Goal: Task Accomplishment & Management: Use online tool/utility

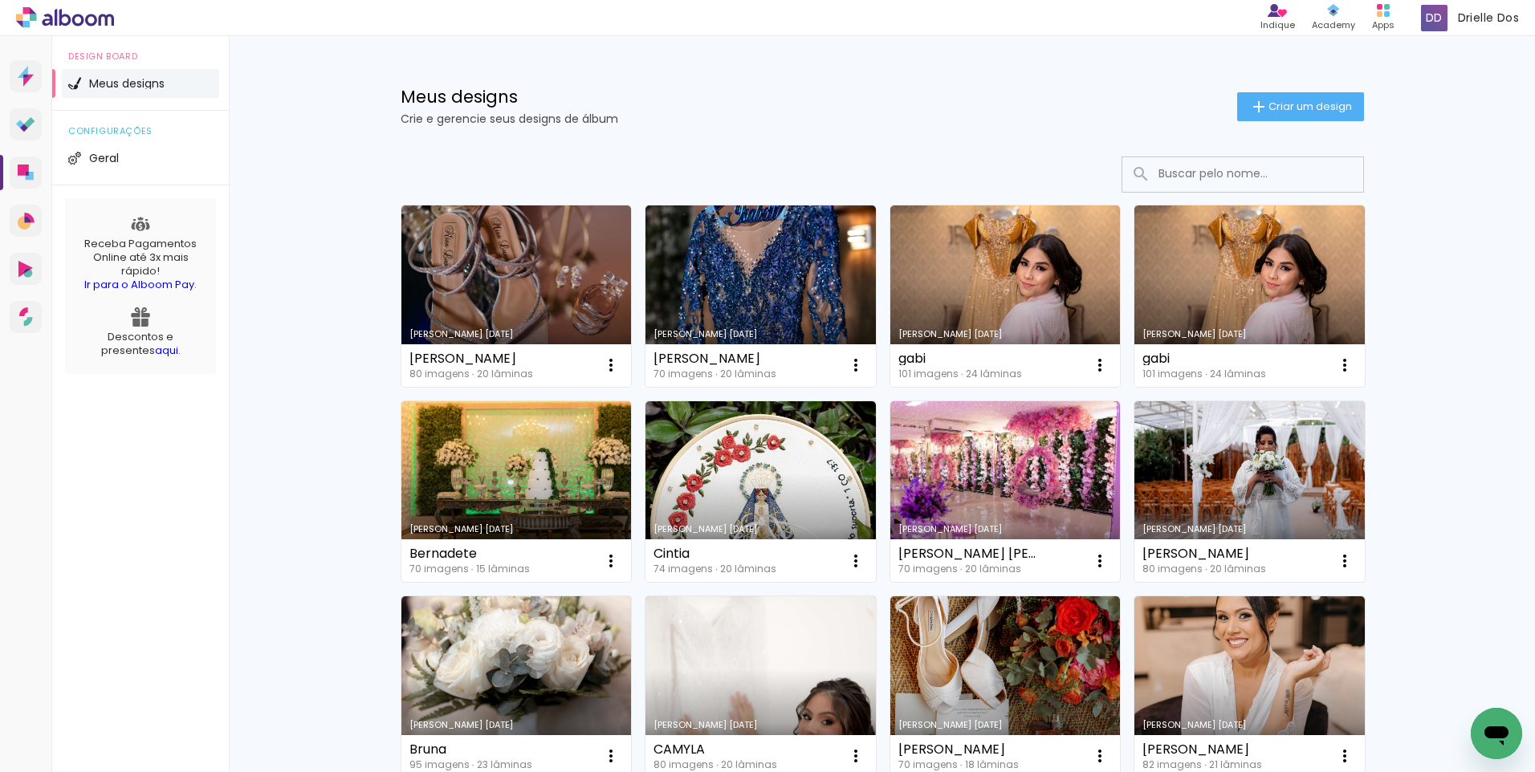
click at [1279, 112] on span "Criar um design" at bounding box center [1309, 106] width 83 height 10
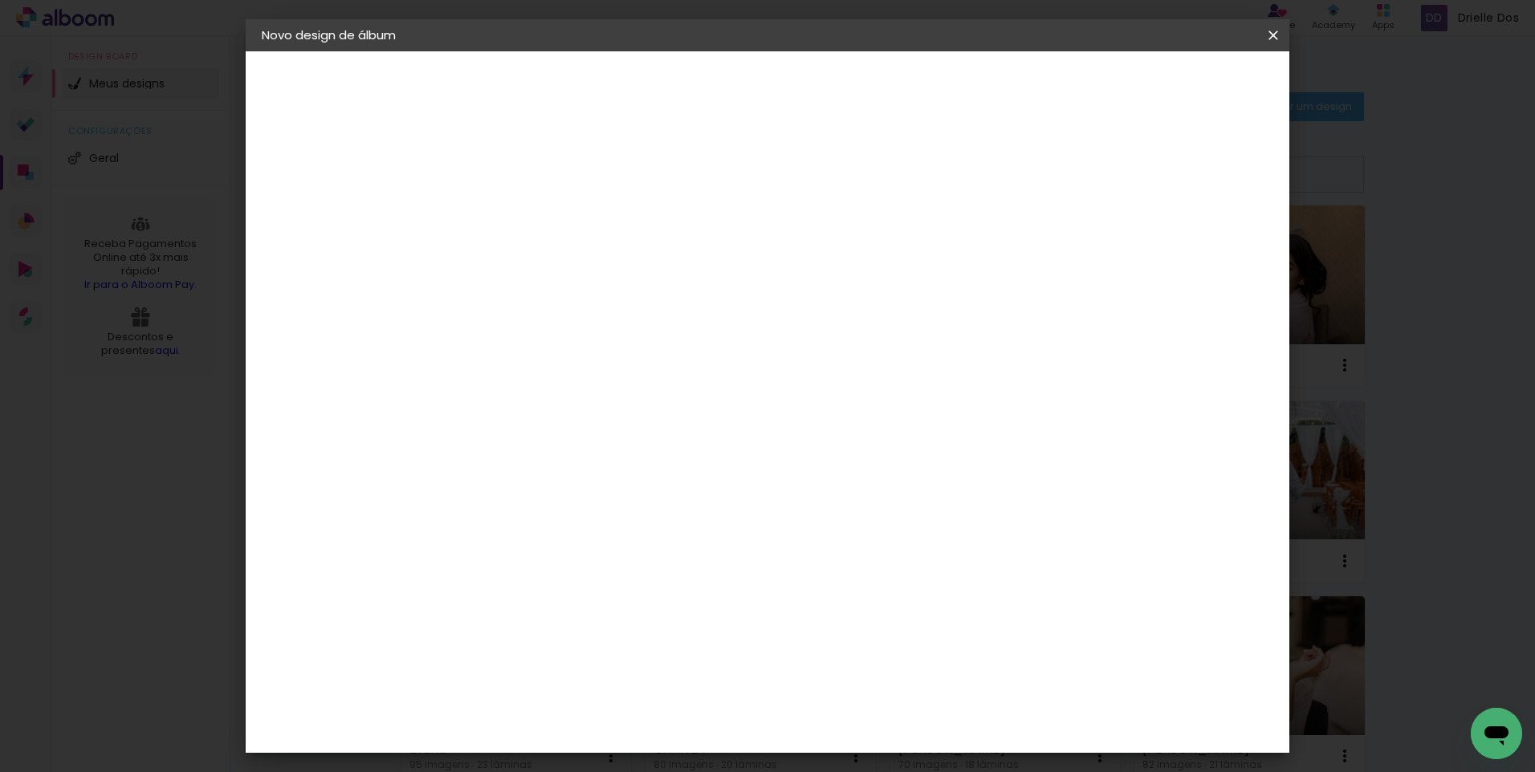
click at [524, 223] on input at bounding box center [524, 215] width 0 height 25
type input "[PERSON_NAME]"
type paper-input "[PERSON_NAME]"
click at [689, 93] on paper-button "Avançar" at bounding box center [649, 84] width 79 height 27
click at [824, 81] on div "Voltar Avançar" at bounding box center [745, 84] width 160 height 27
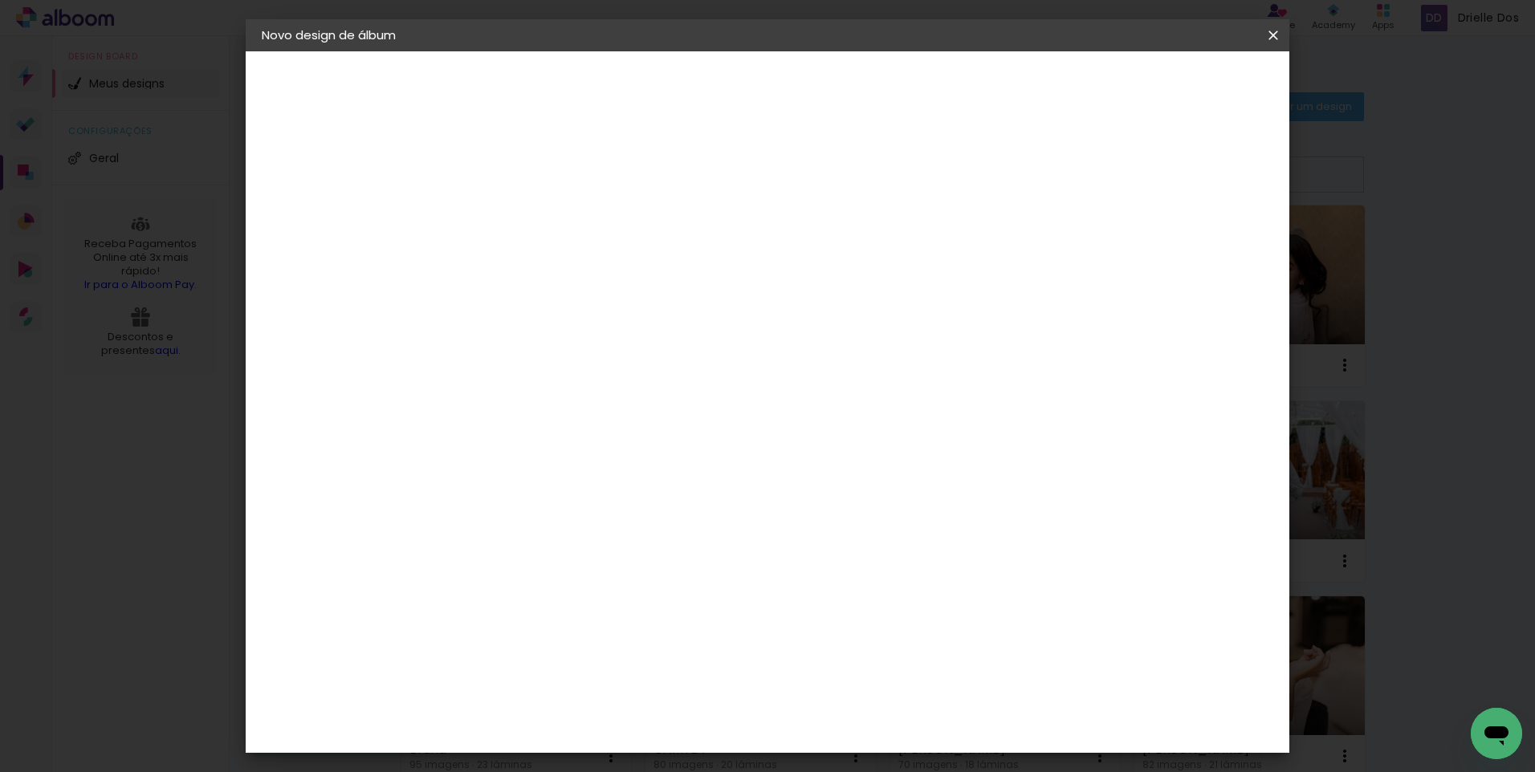
click at [604, 268] on div at bounding box center [565, 267] width 162 height 2
type input "[PERSON_NAME]"
type paper-input "[PERSON_NAME]"
click at [603, 366] on div "[PERSON_NAME]" at bounding box center [567, 362] width 107 height 13
click at [790, 96] on paper-button "Avançar" at bounding box center [750, 84] width 79 height 27
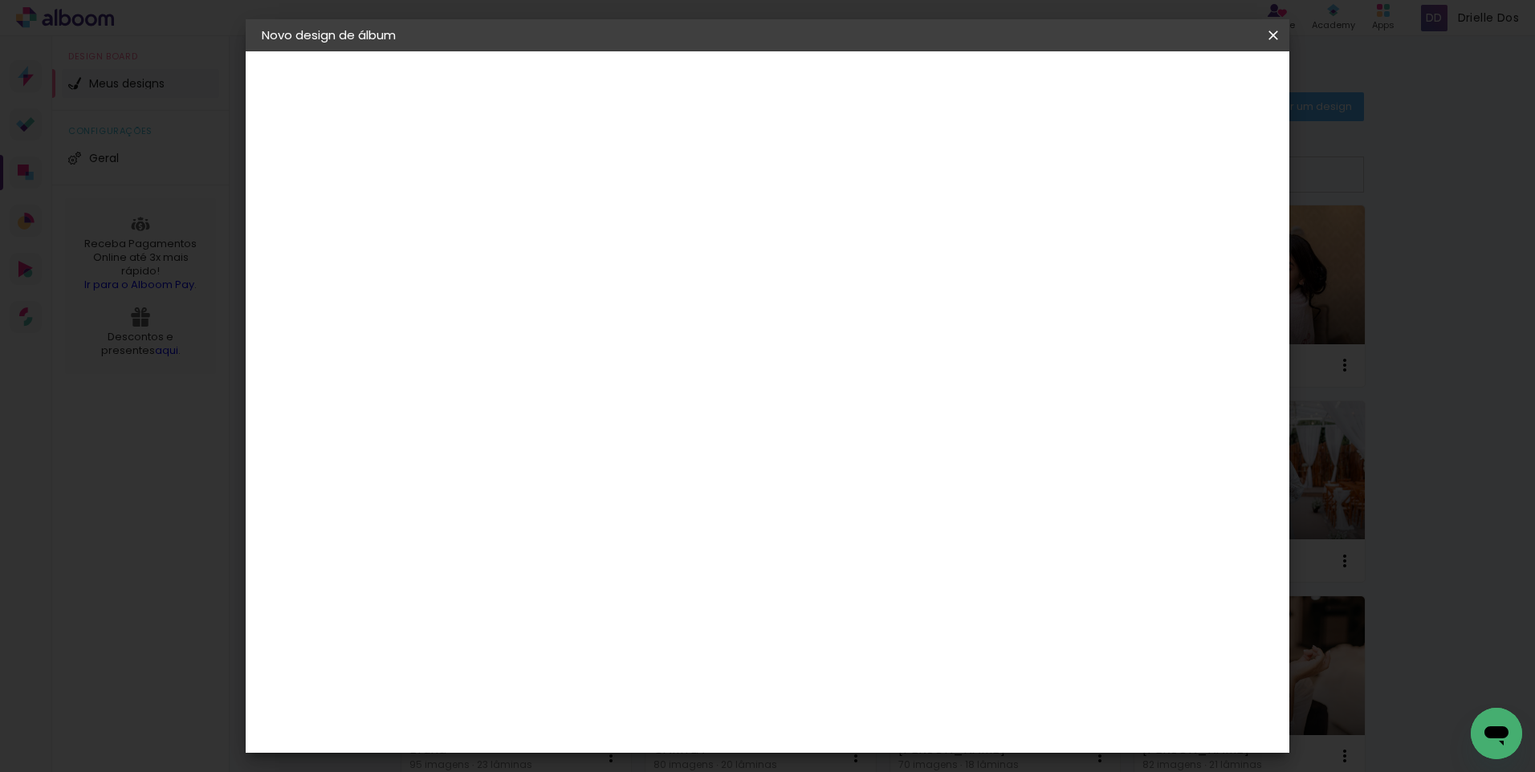
click at [587, 267] on input "text" at bounding box center [555, 279] width 63 height 25
click at [0, 0] on slot "Encadernados" at bounding box center [0, 0] width 0 height 0
type input "Encadernados"
click at [492, 188] on div "Opções disponíveis Encadernados Slim Book Tamanho Escolha o tamanho Horizontal …" at bounding box center [632, 119] width 356 height 136
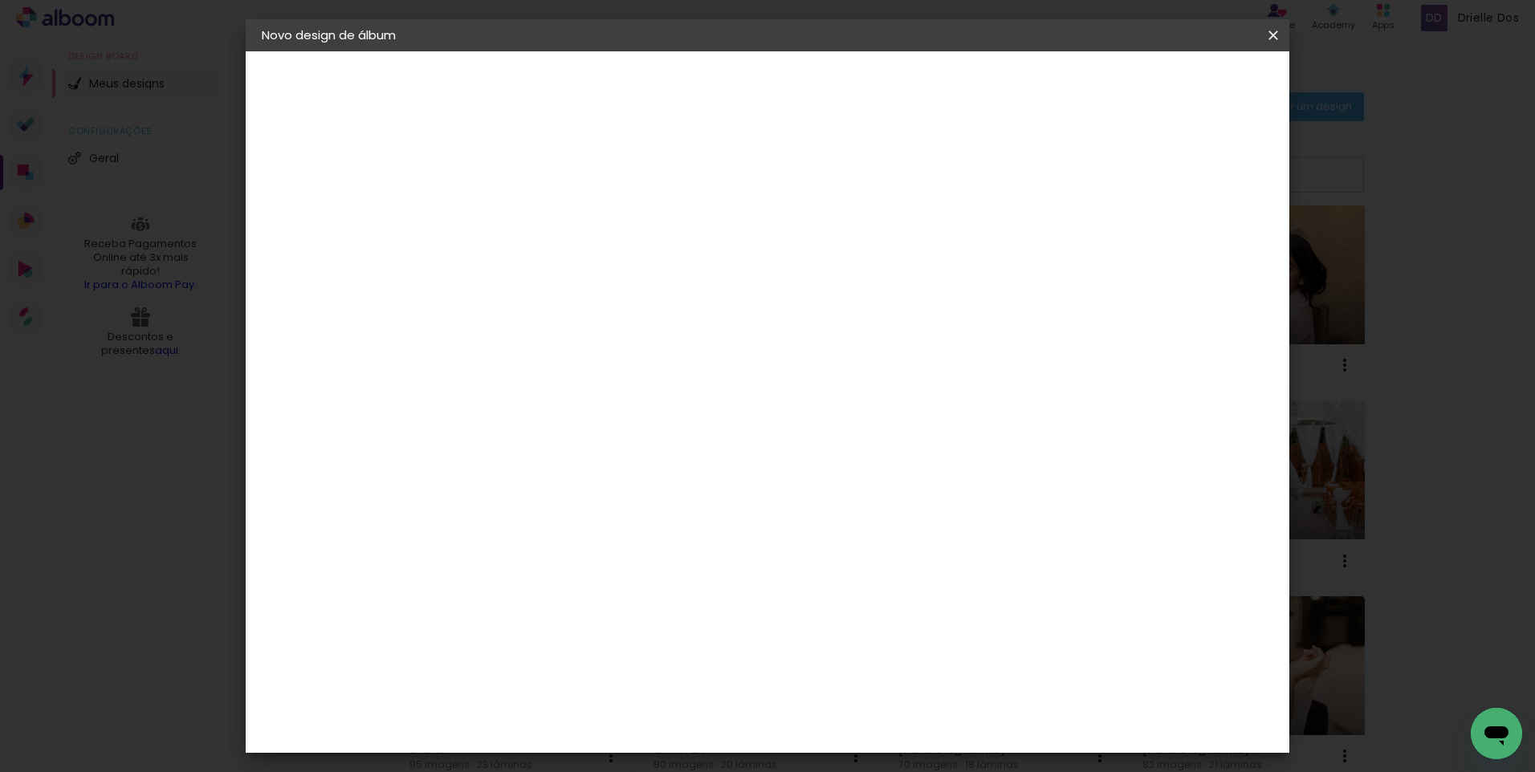
click at [692, 523] on span "30 × 30 cm" at bounding box center [661, 539] width 59 height 33
click at [786, 93] on paper-button "Avançar" at bounding box center [746, 84] width 79 height 27
click at [1173, 88] on span "Iniciar design" at bounding box center [1136, 84] width 73 height 11
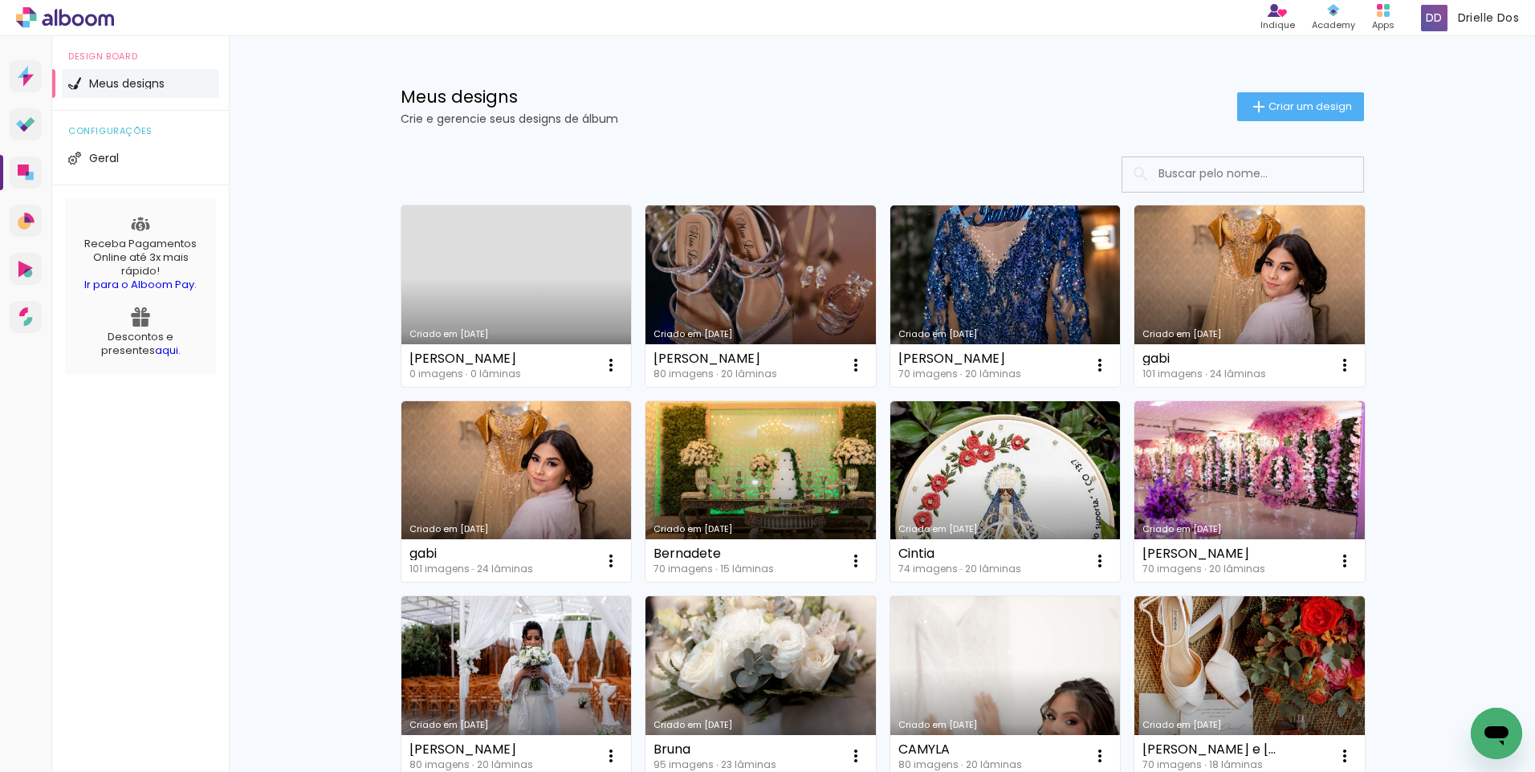
click at [516, 286] on link "Criado em [DATE]" at bounding box center [516, 295] width 230 height 181
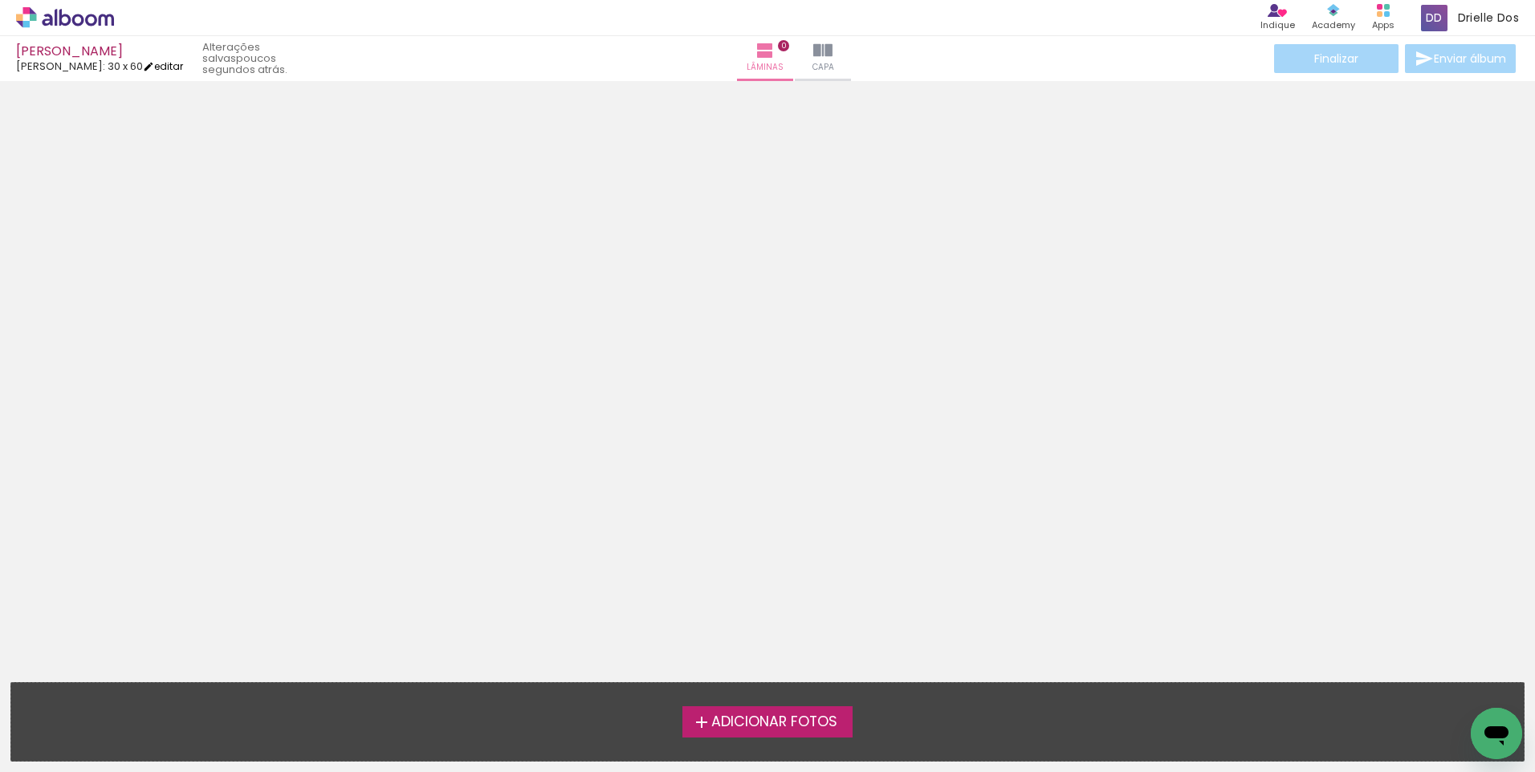
click at [143, 67] on iron-icon at bounding box center [148, 66] width 11 height 11
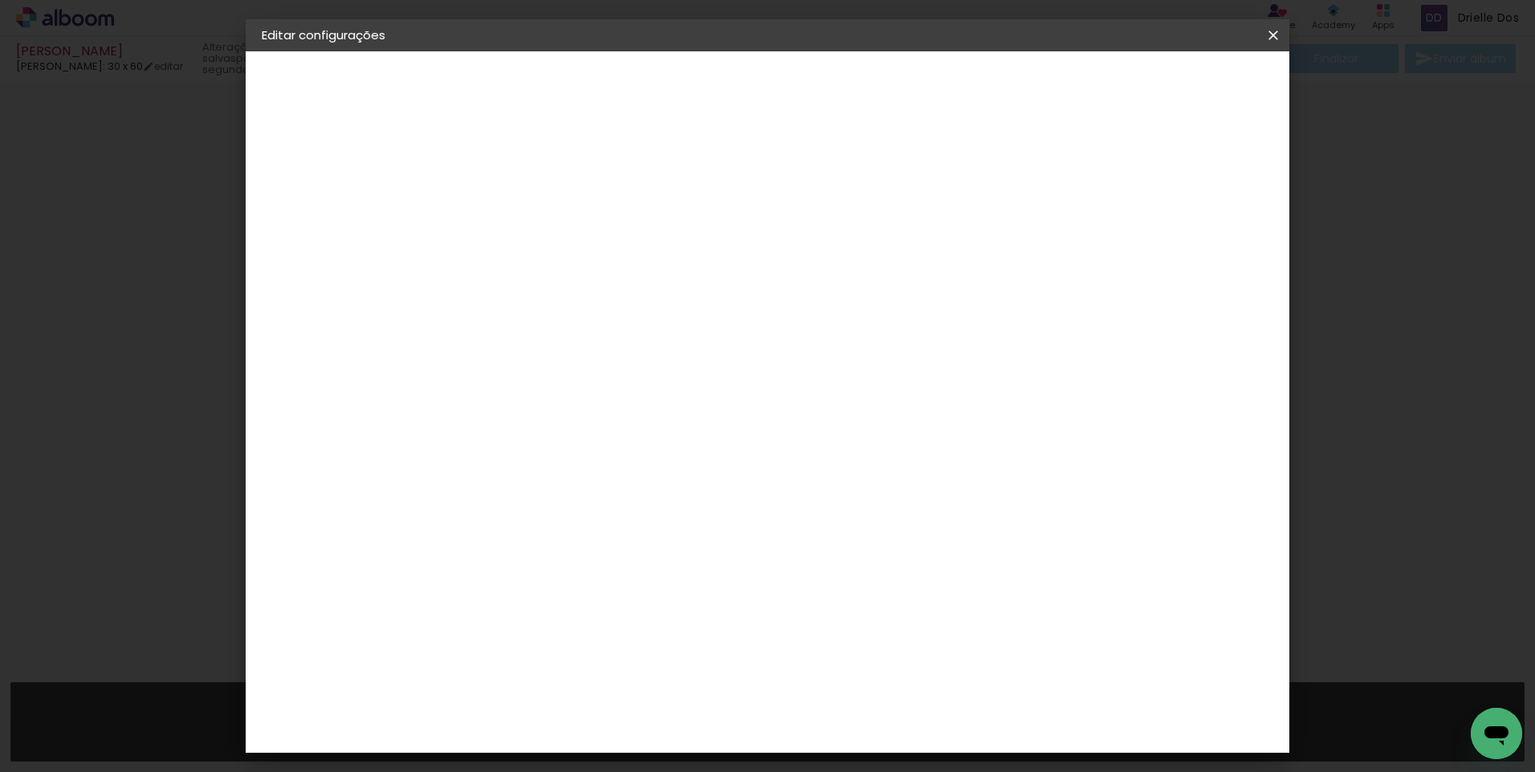
click at [0, 0] on slot "Voltar" at bounding box center [0, 0] width 0 height 0
click at [612, 260] on div "Escolha o tamanho" at bounding box center [565, 297] width 93 height 75
click at [612, 267] on div "Escolha o tamanho" at bounding box center [565, 297] width 93 height 75
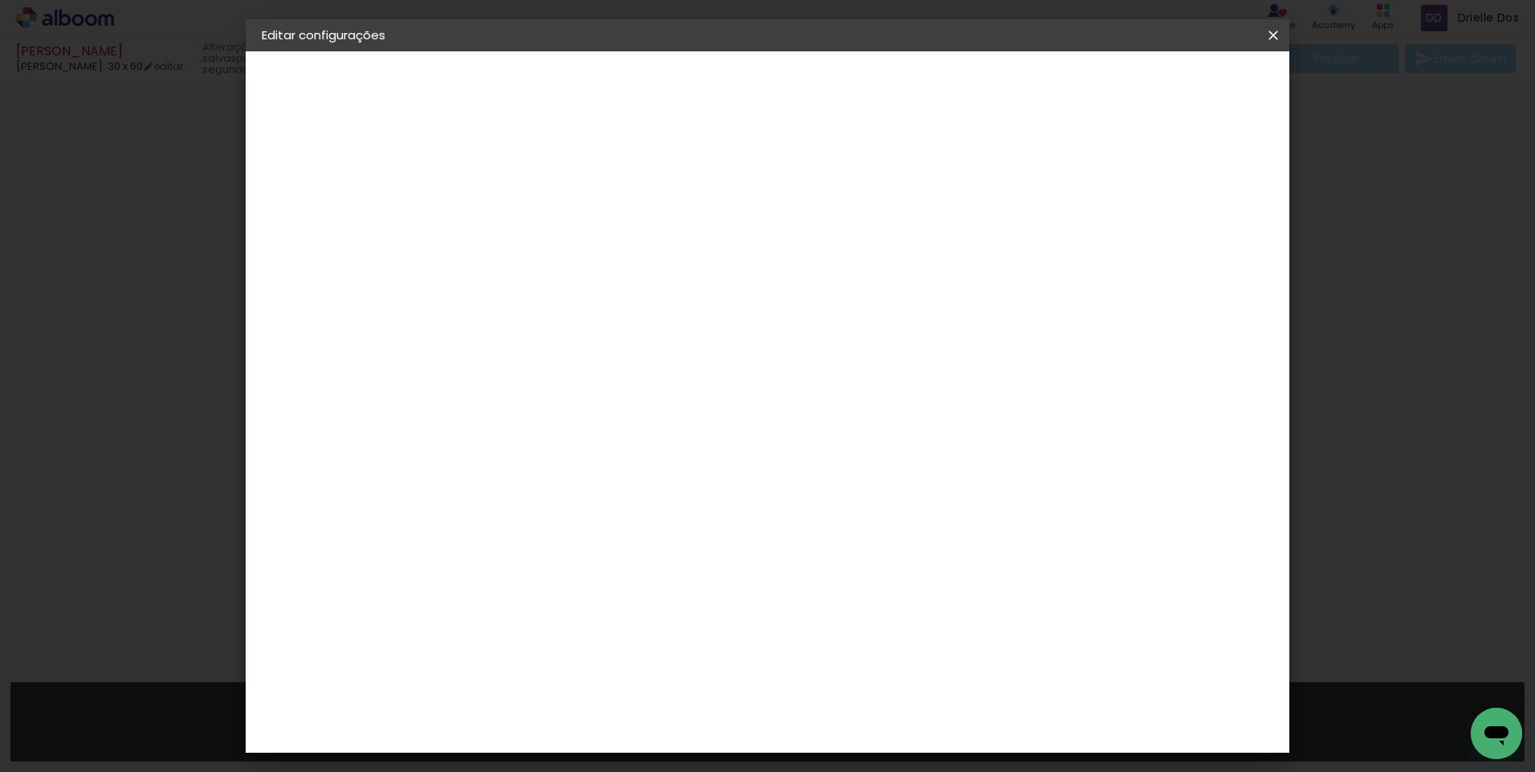
click at [622, 95] on paper-button "Voltar" at bounding box center [589, 84] width 65 height 27
click at [520, 313] on input at bounding box center [565, 305] width 162 height 20
type input "luiz"
type paper-input "luiz"
click at [550, 367] on div "[PERSON_NAME]" at bounding box center [567, 362] width 107 height 13
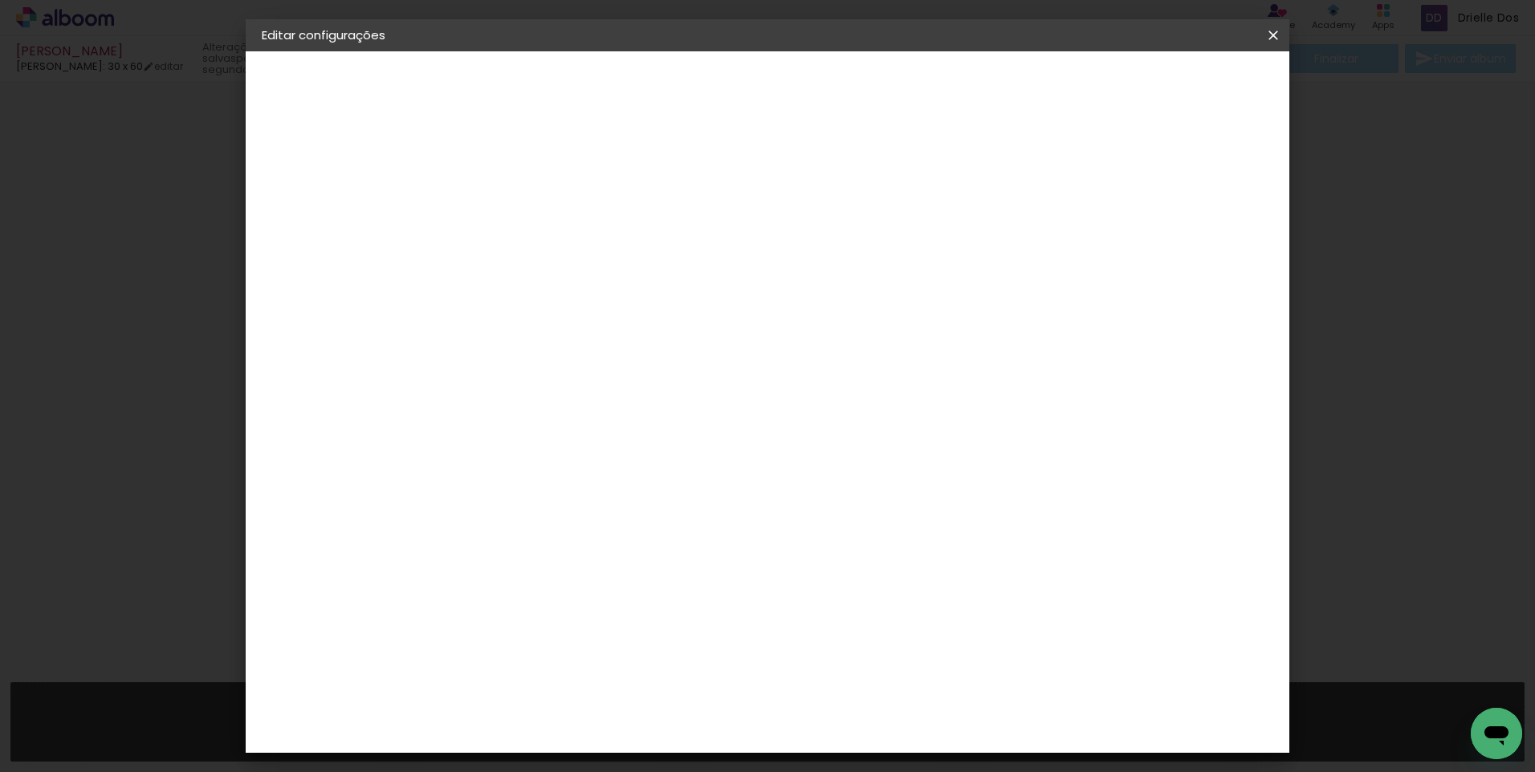
click at [790, 74] on paper-button "Avançar" at bounding box center [750, 84] width 79 height 27
click at [612, 343] on div "Escolha o tamanho" at bounding box center [565, 366] width 93 height 75
click at [612, 334] on div "Escolha o tamanho" at bounding box center [565, 366] width 93 height 75
click at [606, 292] on div at bounding box center [565, 293] width 82 height 2
click at [0, 0] on slot "Encadernados" at bounding box center [0, 0] width 0 height 0
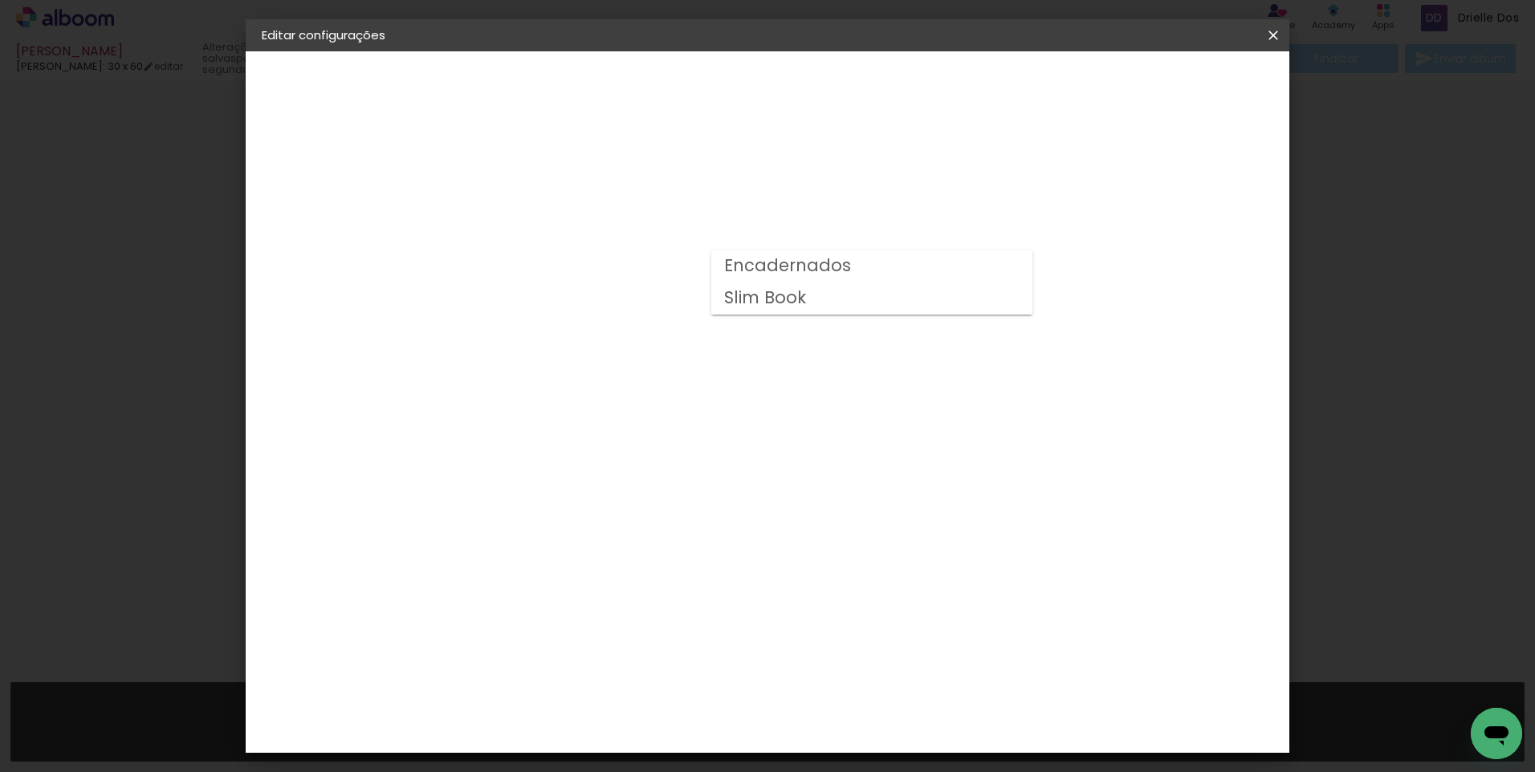
type input "Encadernados"
click at [632, 626] on span "25 x 50" at bounding box center [595, 642] width 75 height 33
click at [0, 0] on slot "Avançar" at bounding box center [0, 0] width 0 height 0
click at [1173, 91] on span "Salvar configurações" at bounding box center [1113, 84] width 119 height 11
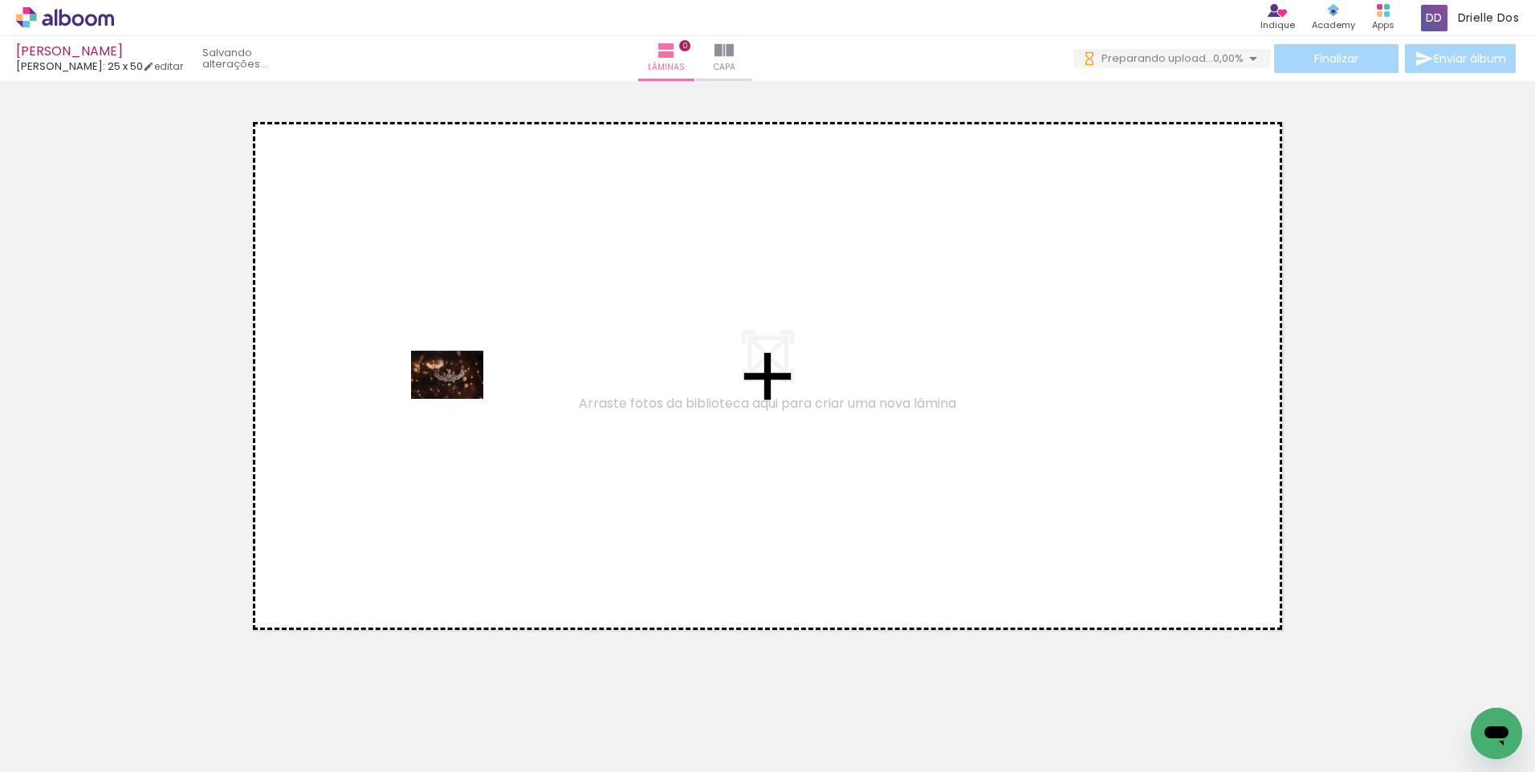
drag, startPoint x: 173, startPoint y: 714, endPoint x: 459, endPoint y: 399, distance: 425.6
click at [459, 399] on quentale-workspace at bounding box center [767, 386] width 1535 height 772
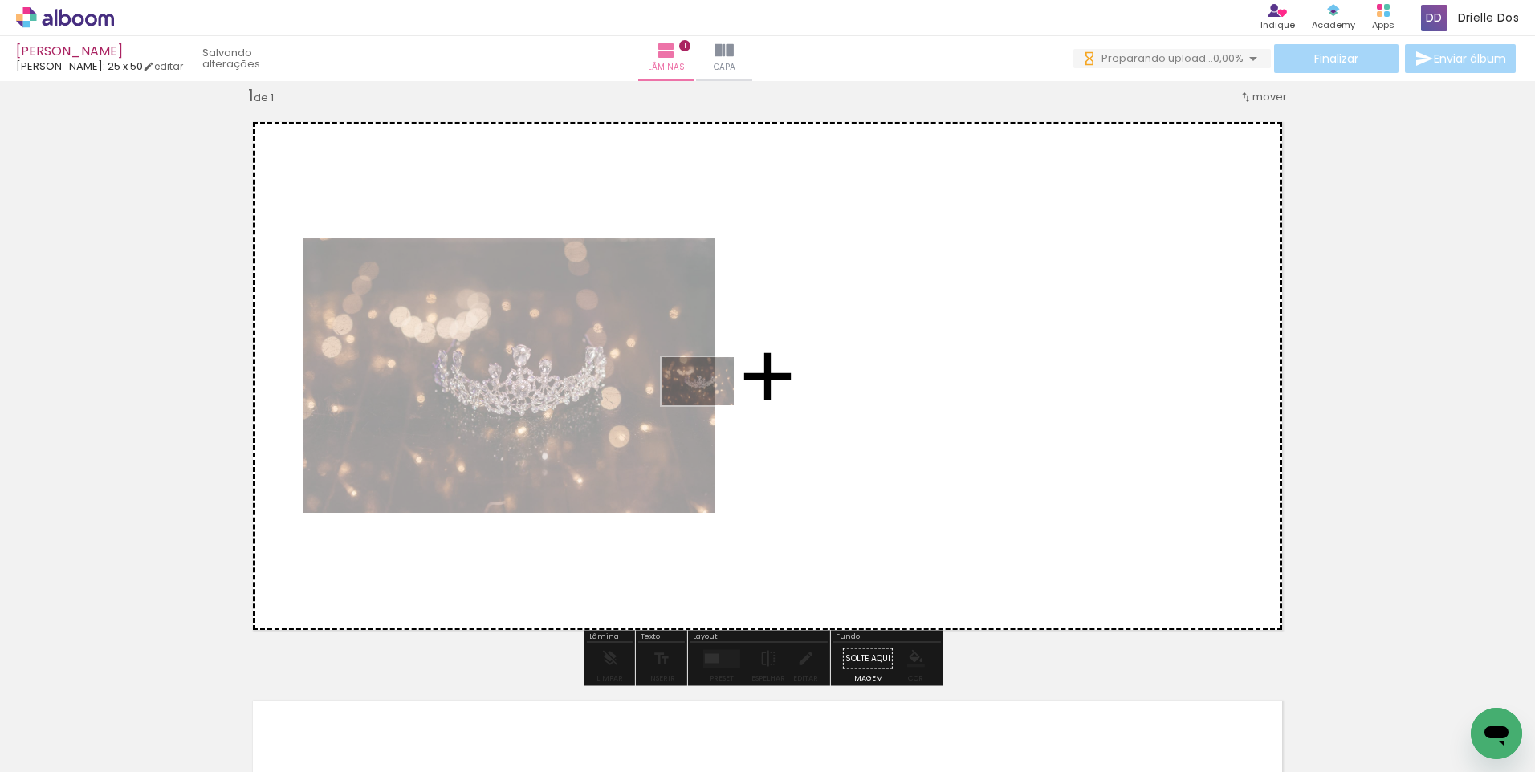
drag, startPoint x: 167, startPoint y: 722, endPoint x: 710, endPoint y: 405, distance: 628.0
click at [710, 405] on quentale-workspace at bounding box center [767, 386] width 1535 height 772
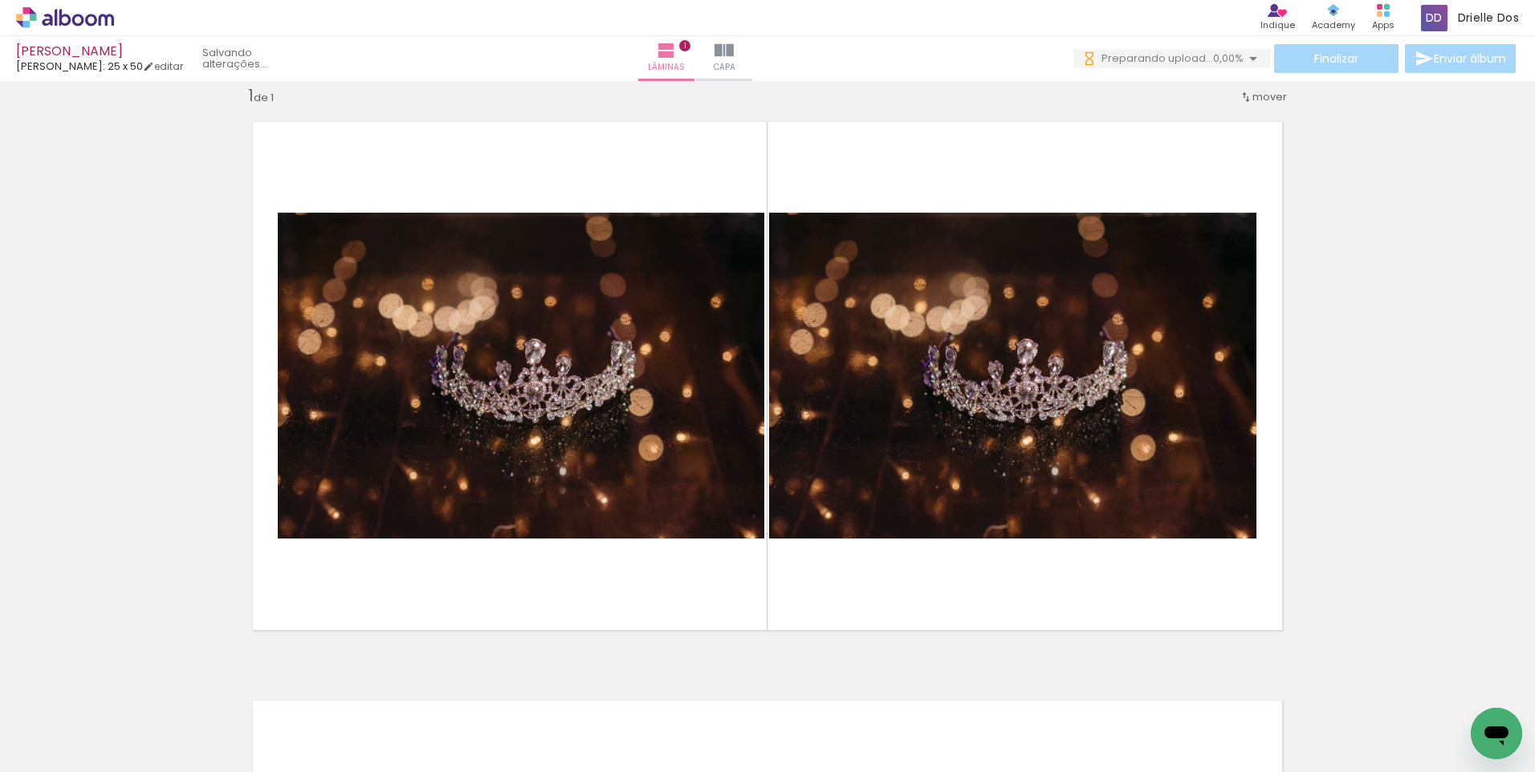
click at [88, 724] on iron-icon at bounding box center [81, 724] width 13 height 13
click at [0, 0] on slot "Não utilizadas" at bounding box center [0, 0] width 0 height 0
type input "Não utilizadas"
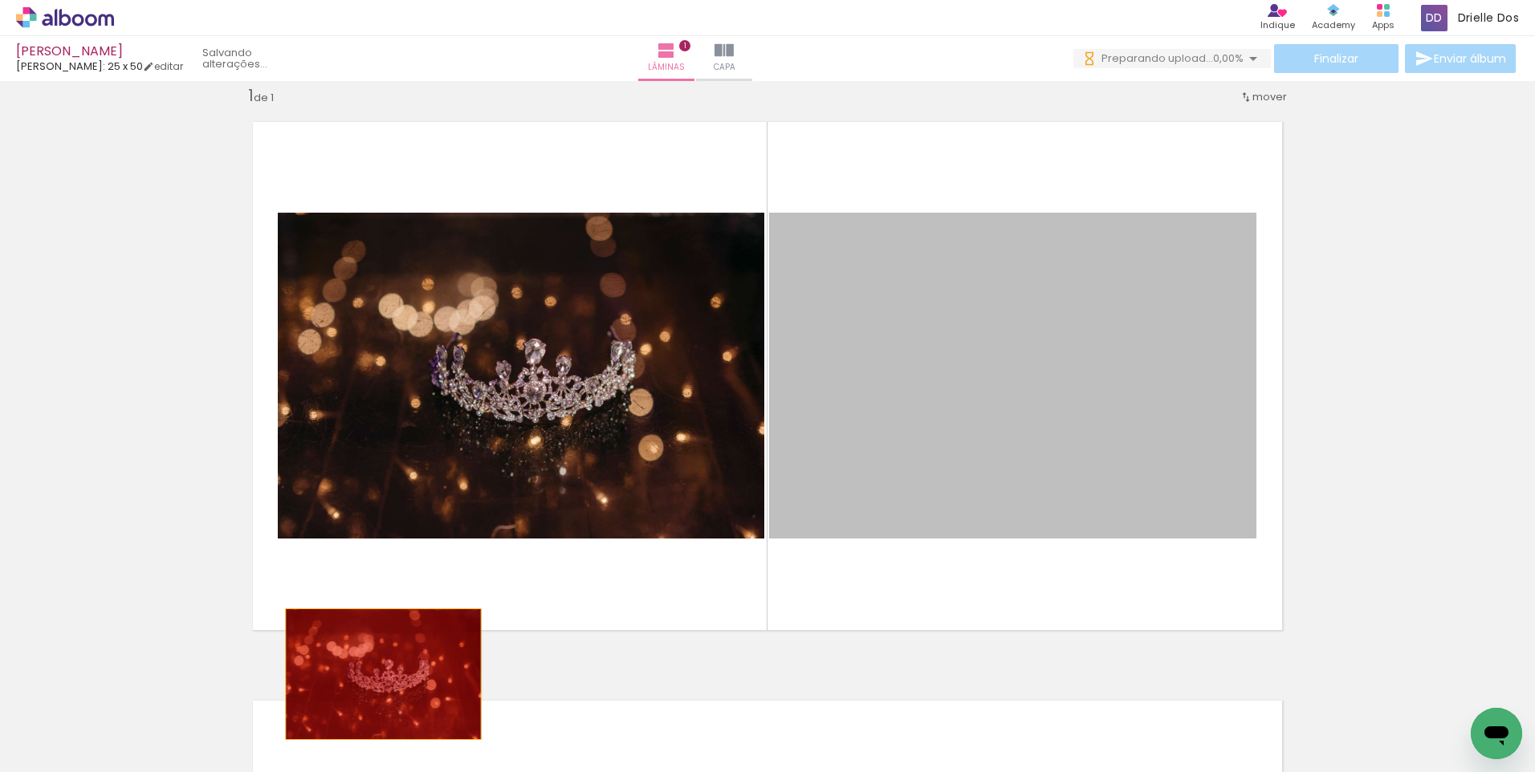
drag, startPoint x: 392, startPoint y: 669, endPoint x: 376, endPoint y: 673, distance: 16.5
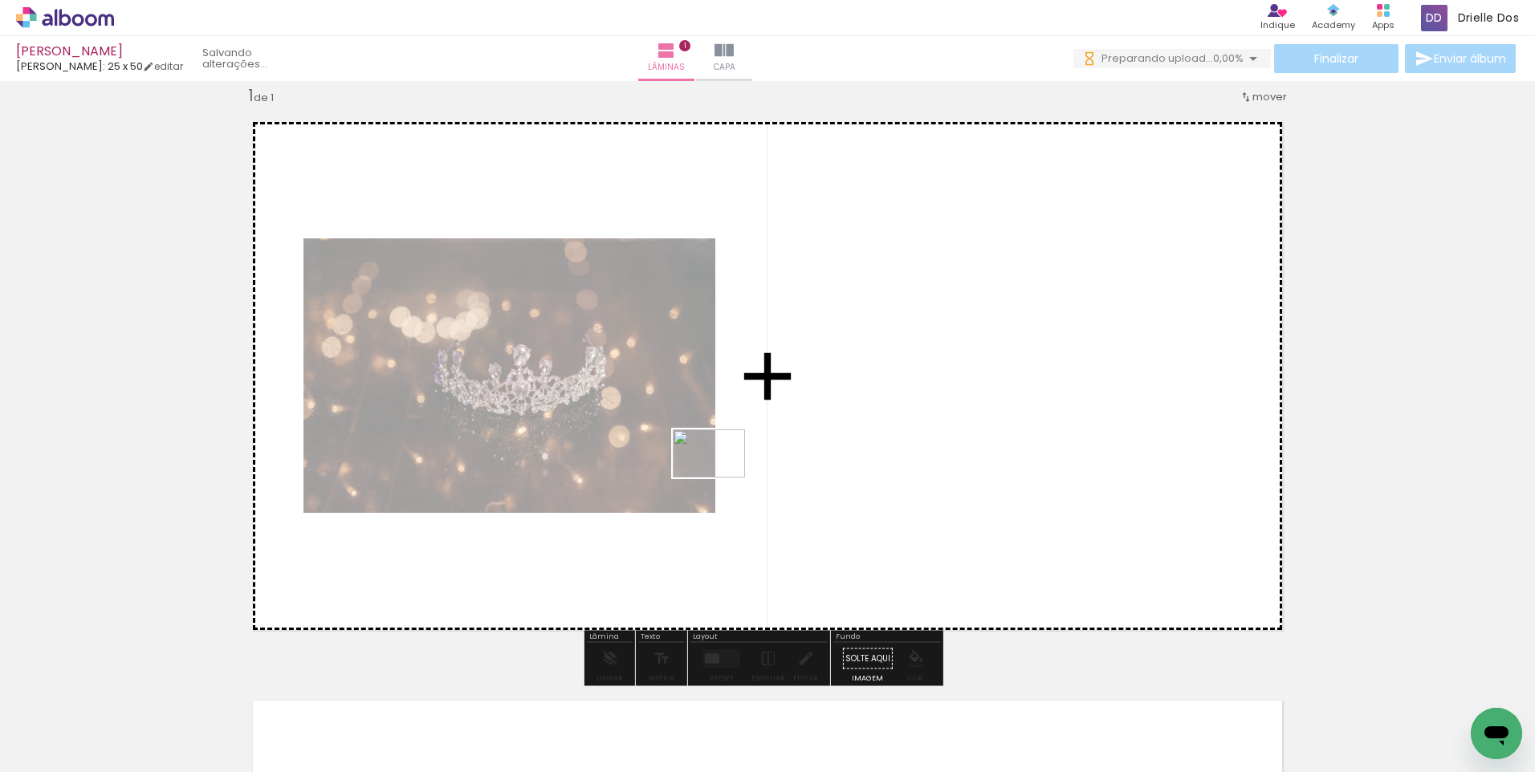
drag, startPoint x: 533, startPoint y: 634, endPoint x: 721, endPoint y: 478, distance: 244.5
click at [721, 478] on quentale-workspace at bounding box center [767, 386] width 1535 height 772
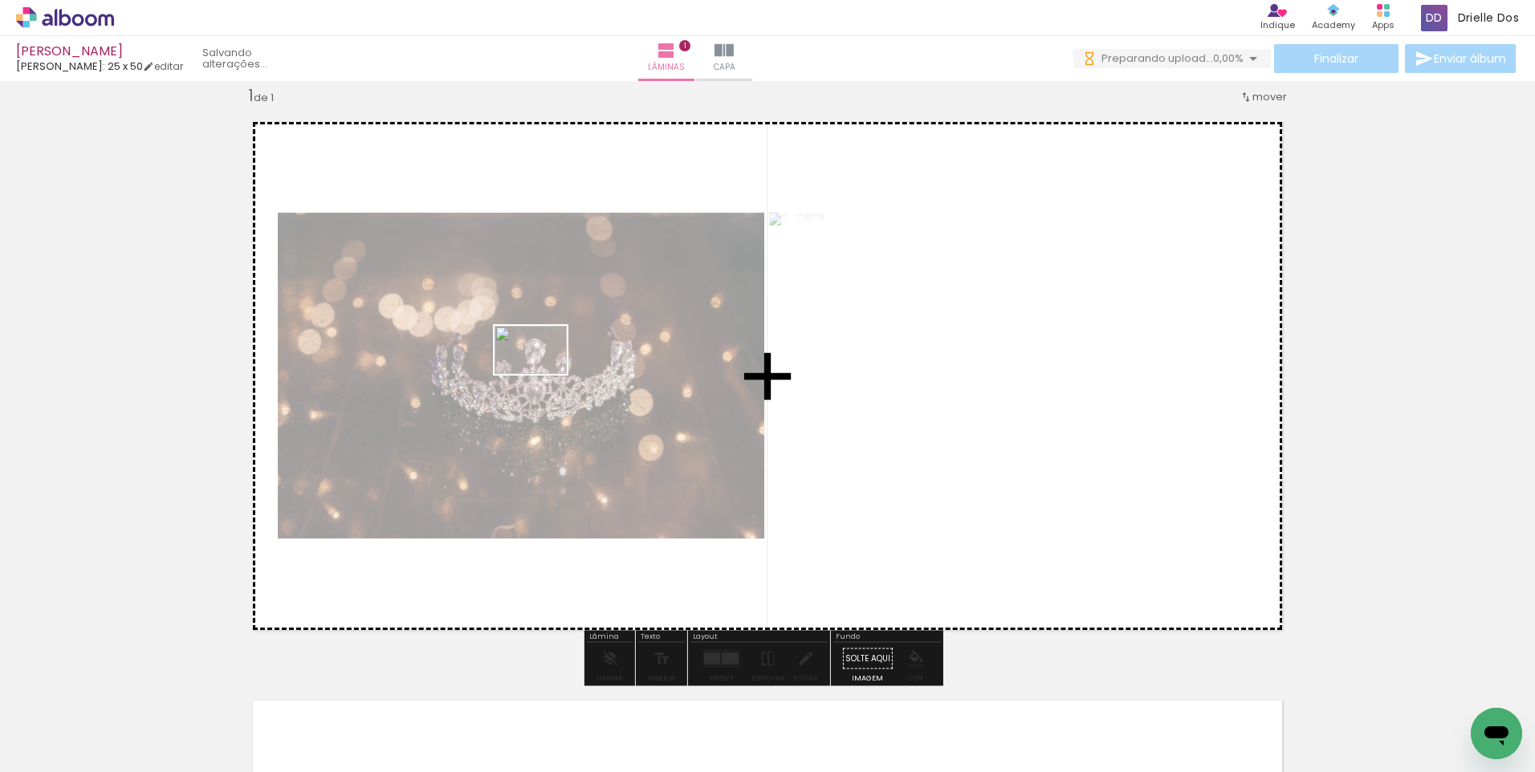
drag, startPoint x: 157, startPoint y: 726, endPoint x: 543, endPoint y: 374, distance: 522.1
click at [543, 374] on quentale-workspace at bounding box center [767, 386] width 1535 height 772
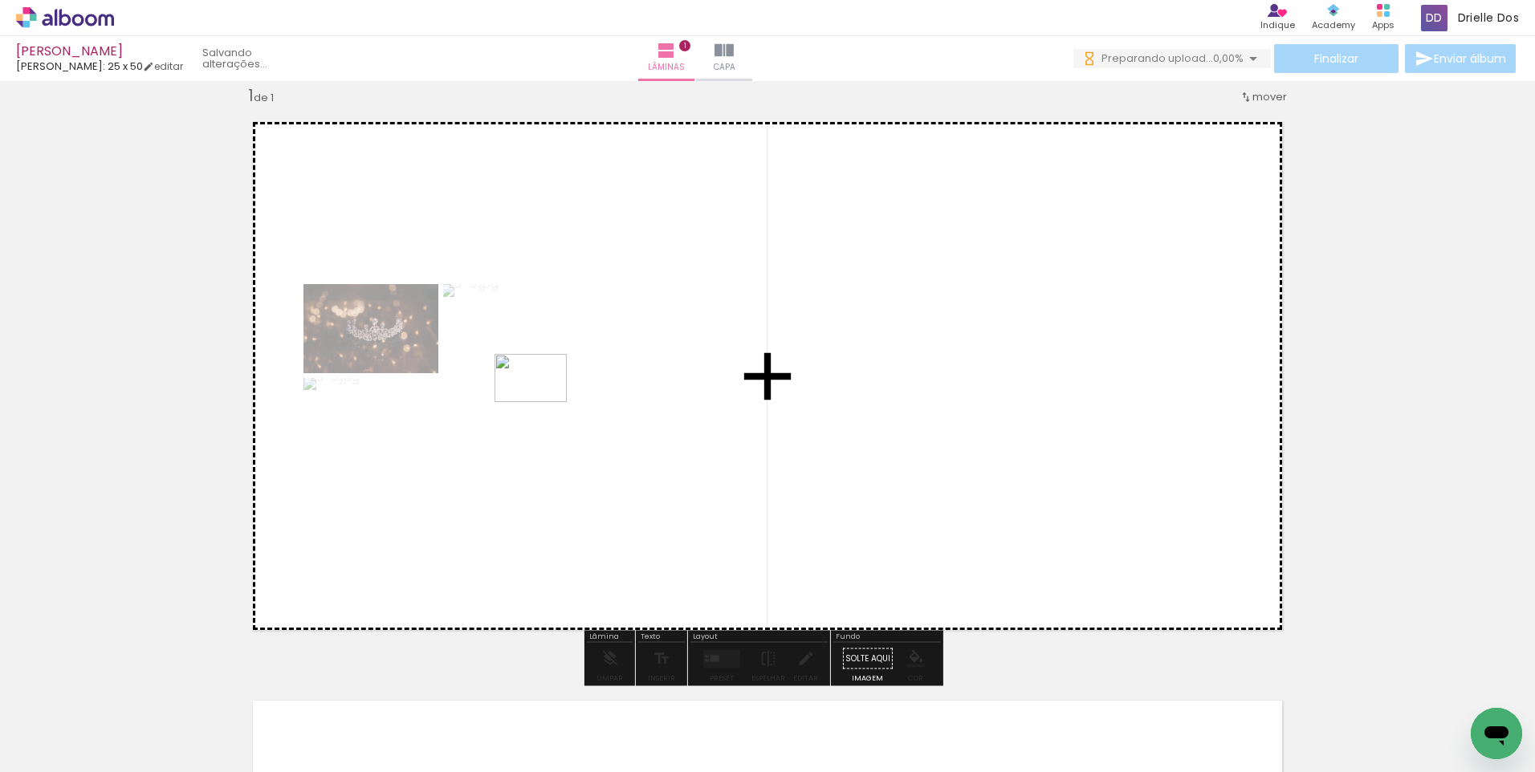
drag, startPoint x: 161, startPoint y: 715, endPoint x: 543, endPoint y: 402, distance: 493.3
click at [543, 402] on quentale-workspace at bounding box center [767, 386] width 1535 height 772
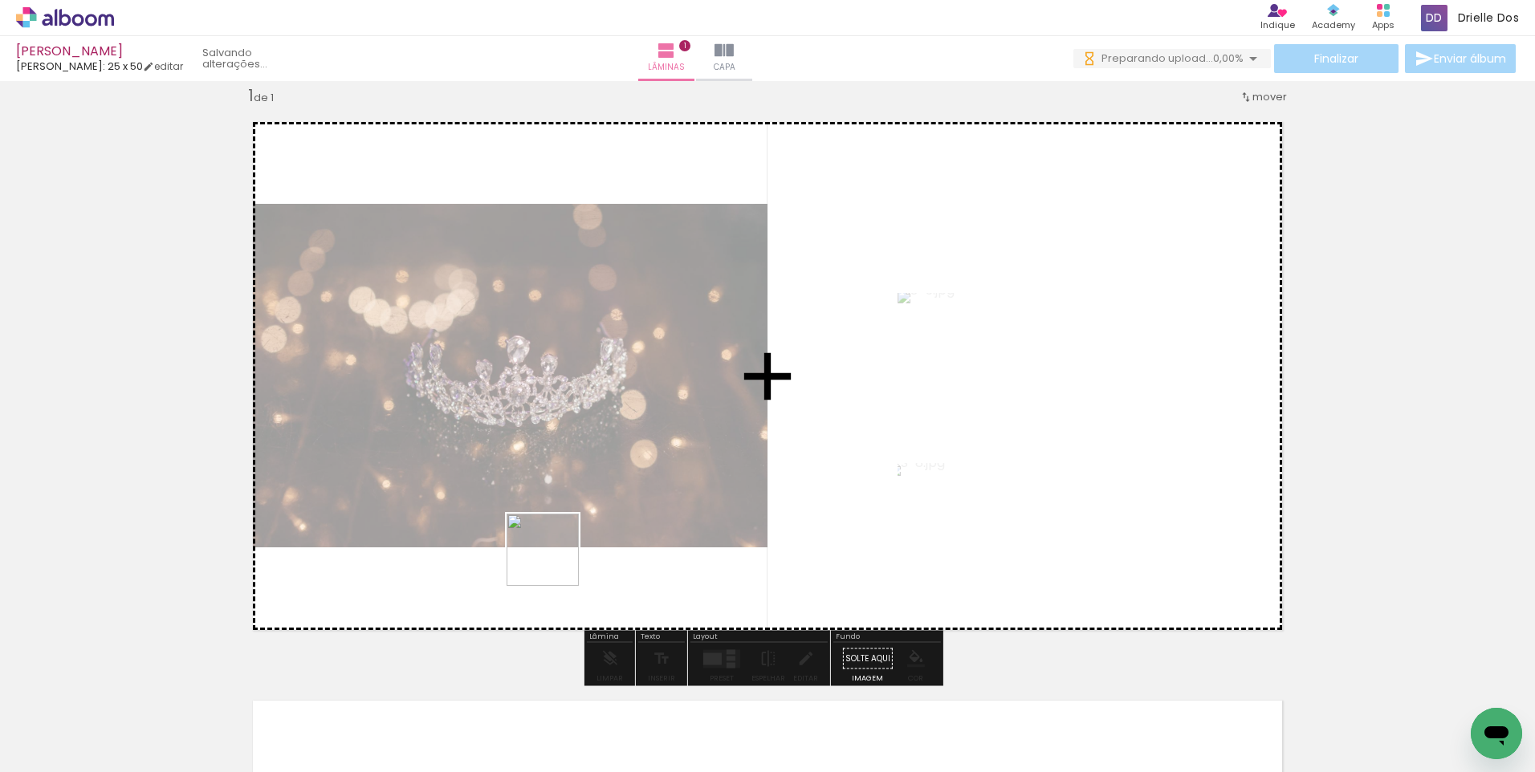
drag, startPoint x: 183, startPoint y: 726, endPoint x: 551, endPoint y: 498, distance: 433.0
click at [551, 498] on quentale-workspace at bounding box center [767, 386] width 1535 height 772
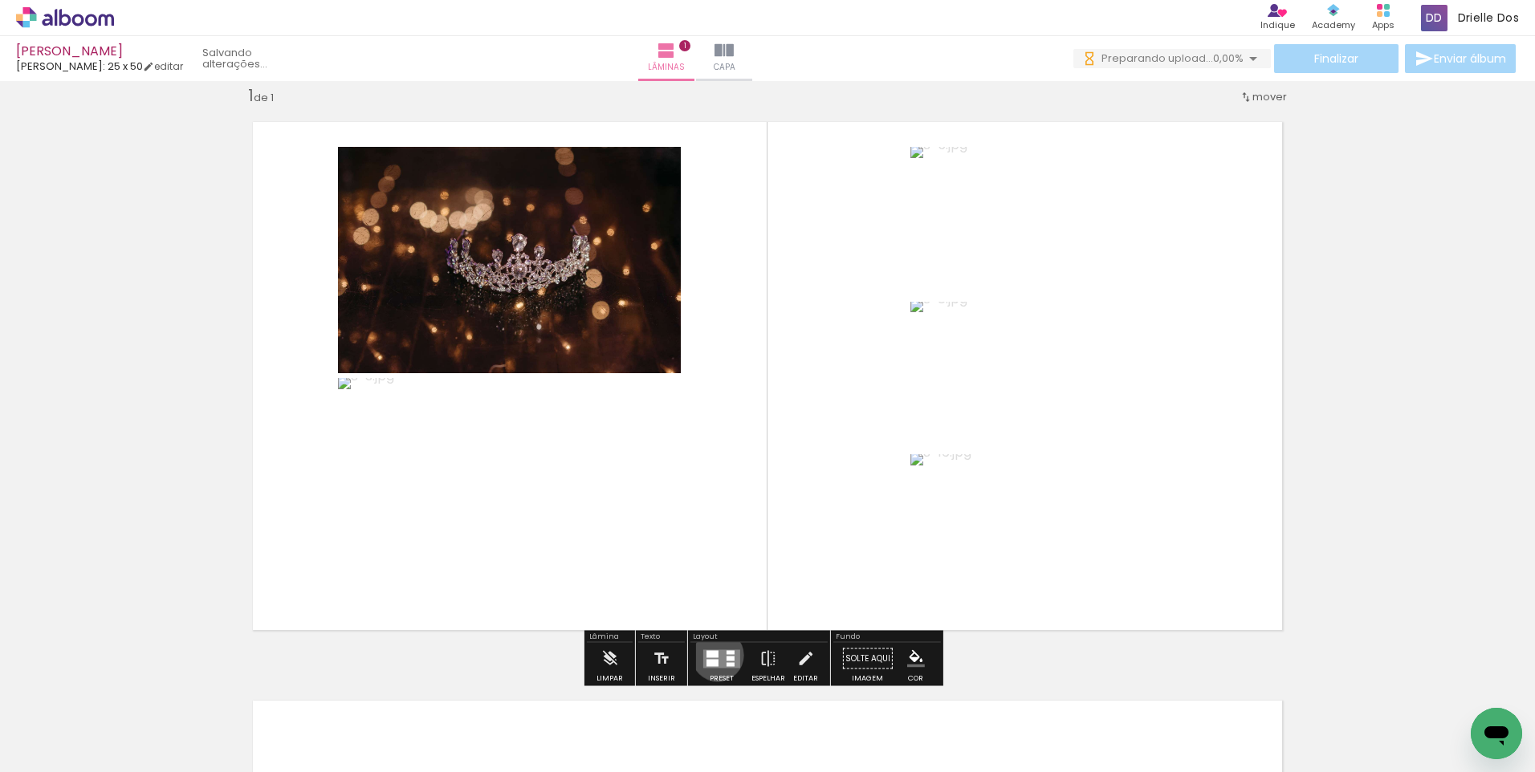
click at [714, 655] on div at bounding box center [712, 653] width 12 height 7
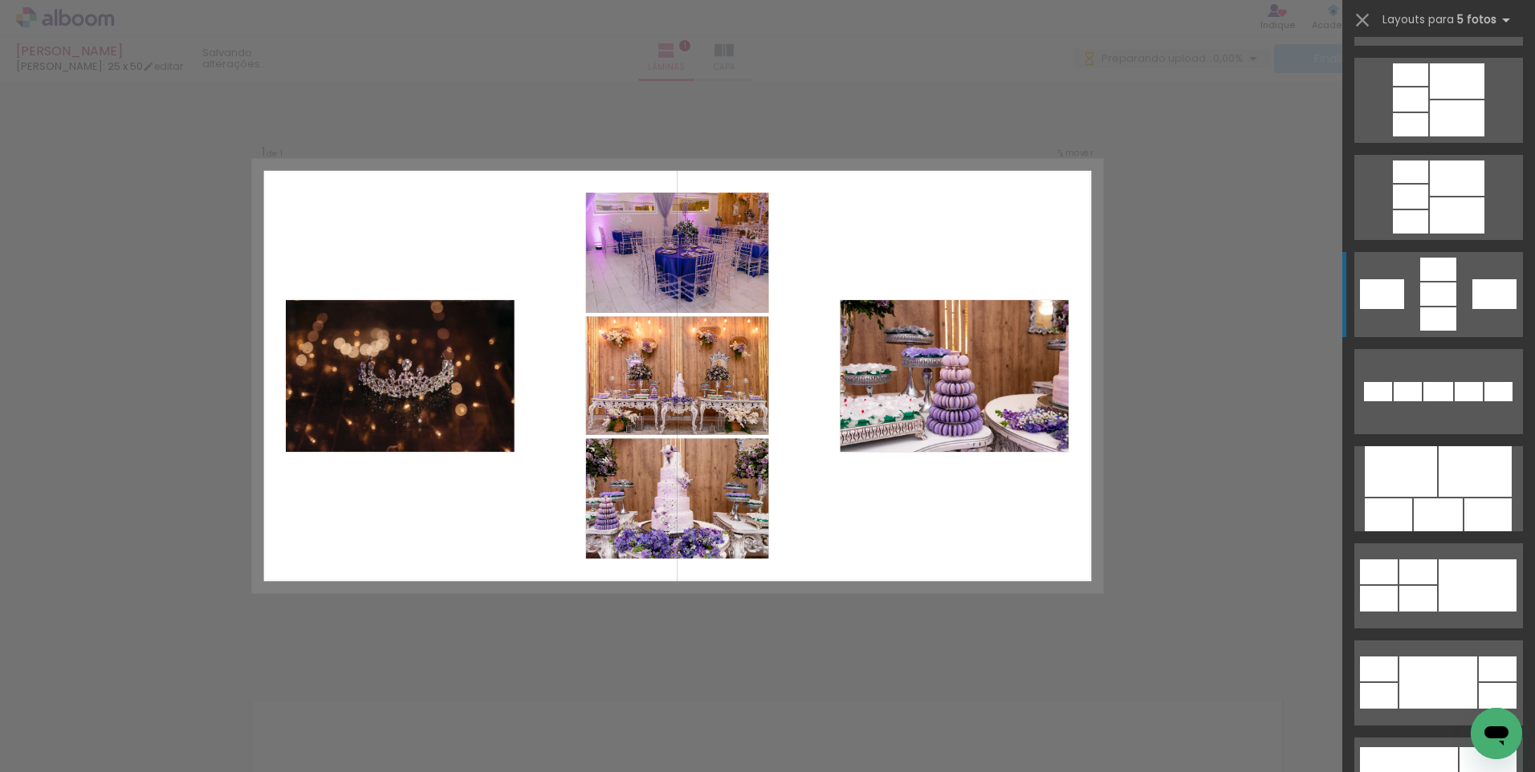
scroll to position [678, 0]
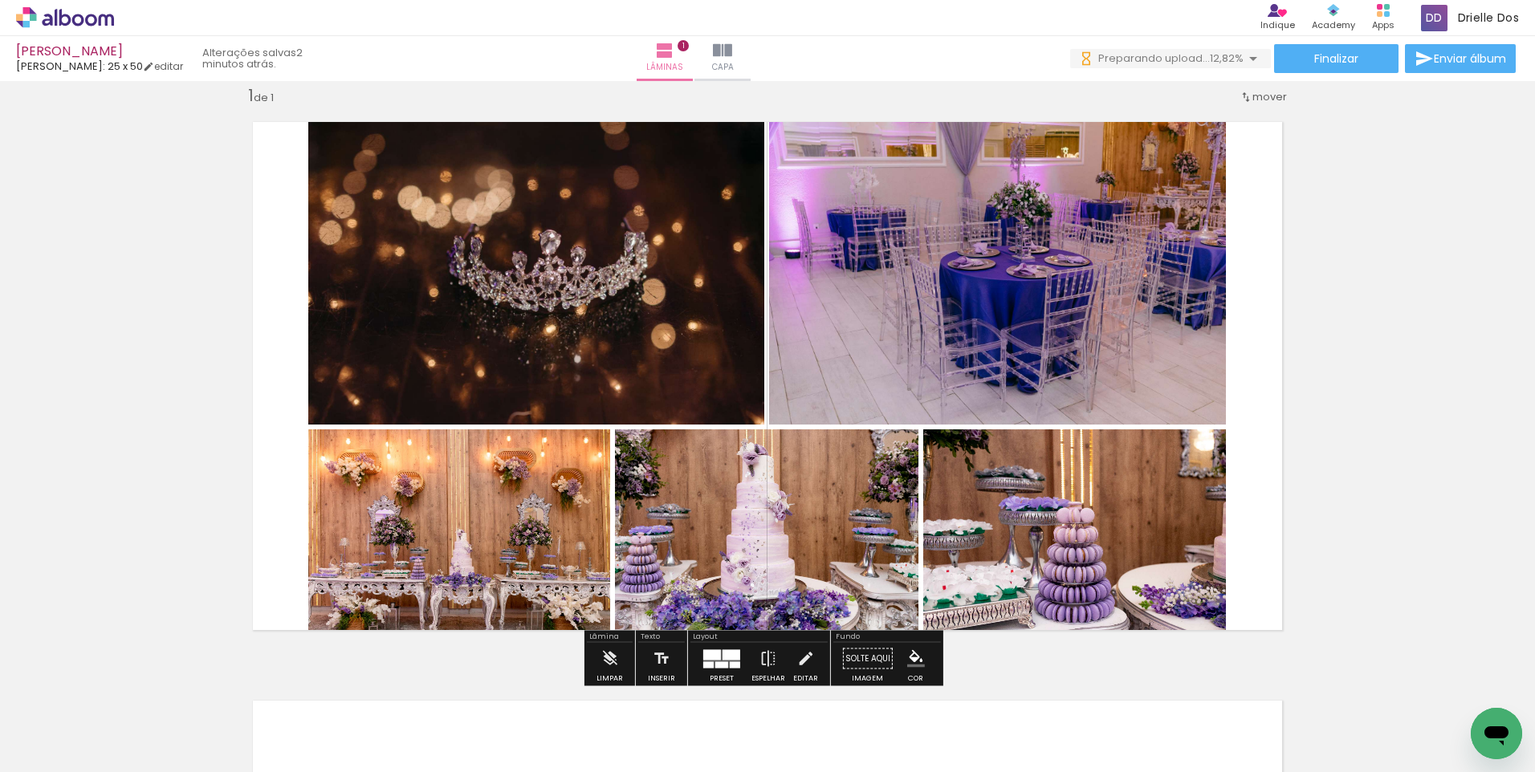
scroll to position [0, 0]
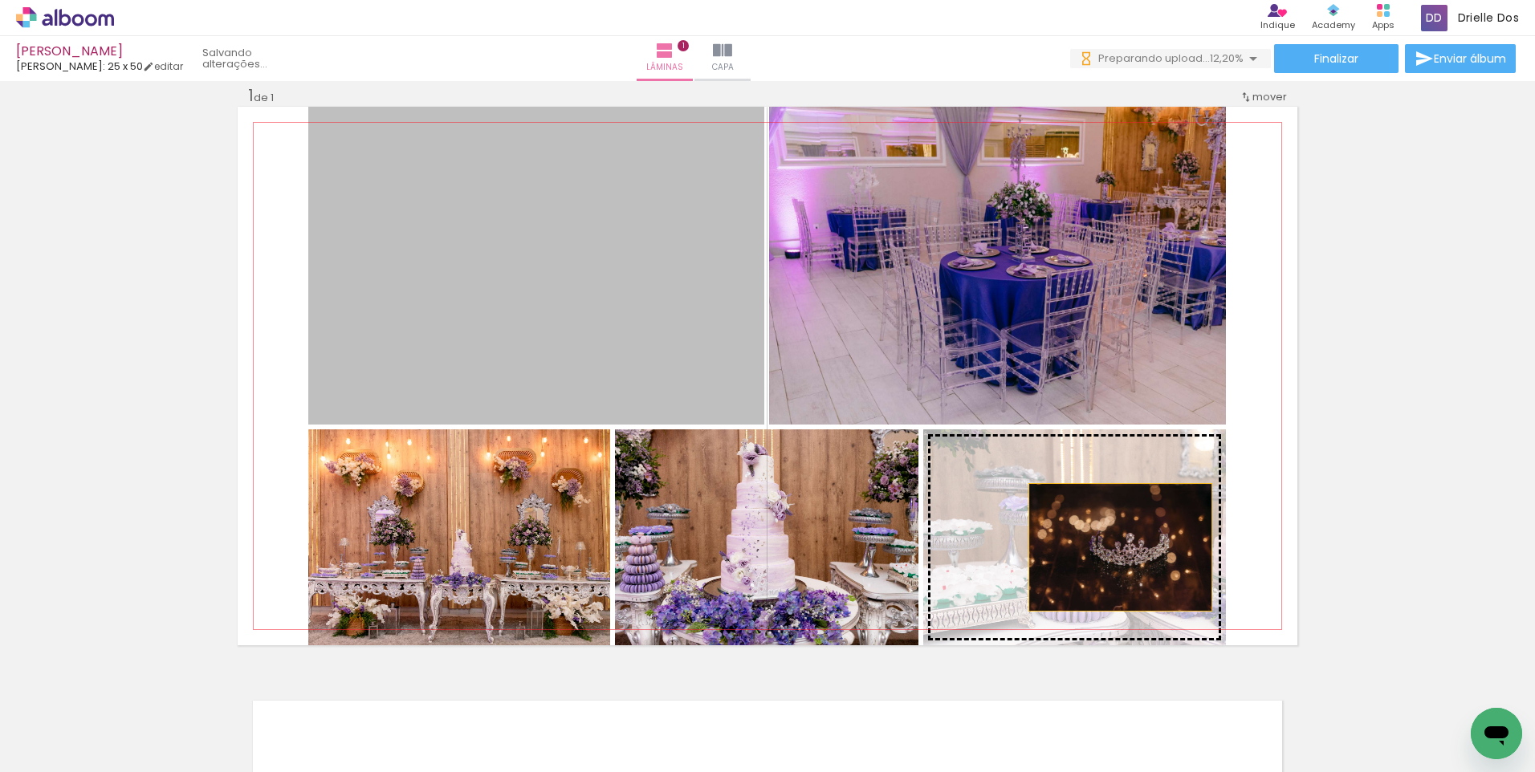
drag, startPoint x: 637, startPoint y: 300, endPoint x: 1115, endPoint y: 548, distance: 538.1
click at [0, 0] on slot at bounding box center [0, 0] width 0 height 0
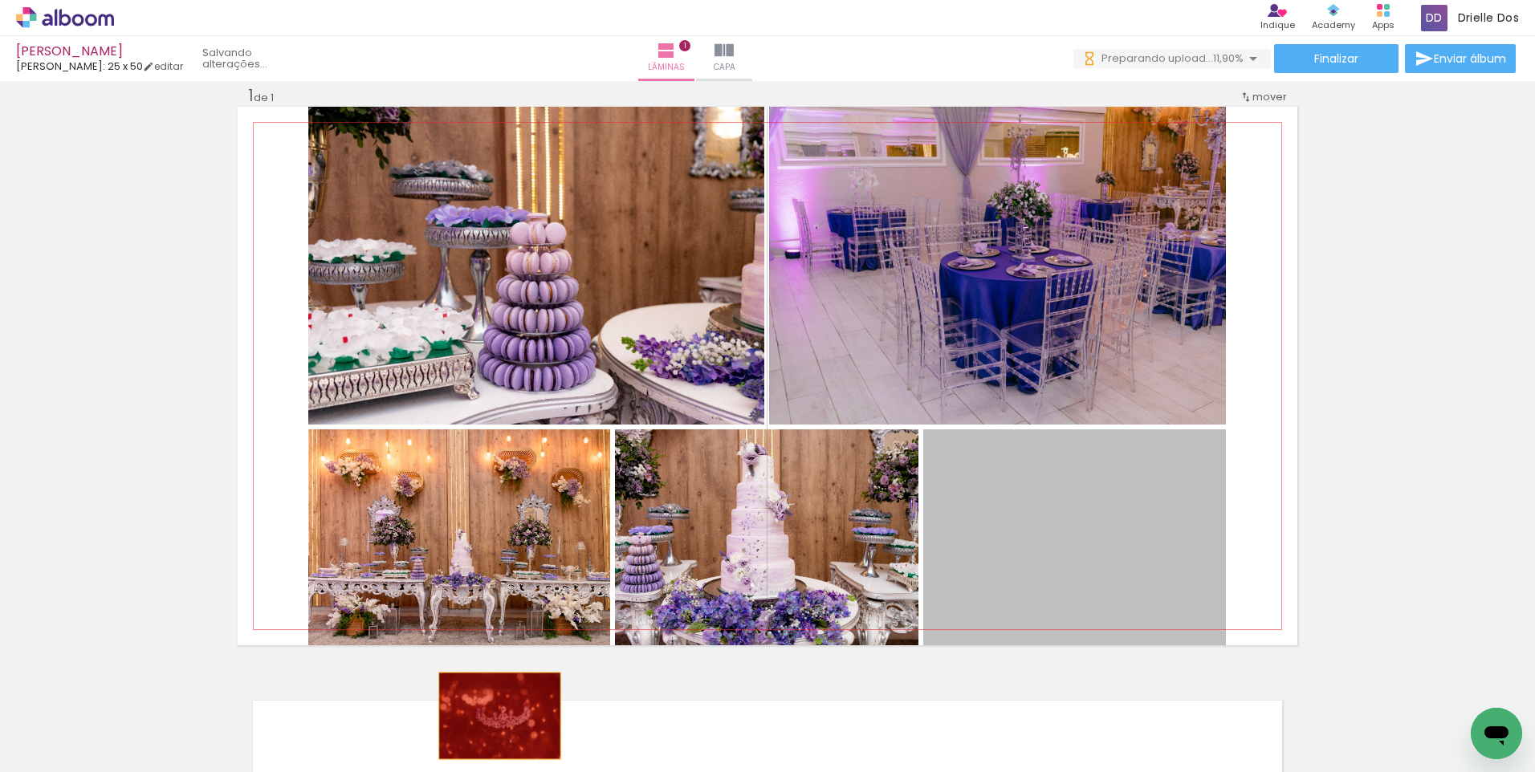
drag, startPoint x: 1104, startPoint y: 549, endPoint x: 488, endPoint y: 724, distance: 640.0
click at [488, 724] on quentale-workspace at bounding box center [767, 386] width 1535 height 772
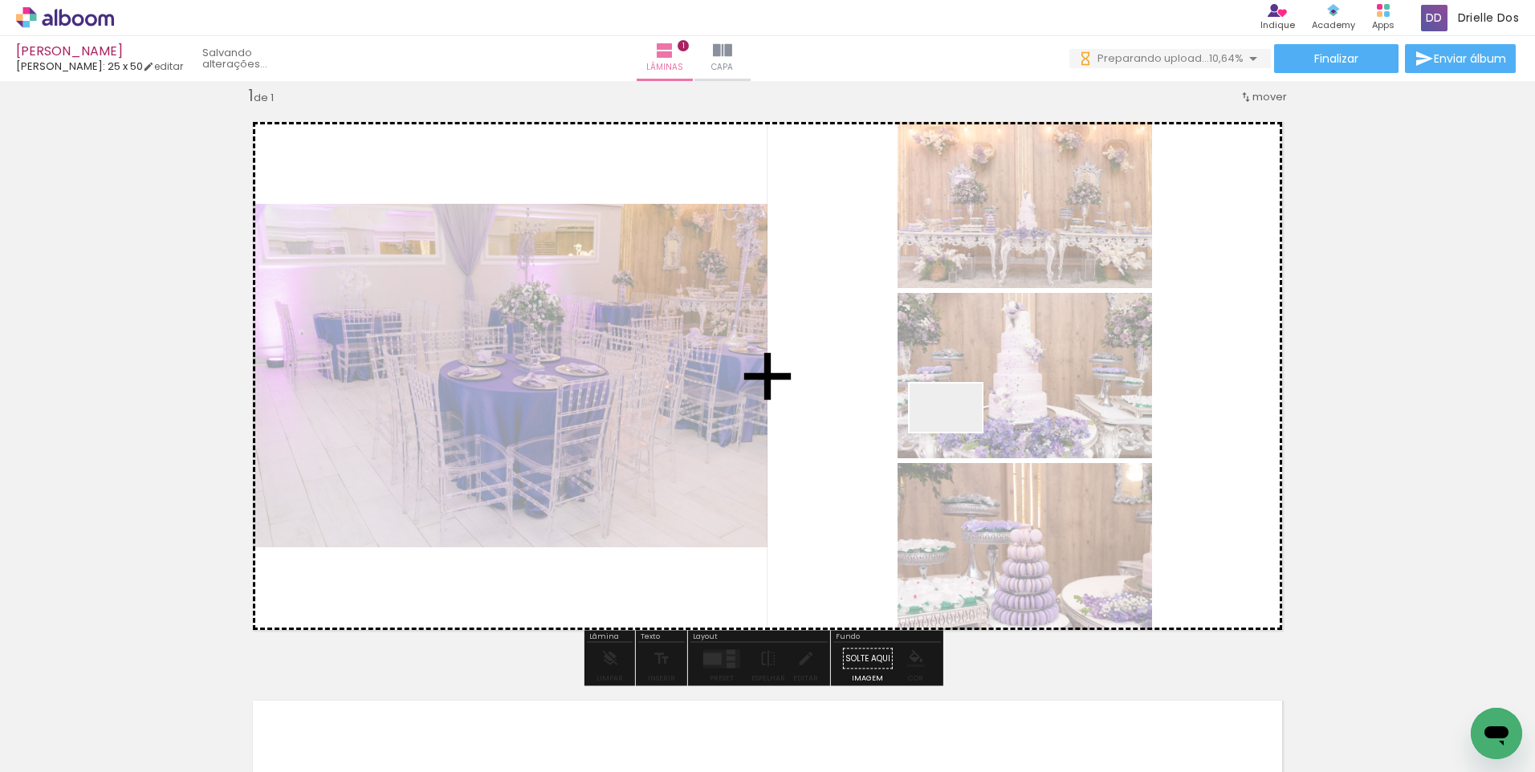
drag, startPoint x: 333, startPoint y: 730, endPoint x: 958, endPoint y: 431, distance: 693.2
click at [958, 431] on quentale-workspace at bounding box center [767, 386] width 1535 height 772
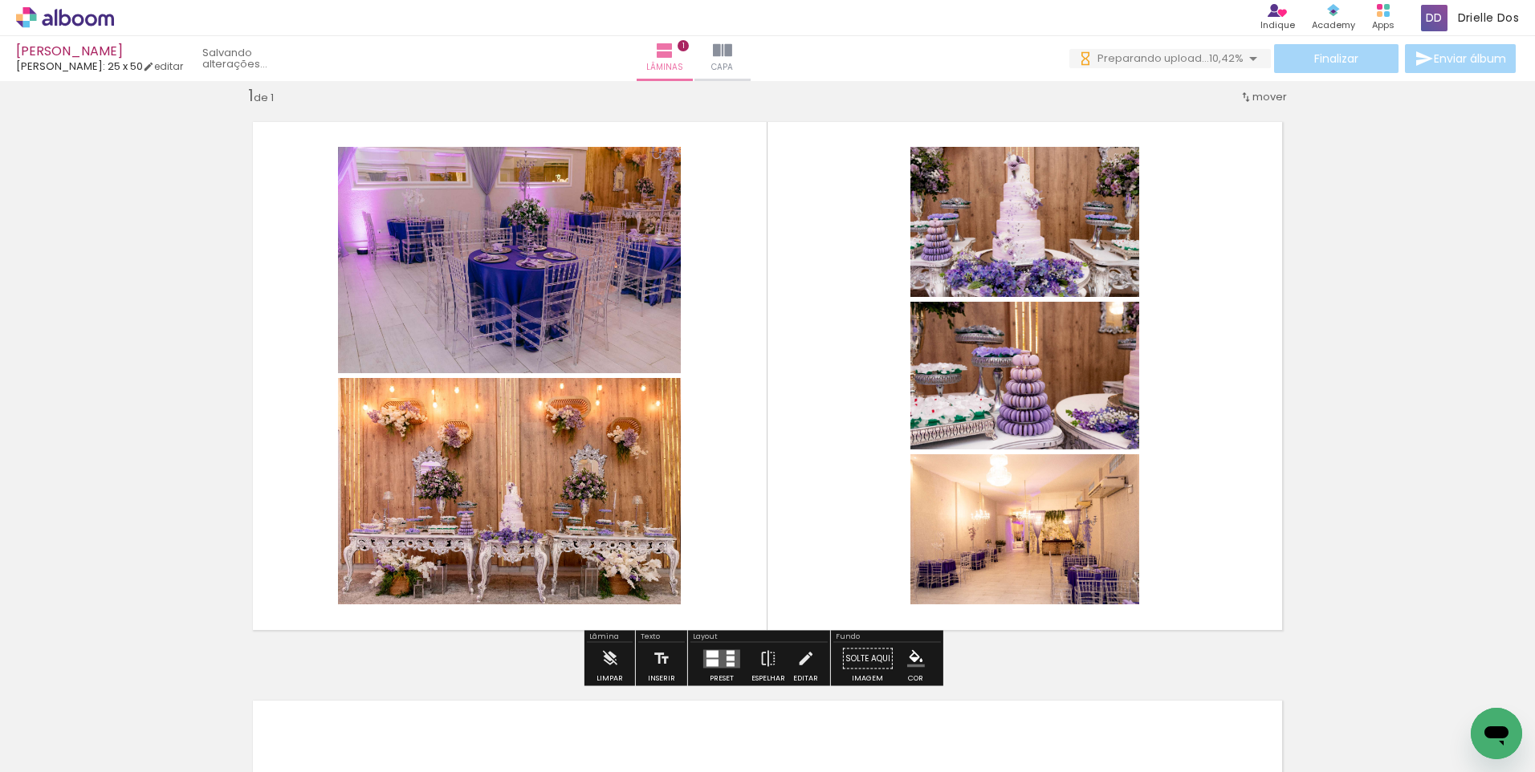
click at [720, 659] on quentale-layouter at bounding box center [721, 658] width 37 height 18
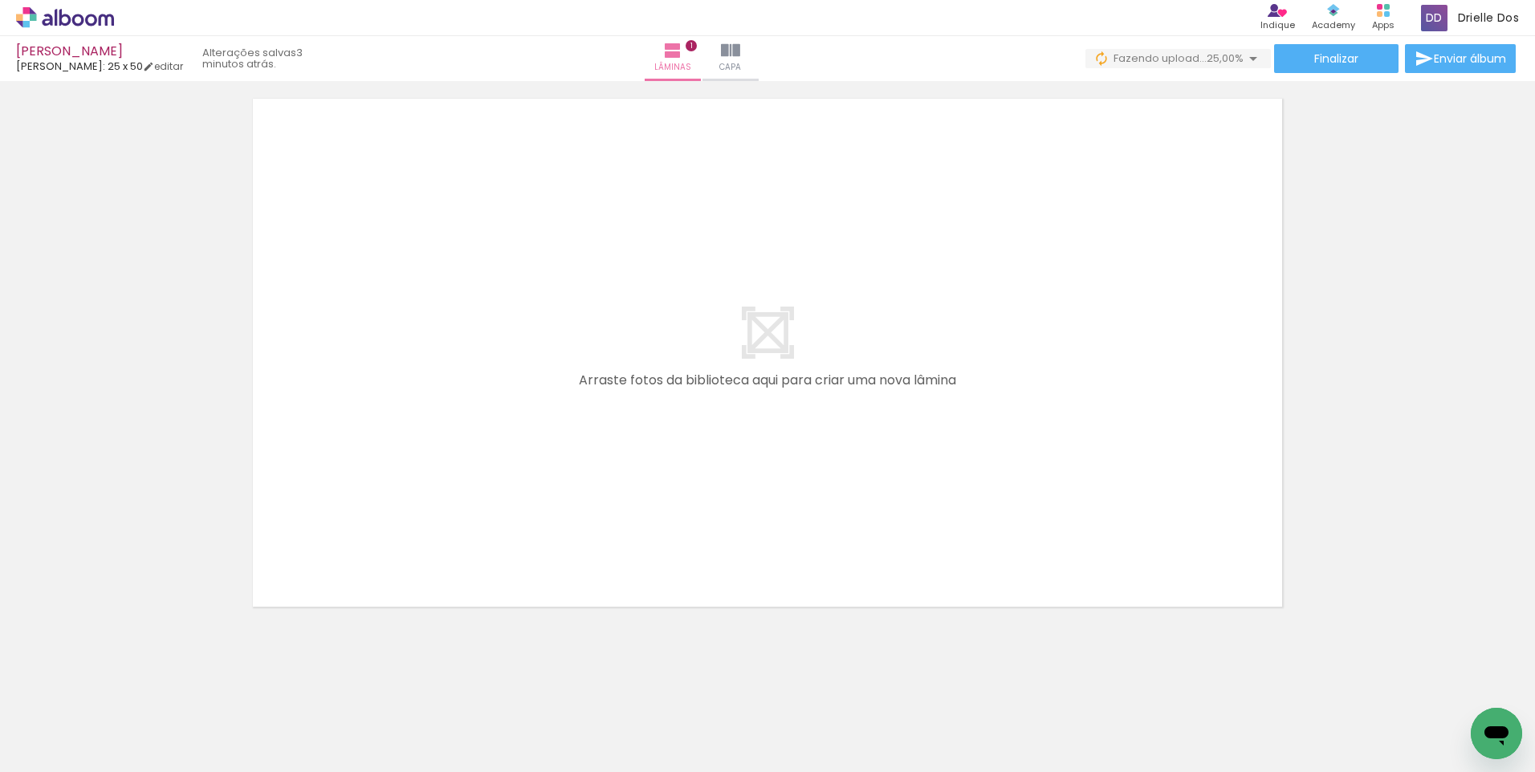
scroll to position [624, 0]
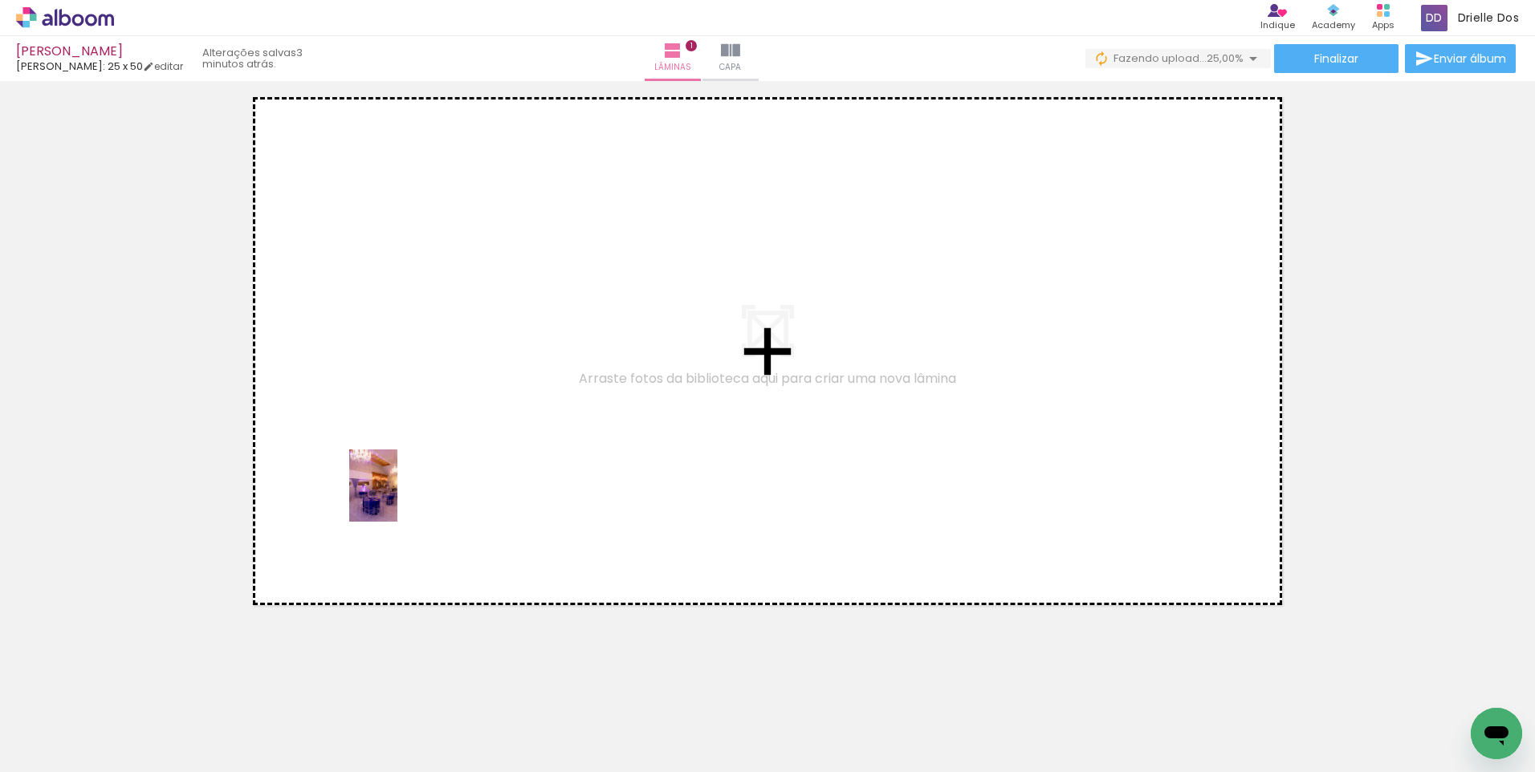
drag, startPoint x: 255, startPoint y: 722, endPoint x: 397, endPoint y: 498, distance: 265.9
click at [397, 498] on quentale-workspace at bounding box center [767, 386] width 1535 height 772
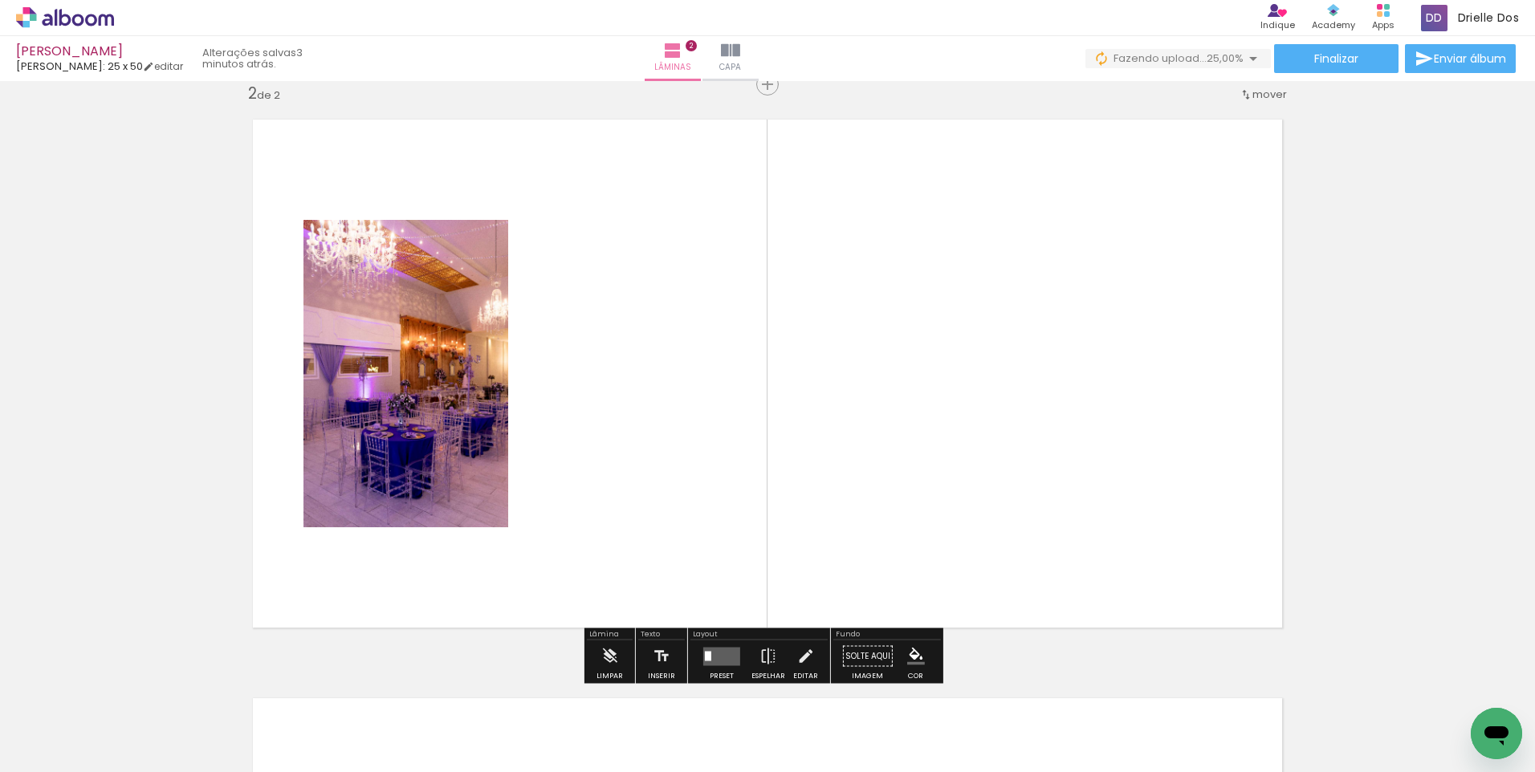
scroll to position [600, 0]
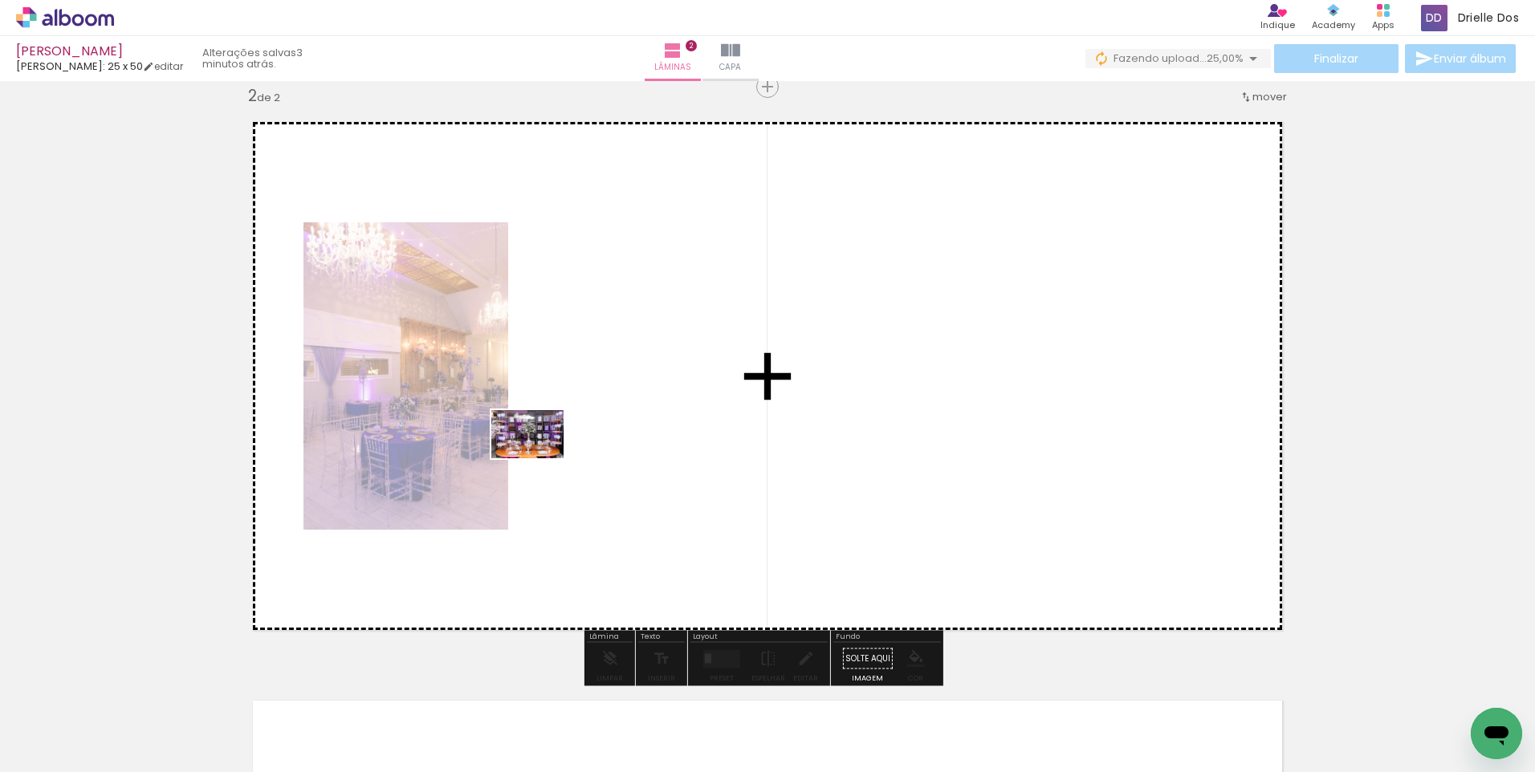
drag, startPoint x: 514, startPoint y: 567, endPoint x: 539, endPoint y: 458, distance: 111.4
click at [539, 458] on quentale-workspace at bounding box center [767, 386] width 1535 height 772
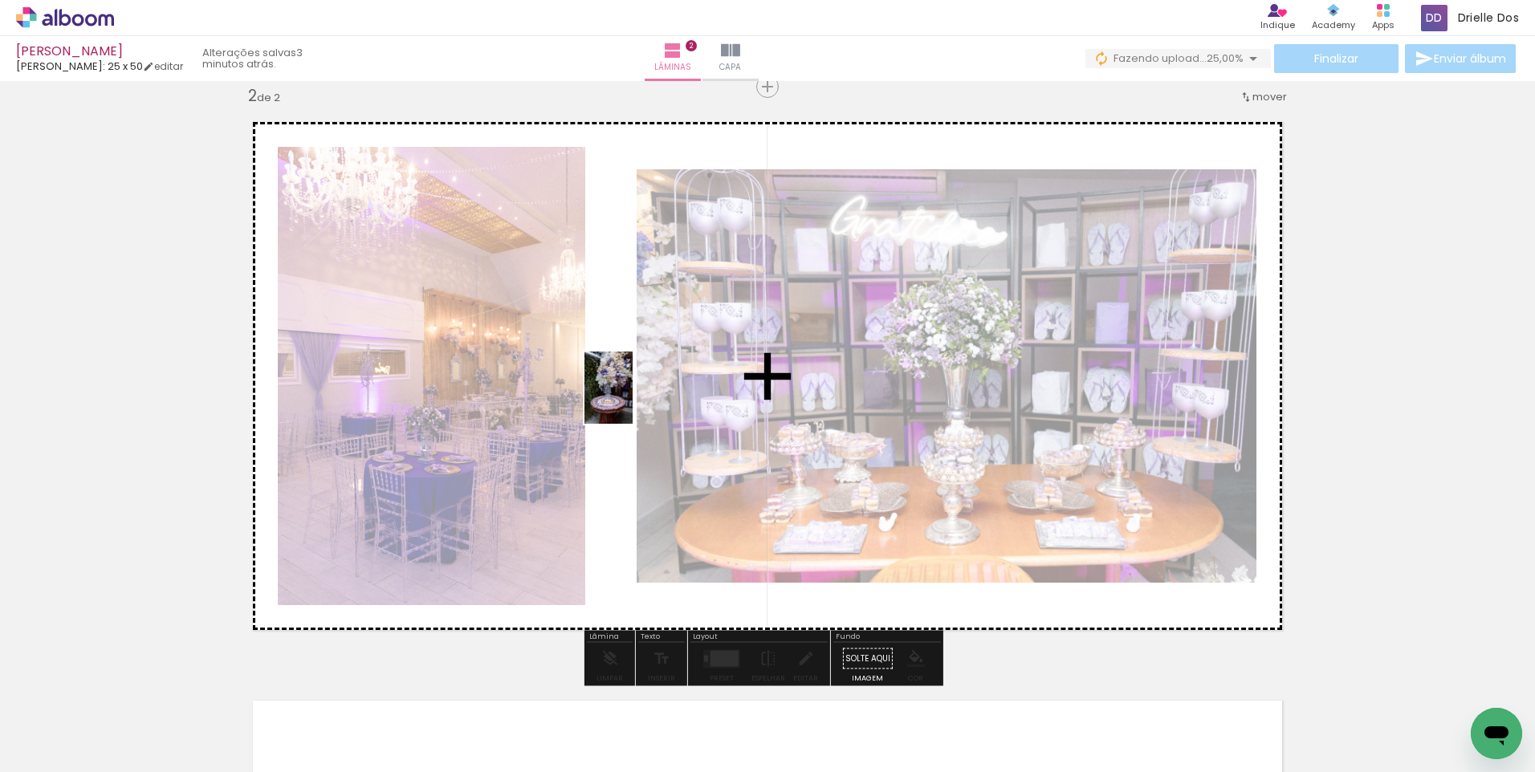
drag, startPoint x: 269, startPoint y: 724, endPoint x: 632, endPoint y: 400, distance: 487.2
click at [632, 400] on quentale-workspace at bounding box center [767, 386] width 1535 height 772
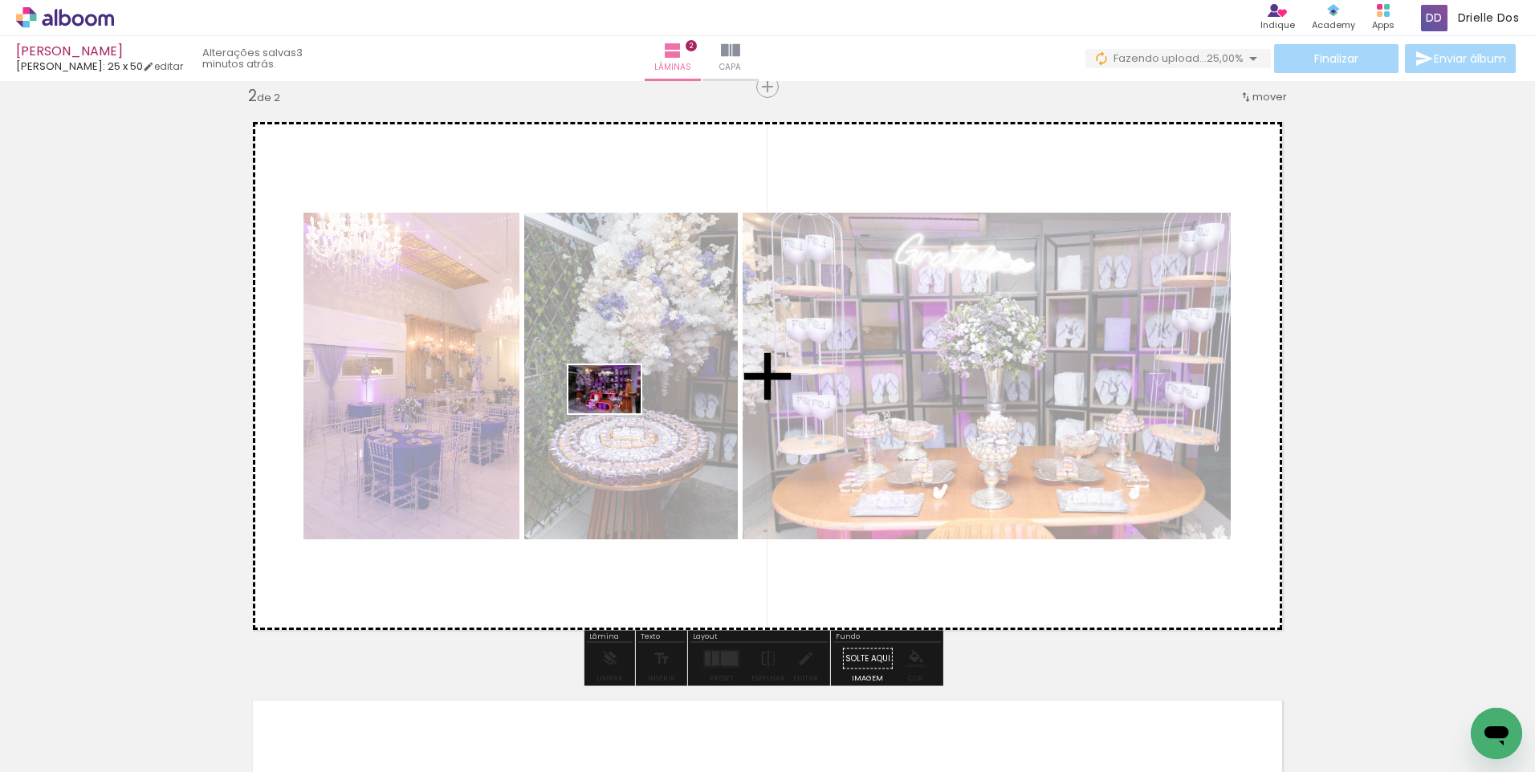
drag, startPoint x: 302, startPoint y: 728, endPoint x: 616, endPoint y: 413, distance: 445.0
click at [616, 413] on quentale-workspace at bounding box center [767, 386] width 1535 height 772
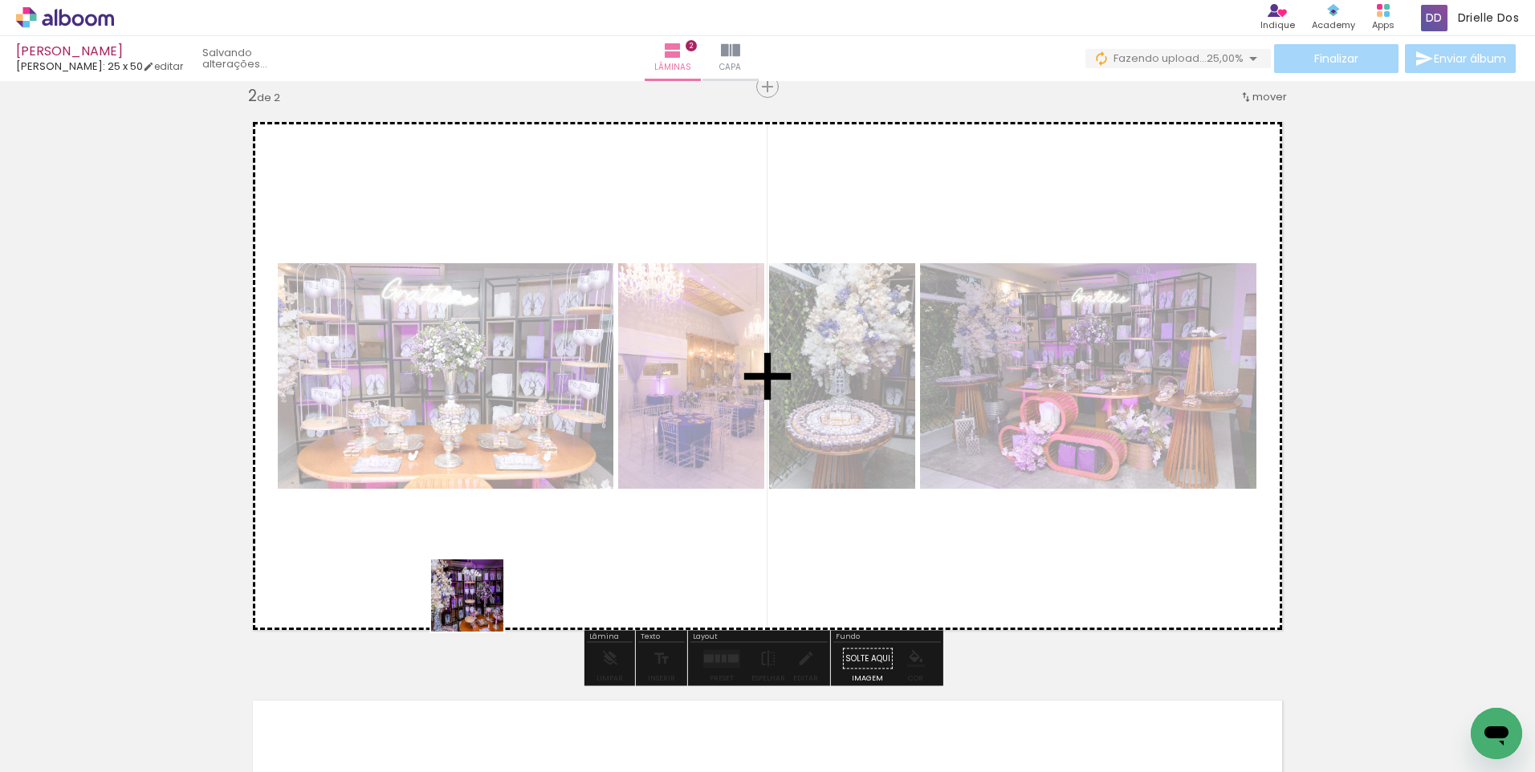
drag, startPoint x: 262, startPoint y: 750, endPoint x: 530, endPoint y: 525, distance: 350.3
click at [555, 521] on quentale-workspace at bounding box center [767, 386] width 1535 height 772
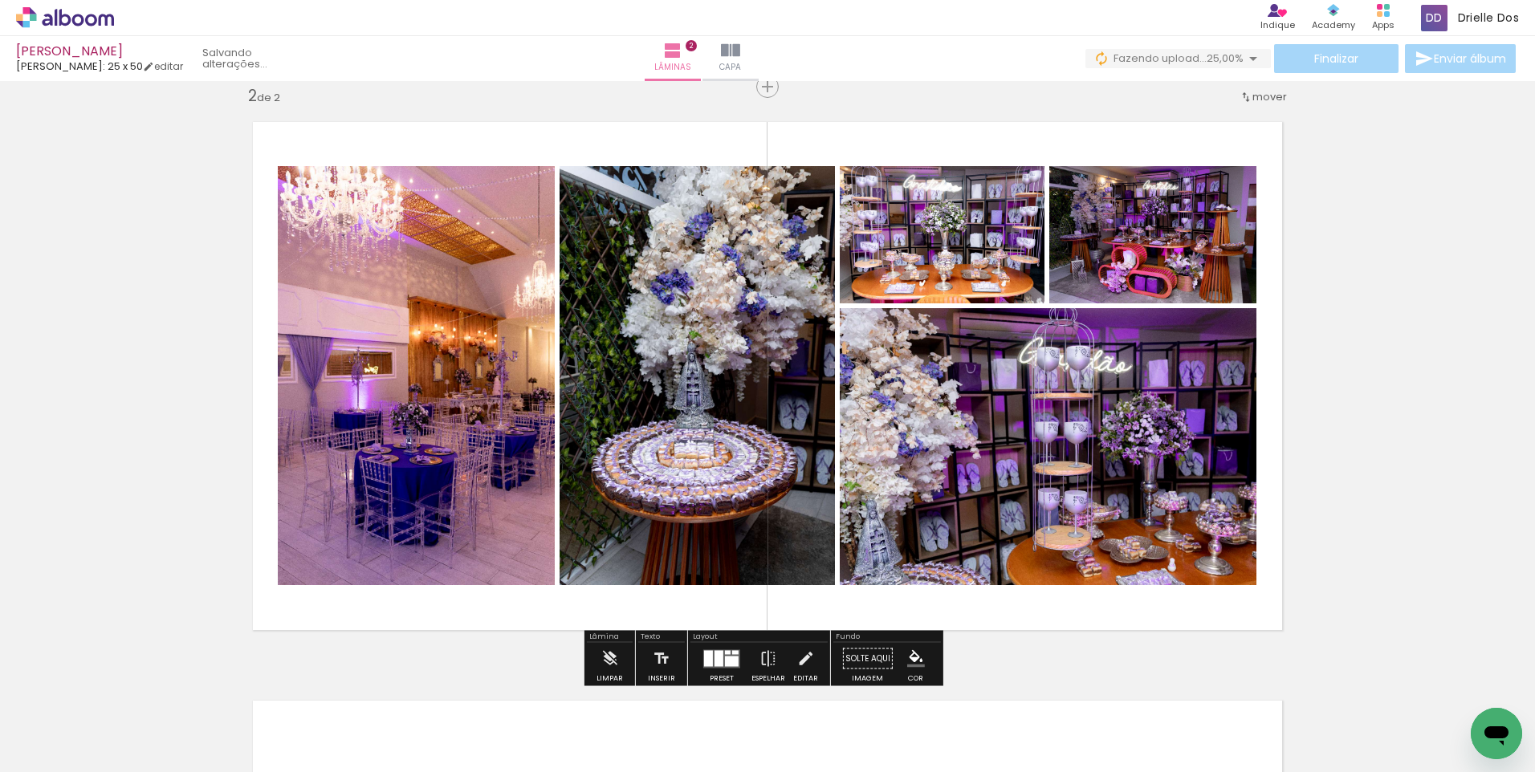
click at [732, 653] on div at bounding box center [735, 652] width 6 height 4
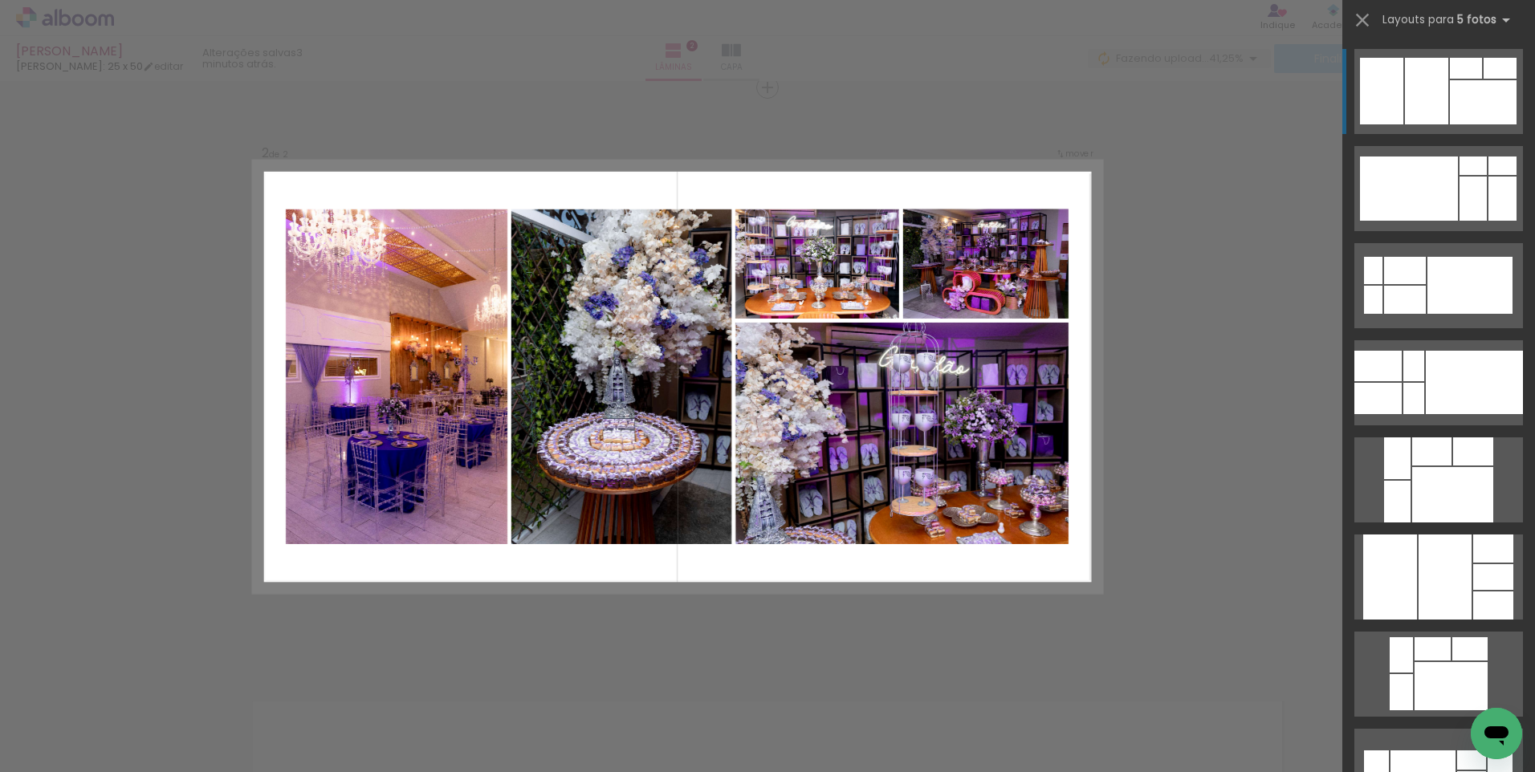
scroll to position [365, 0]
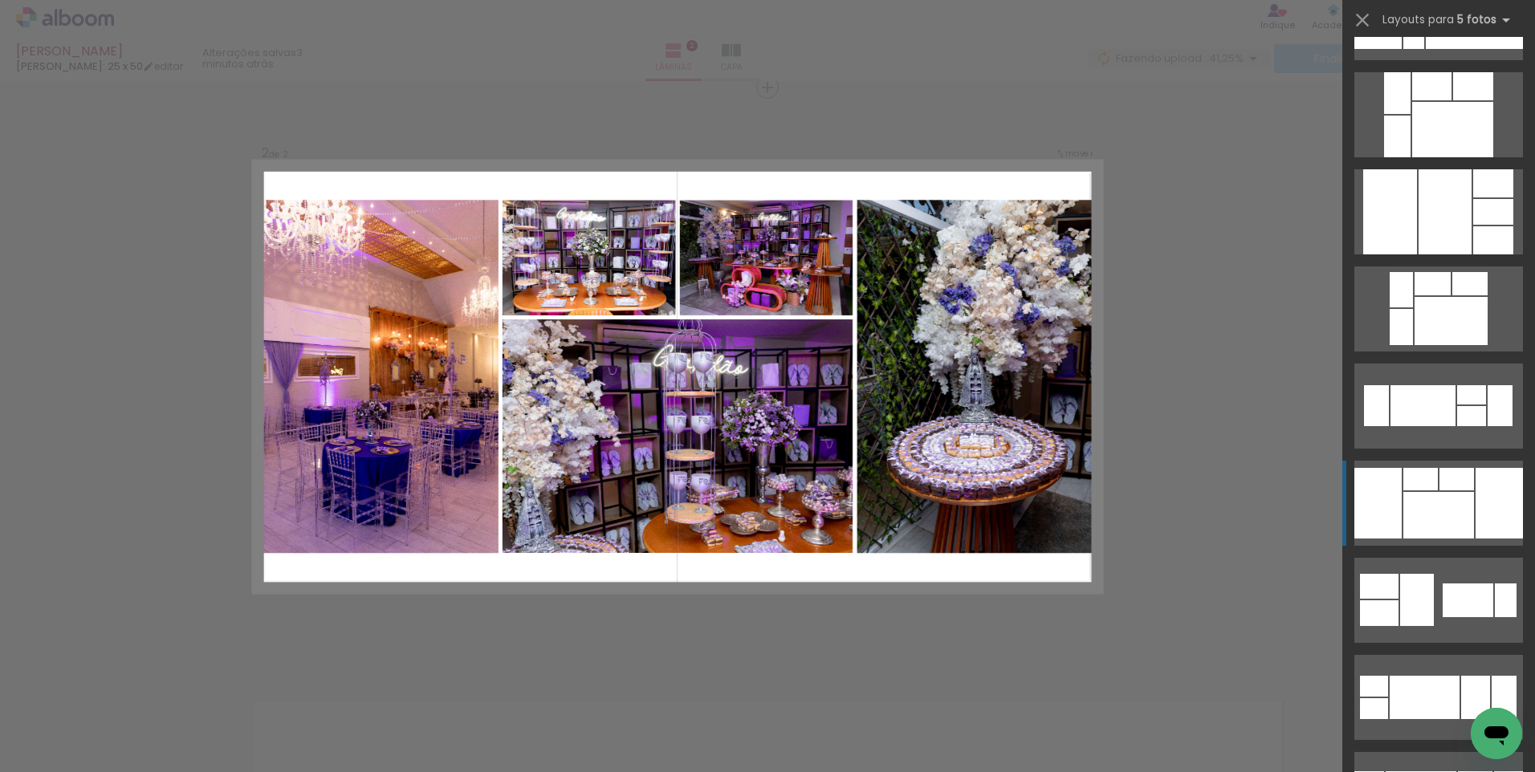
click at [1413, 157] on div at bounding box center [1452, 129] width 81 height 55
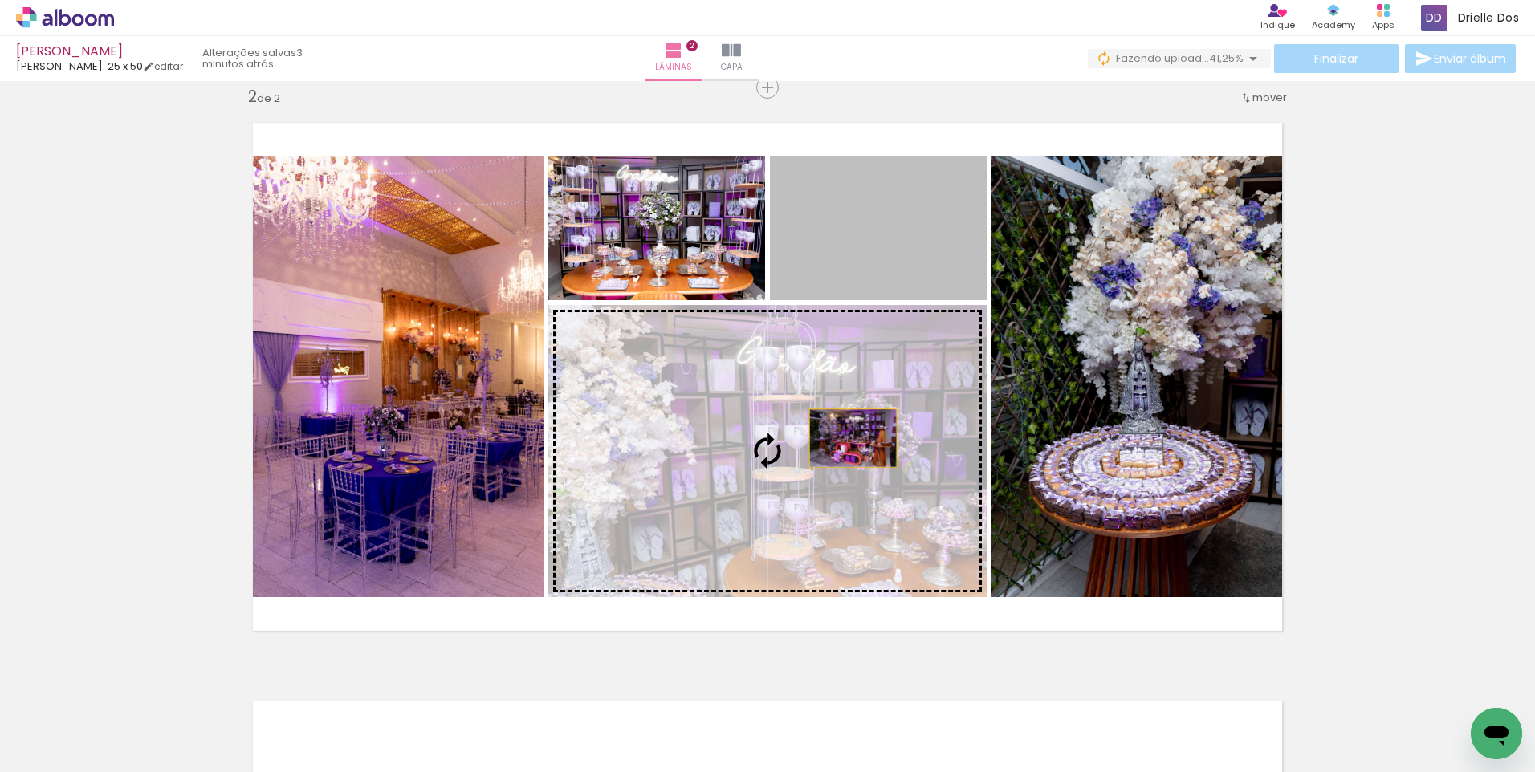
drag, startPoint x: 929, startPoint y: 262, endPoint x: 841, endPoint y: 453, distance: 210.4
click at [0, 0] on slot at bounding box center [0, 0] width 0 height 0
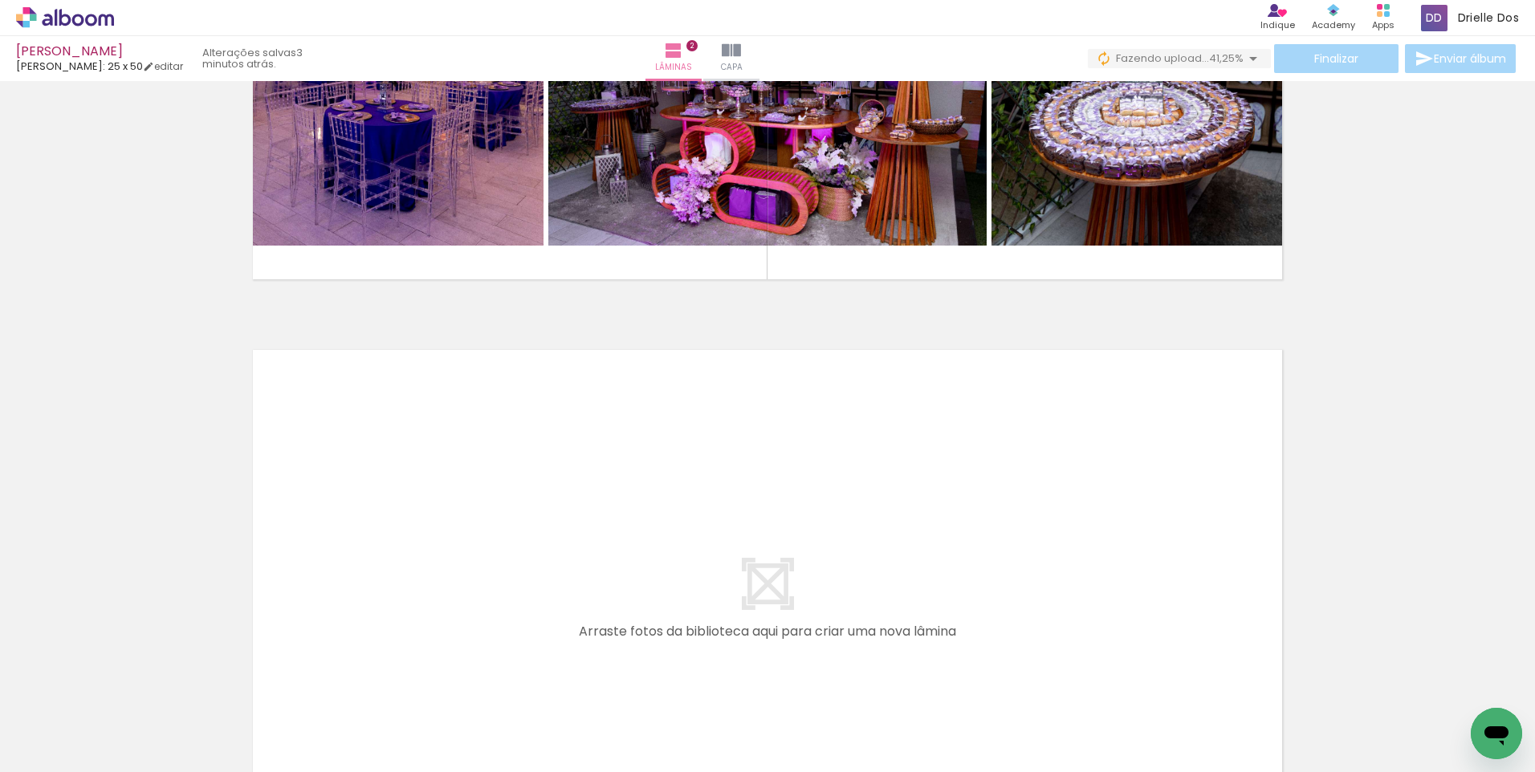
scroll to position [970, 0]
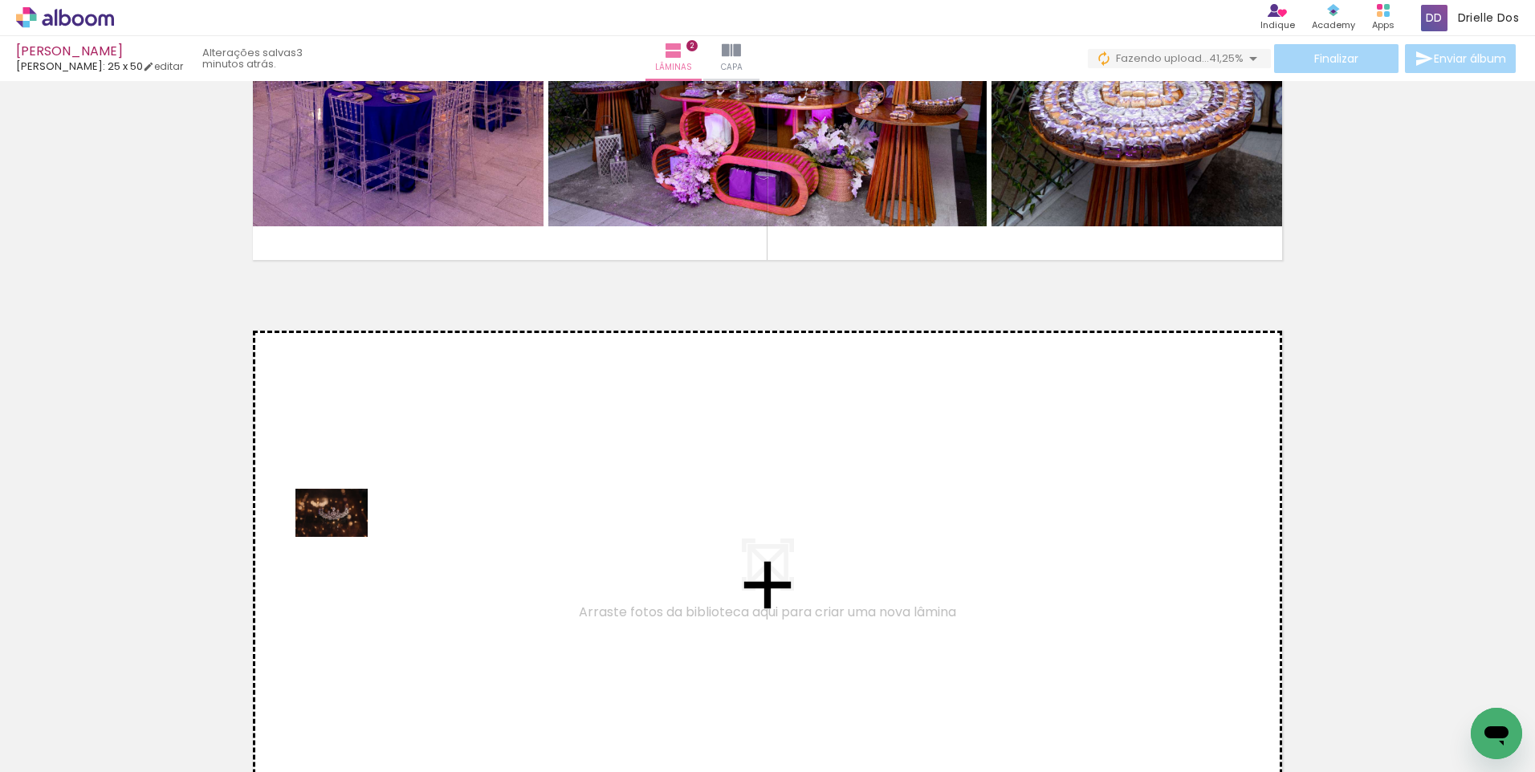
drag, startPoint x: 174, startPoint y: 725, endPoint x: 344, endPoint y: 537, distance: 252.9
click at [344, 537] on quentale-workspace at bounding box center [767, 386] width 1535 height 772
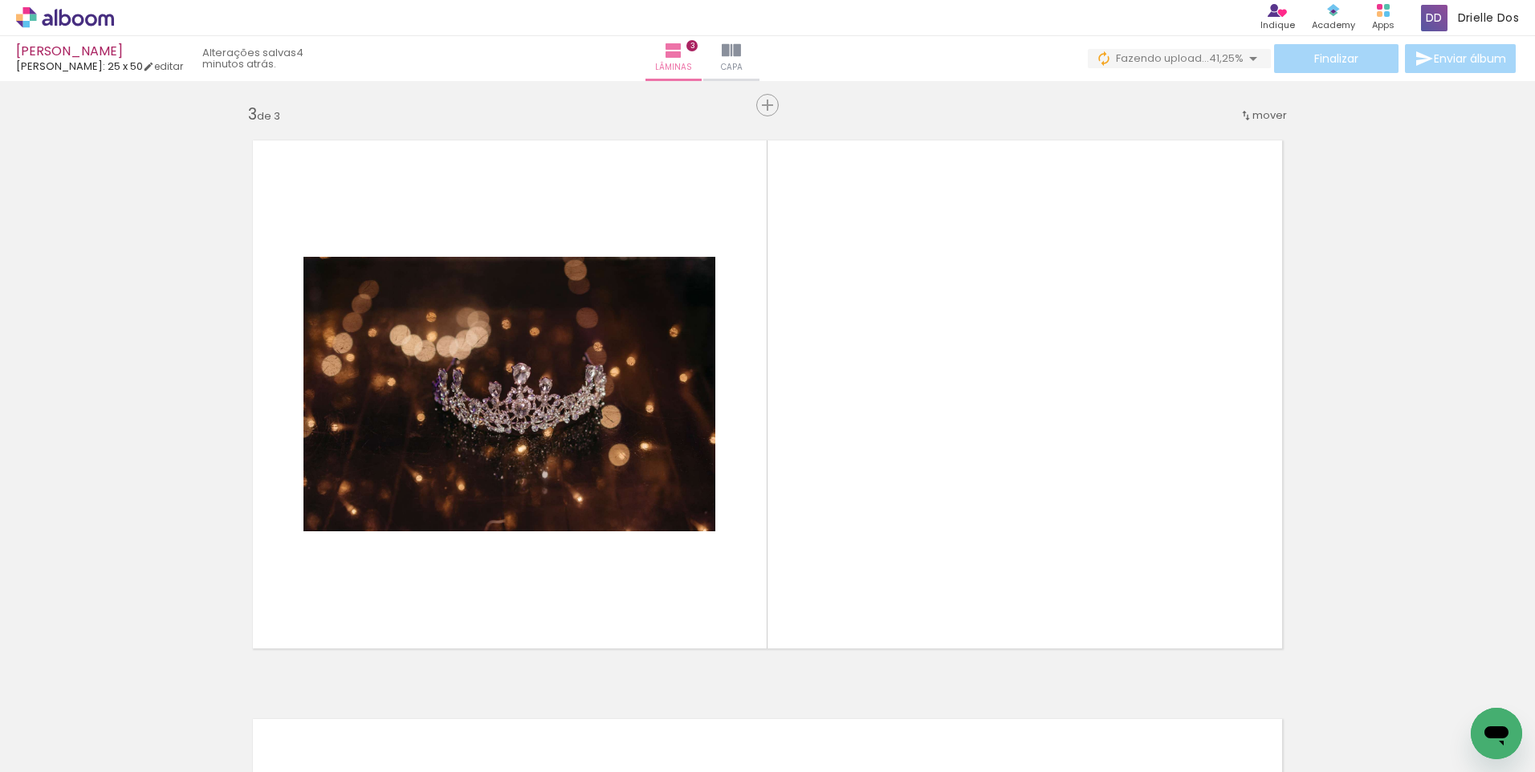
scroll to position [1169, 0]
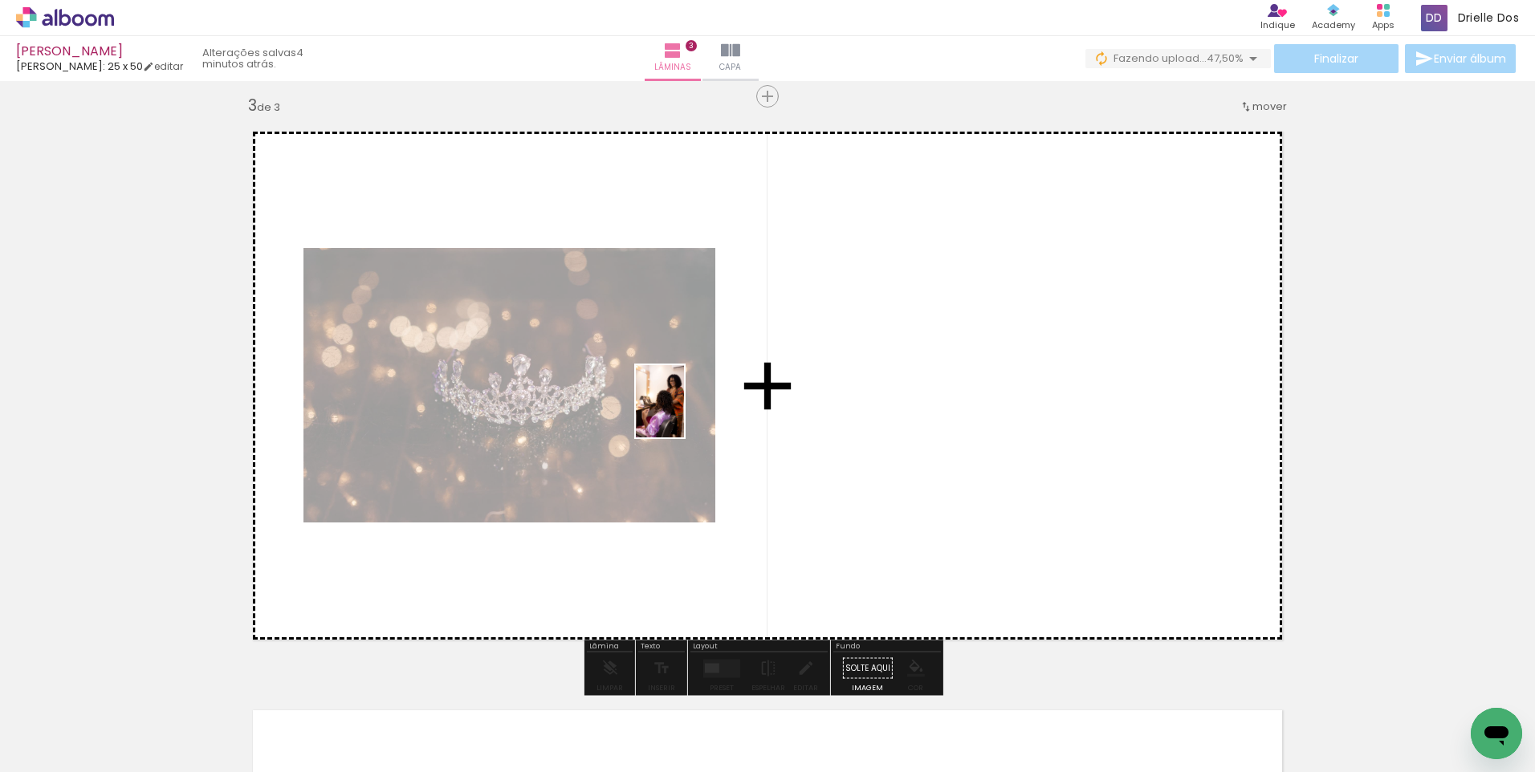
drag, startPoint x: 176, startPoint y: 731, endPoint x: 684, endPoint y: 413, distance: 599.3
click at [684, 413] on quentale-workspace at bounding box center [767, 386] width 1535 height 772
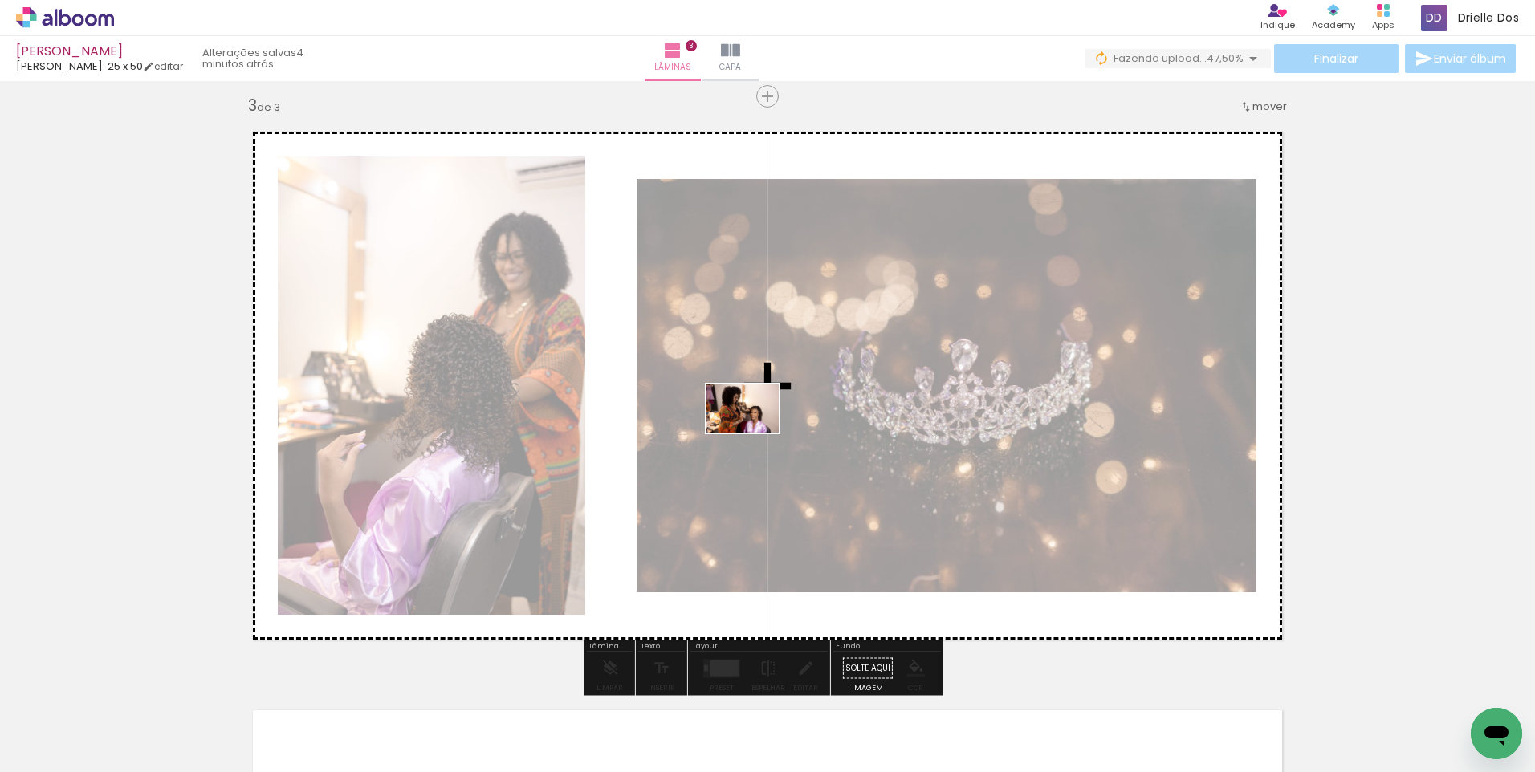
drag, startPoint x: 167, startPoint y: 724, endPoint x: 754, endPoint y: 433, distance: 655.8
click at [754, 433] on quentale-workspace at bounding box center [767, 386] width 1535 height 772
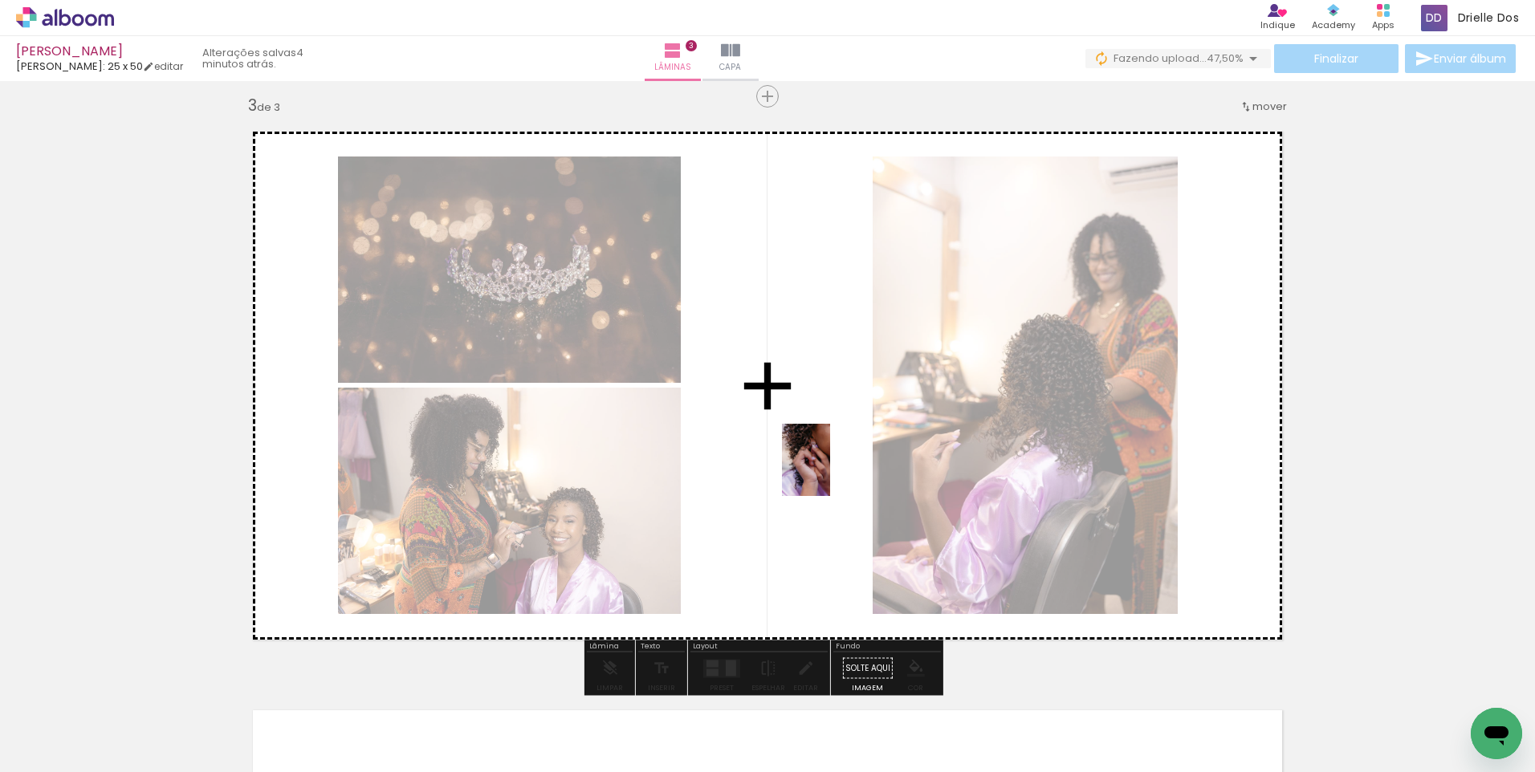
drag, startPoint x: 355, startPoint y: 718, endPoint x: 830, endPoint y: 472, distance: 535.3
click at [830, 472] on quentale-workspace at bounding box center [767, 386] width 1535 height 772
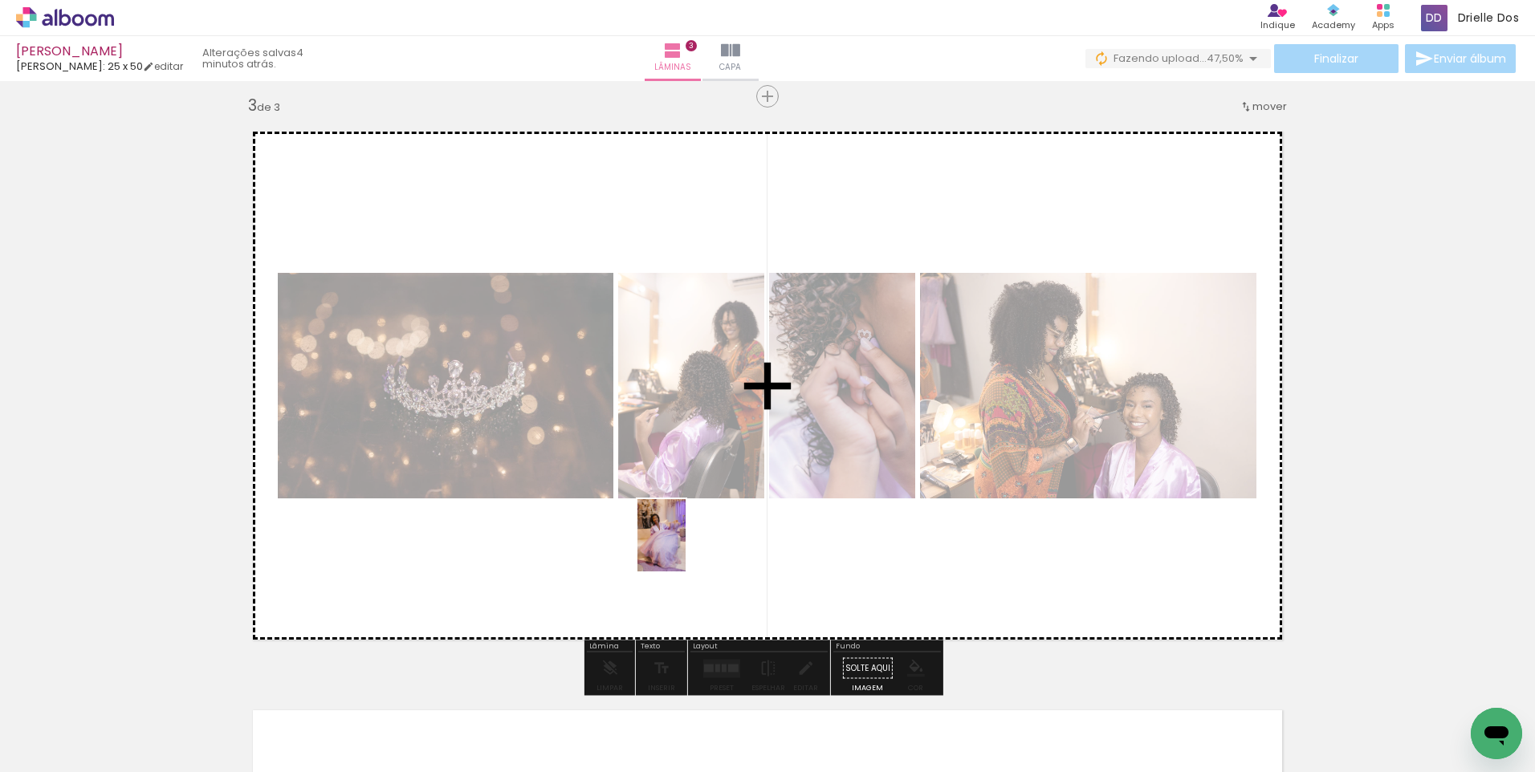
drag, startPoint x: 172, startPoint y: 725, endPoint x: 685, endPoint y: 547, distance: 543.5
click at [685, 547] on quentale-workspace at bounding box center [767, 386] width 1535 height 772
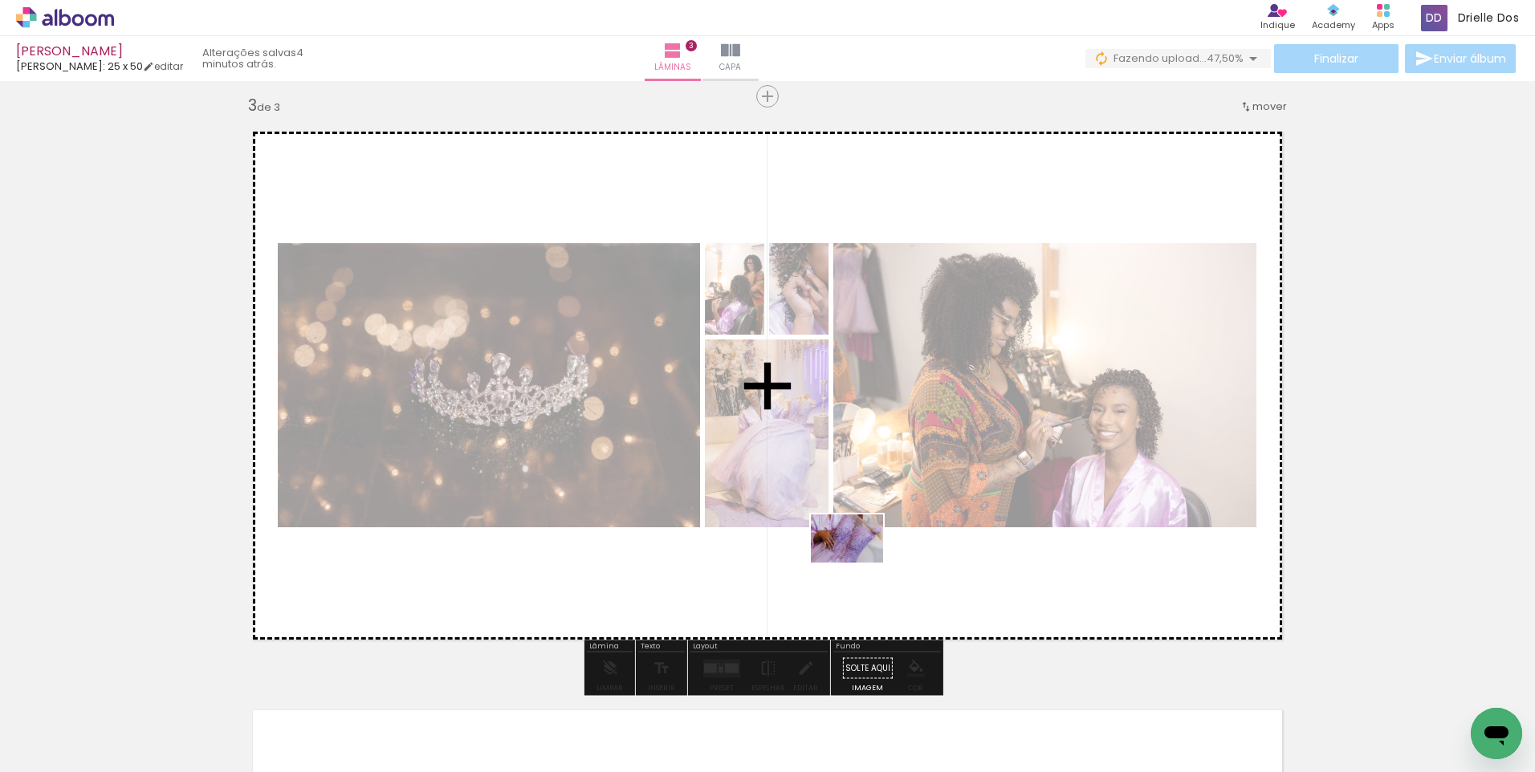
drag, startPoint x: 191, startPoint y: 736, endPoint x: 859, endPoint y: 563, distance: 689.9
click at [859, 563] on quentale-workspace at bounding box center [767, 386] width 1535 height 772
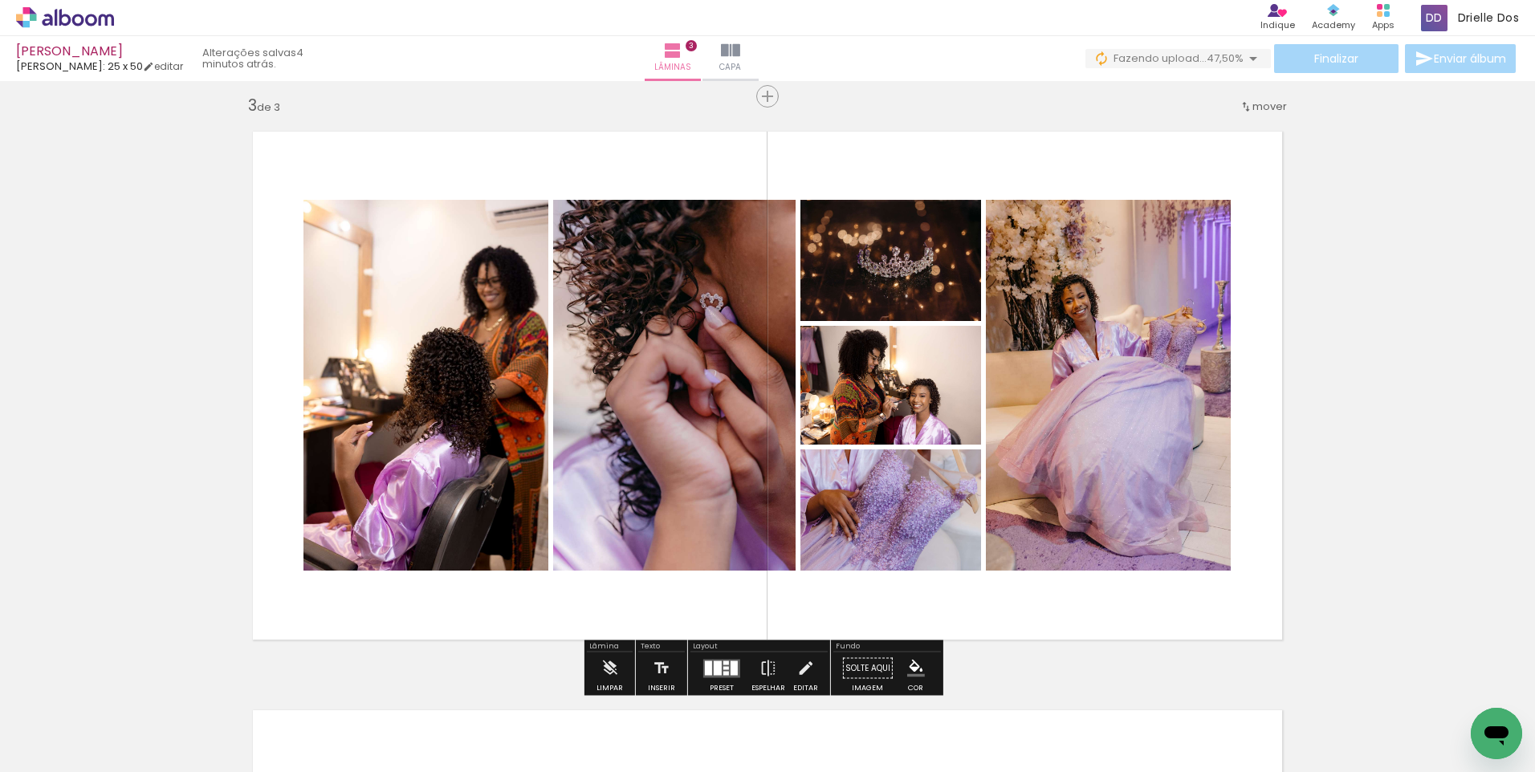
click at [718, 662] on div at bounding box center [718, 668] width 8 height 14
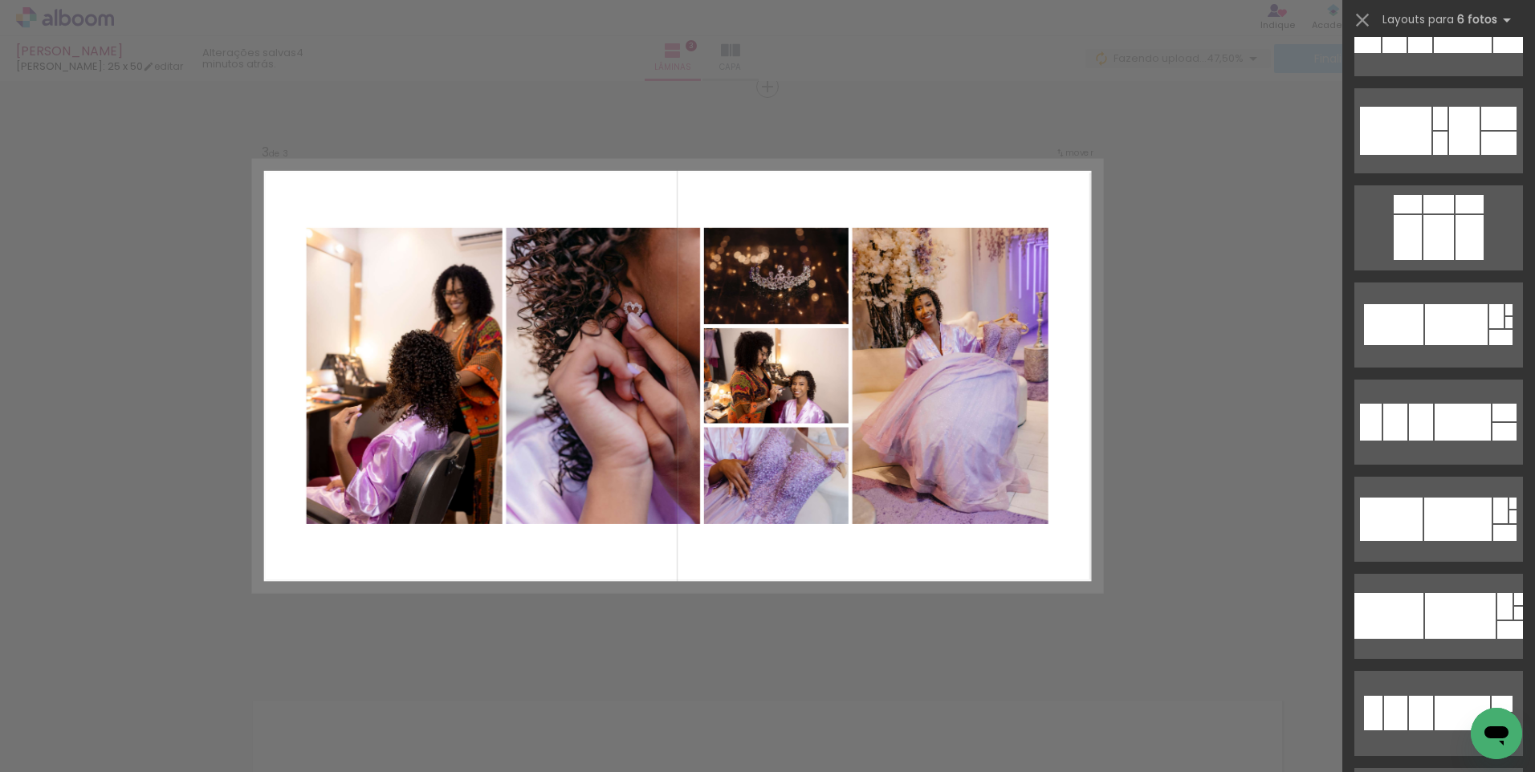
scroll to position [2320, 0]
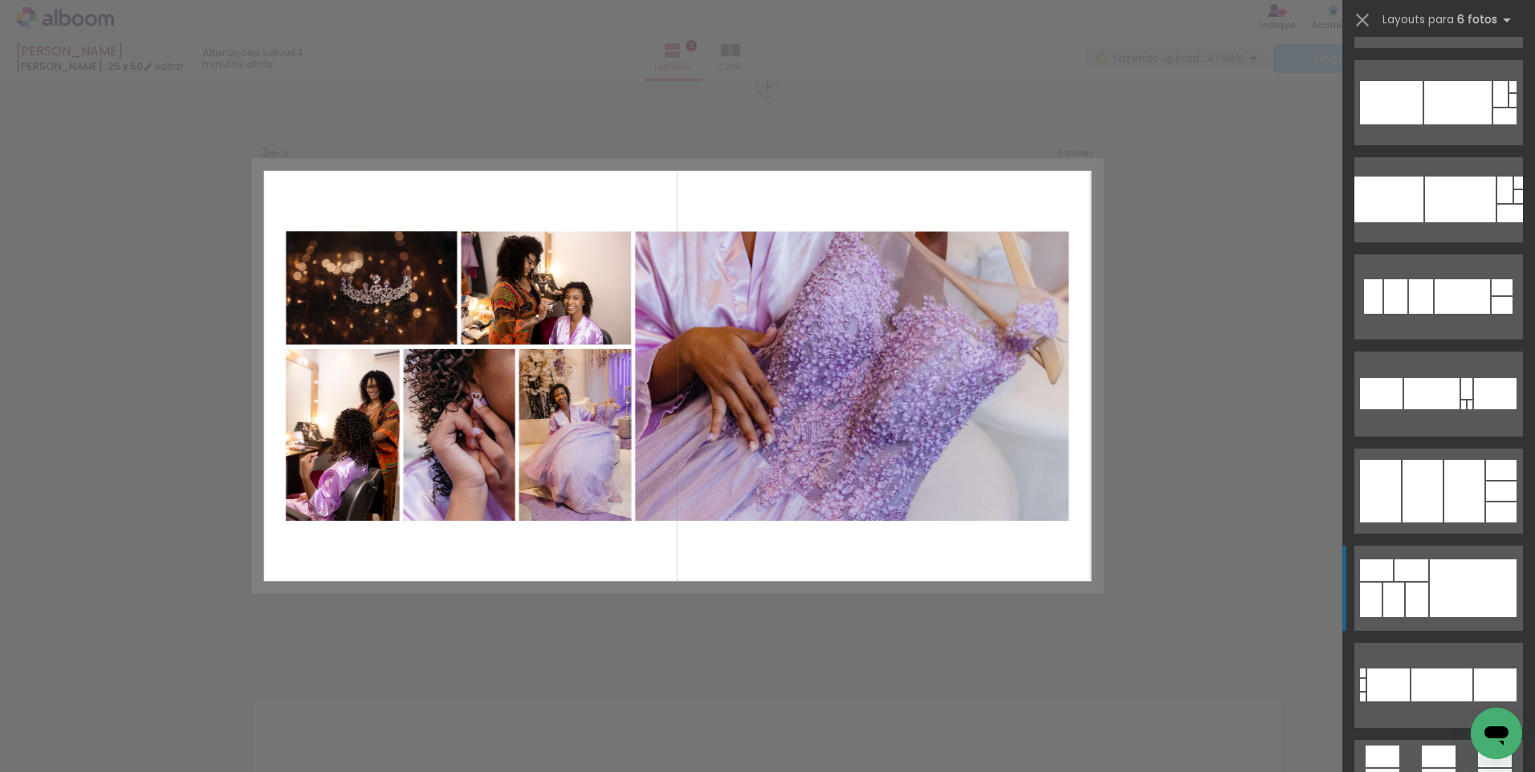
click at [1434, 576] on div at bounding box center [1472, 588] width 87 height 58
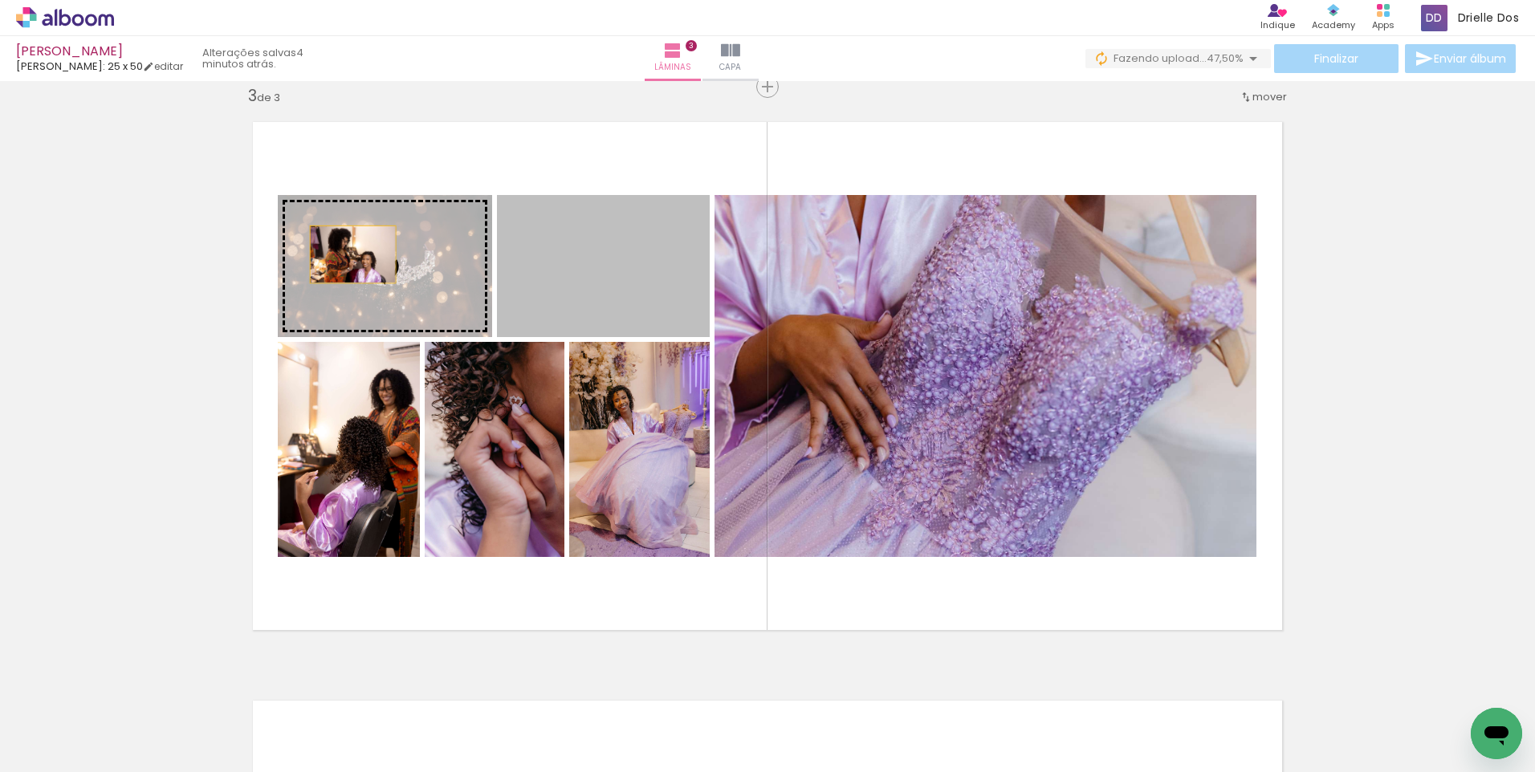
drag, startPoint x: 570, startPoint y: 265, endPoint x: 347, endPoint y: 254, distance: 223.4
click at [0, 0] on slot at bounding box center [0, 0] width 0 height 0
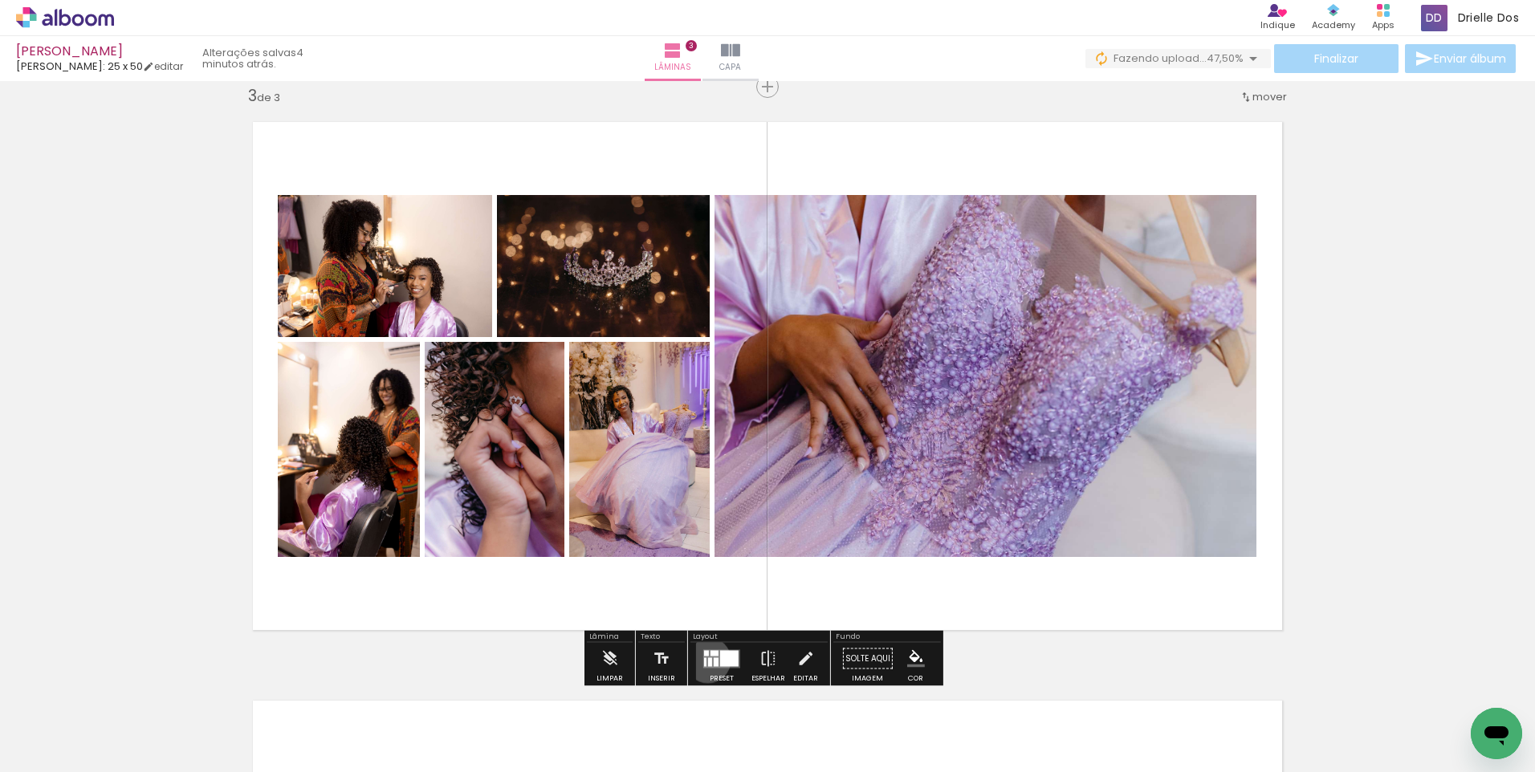
click at [708, 660] on div at bounding box center [710, 661] width 4 height 9
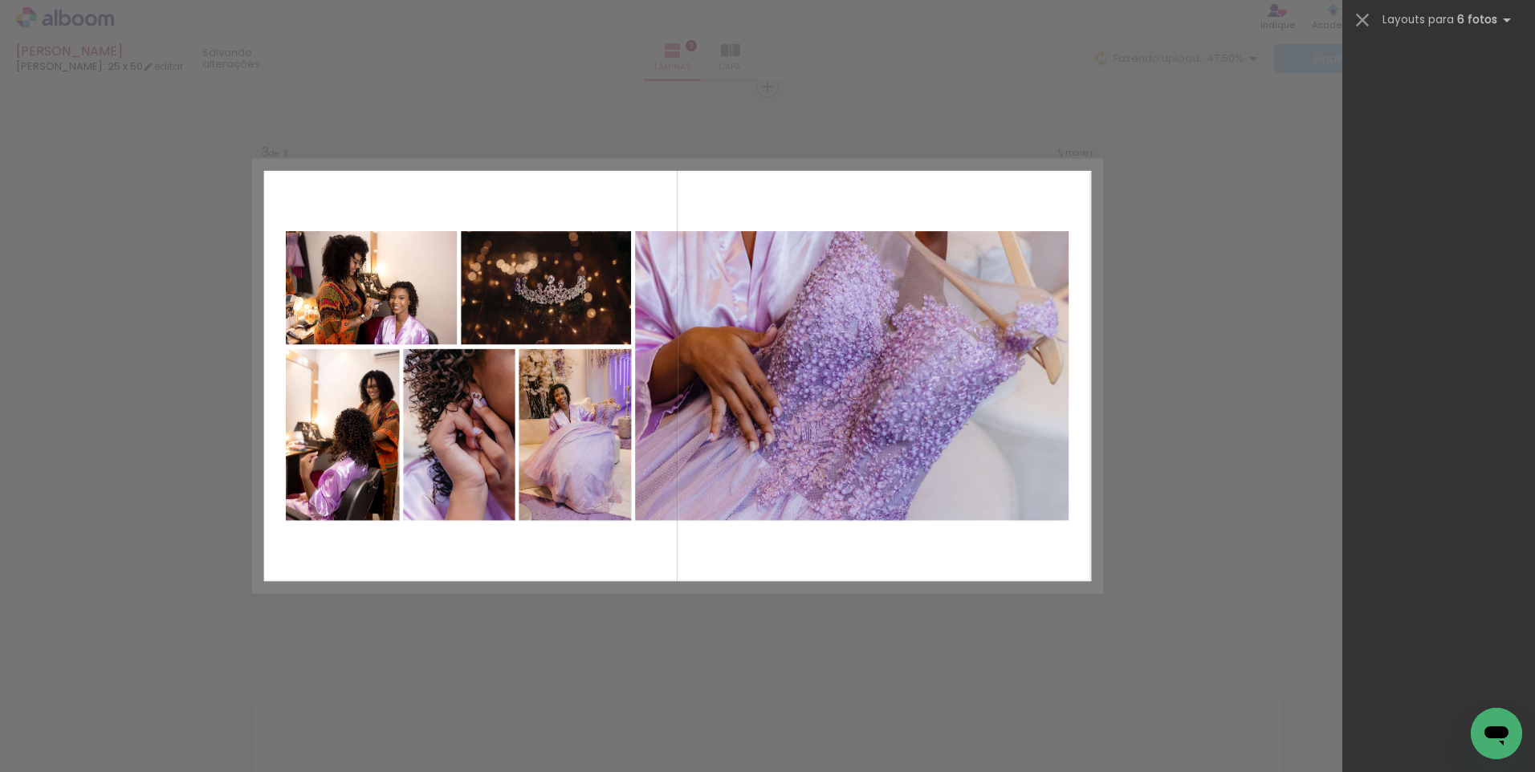
scroll to position [0, 0]
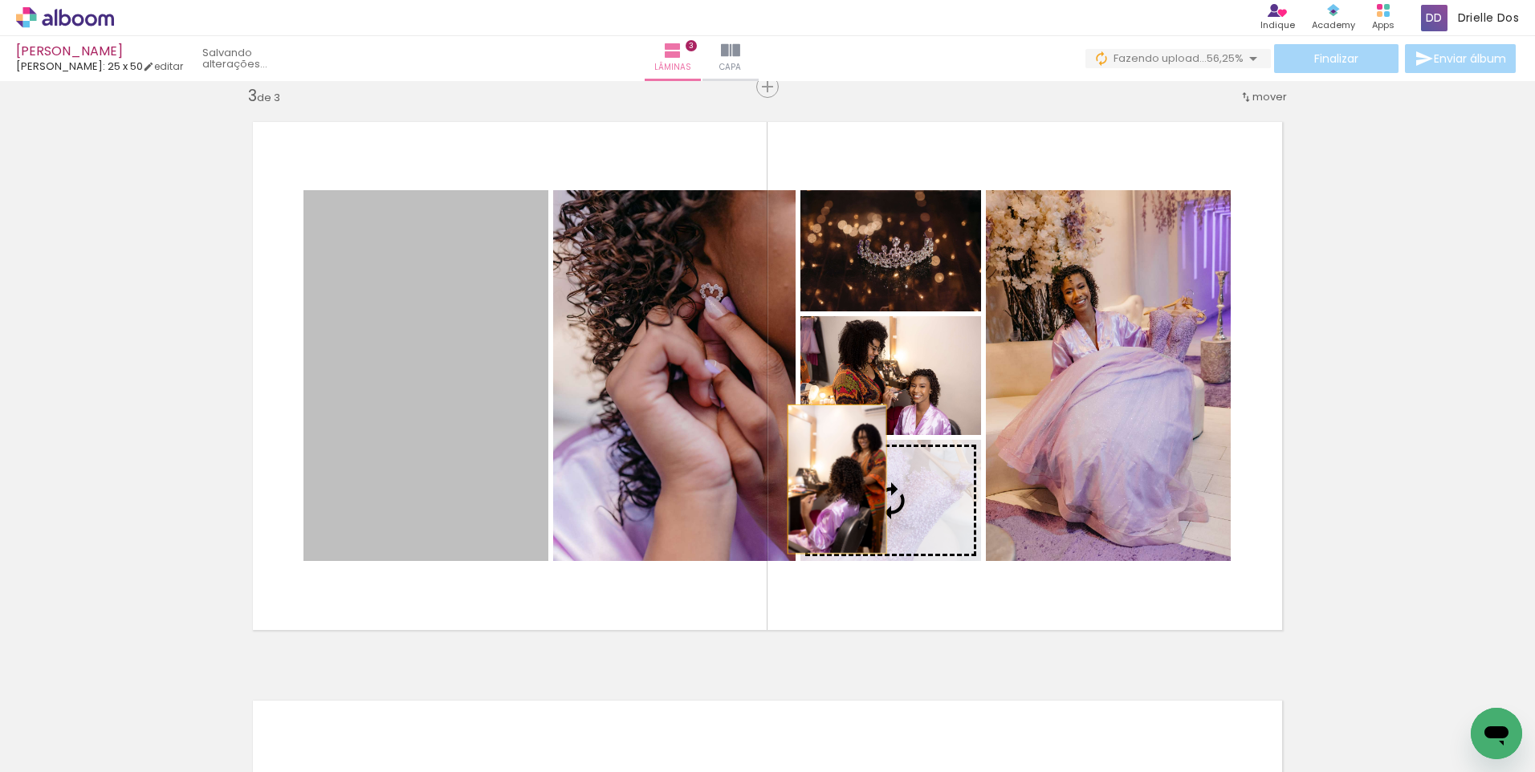
drag, startPoint x: 348, startPoint y: 410, endPoint x: 831, endPoint y: 479, distance: 488.1
click at [0, 0] on slot at bounding box center [0, 0] width 0 height 0
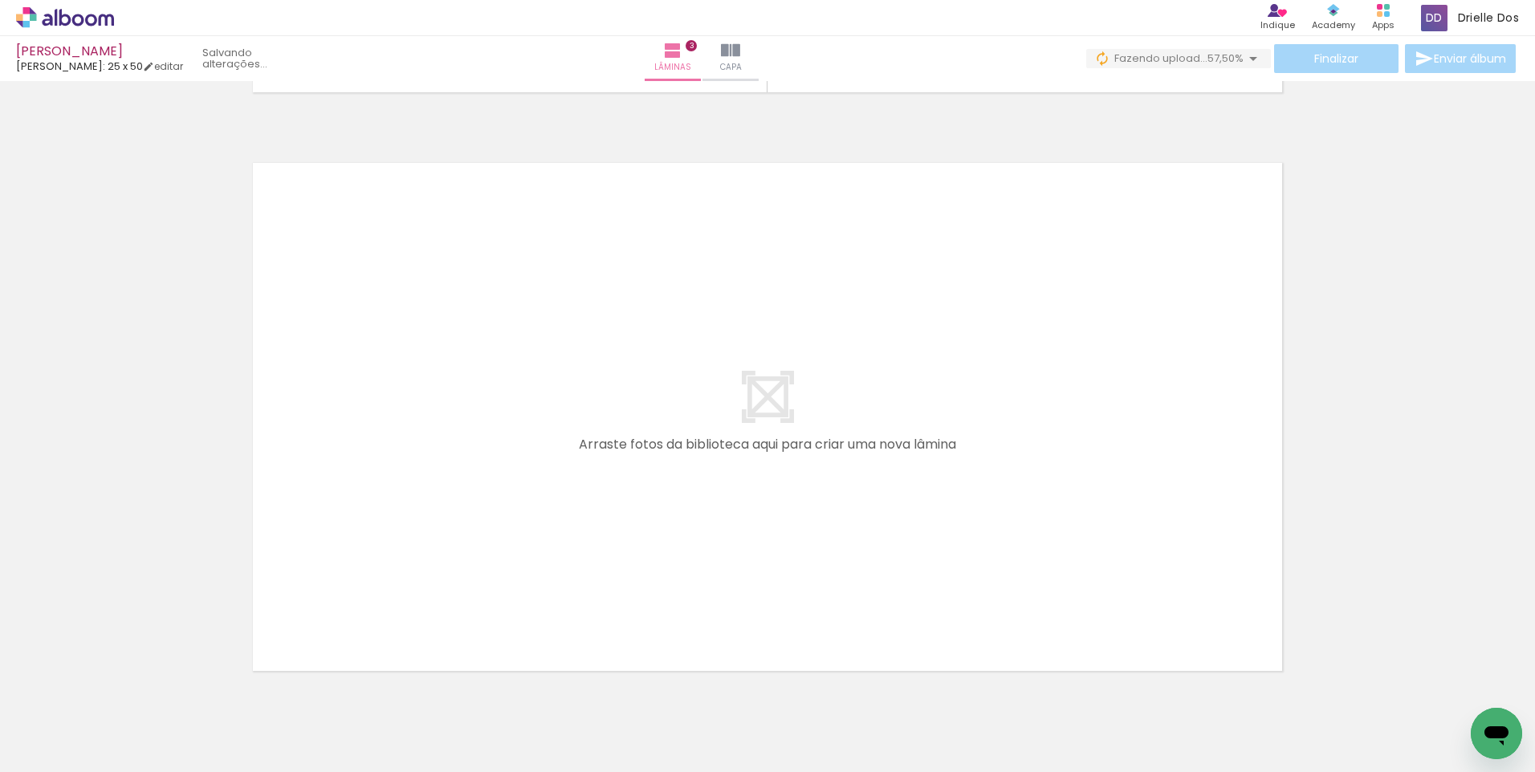
scroll to position [1750, 0]
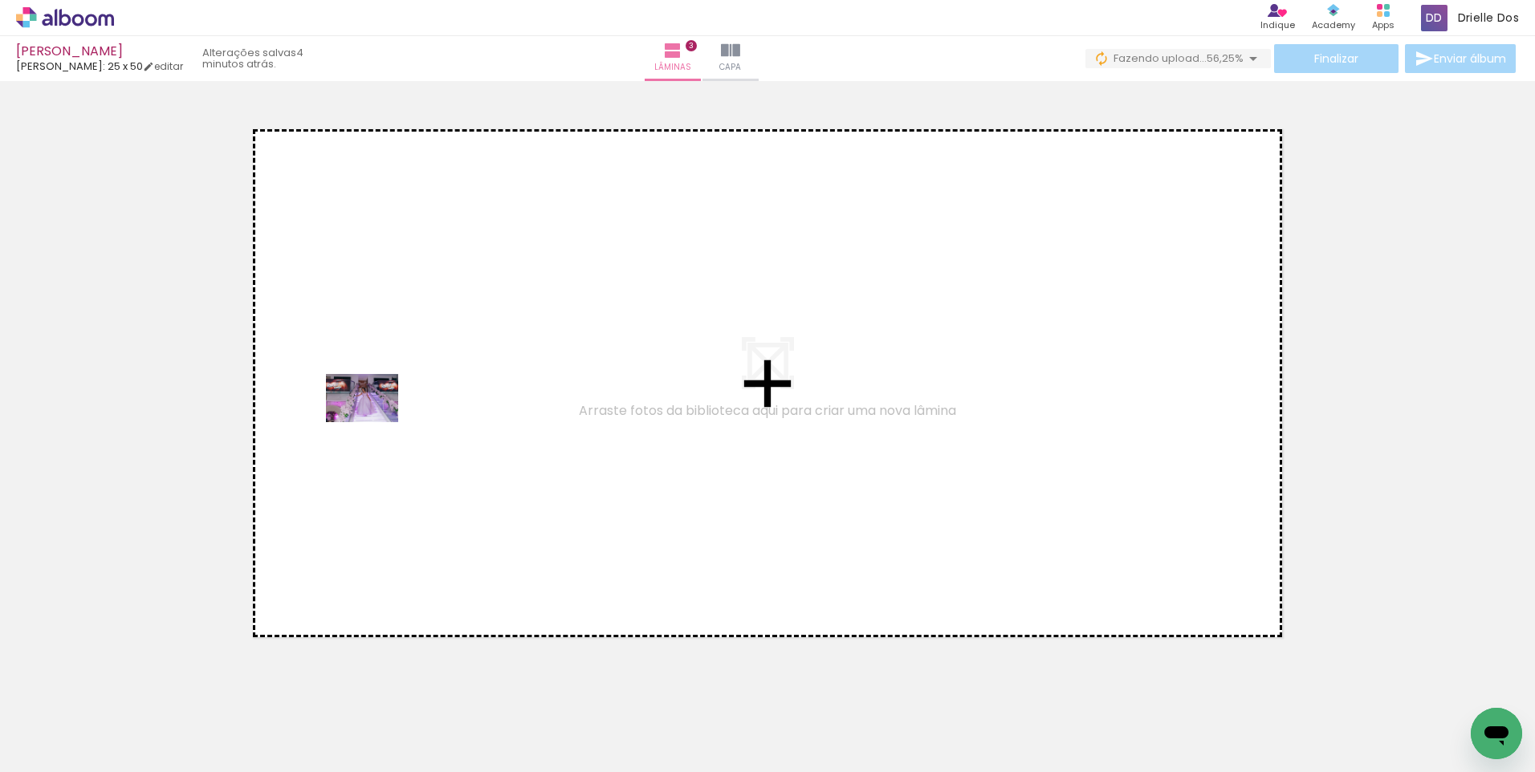
drag, startPoint x: 153, startPoint y: 721, endPoint x: 374, endPoint y: 422, distance: 371.3
click at [374, 422] on quentale-workspace at bounding box center [767, 386] width 1535 height 772
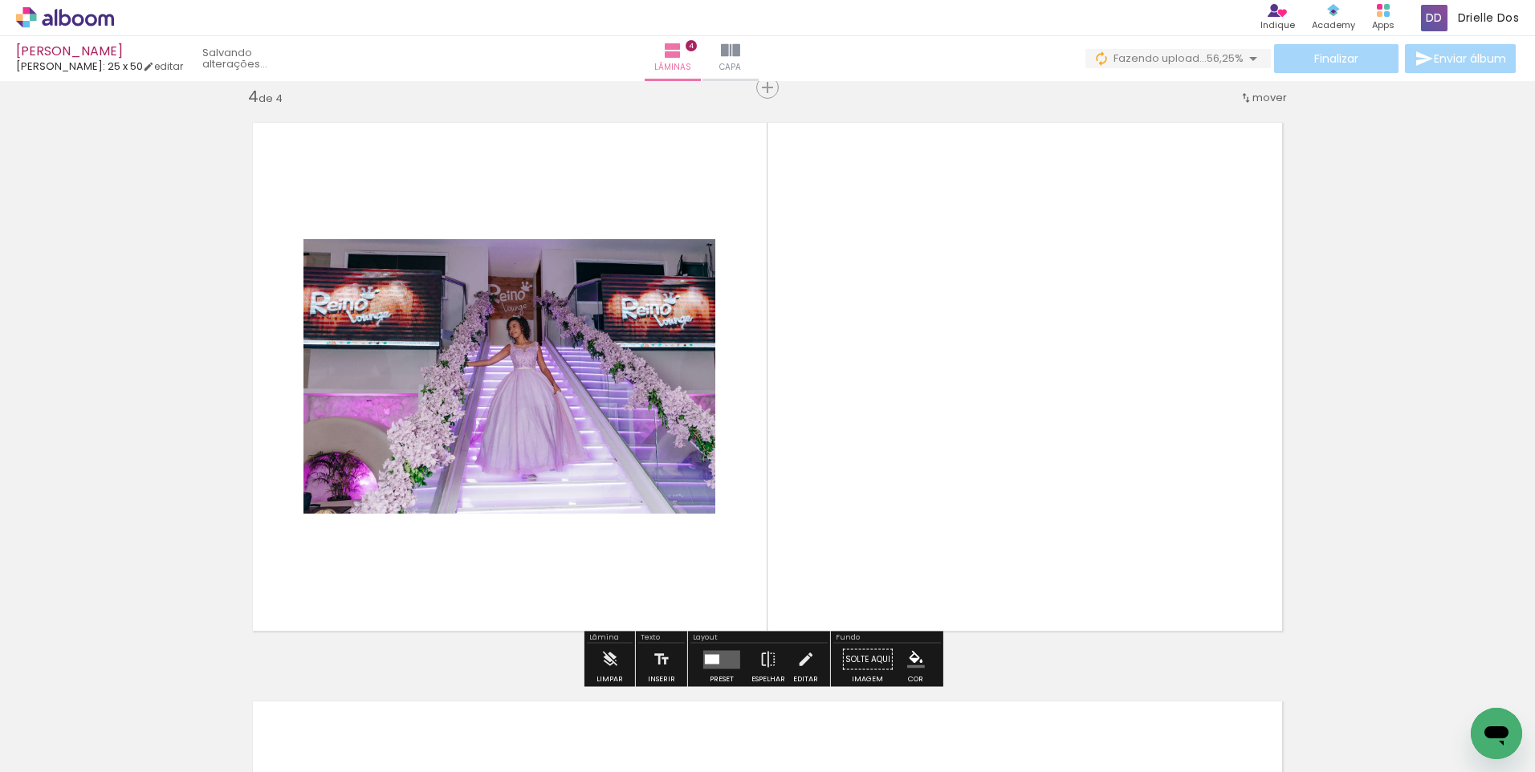
scroll to position [1757, 0]
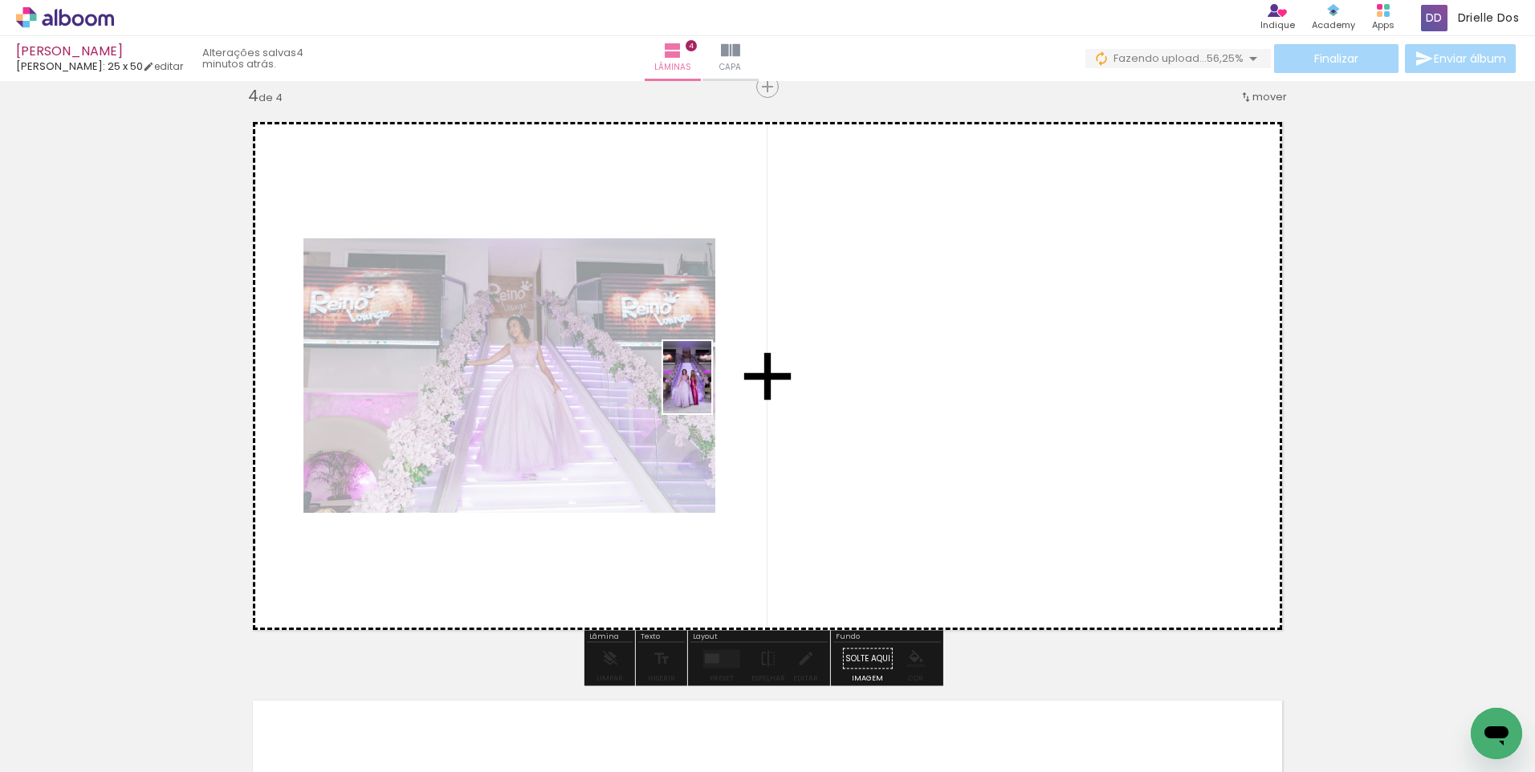
drag, startPoint x: 168, startPoint y: 722, endPoint x: 711, endPoint y: 389, distance: 636.9
click at [711, 389] on quentale-workspace at bounding box center [767, 386] width 1535 height 772
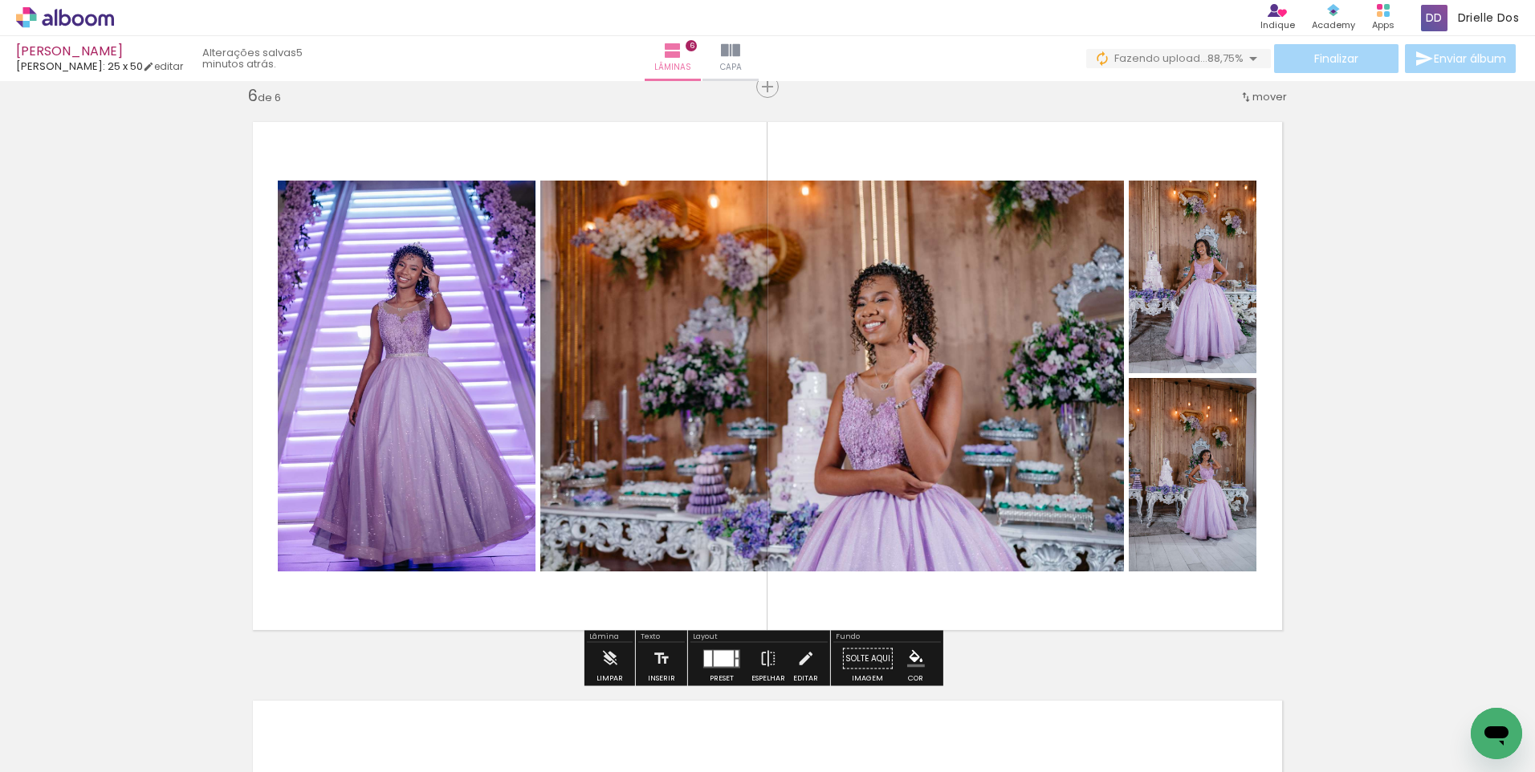
scroll to position [3249, 0]
click at [604, 659] on iron-icon at bounding box center [609, 659] width 18 height 32
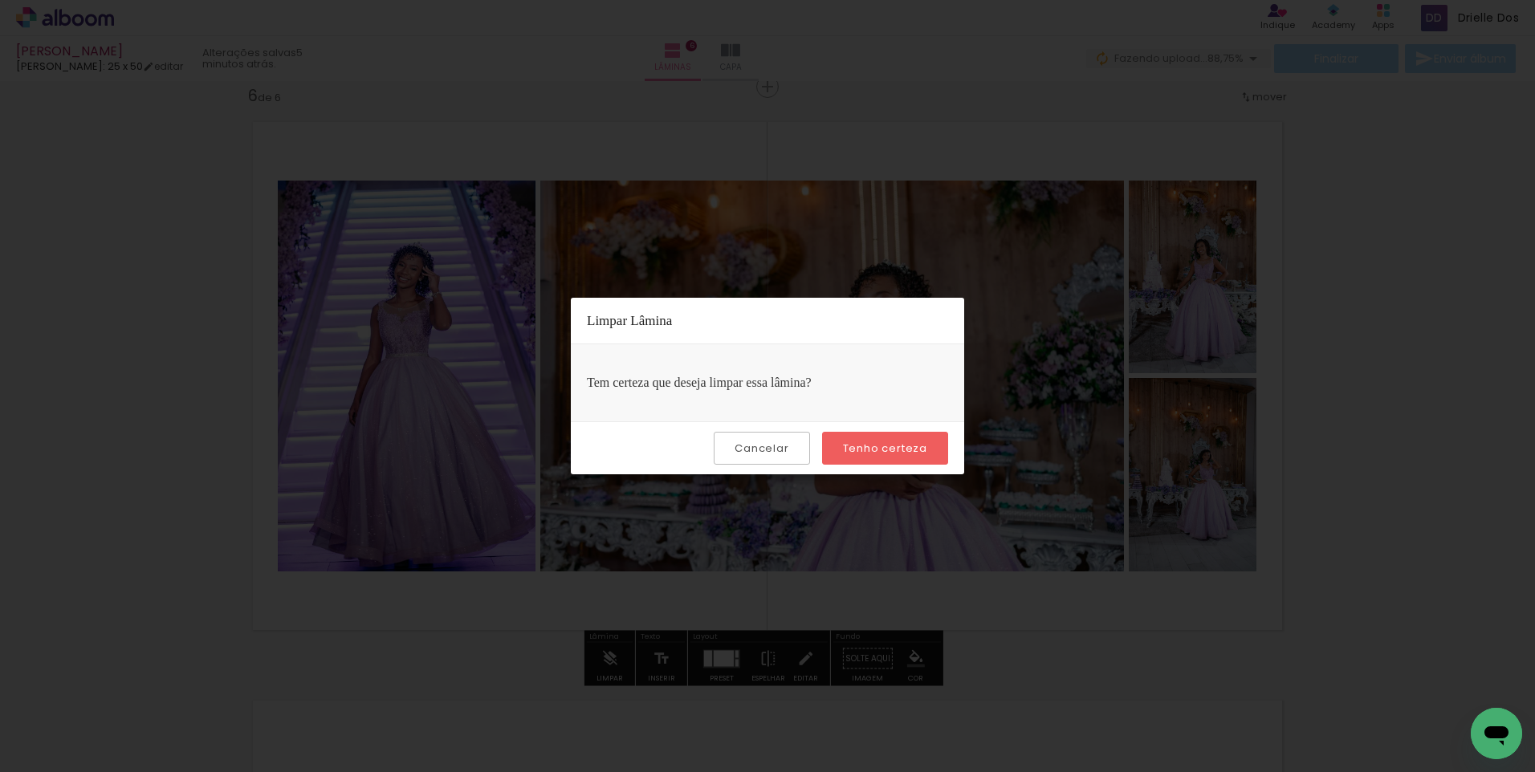
click at [931, 438] on paper-button "Tenho certeza" at bounding box center [885, 448] width 126 height 33
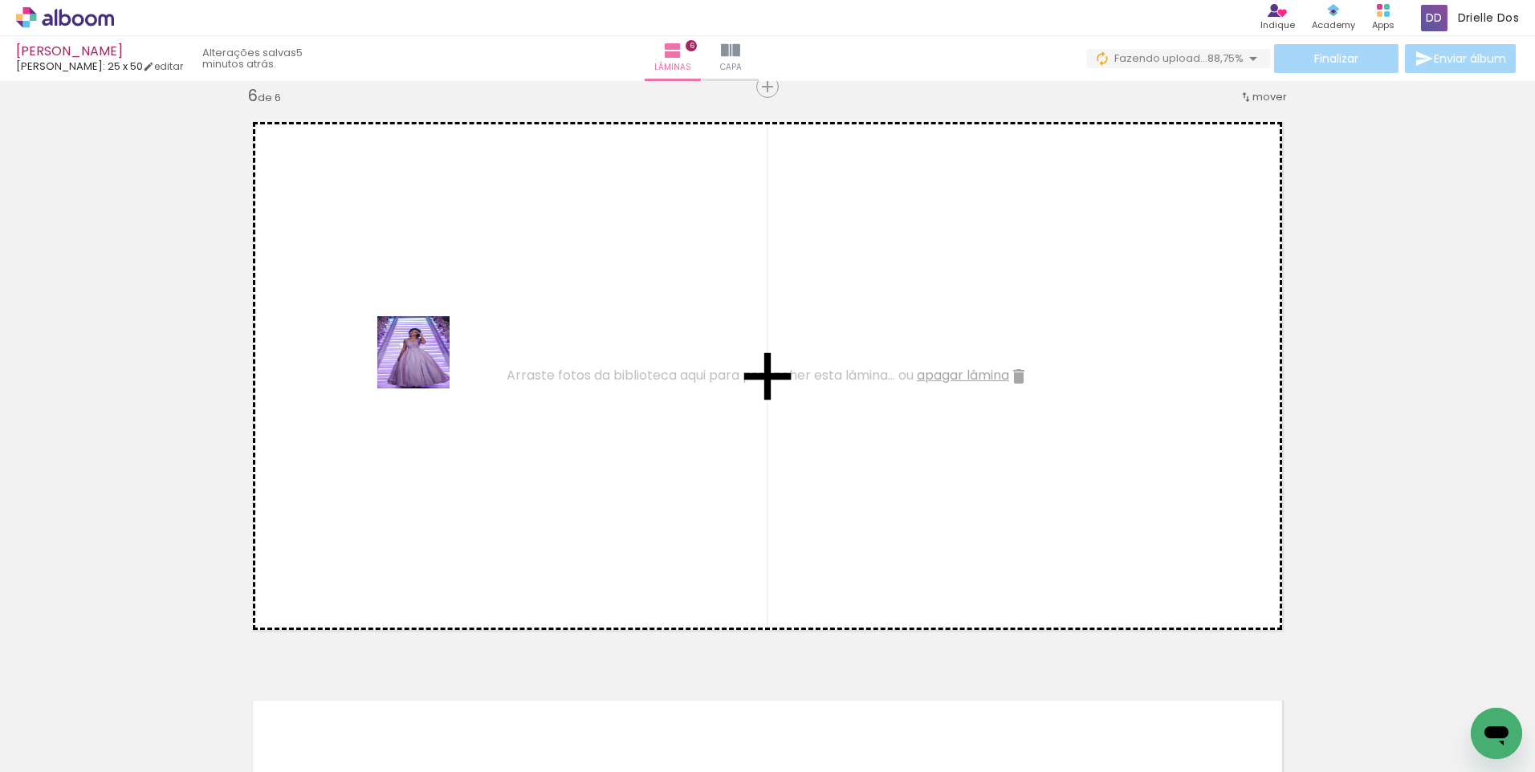
drag, startPoint x: 167, startPoint y: 719, endPoint x: 427, endPoint y: 340, distance: 459.5
click at [427, 340] on quentale-workspace at bounding box center [767, 386] width 1535 height 772
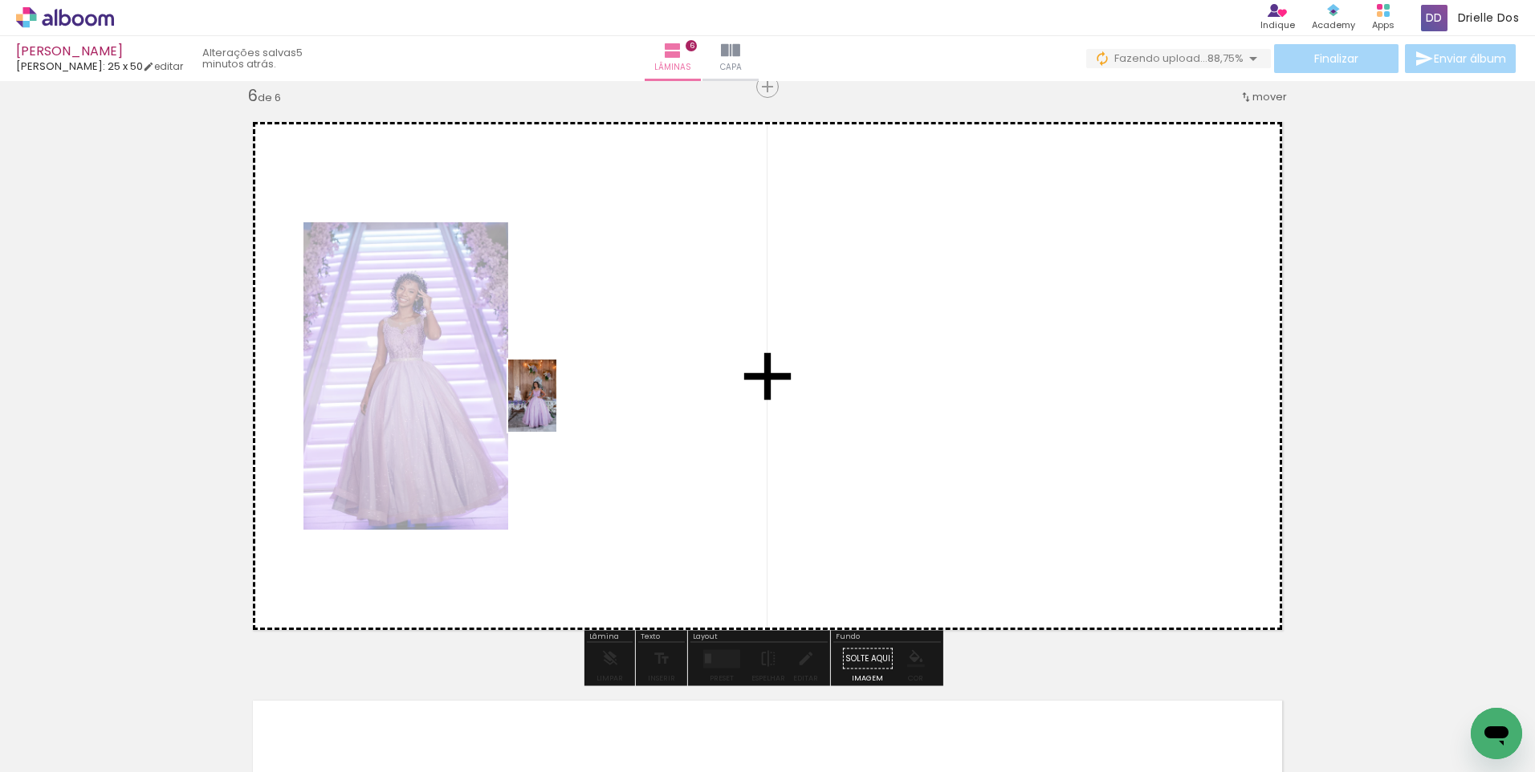
drag, startPoint x: 180, startPoint y: 709, endPoint x: 556, endPoint y: 408, distance: 482.0
click at [556, 408] on quentale-workspace at bounding box center [767, 386] width 1535 height 772
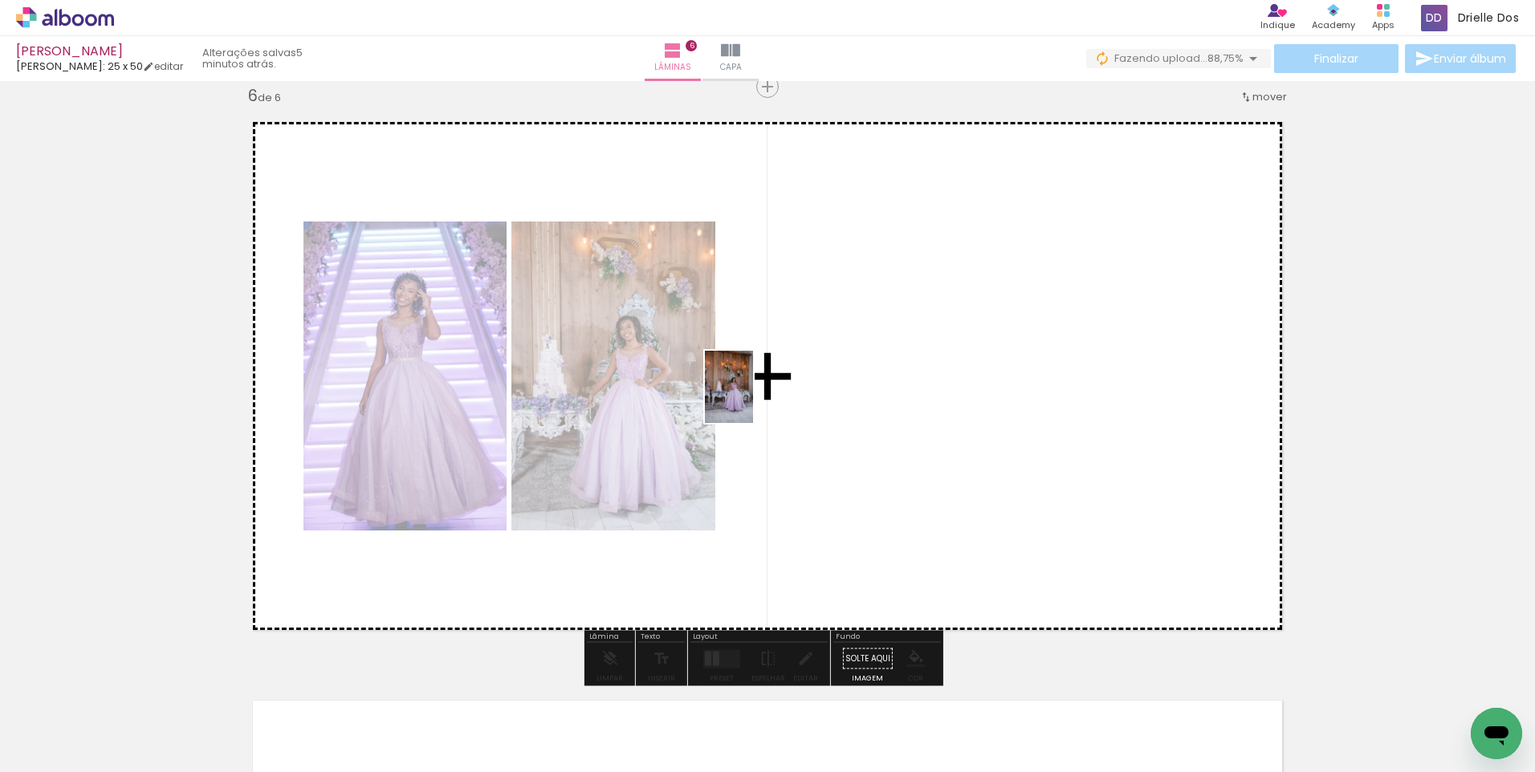
drag, startPoint x: 253, startPoint y: 737, endPoint x: 753, endPoint y: 399, distance: 603.5
click at [753, 399] on quentale-workspace at bounding box center [767, 386] width 1535 height 772
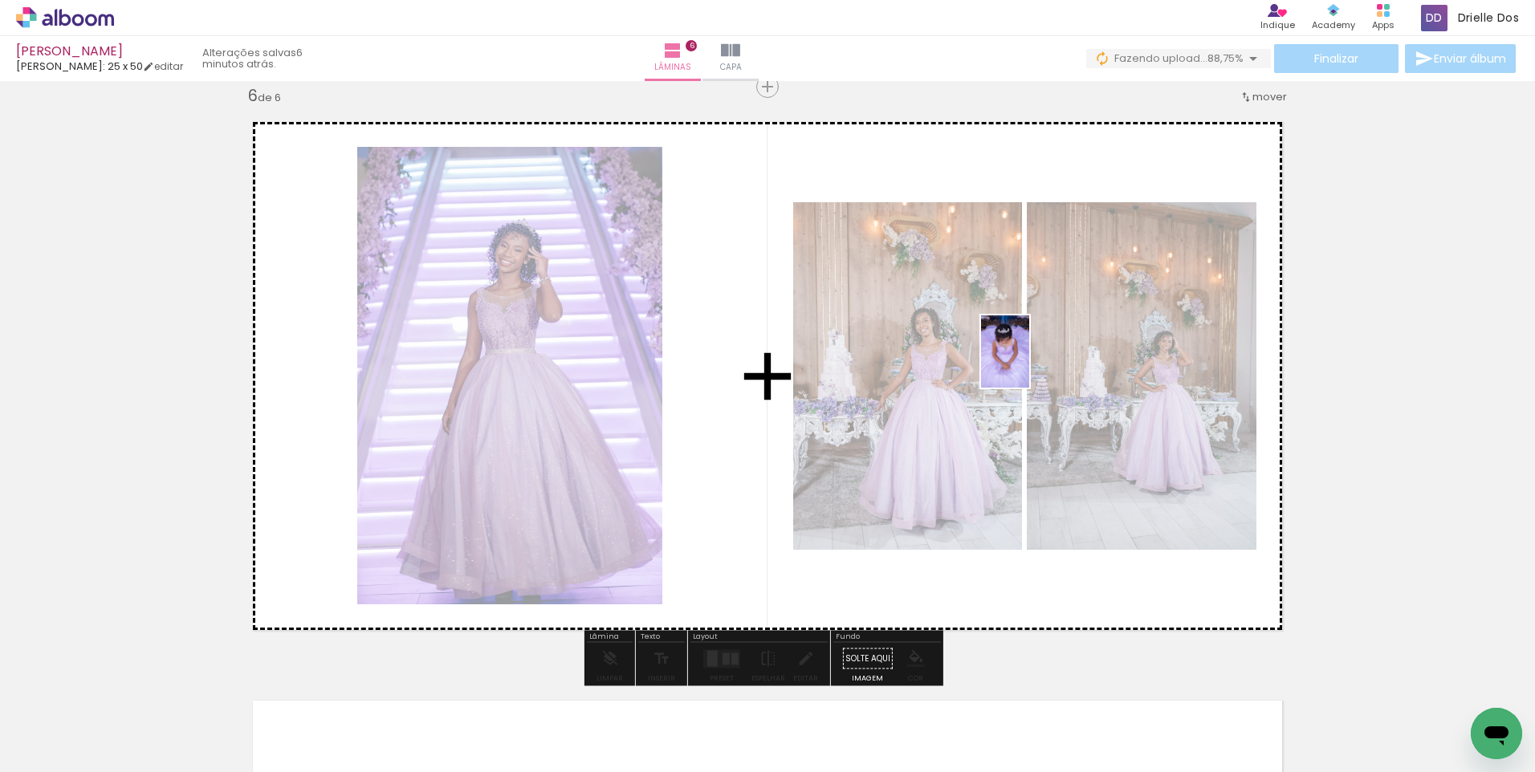
drag, startPoint x: 795, startPoint y: 712, endPoint x: 1029, endPoint y: 364, distance: 419.8
click at [1029, 364] on quentale-workspace at bounding box center [767, 386] width 1535 height 772
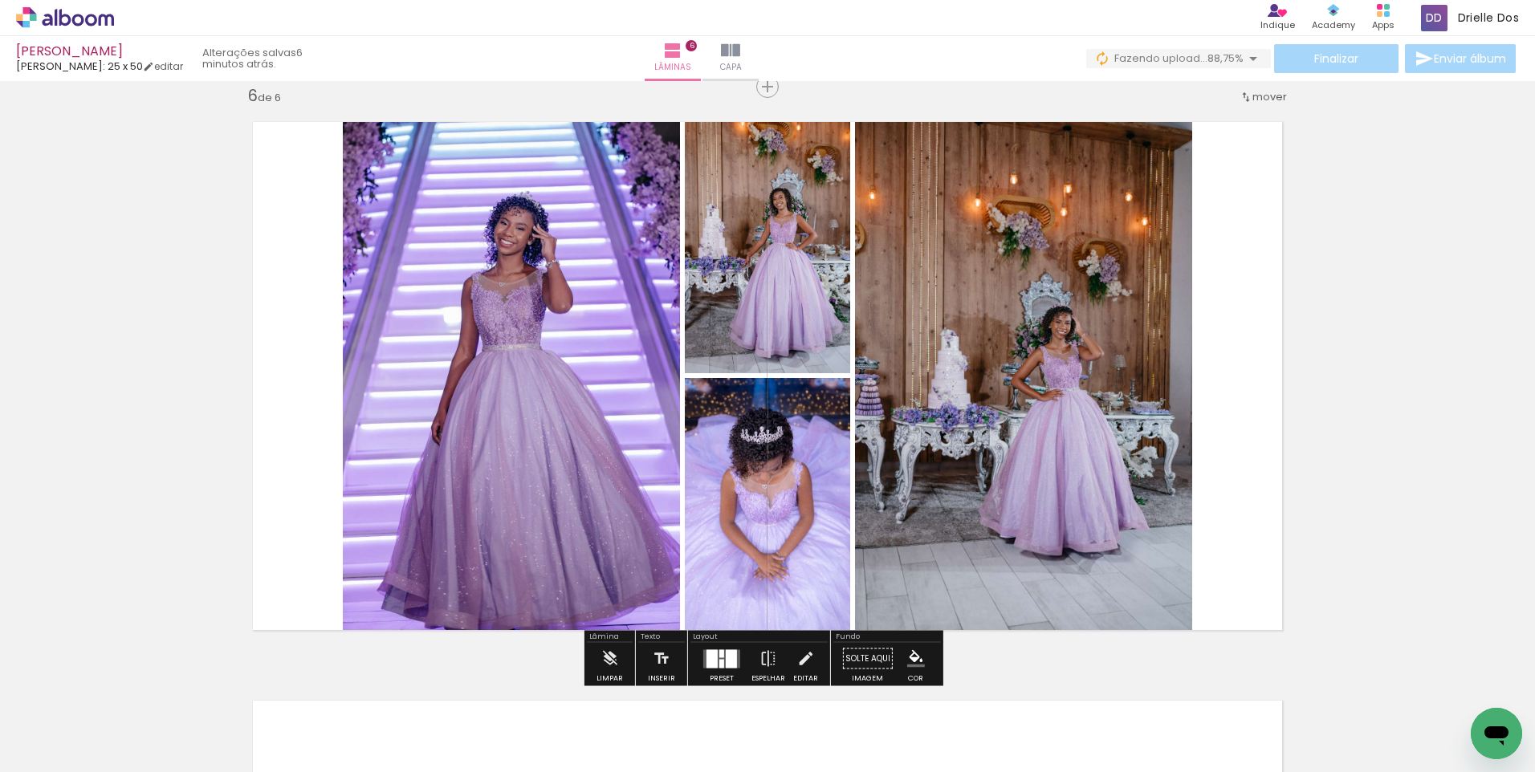
click at [726, 659] on div at bounding box center [731, 658] width 11 height 18
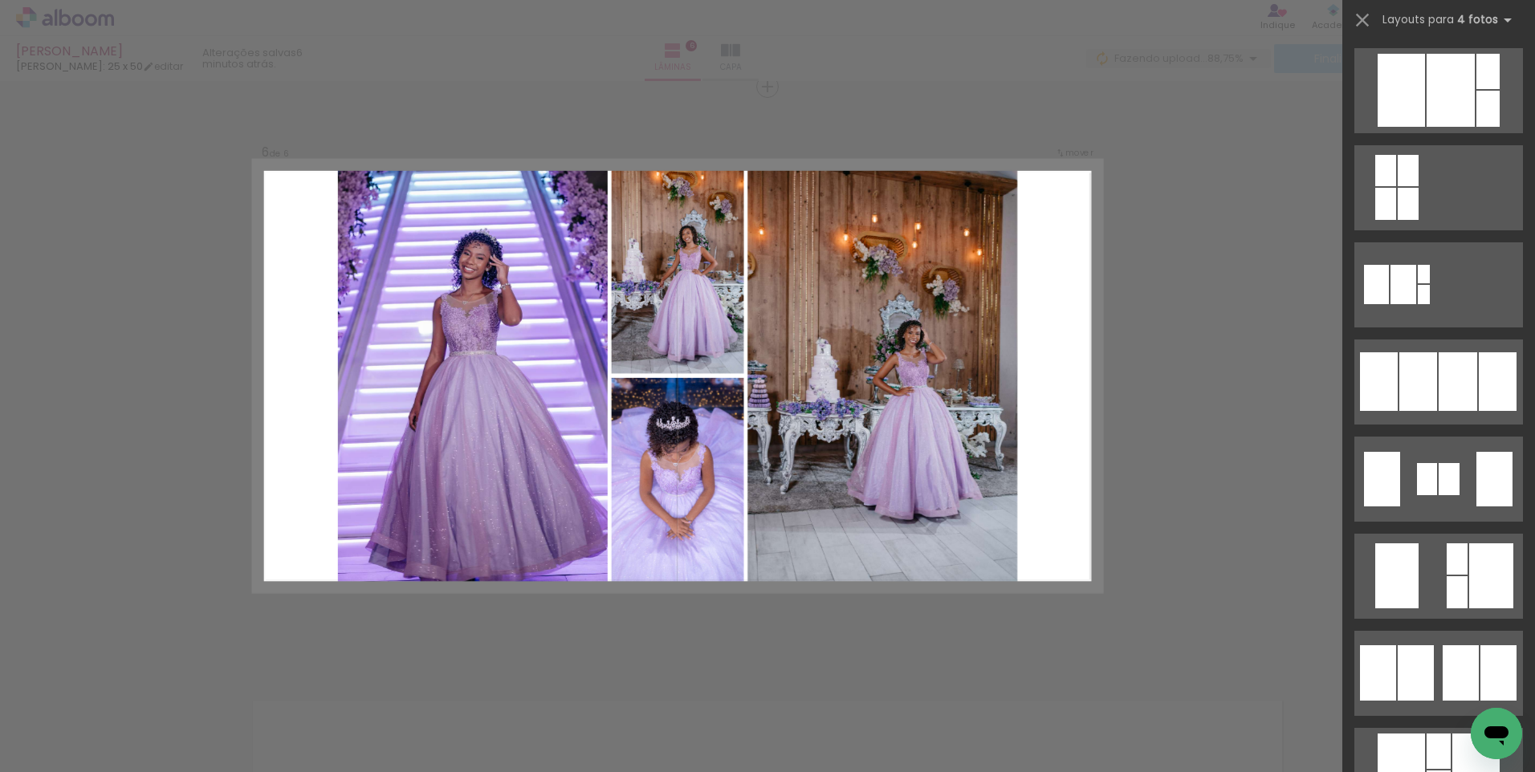
scroll to position [917, 0]
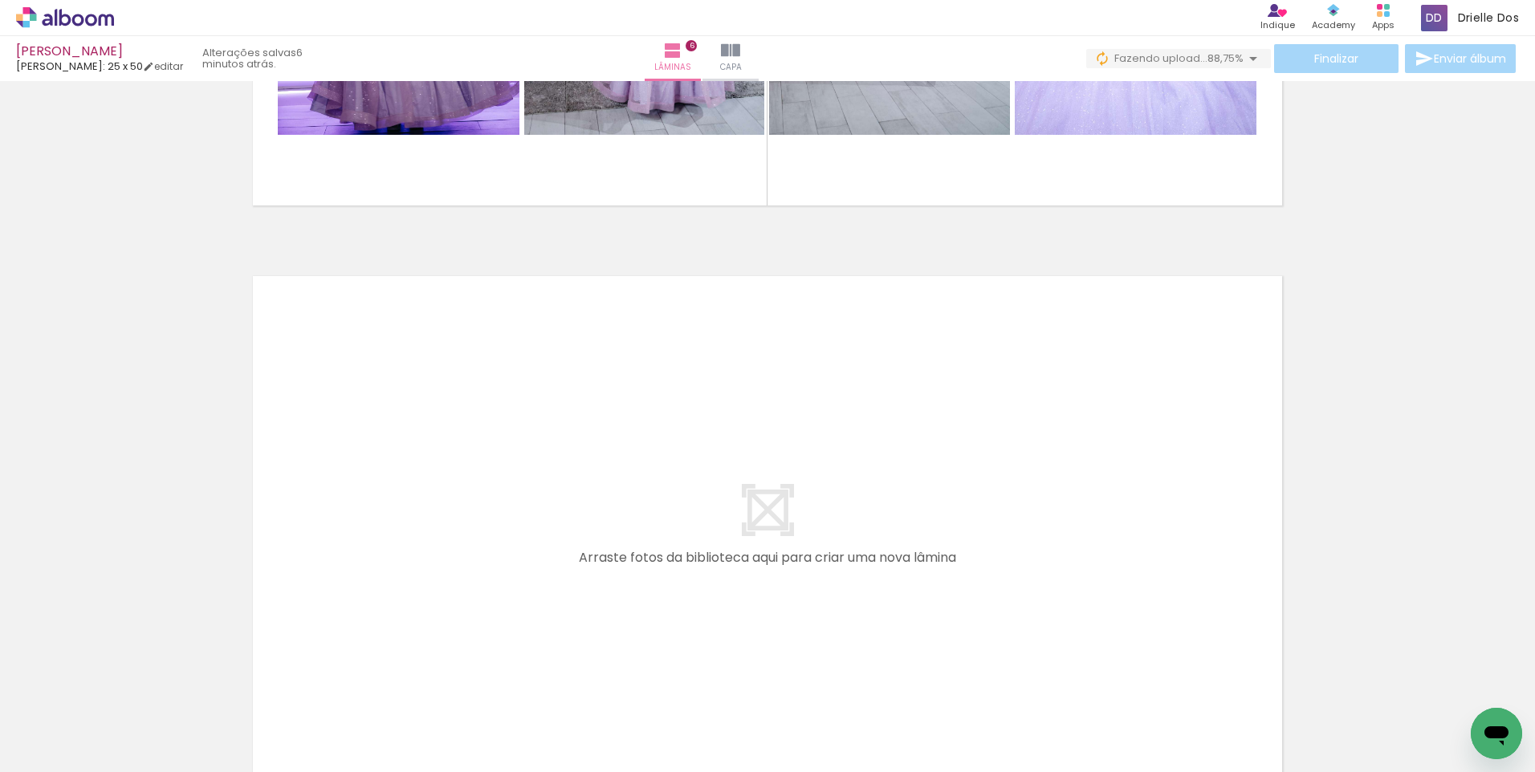
scroll to position [3416, 0]
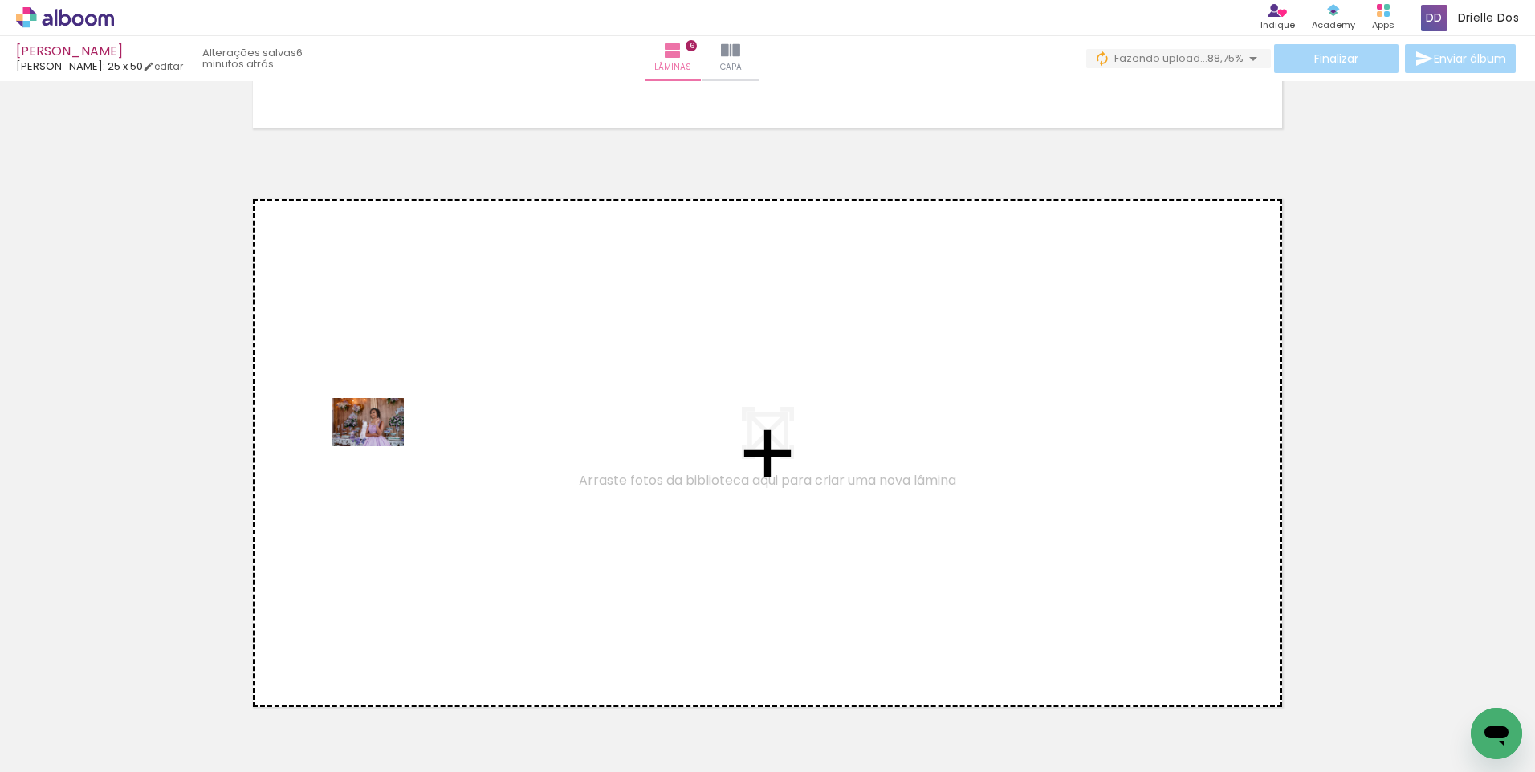
drag, startPoint x: 167, startPoint y: 722, endPoint x: 380, endPoint y: 446, distance: 347.9
click at [380, 446] on quentale-workspace at bounding box center [767, 386] width 1535 height 772
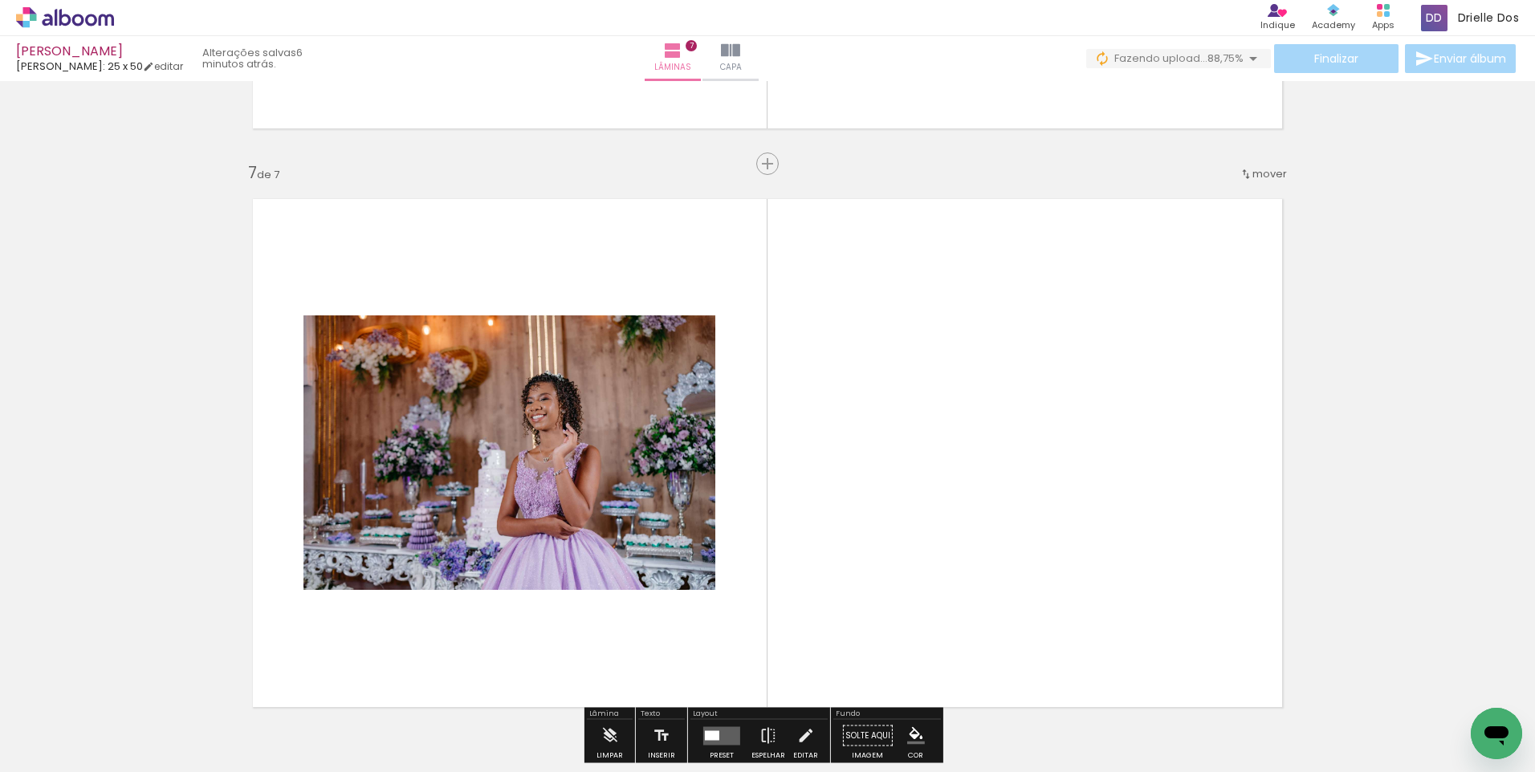
scroll to position [3493, 0]
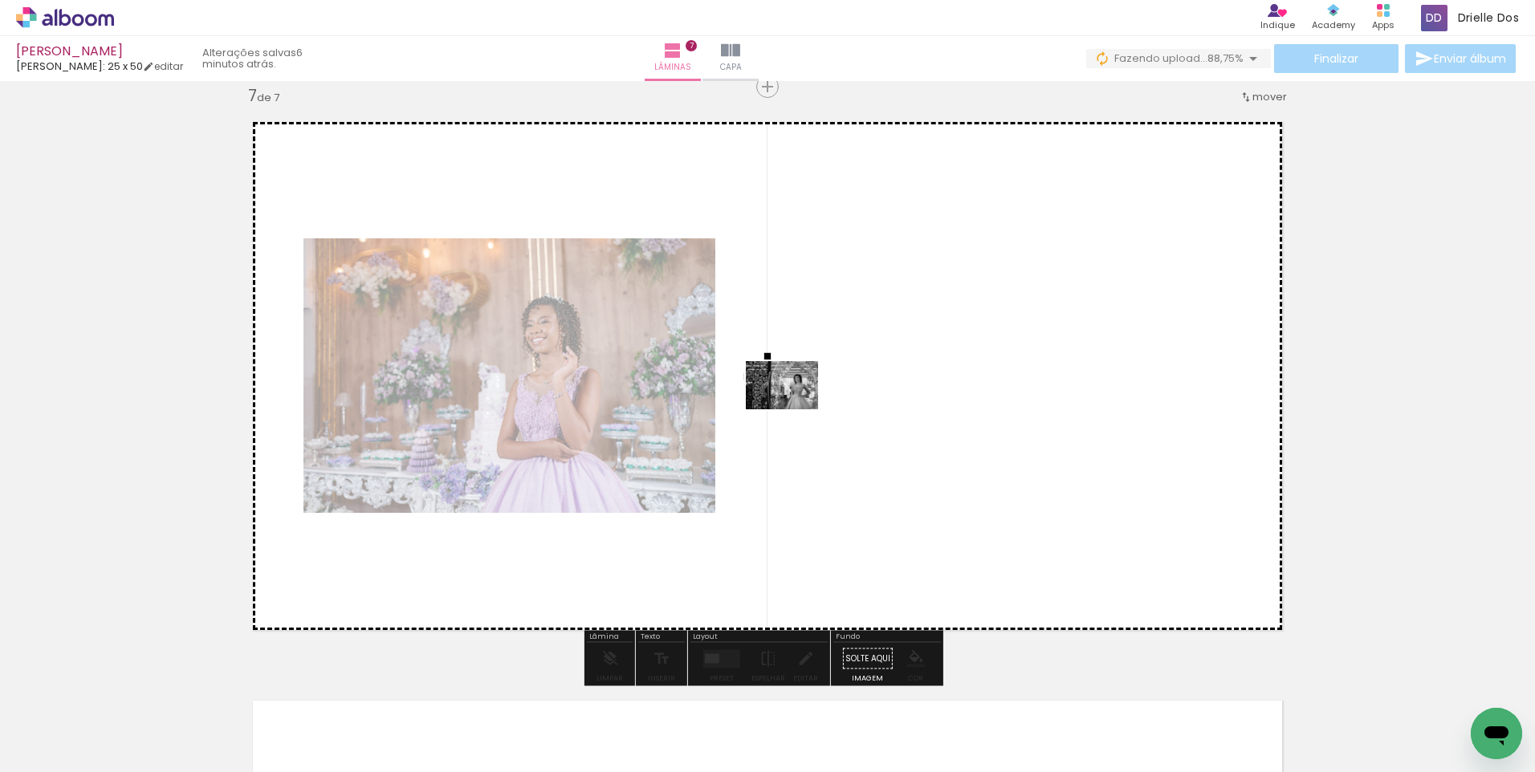
drag, startPoint x: 178, startPoint y: 719, endPoint x: 794, endPoint y: 409, distance: 689.2
click at [794, 409] on quentale-workspace at bounding box center [767, 386] width 1535 height 772
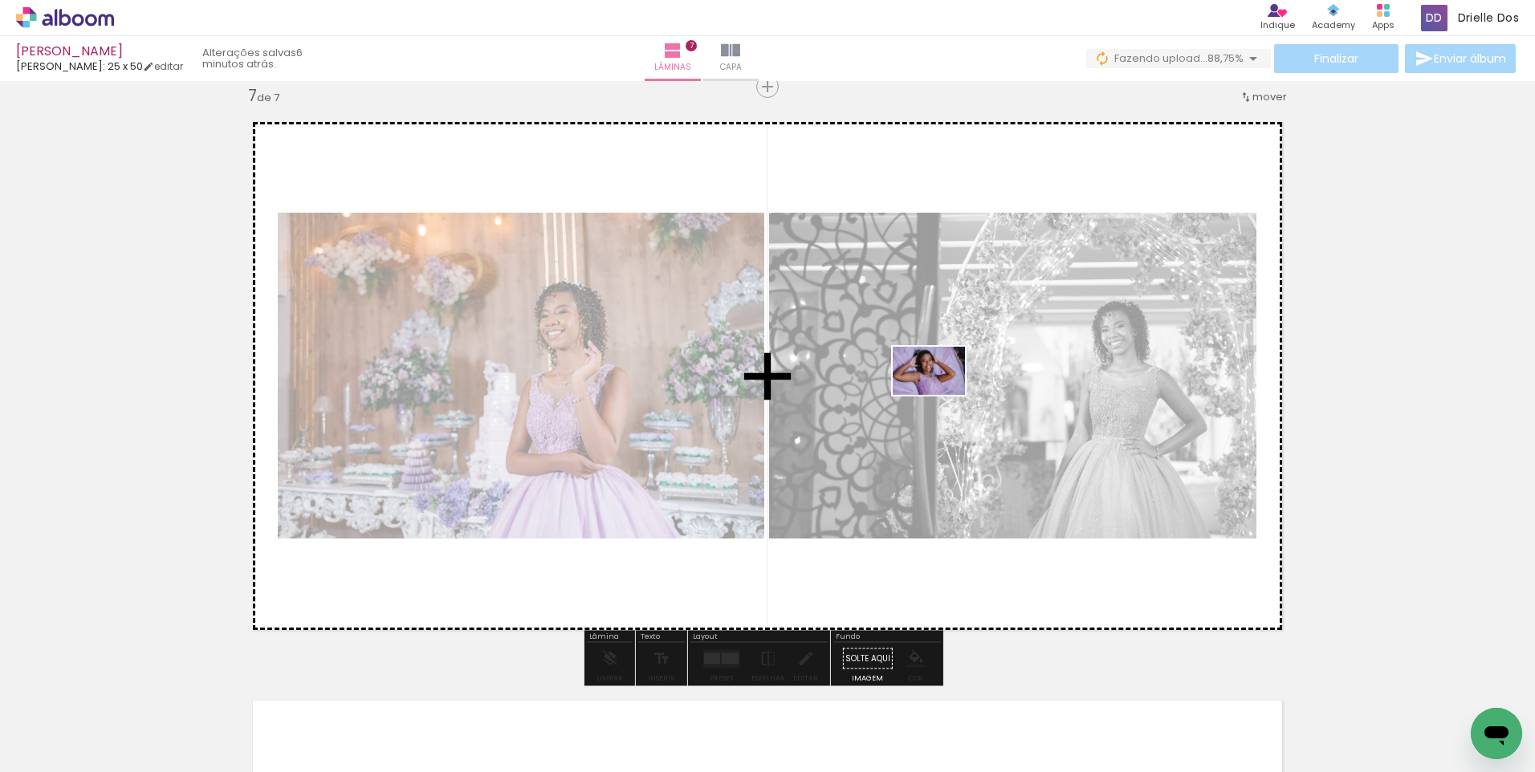
drag, startPoint x: 604, startPoint y: 719, endPoint x: 941, endPoint y: 395, distance: 467.7
click at [941, 395] on quentale-workspace at bounding box center [767, 386] width 1535 height 772
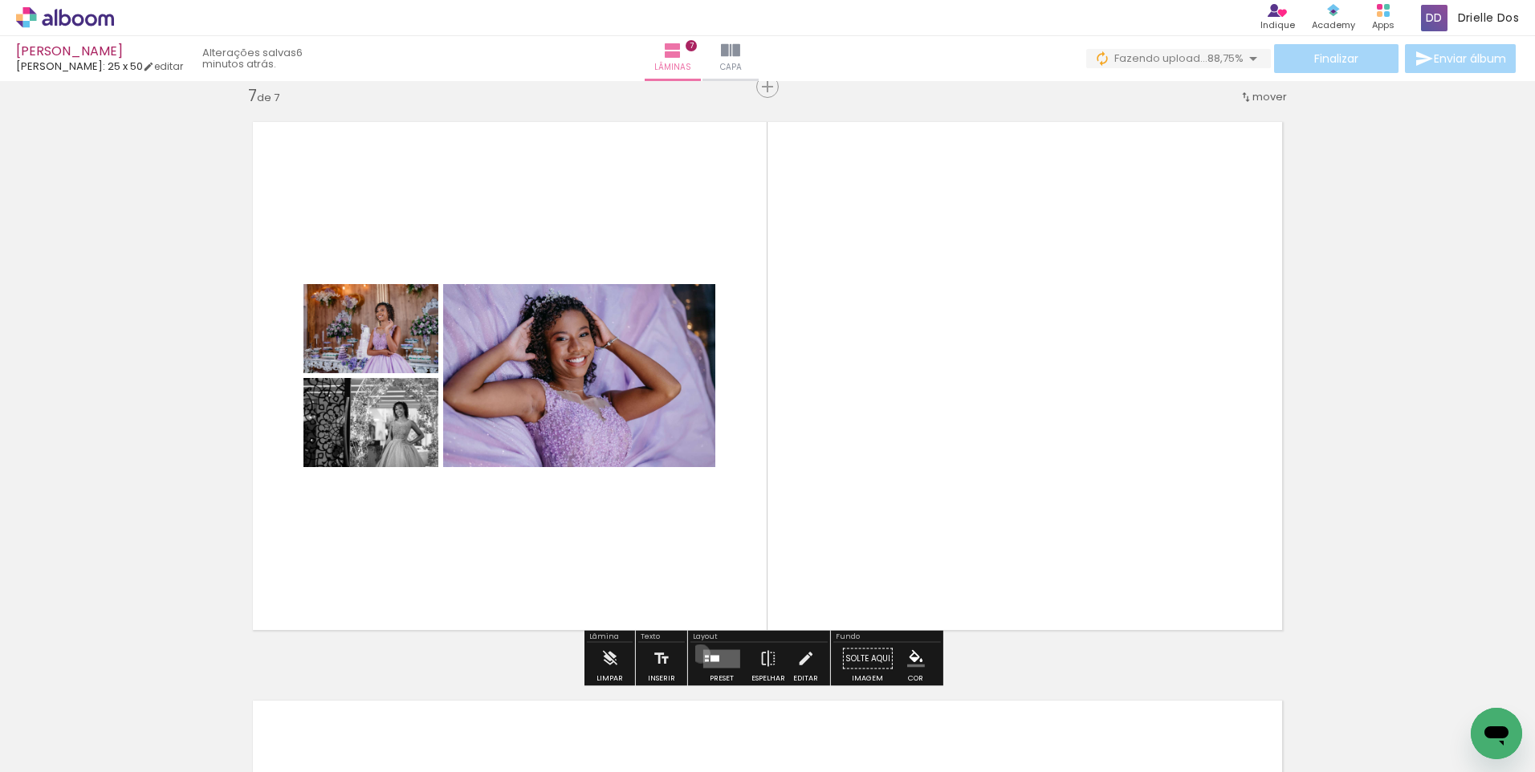
click at [700, 653] on div at bounding box center [721, 659] width 43 height 32
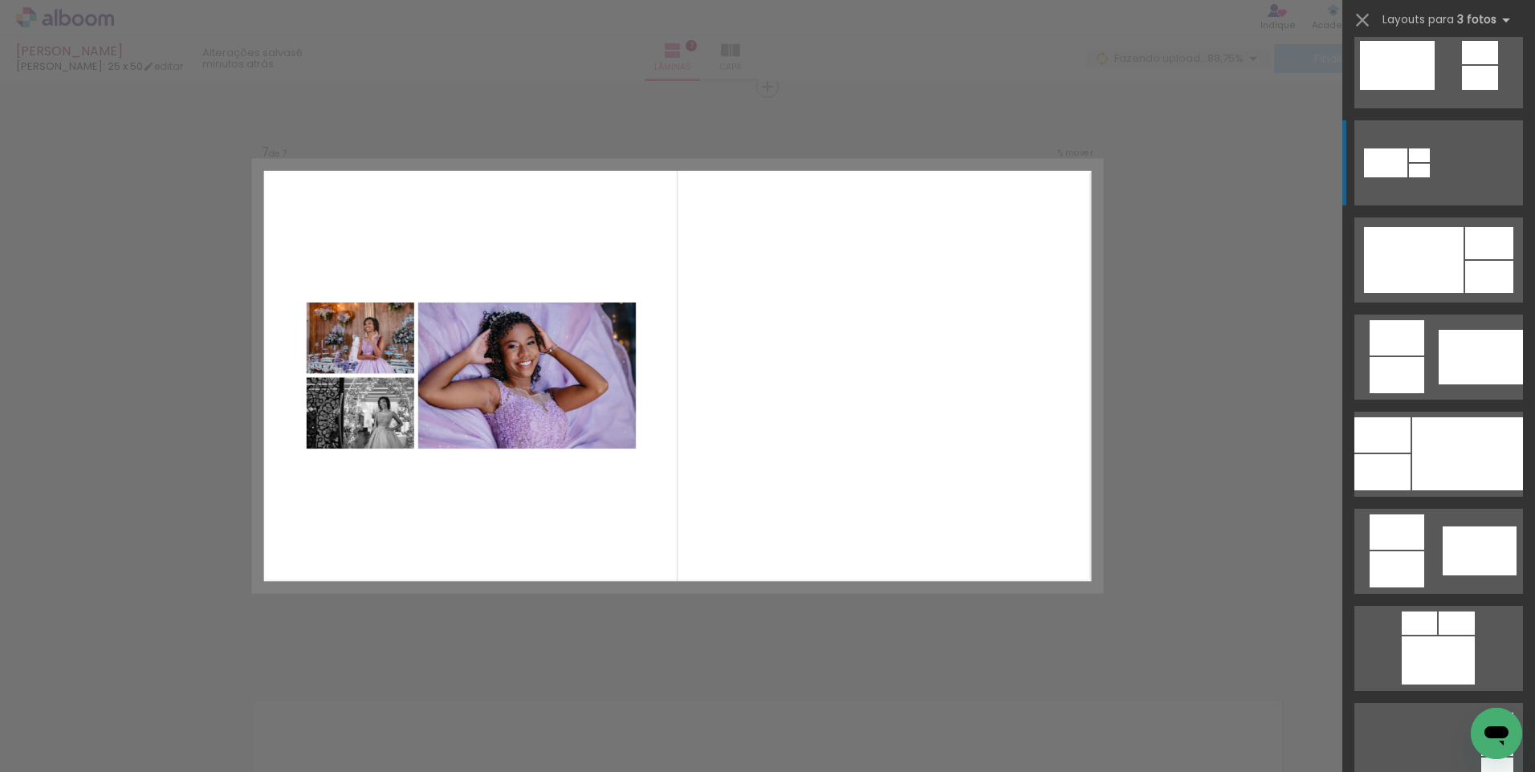
scroll to position [730, 0]
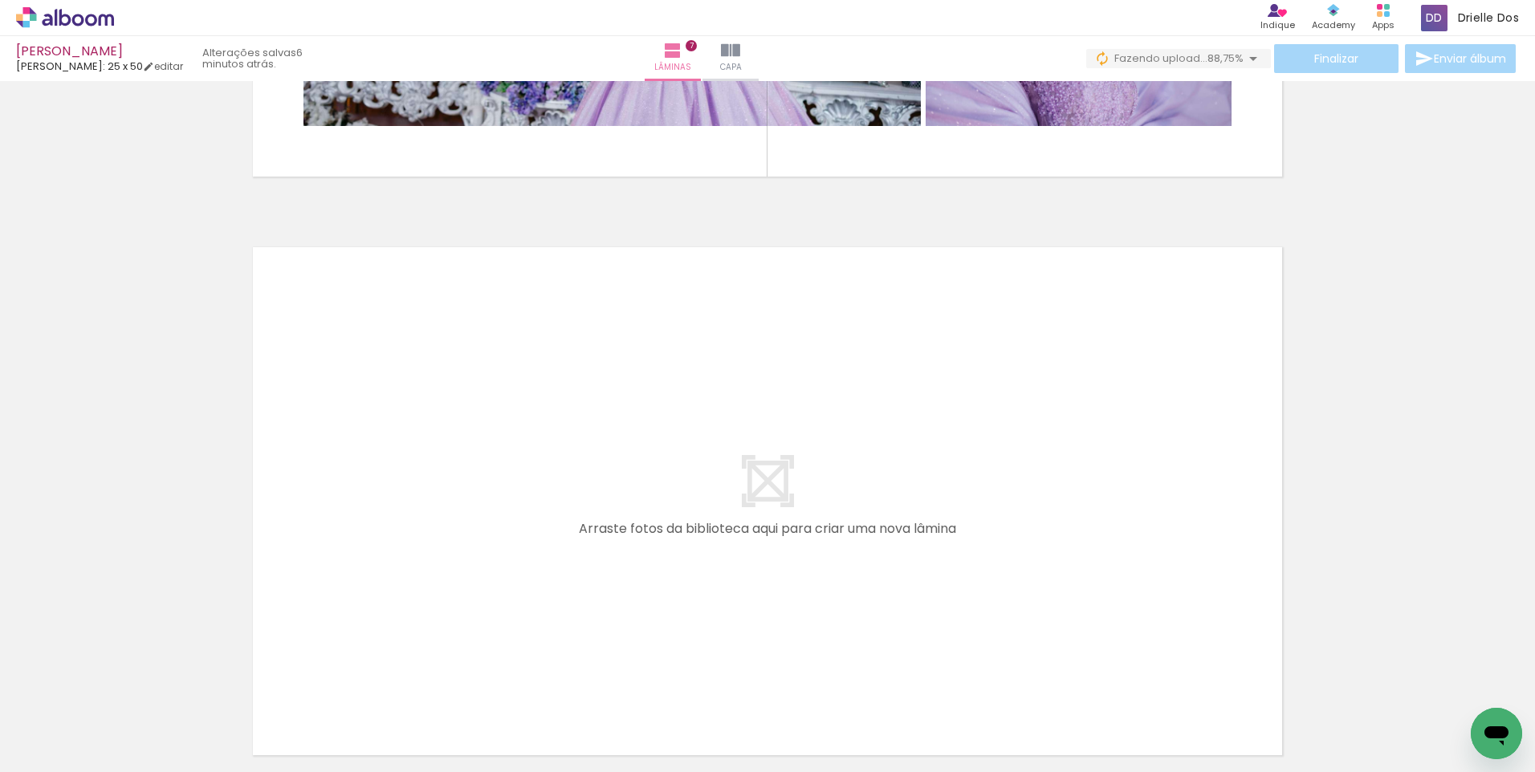
scroll to position [3975, 0]
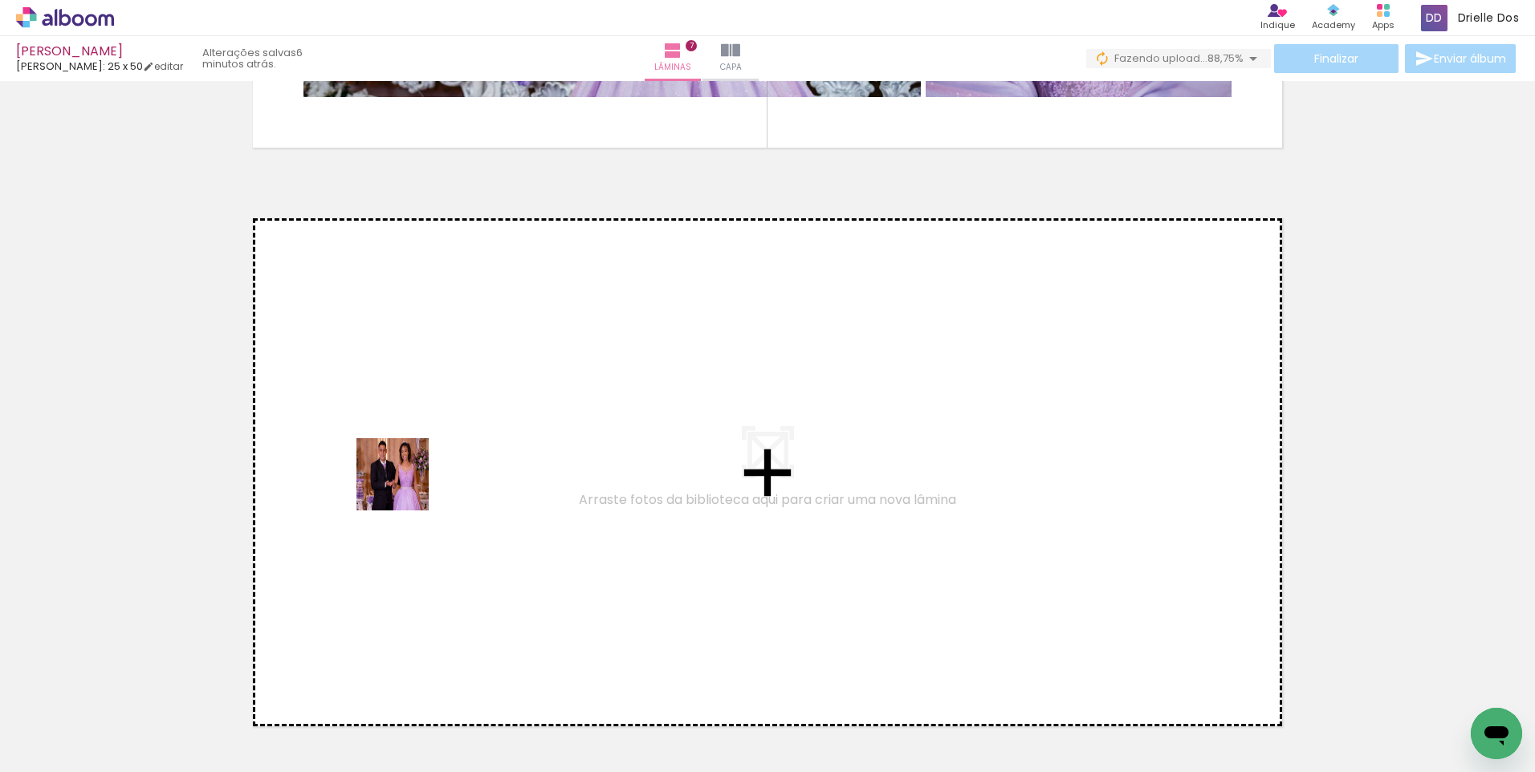
drag, startPoint x: 165, startPoint y: 728, endPoint x: 392, endPoint y: 466, distance: 347.6
click at [392, 466] on quentale-workspace at bounding box center [767, 386] width 1535 height 772
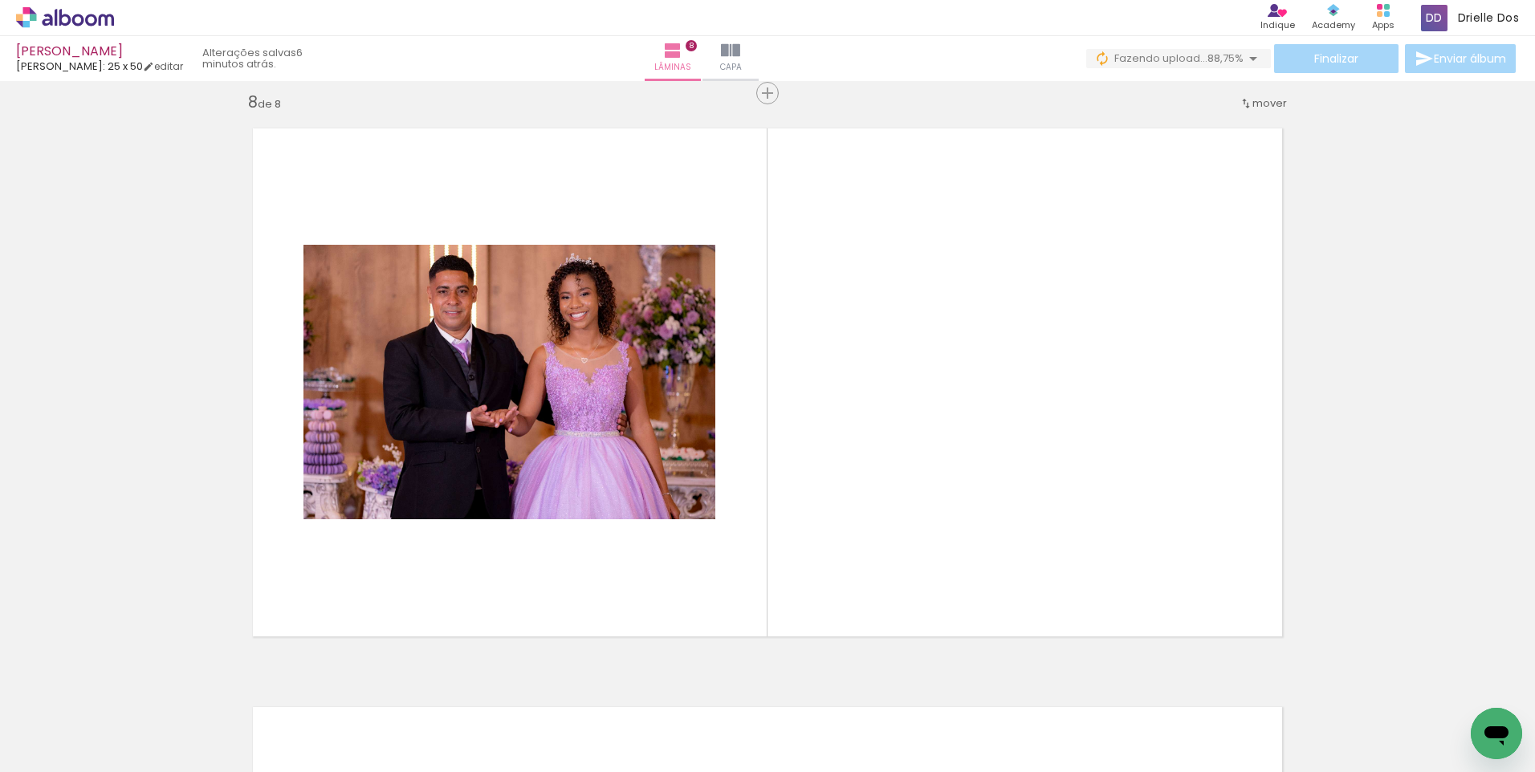
scroll to position [4072, 0]
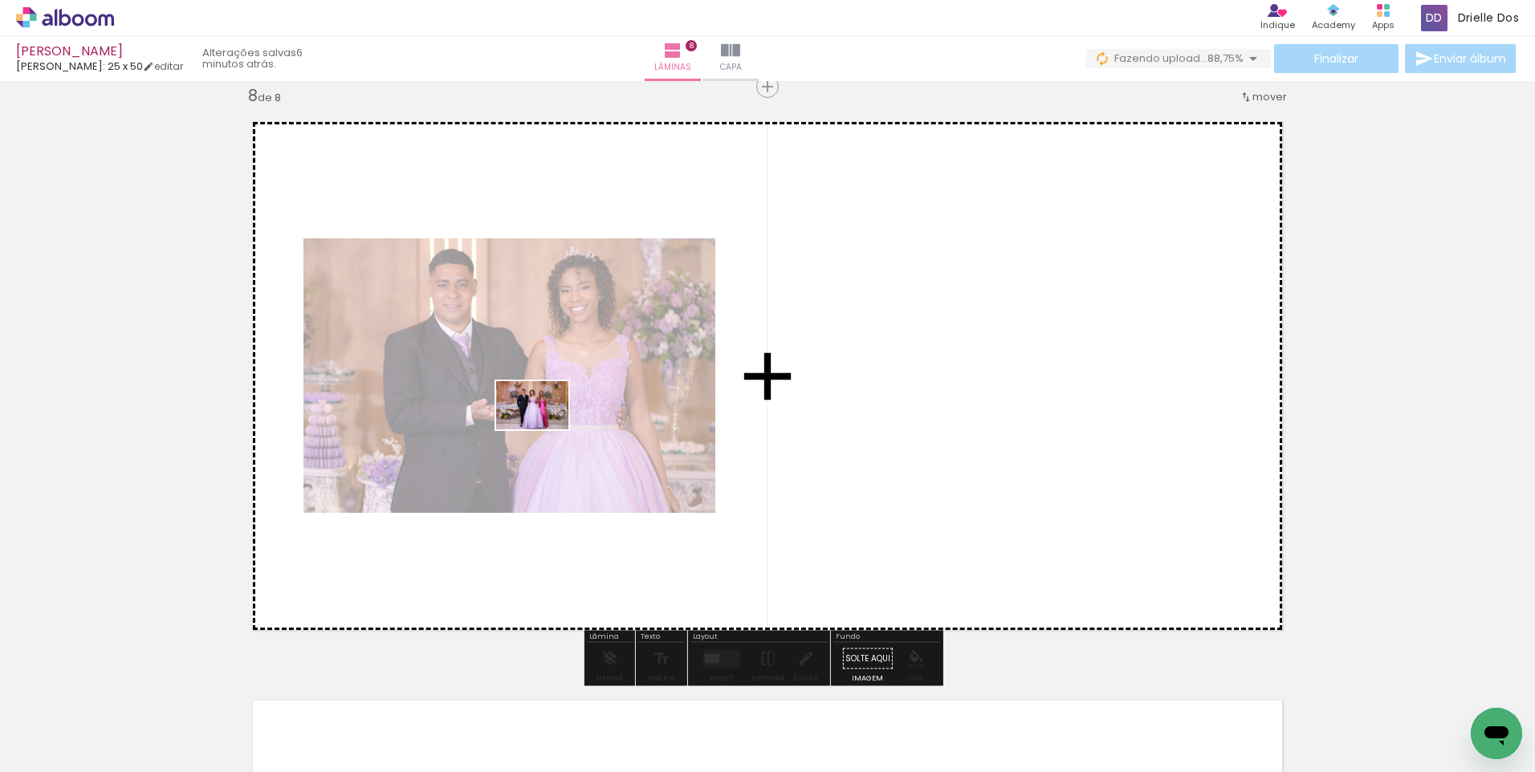
drag, startPoint x: 180, startPoint y: 726, endPoint x: 544, endPoint y: 429, distance: 469.6
click at [544, 429] on quentale-workspace at bounding box center [767, 386] width 1535 height 772
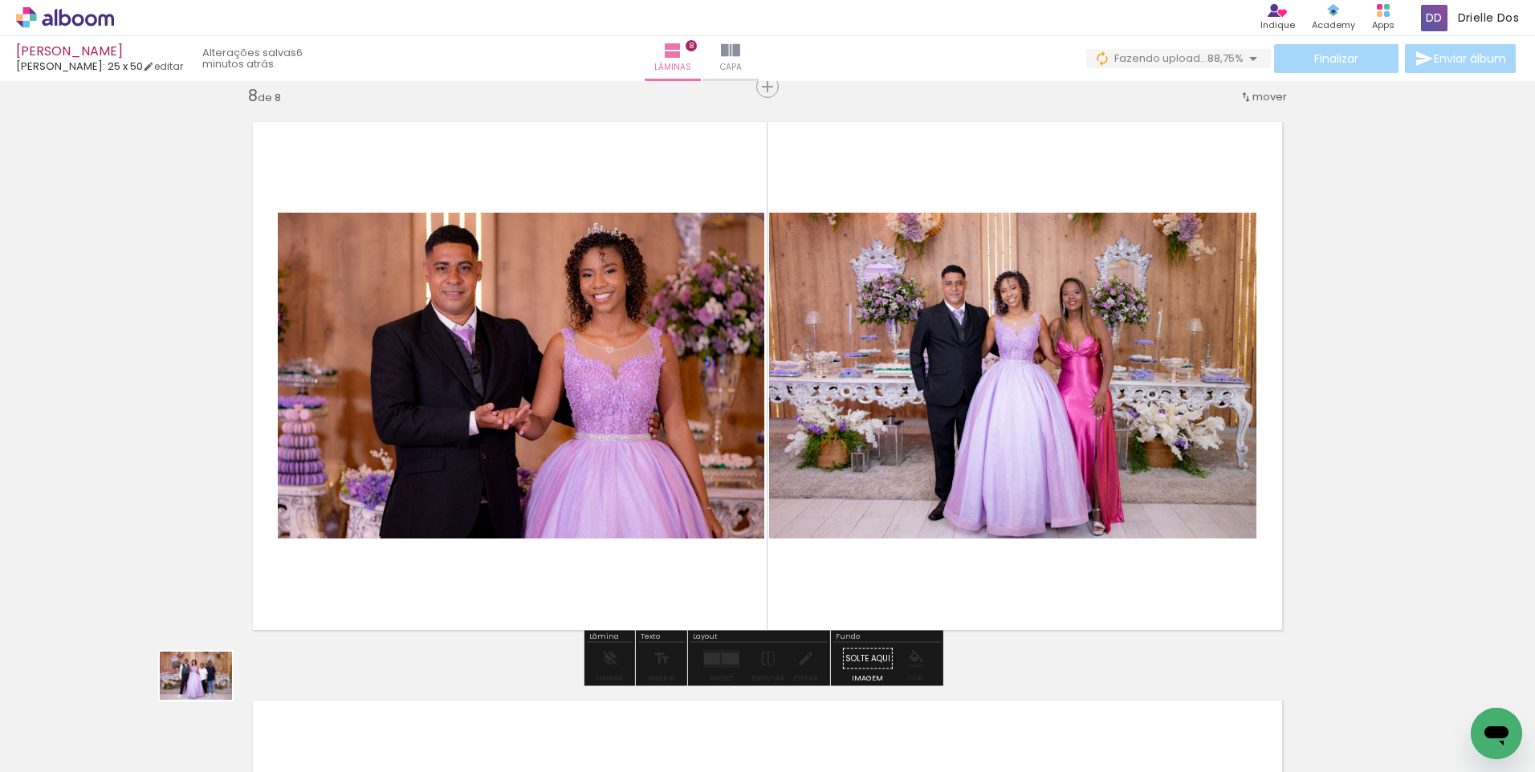
drag, startPoint x: 165, startPoint y: 725, endPoint x: 177, endPoint y: 733, distance: 13.8
click at [177, 733] on div at bounding box center [160, 718] width 79 height 53
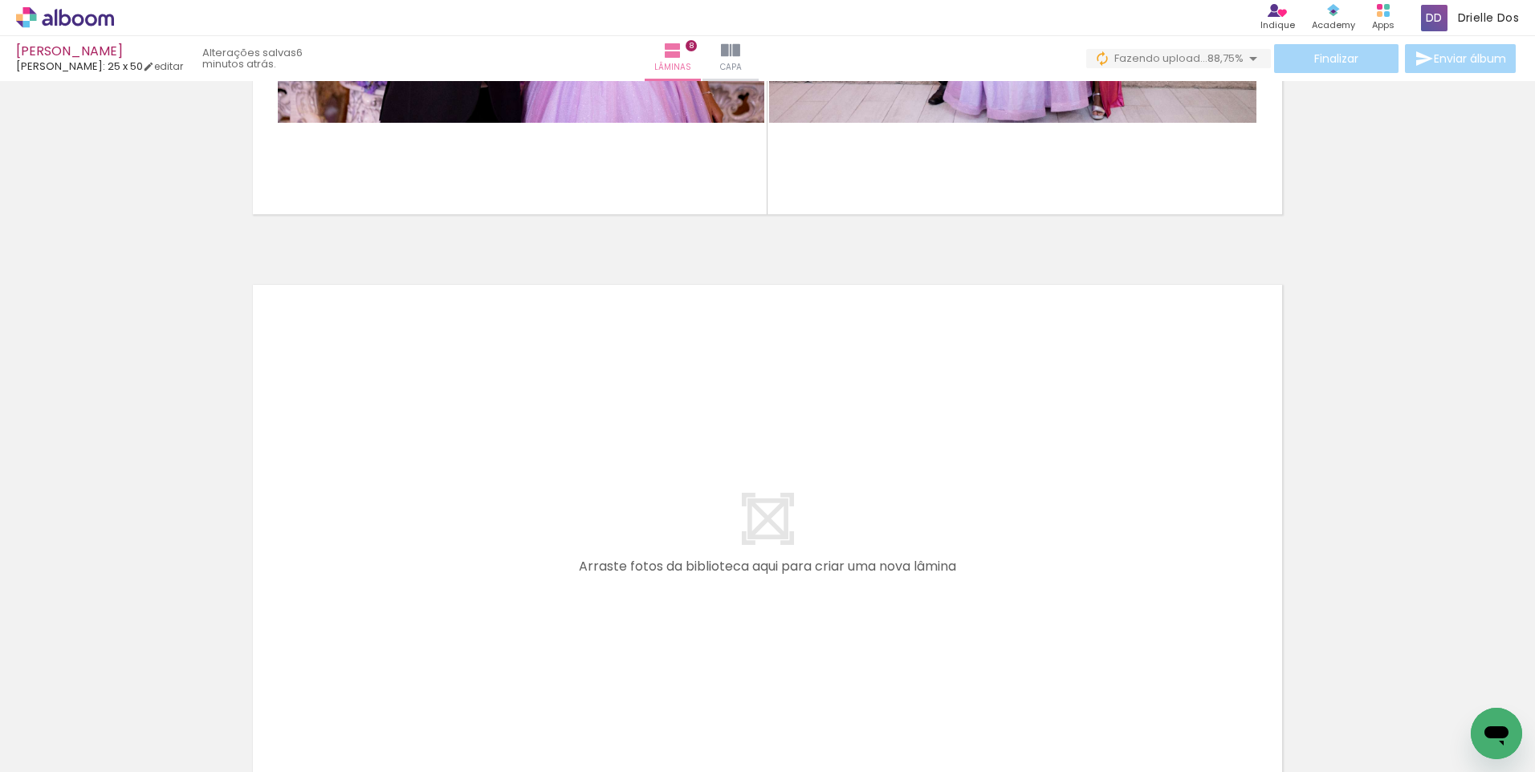
scroll to position [4507, 0]
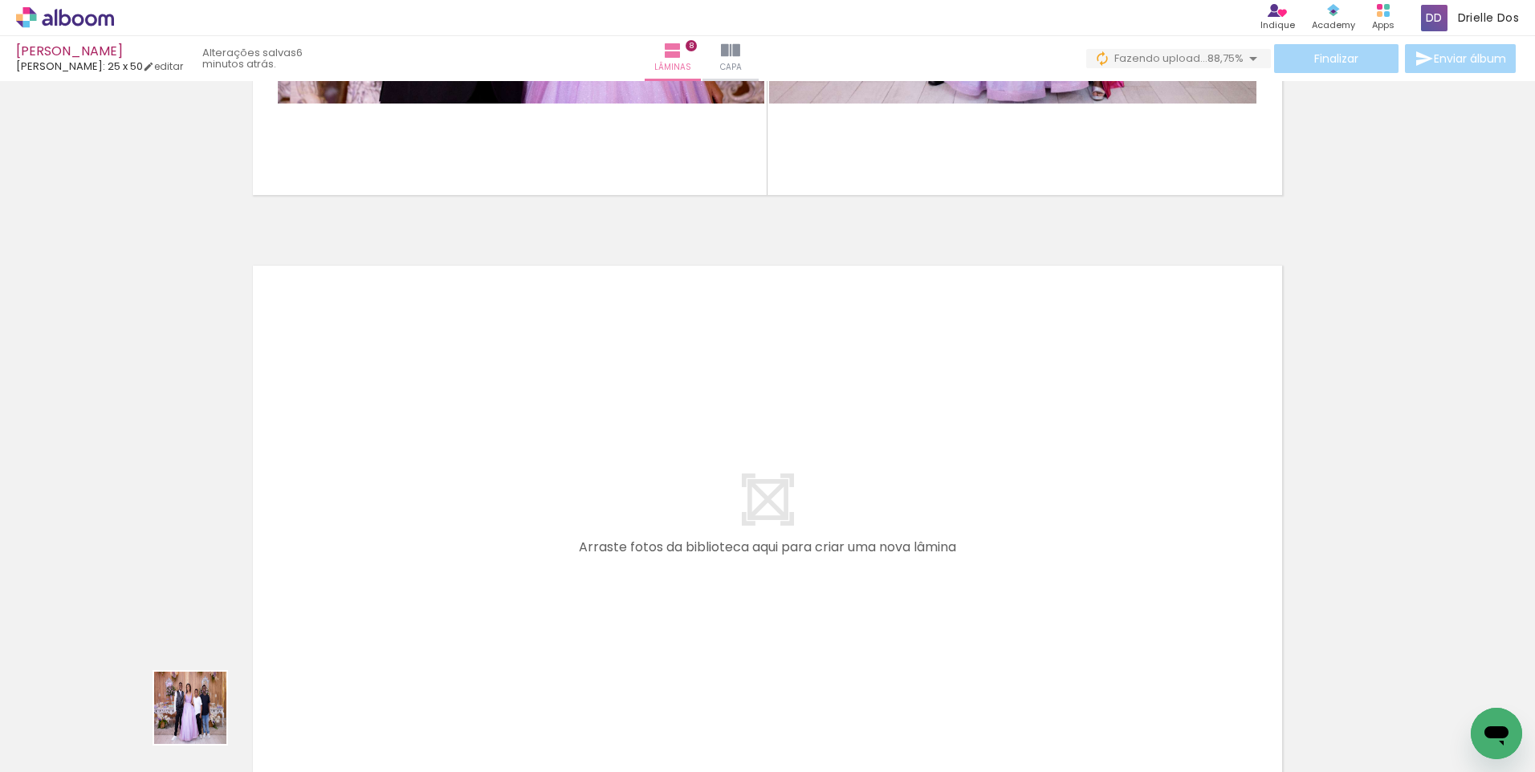
drag, startPoint x: 175, startPoint y: 715, endPoint x: 433, endPoint y: 455, distance: 366.6
click at [433, 455] on quentale-workspace at bounding box center [767, 386] width 1535 height 772
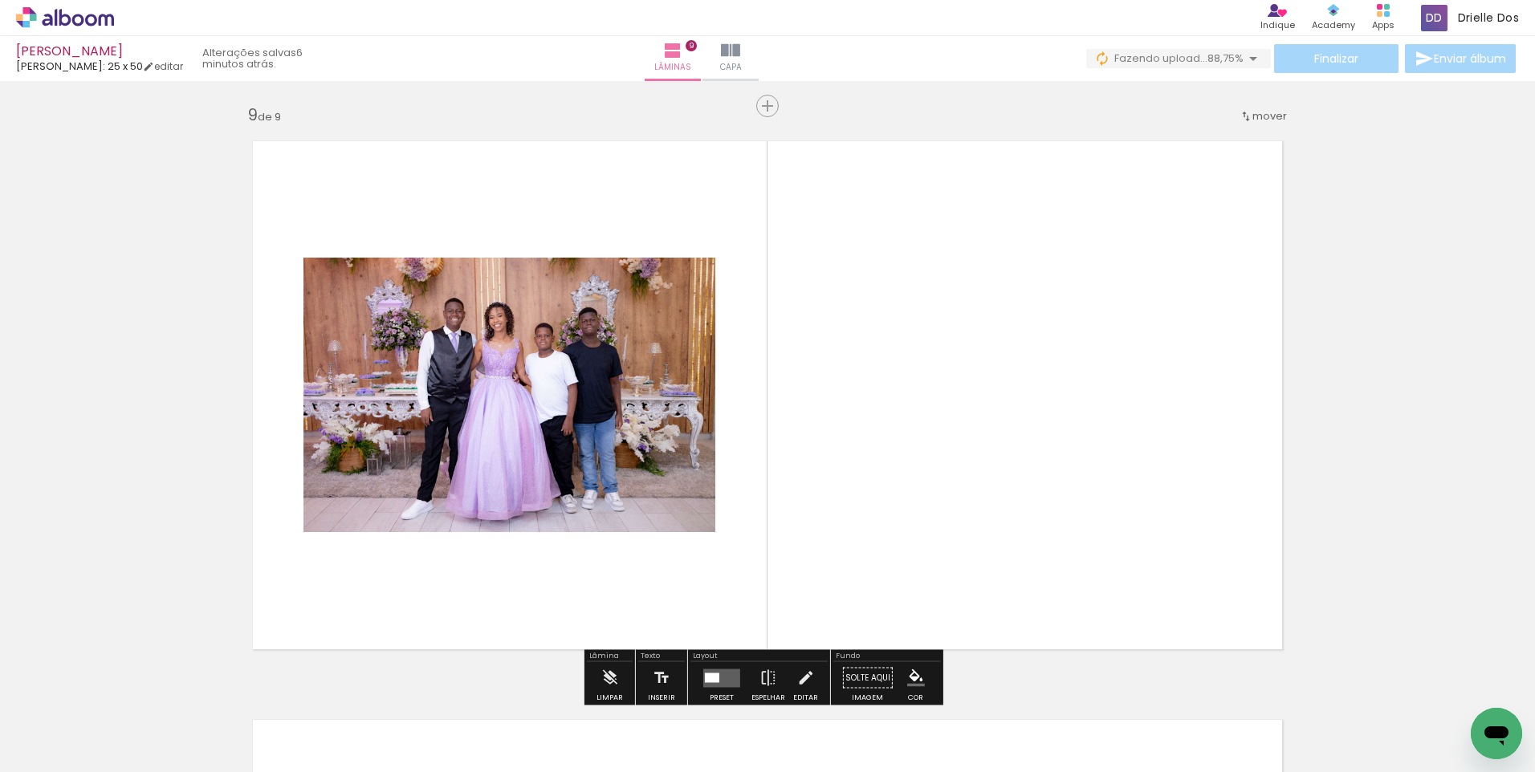
scroll to position [4650, 0]
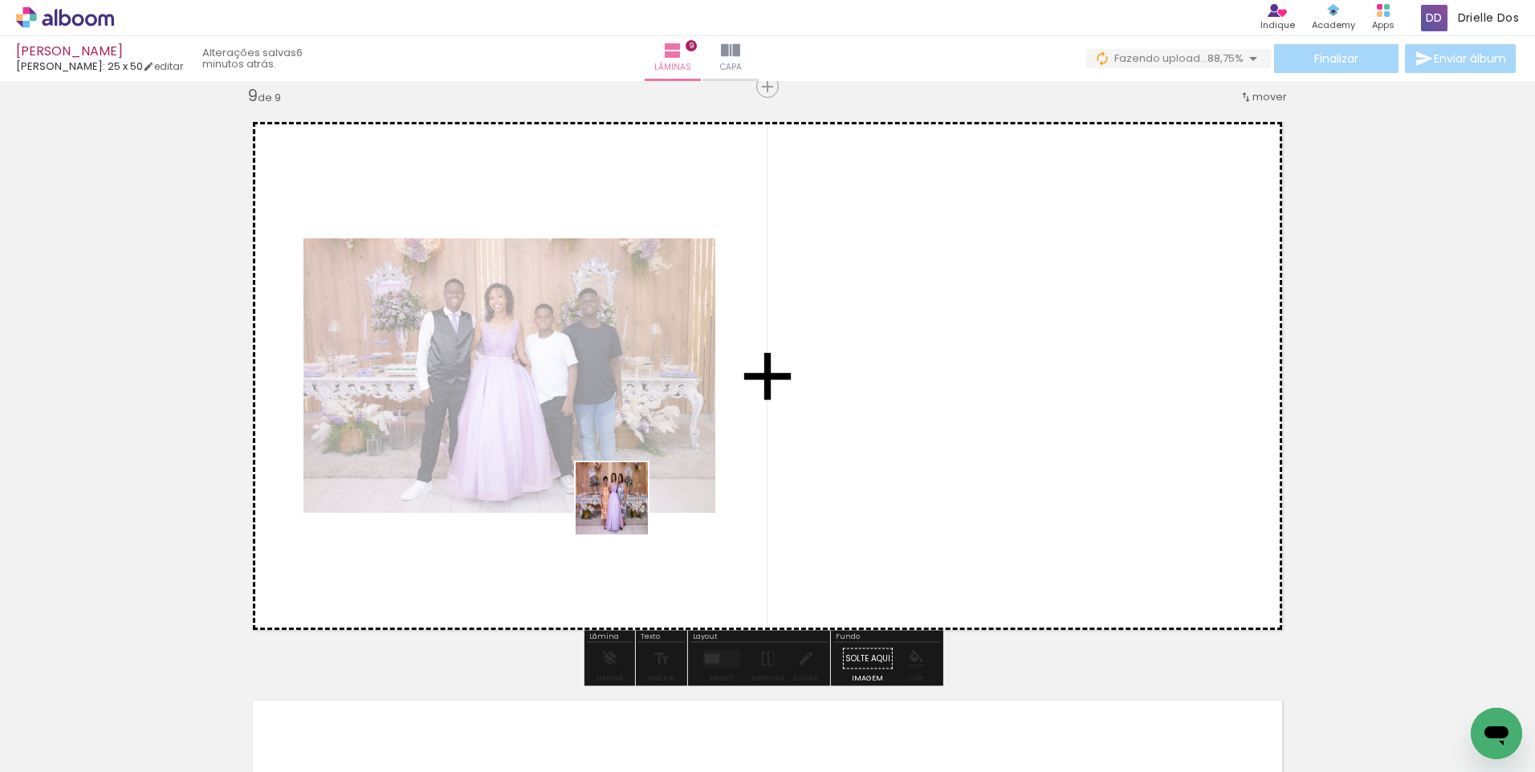
drag, startPoint x: 184, startPoint y: 722, endPoint x: 625, endPoint y: 450, distance: 518.1
click at [625, 450] on quentale-workspace at bounding box center [767, 386] width 1535 height 772
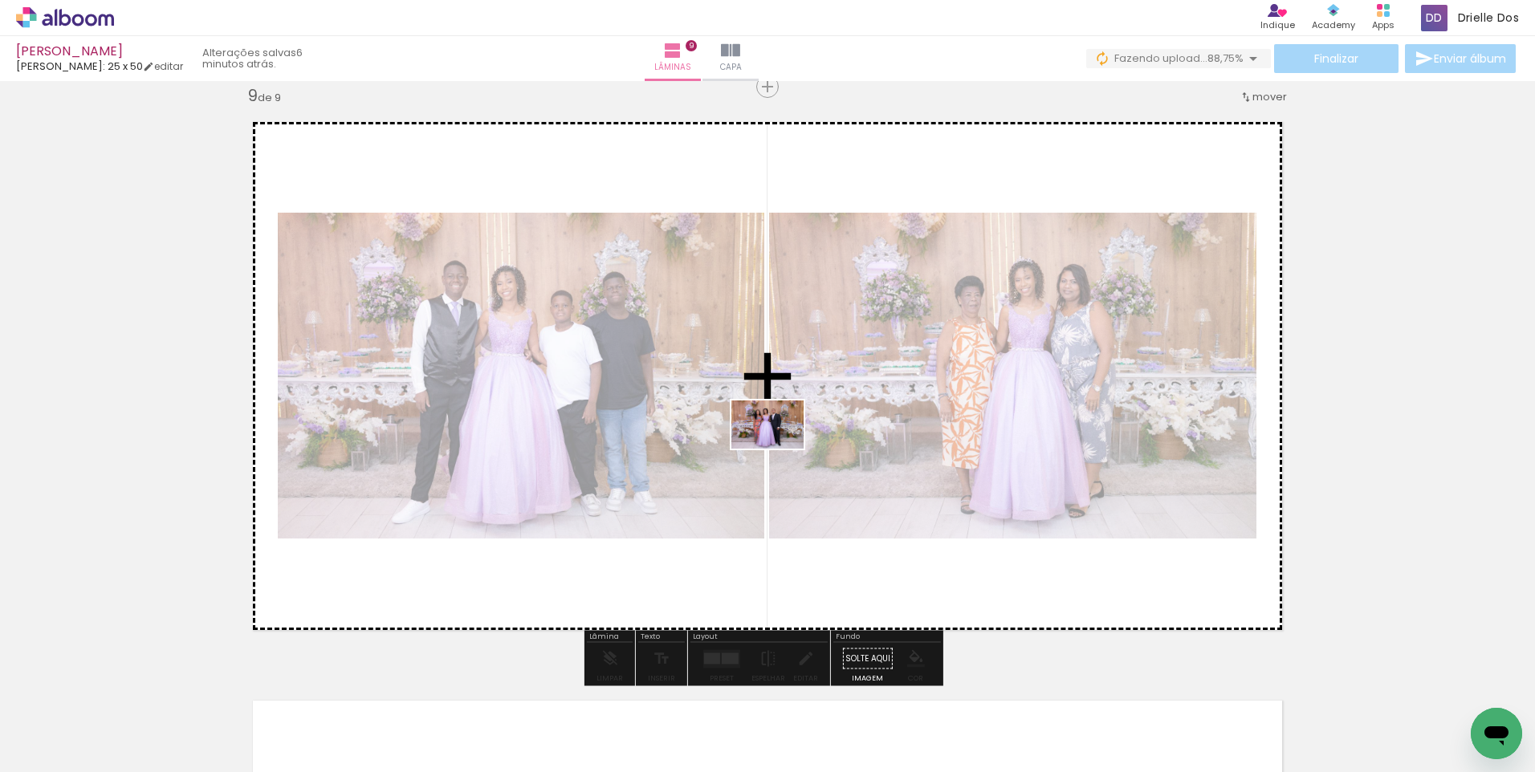
drag, startPoint x: 184, startPoint y: 730, endPoint x: 779, endPoint y: 449, distance: 658.5
click at [779, 449] on quentale-workspace at bounding box center [767, 386] width 1535 height 772
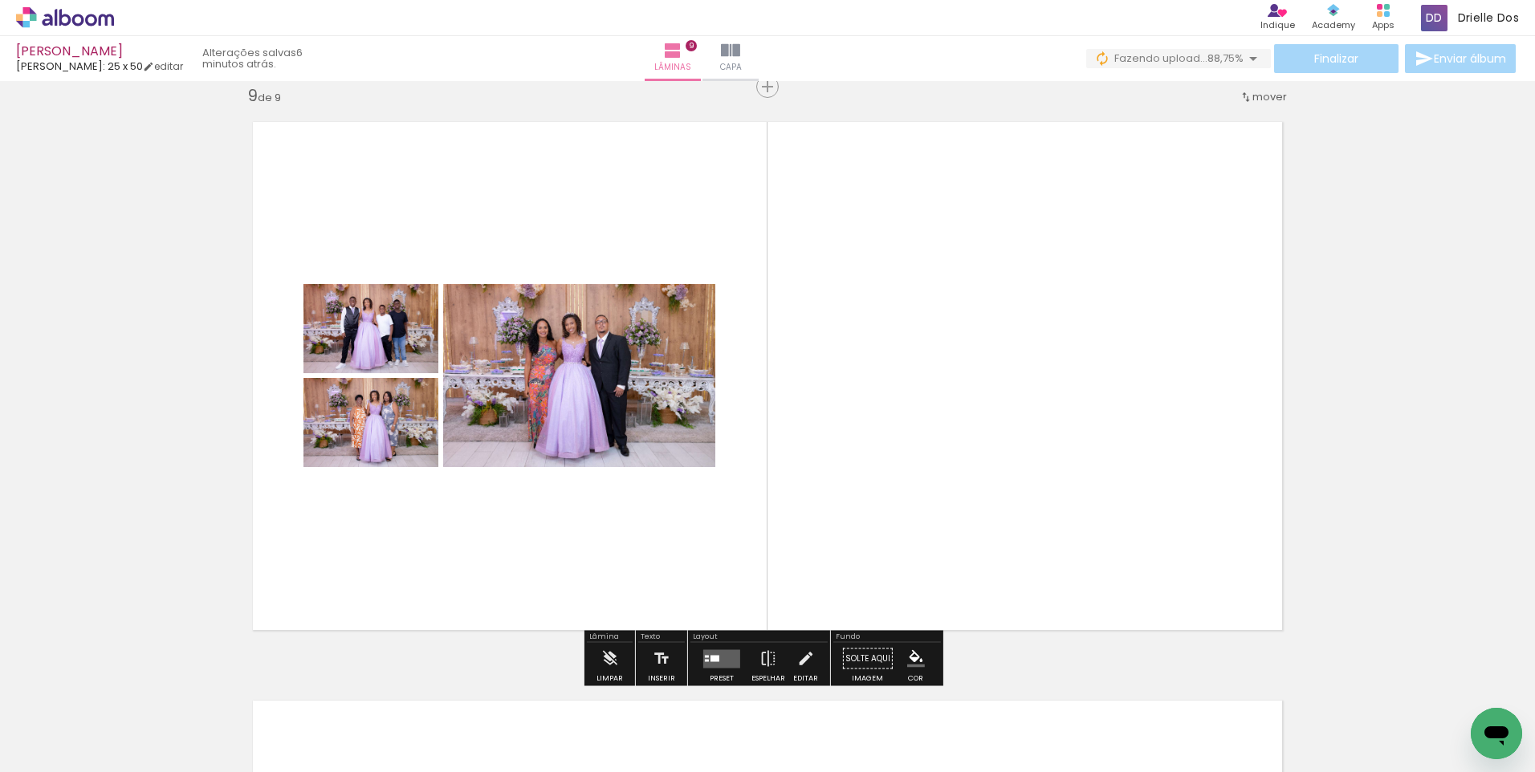
click at [736, 669] on div at bounding box center [721, 659] width 43 height 32
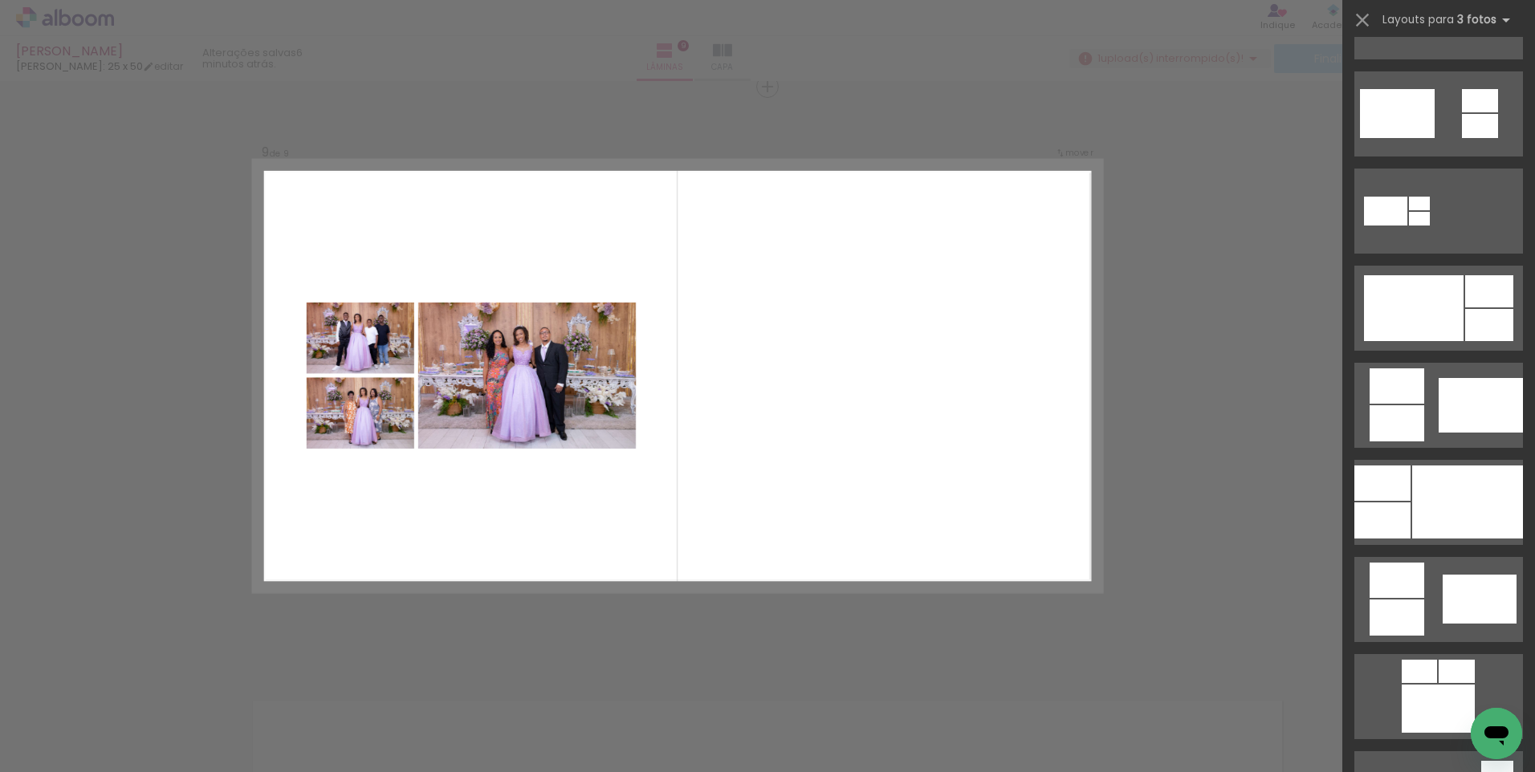
scroll to position [706, 0]
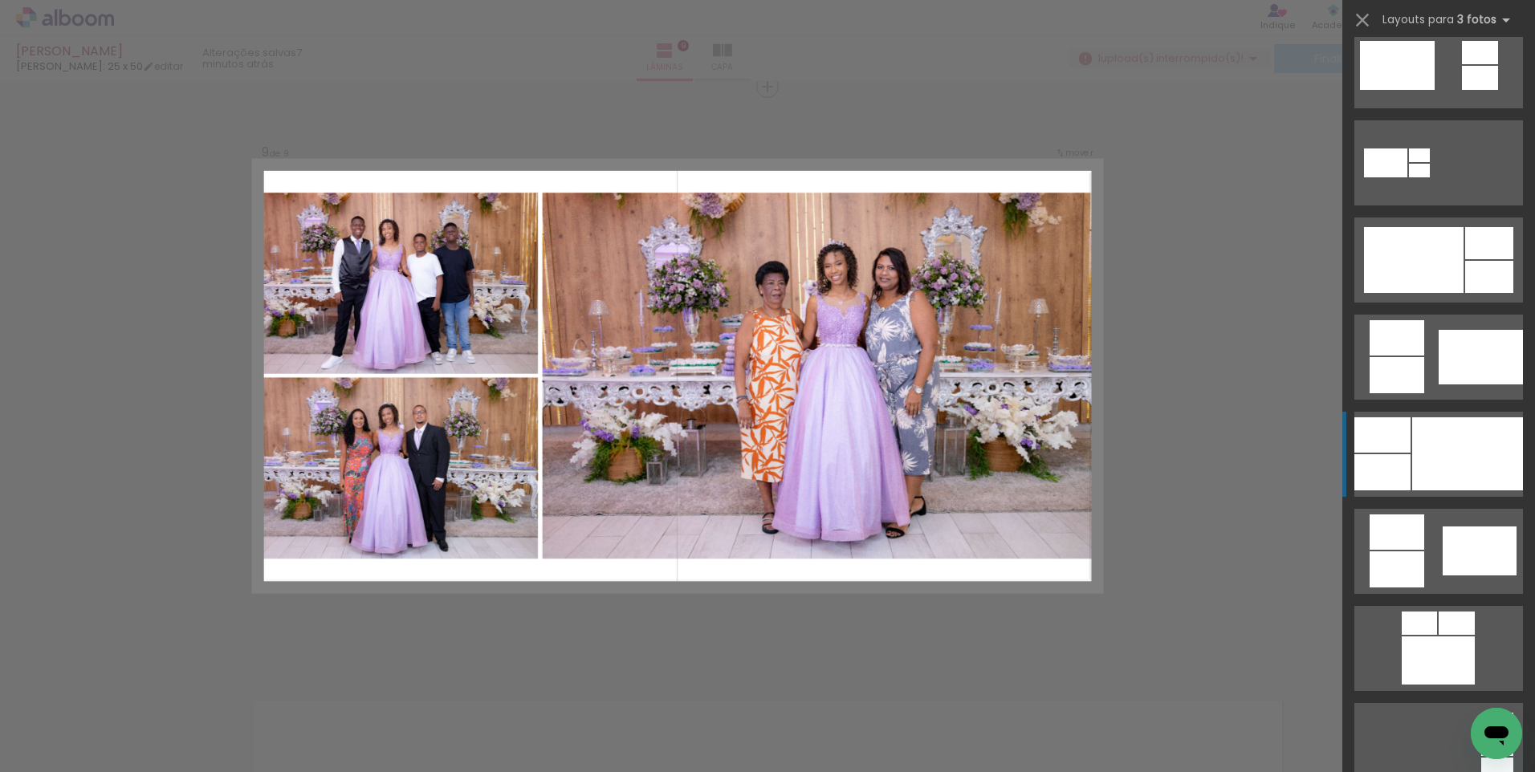
click at [1417, 475] on div at bounding box center [1467, 453] width 111 height 73
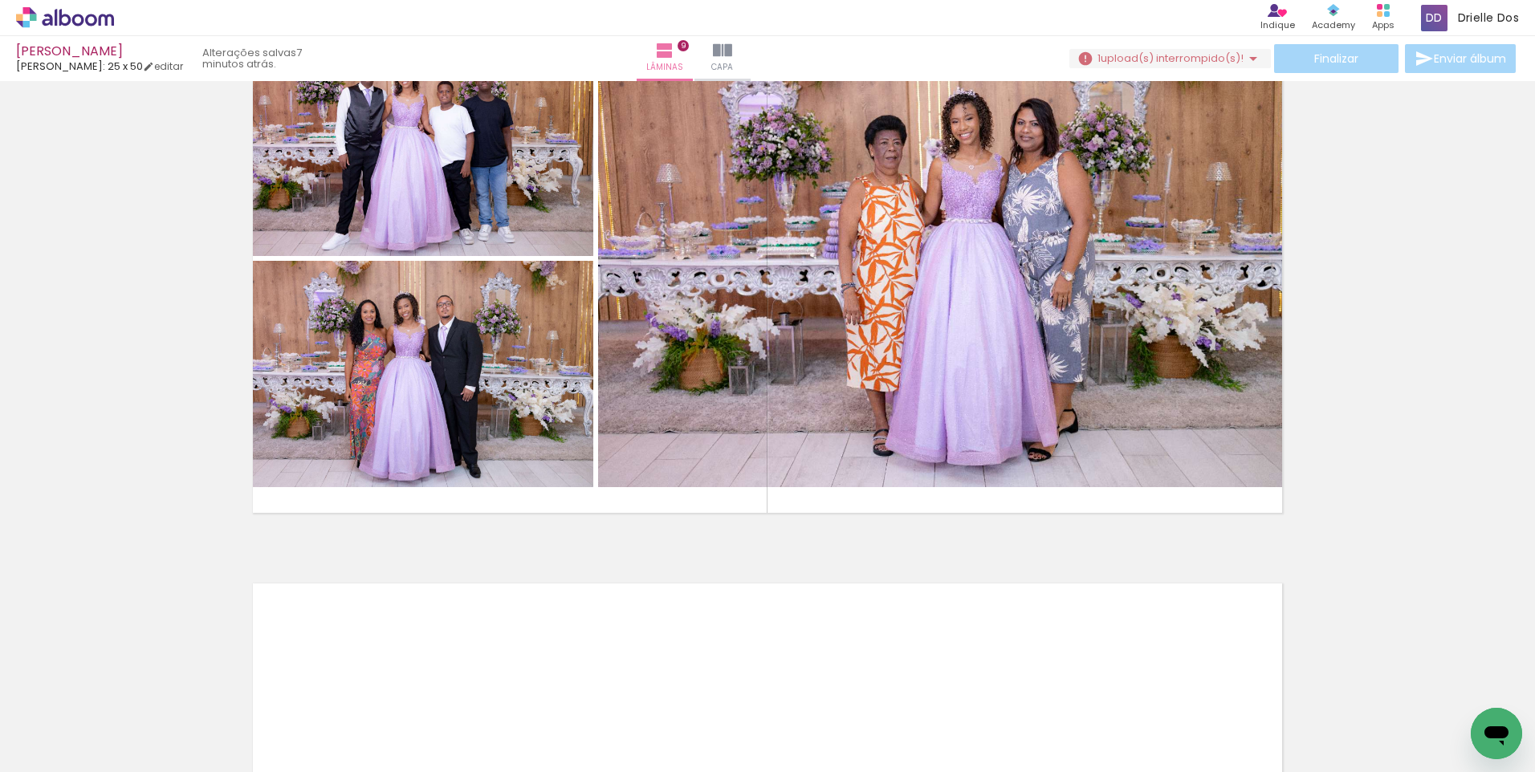
scroll to position [4805, 0]
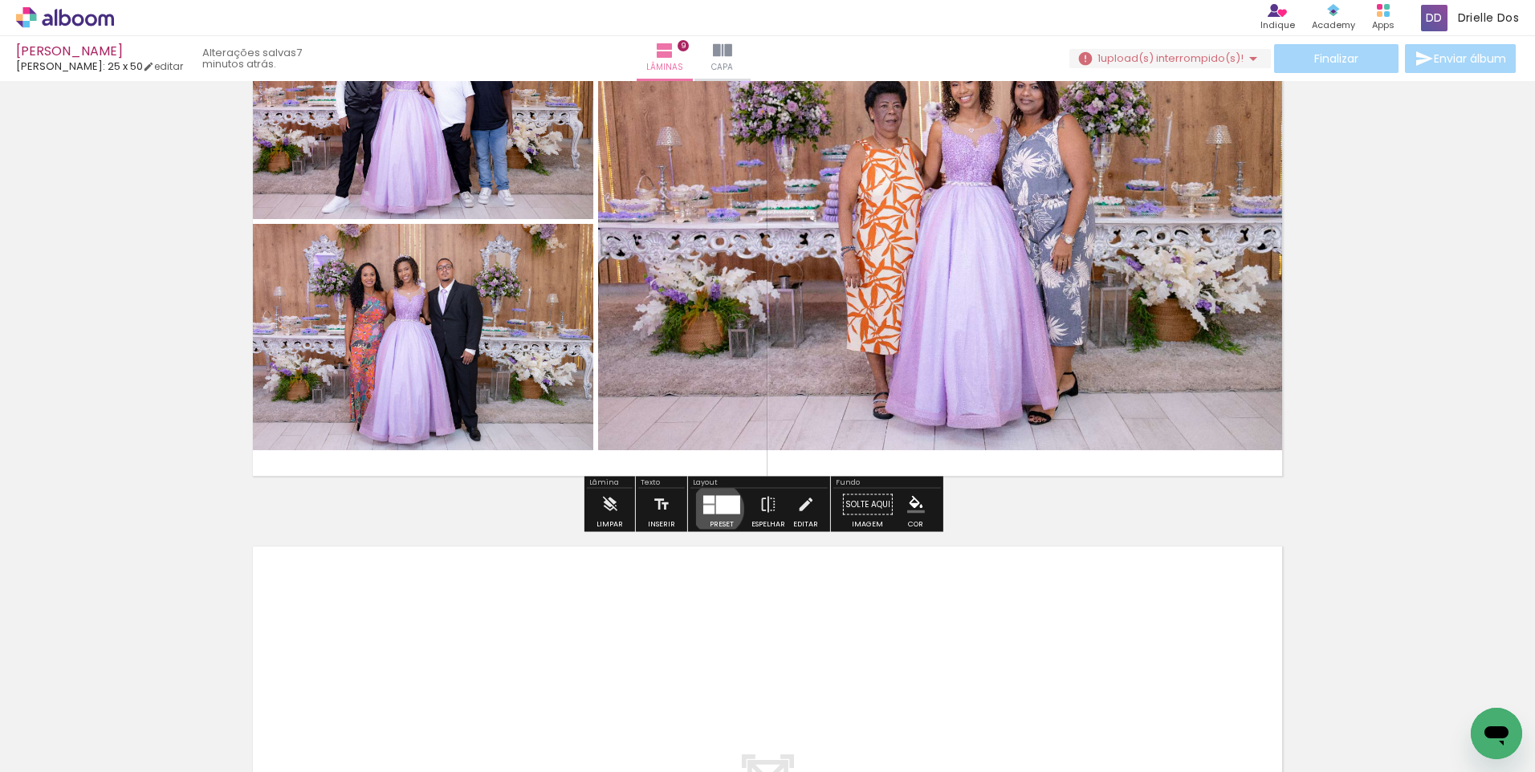
click at [716, 509] on div at bounding box center [728, 504] width 24 height 18
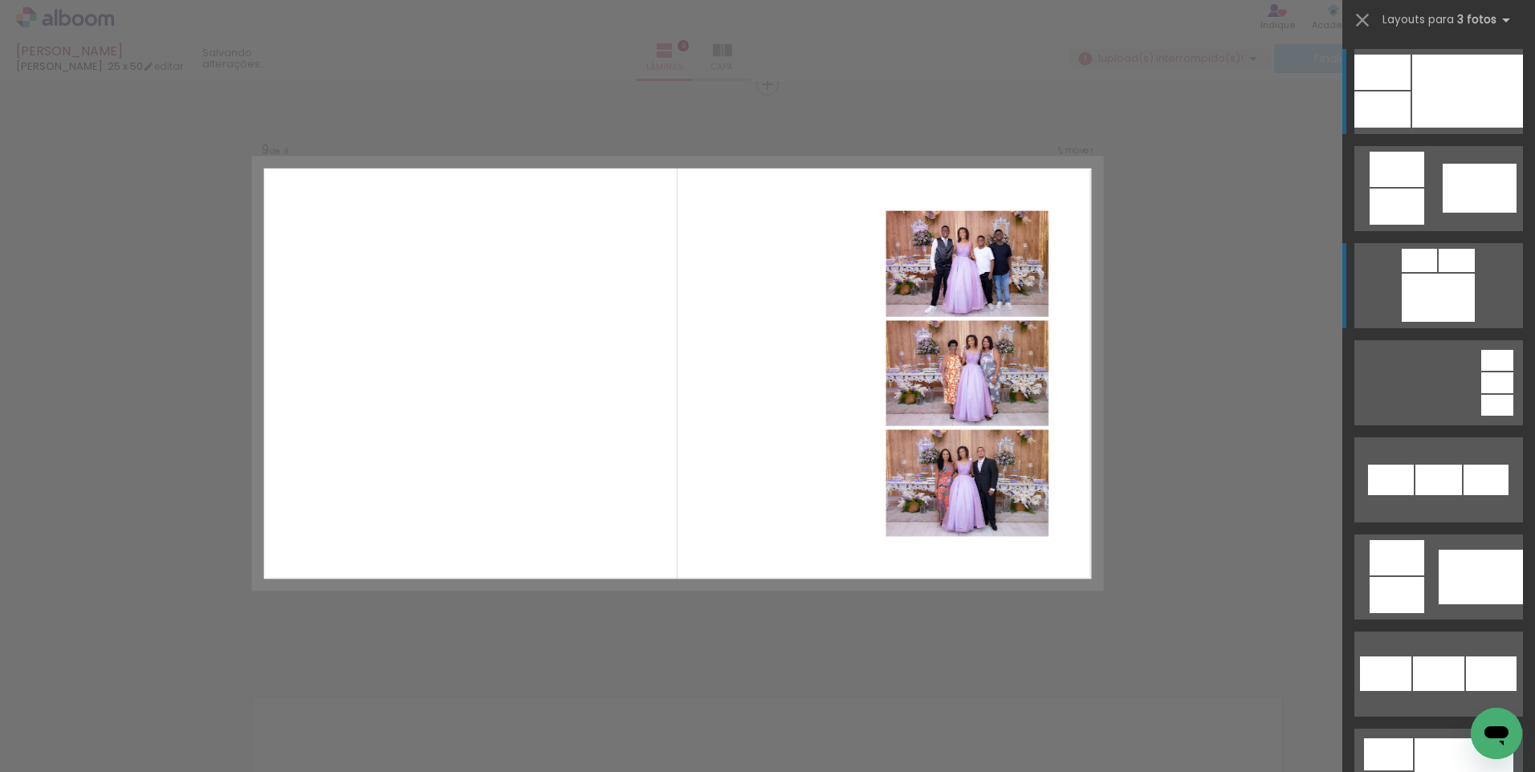
scroll to position [4650, 0]
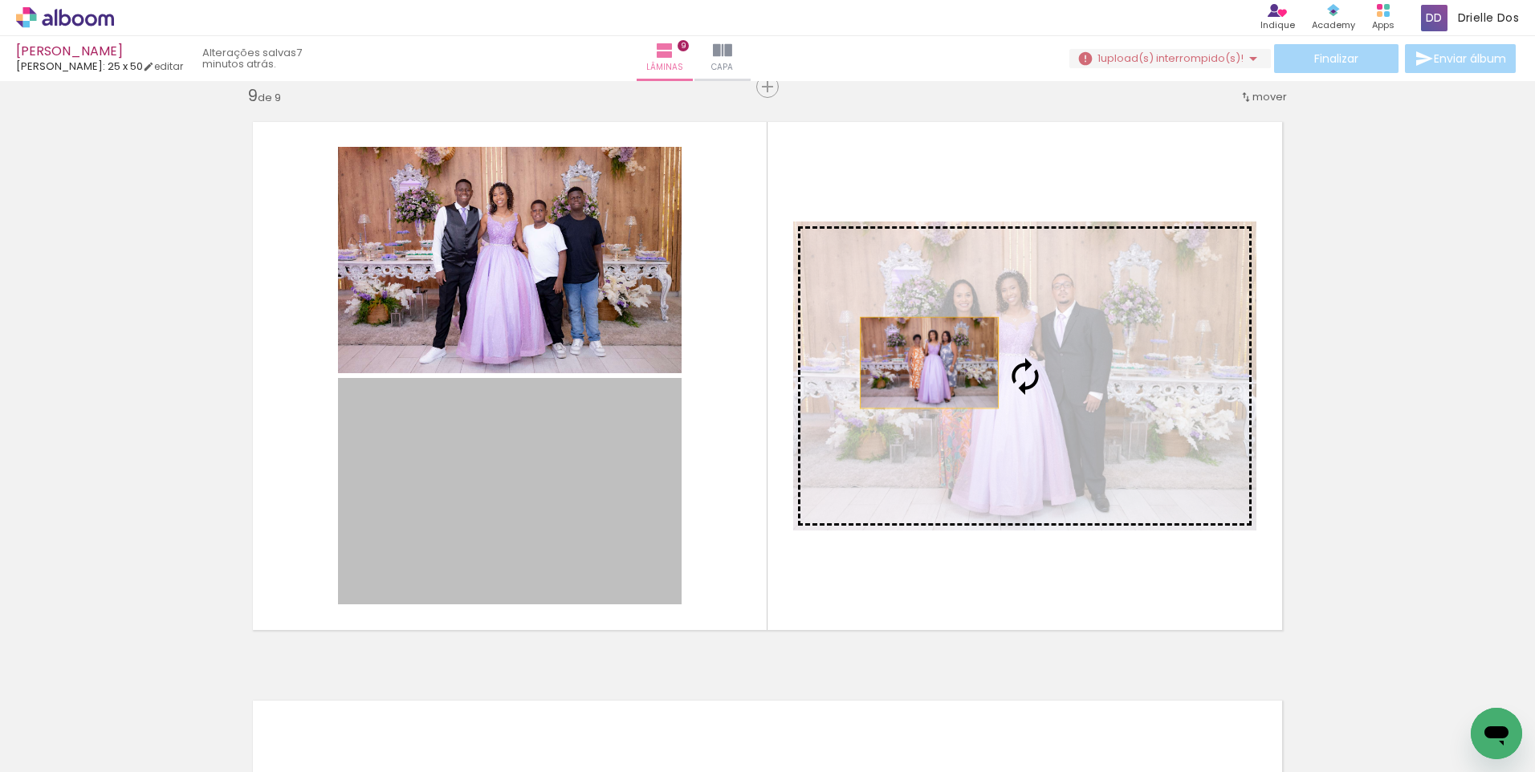
drag, startPoint x: 560, startPoint y: 481, endPoint x: 923, endPoint y: 362, distance: 381.7
click at [0, 0] on slot at bounding box center [0, 0] width 0 height 0
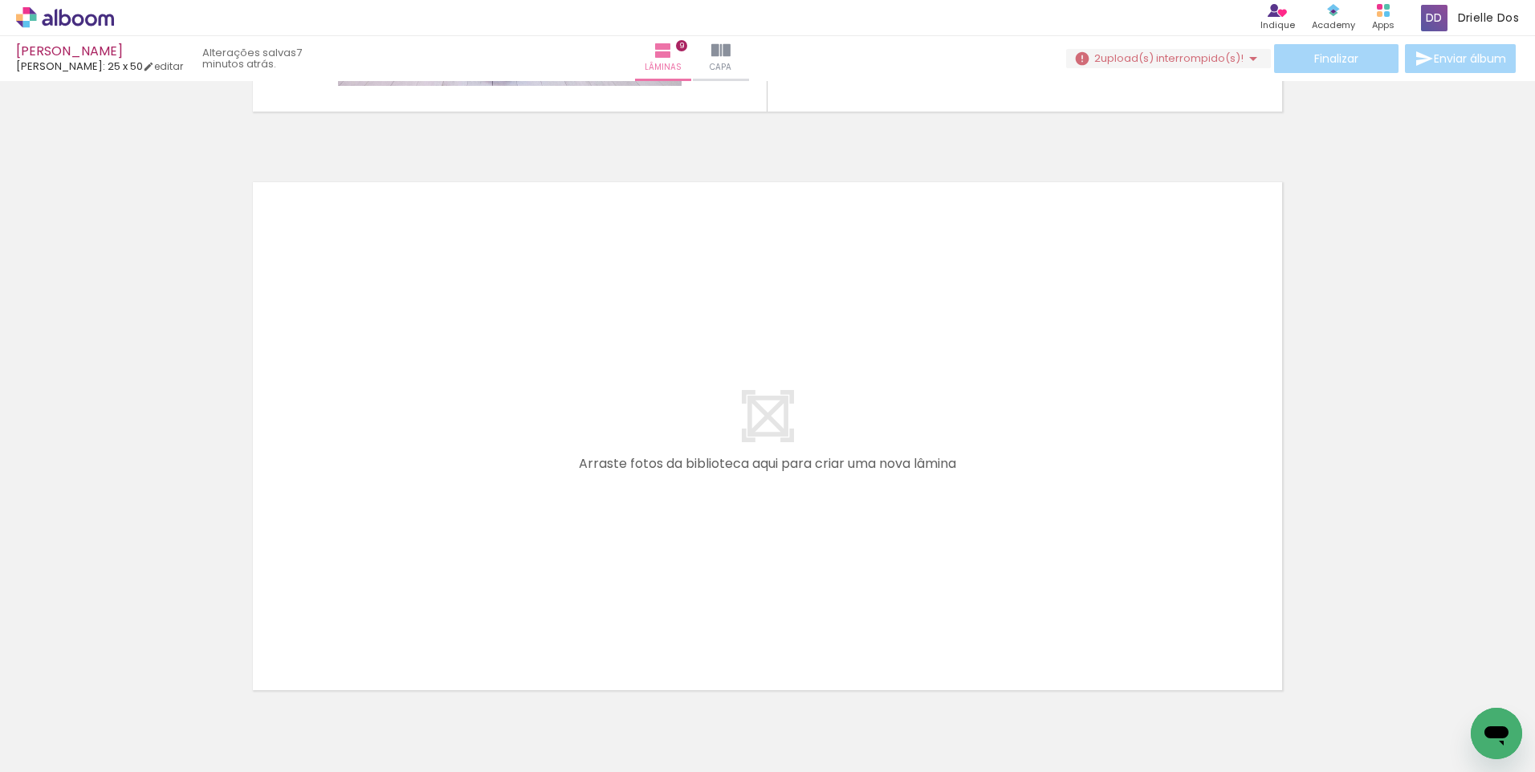
scroll to position [4906, 0]
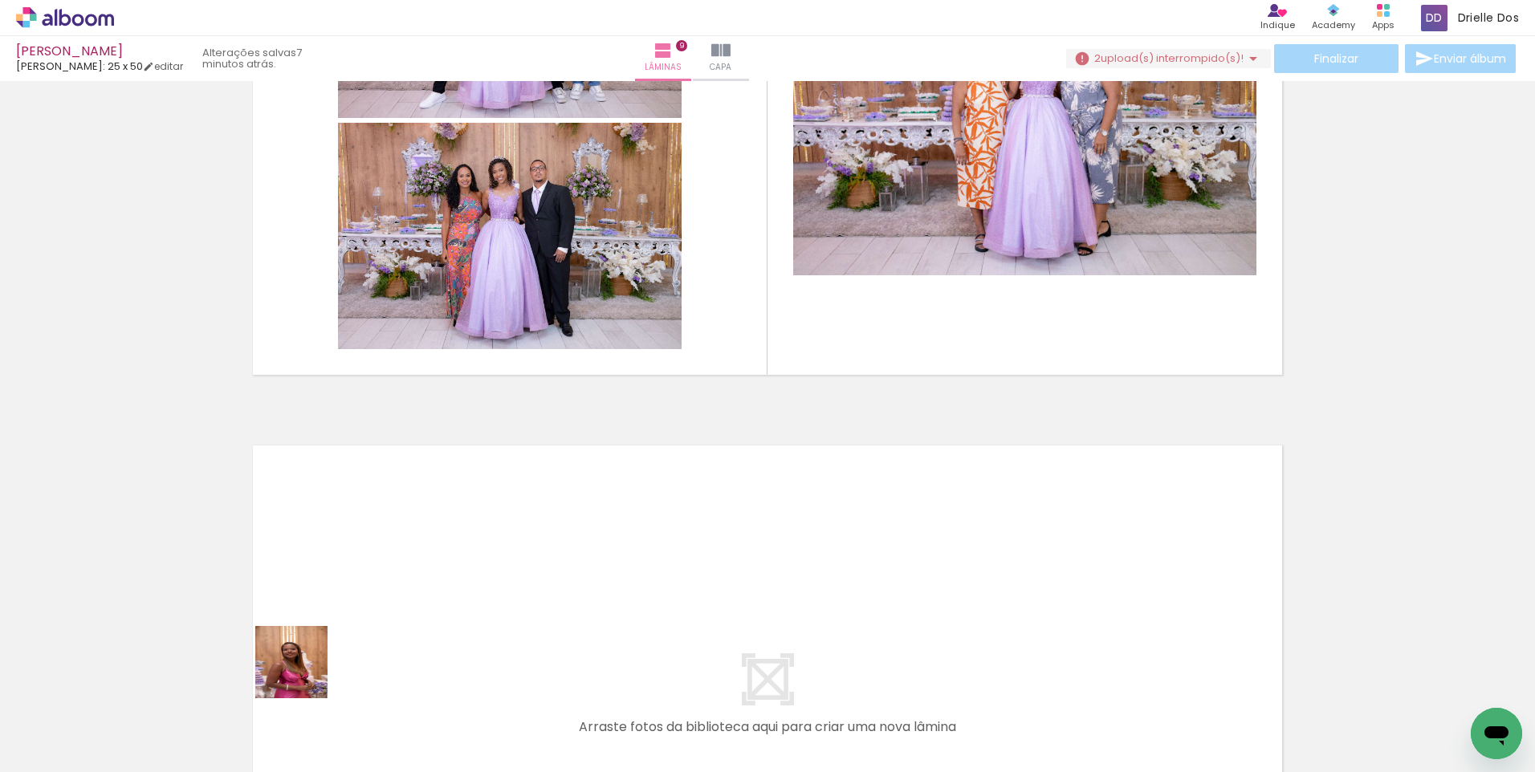
drag, startPoint x: 254, startPoint y: 729, endPoint x: 367, endPoint y: 687, distance: 119.9
click at [348, 562] on quentale-workspace at bounding box center [767, 386] width 1535 height 772
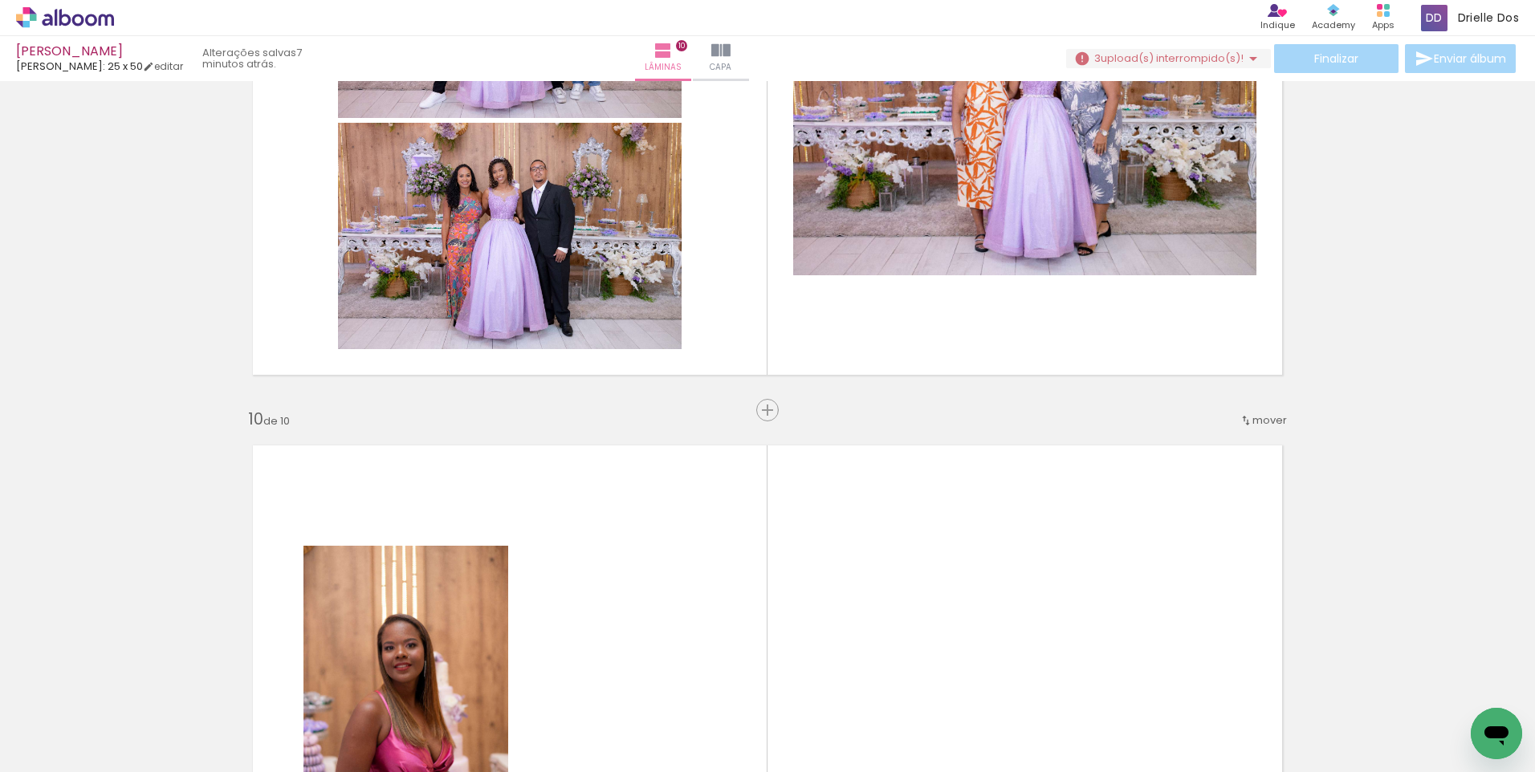
scroll to position [5229, 0]
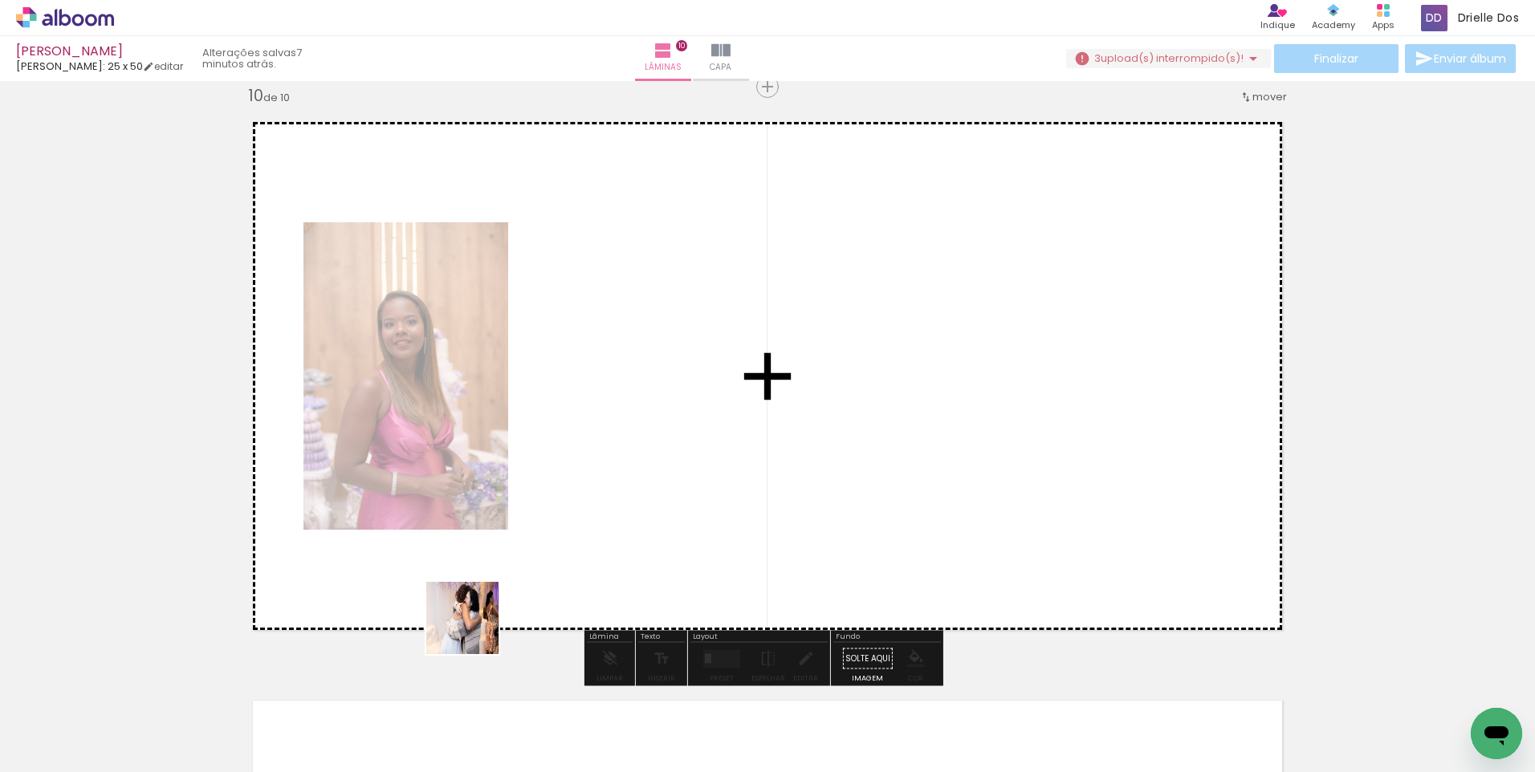
drag, startPoint x: 437, startPoint y: 661, endPoint x: 498, endPoint y: 555, distance: 122.6
click at [562, 470] on quentale-workspace at bounding box center [767, 386] width 1535 height 772
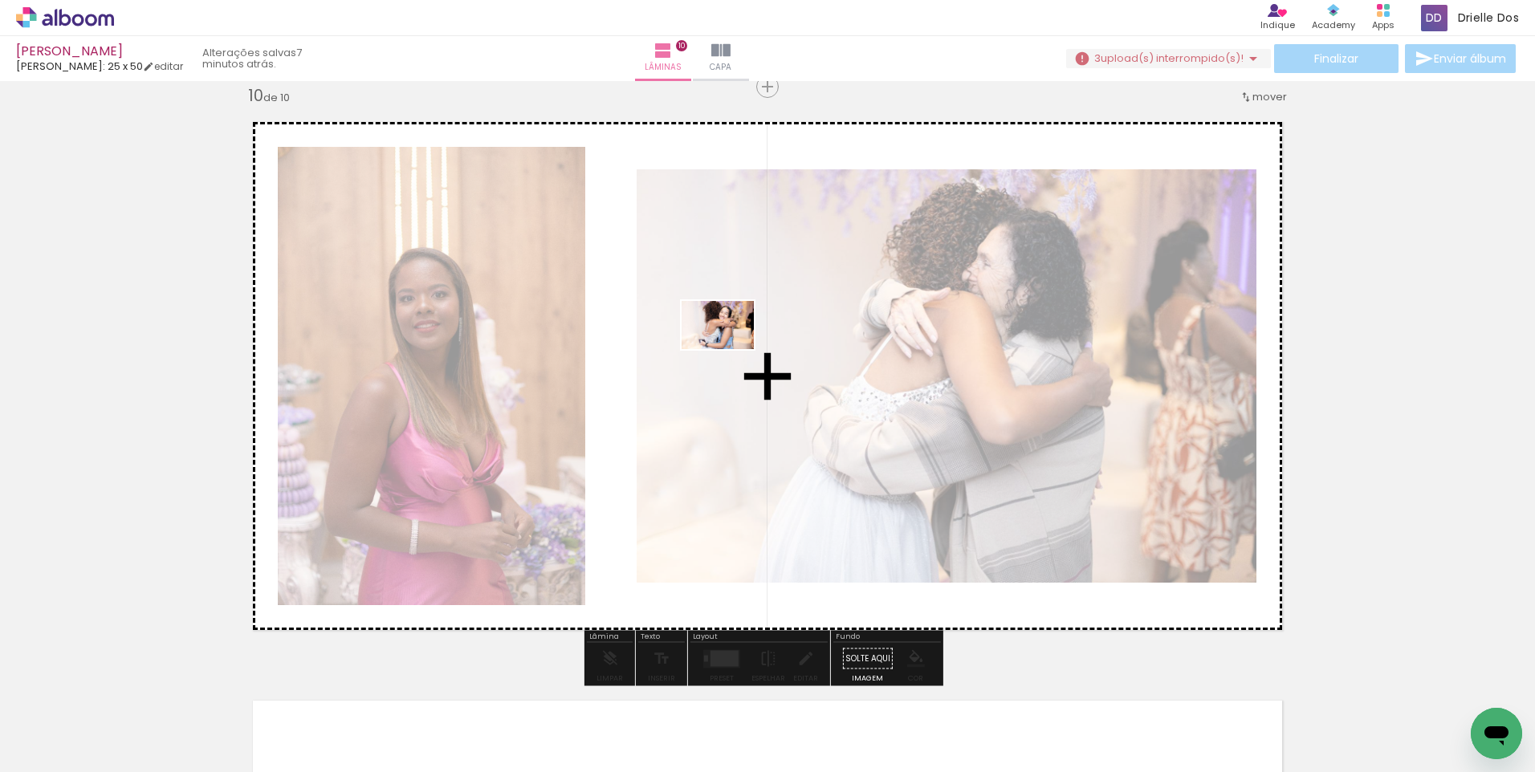
drag, startPoint x: 275, startPoint y: 732, endPoint x: 730, endPoint y: 349, distance: 594.1
click at [730, 349] on quentale-workspace at bounding box center [767, 386] width 1535 height 772
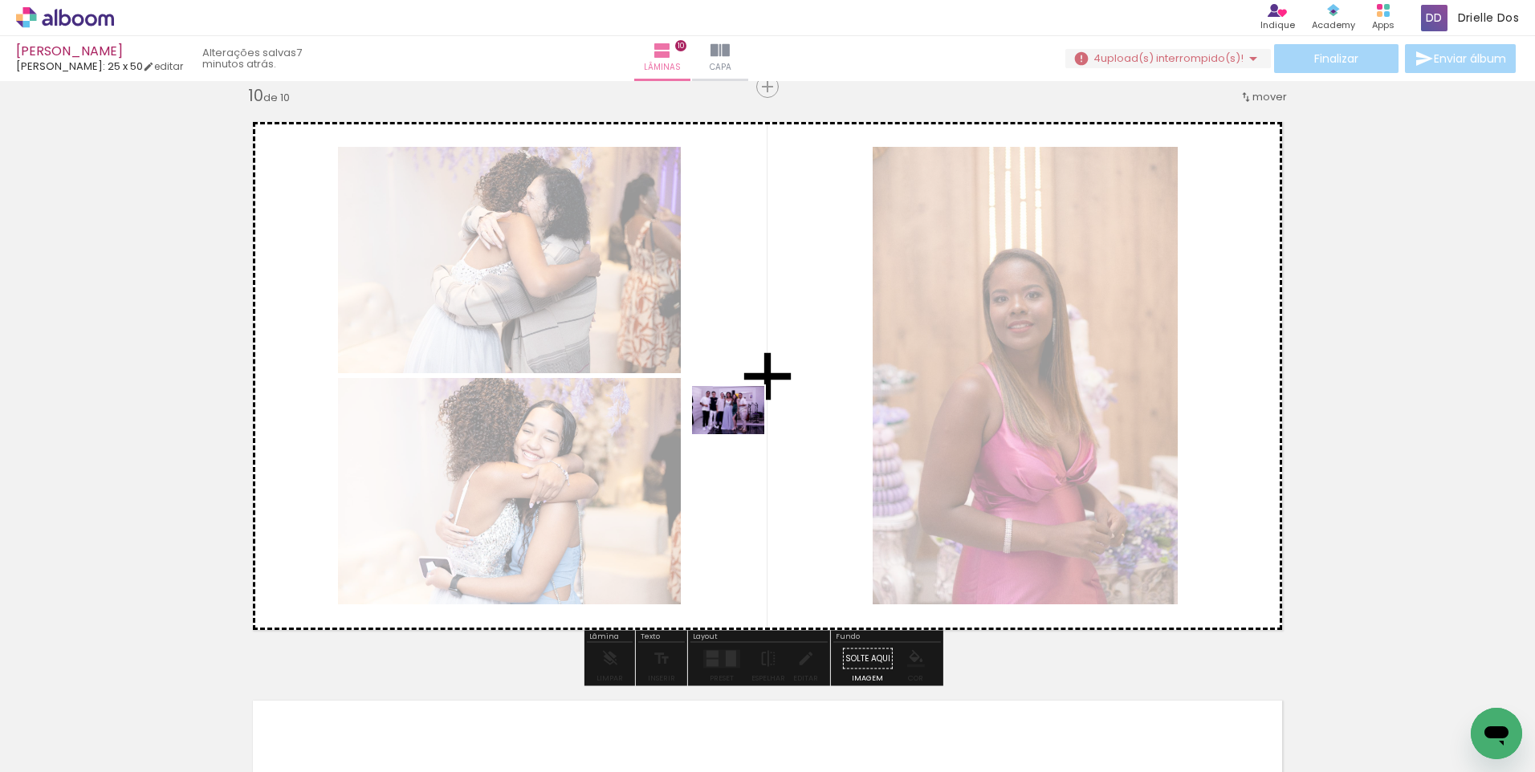
drag, startPoint x: 352, startPoint y: 735, endPoint x: 740, endPoint y: 434, distance: 491.4
click at [740, 434] on quentale-workspace at bounding box center [767, 386] width 1535 height 772
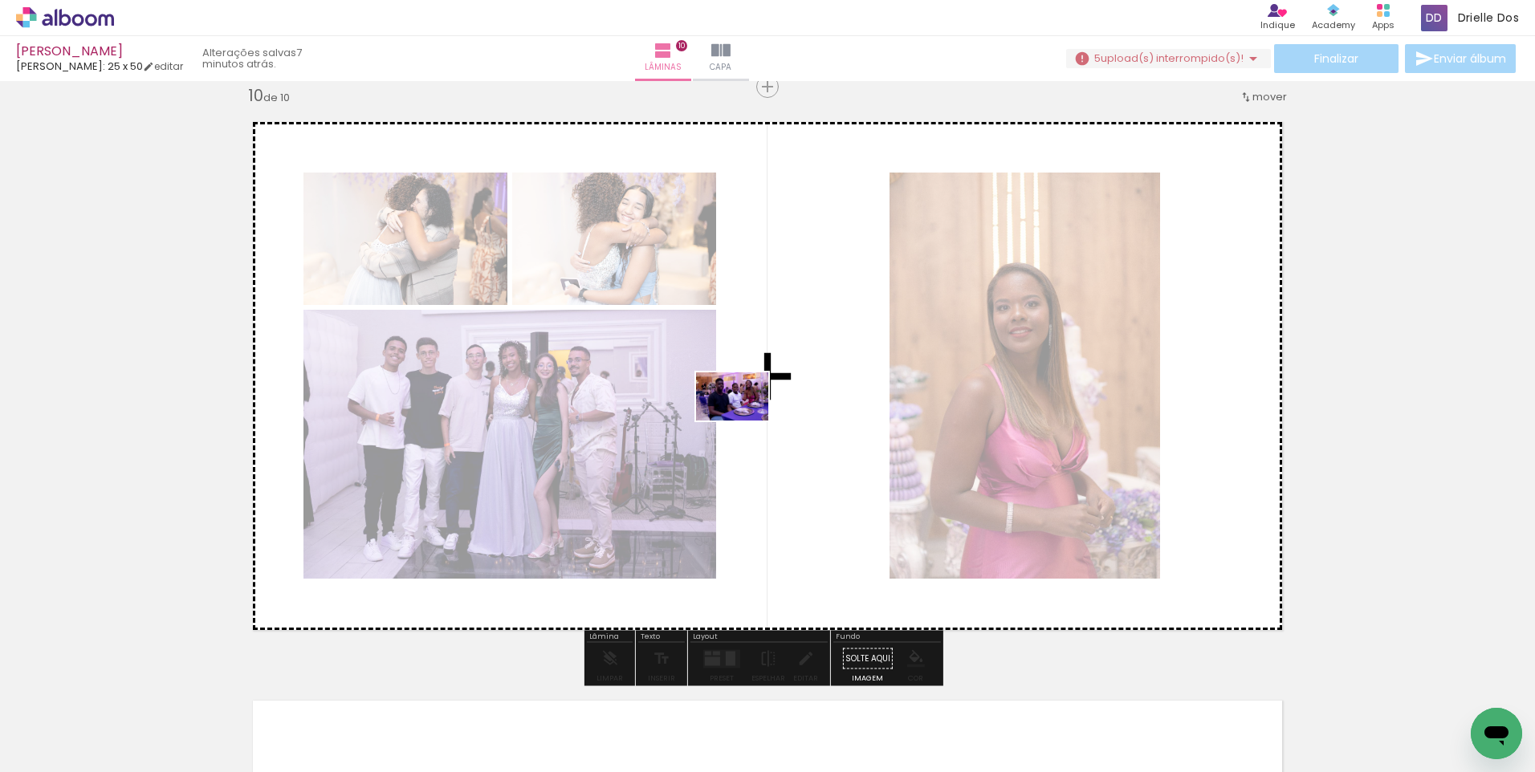
drag, startPoint x: 356, startPoint y: 718, endPoint x: 744, endPoint y: 420, distance: 488.8
click at [744, 420] on quentale-workspace at bounding box center [767, 386] width 1535 height 772
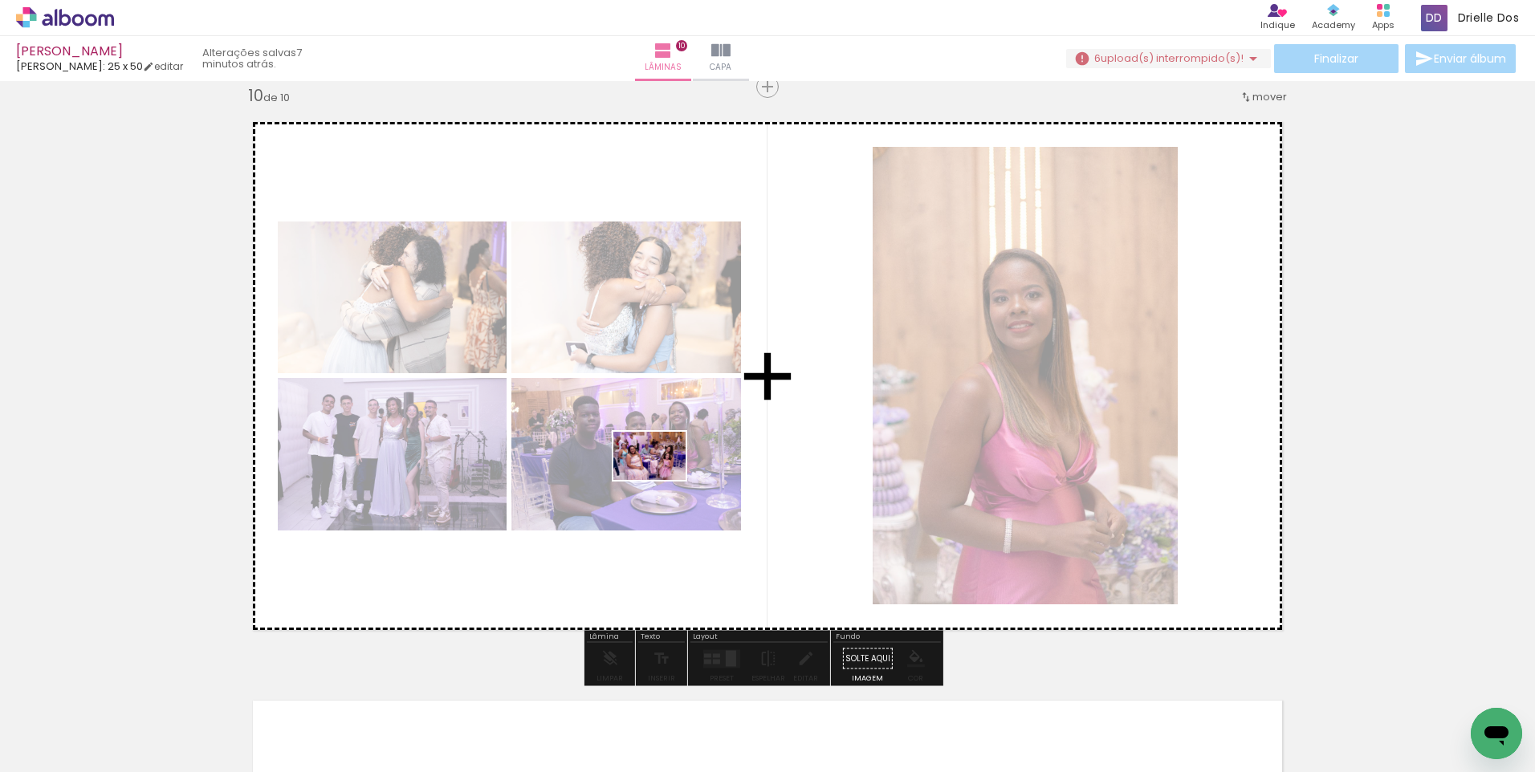
drag, startPoint x: 356, startPoint y: 723, endPoint x: 661, endPoint y: 480, distance: 390.7
click at [661, 480] on quentale-workspace at bounding box center [767, 386] width 1535 height 772
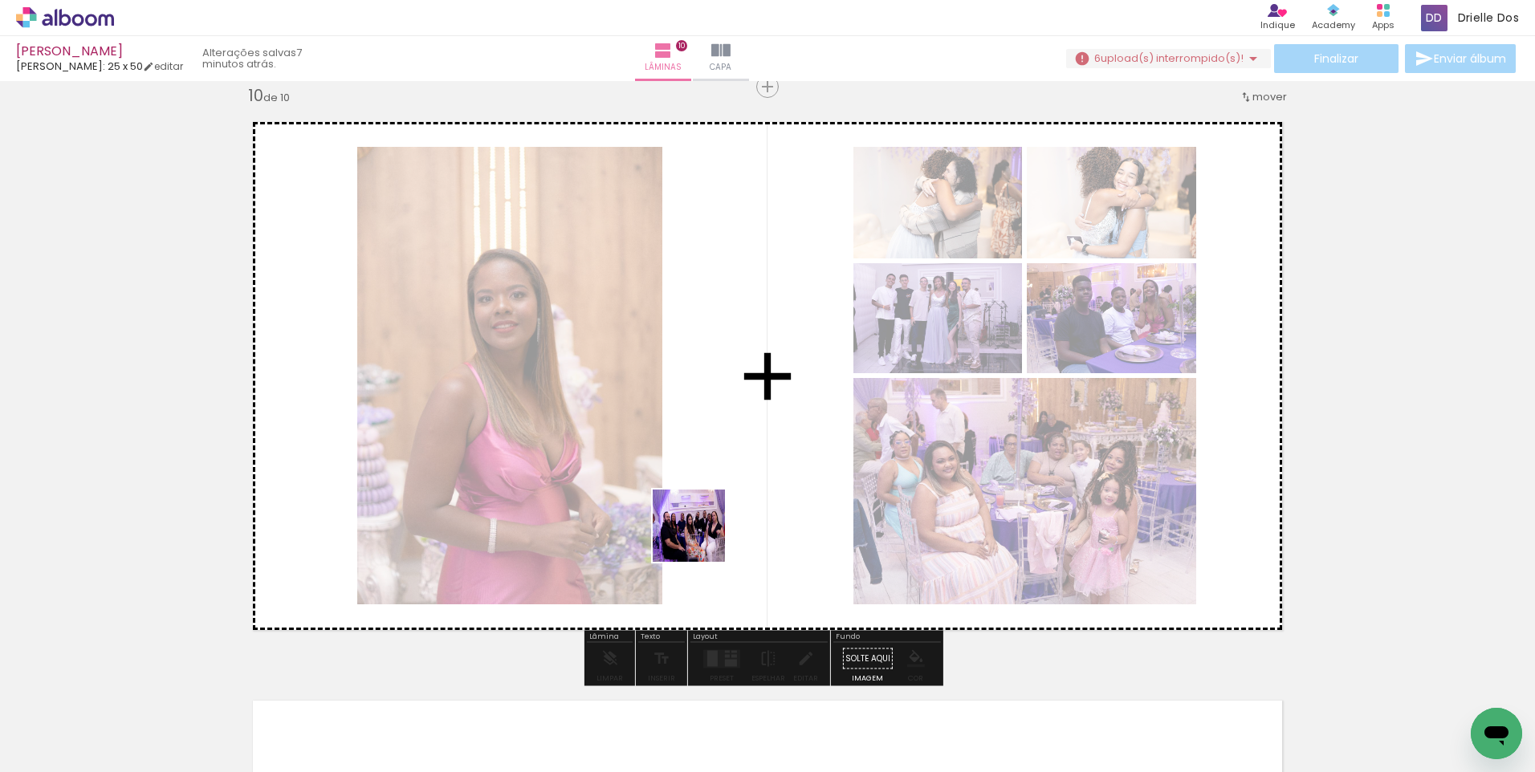
drag, startPoint x: 360, startPoint y: 723, endPoint x: 702, endPoint y: 534, distance: 391.6
click at [702, 534] on quentale-workspace at bounding box center [767, 386] width 1535 height 772
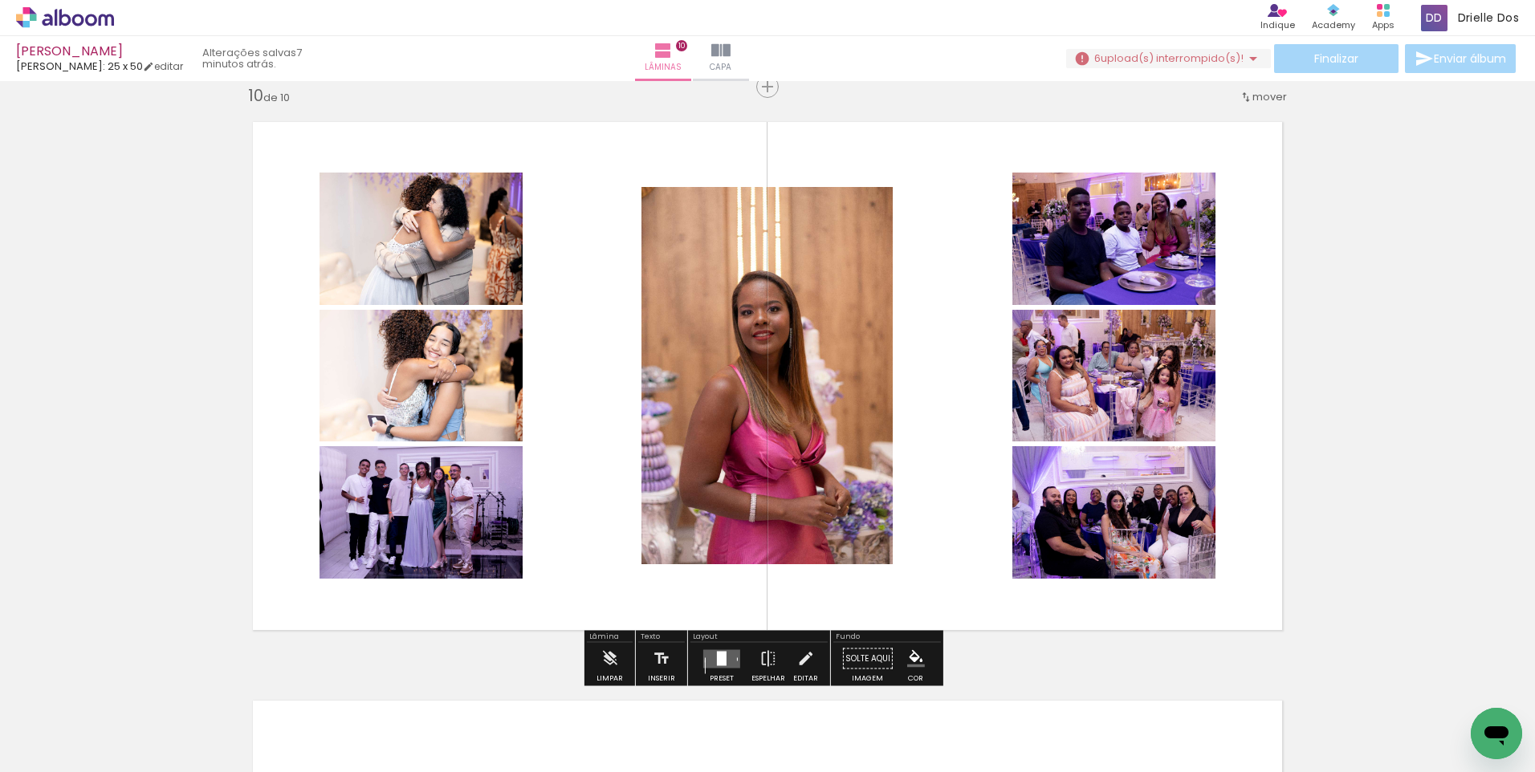
click at [717, 661] on div at bounding box center [722, 658] width 10 height 14
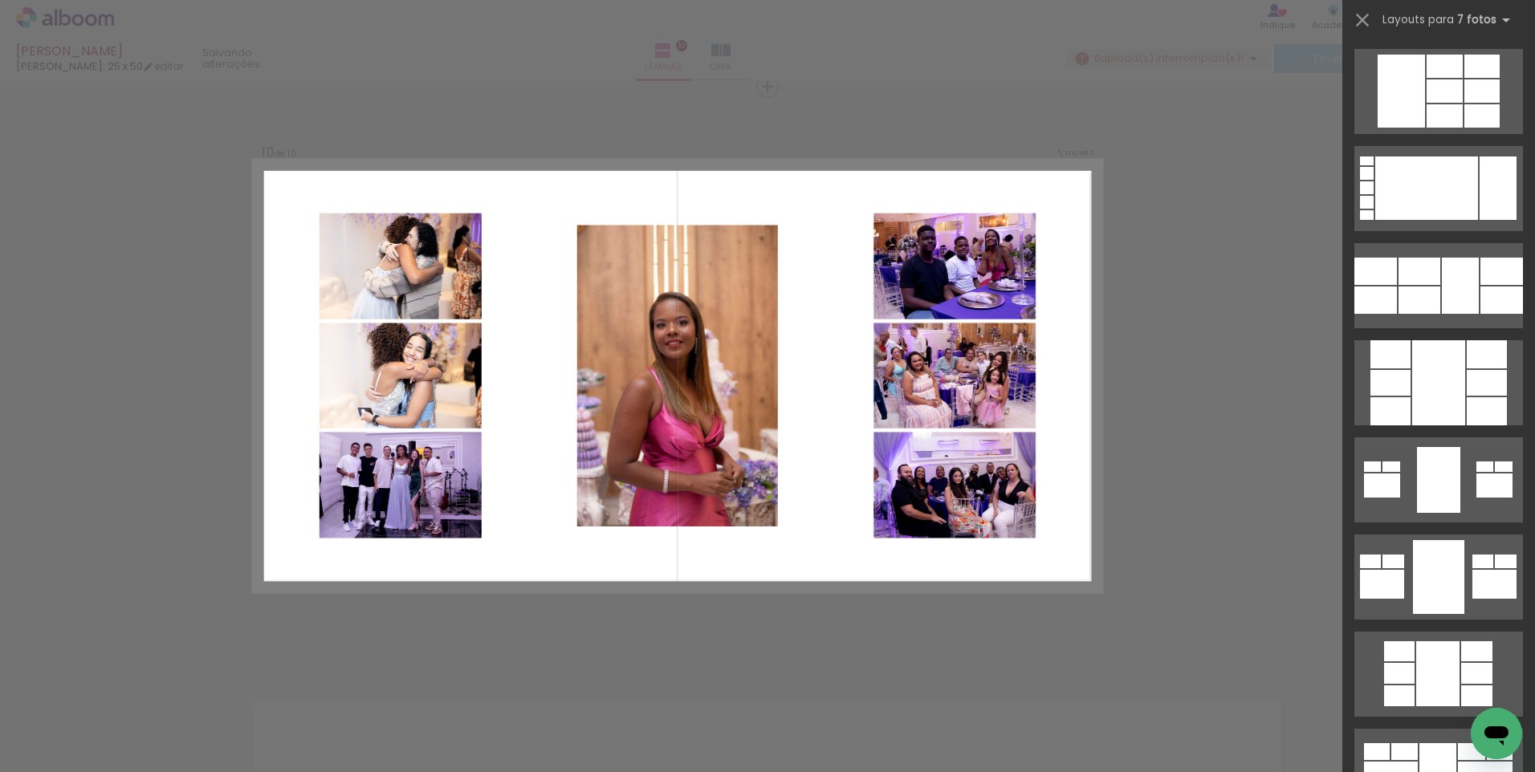
scroll to position [0, 0]
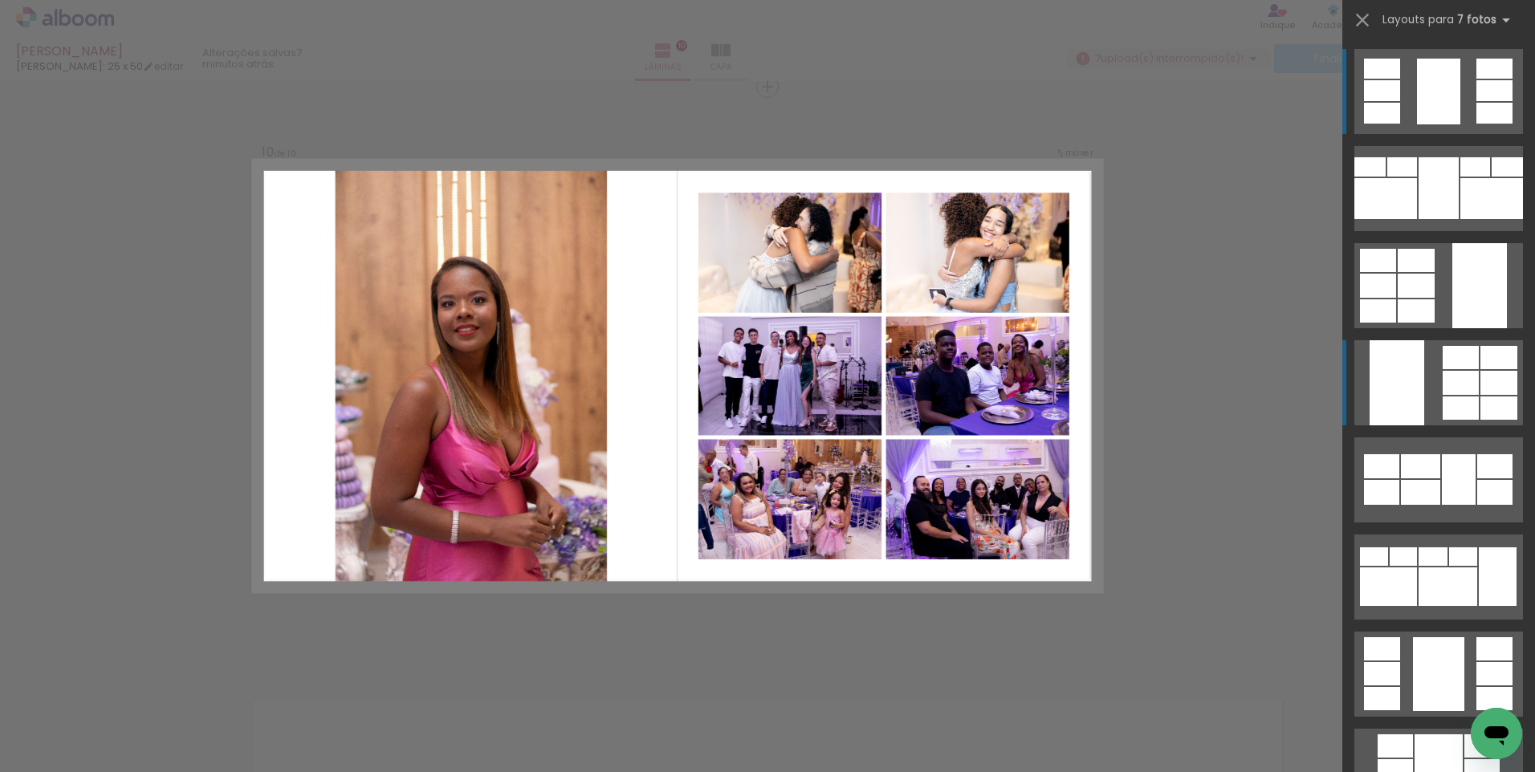
click at [1491, 177] on div at bounding box center [1506, 166] width 31 height 19
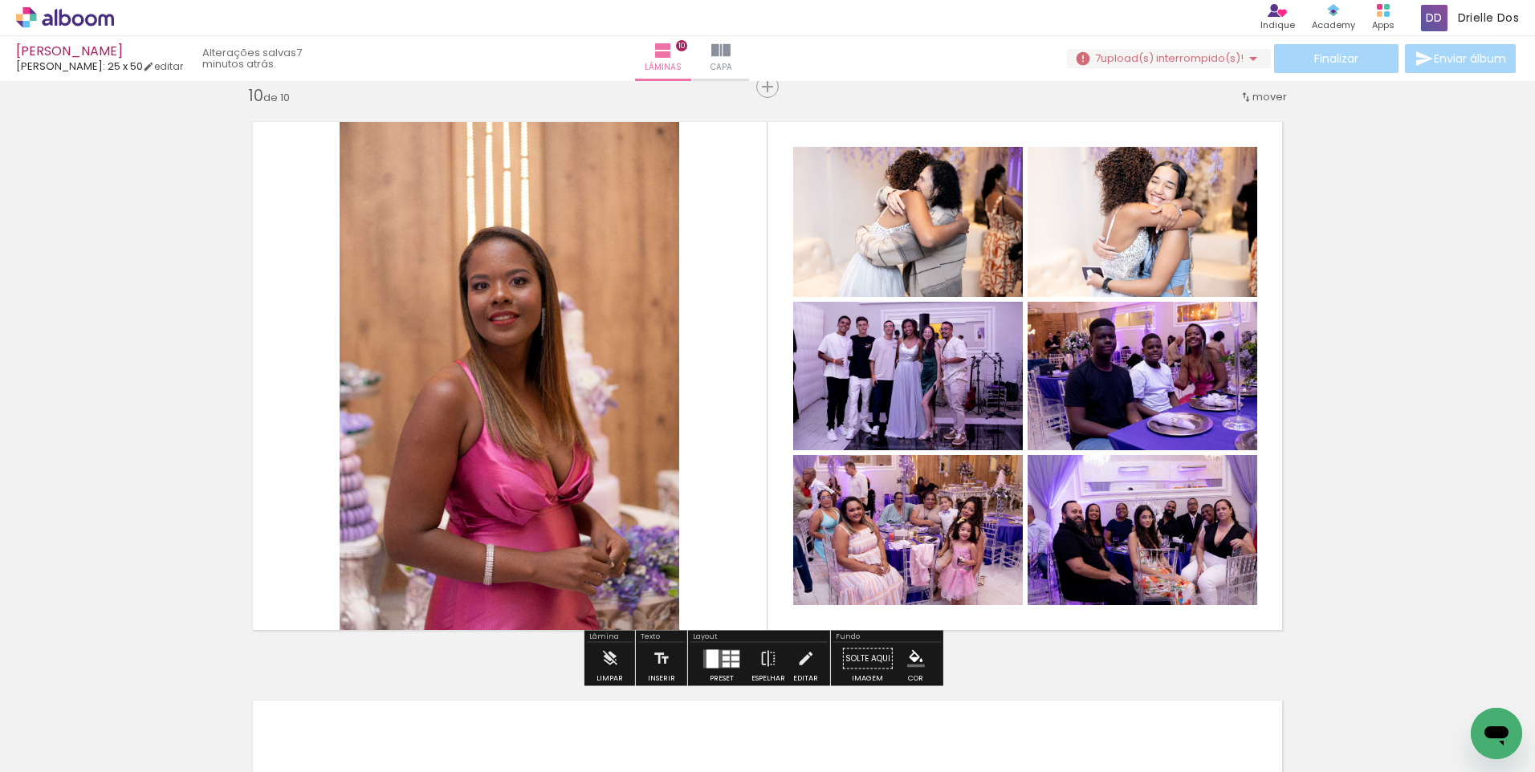
click at [487, 275] on quentale-photo at bounding box center [510, 376] width 340 height 539
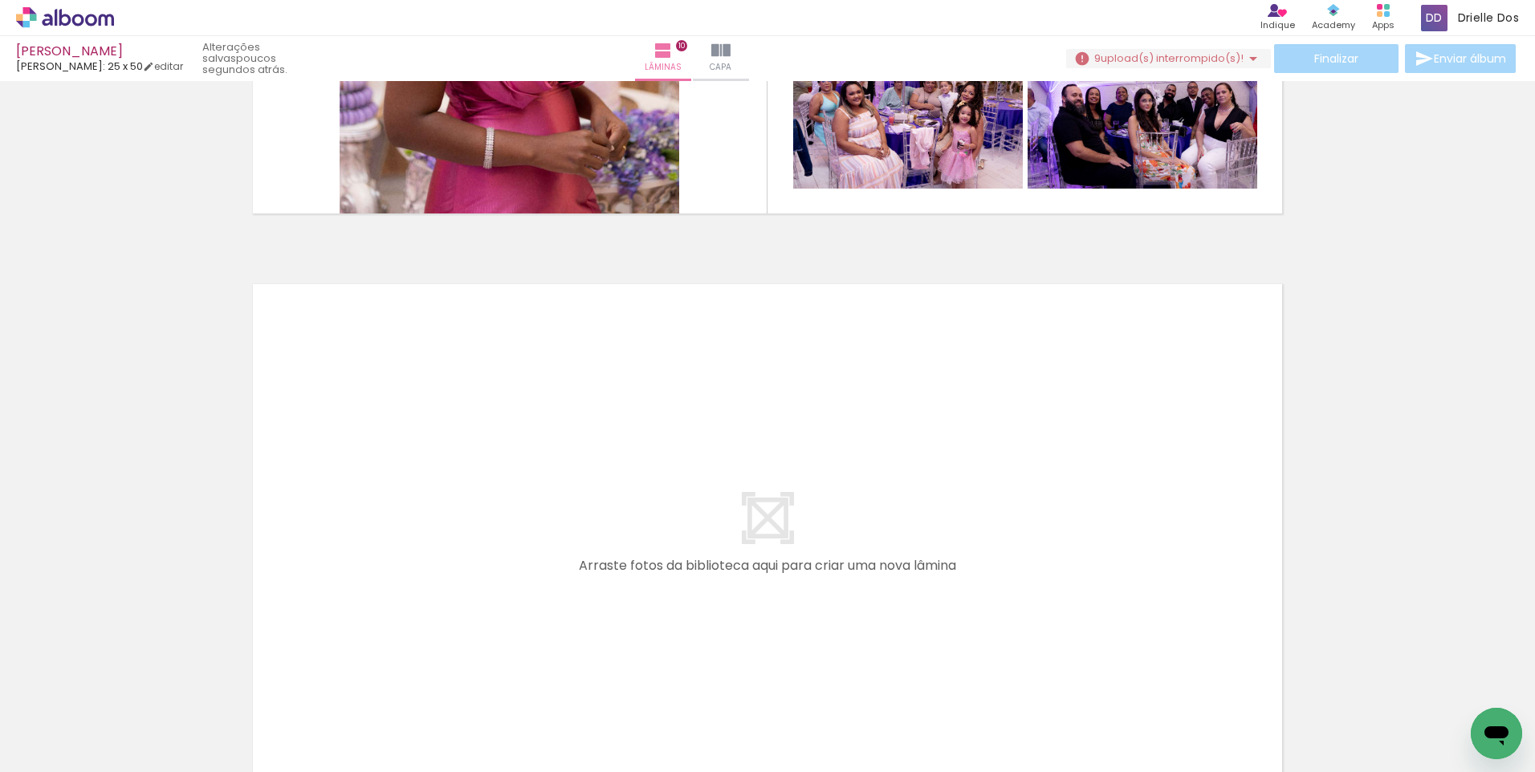
scroll to position [5285, 0]
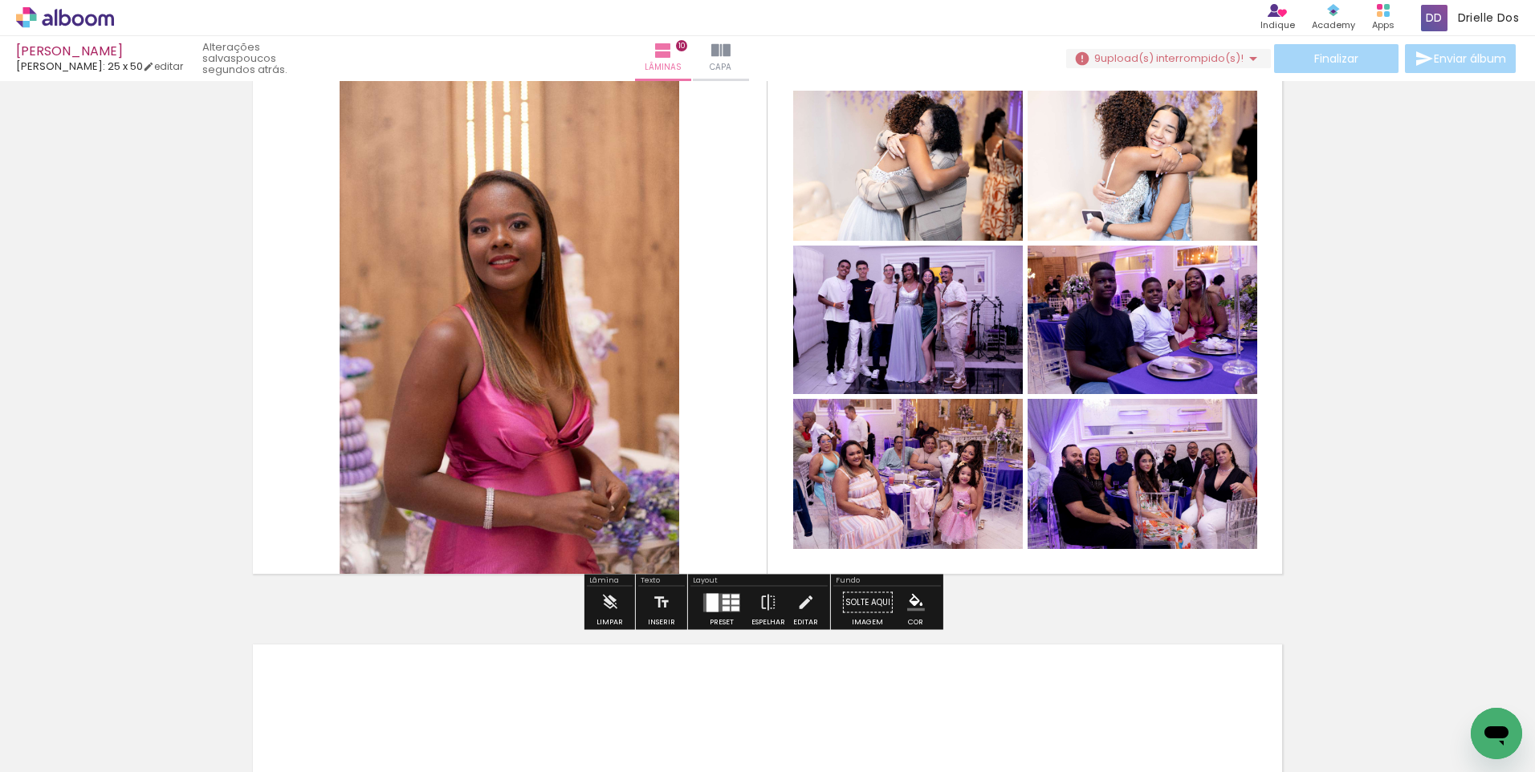
click at [239, 476] on quentale-layouter at bounding box center [767, 320] width 1059 height 539
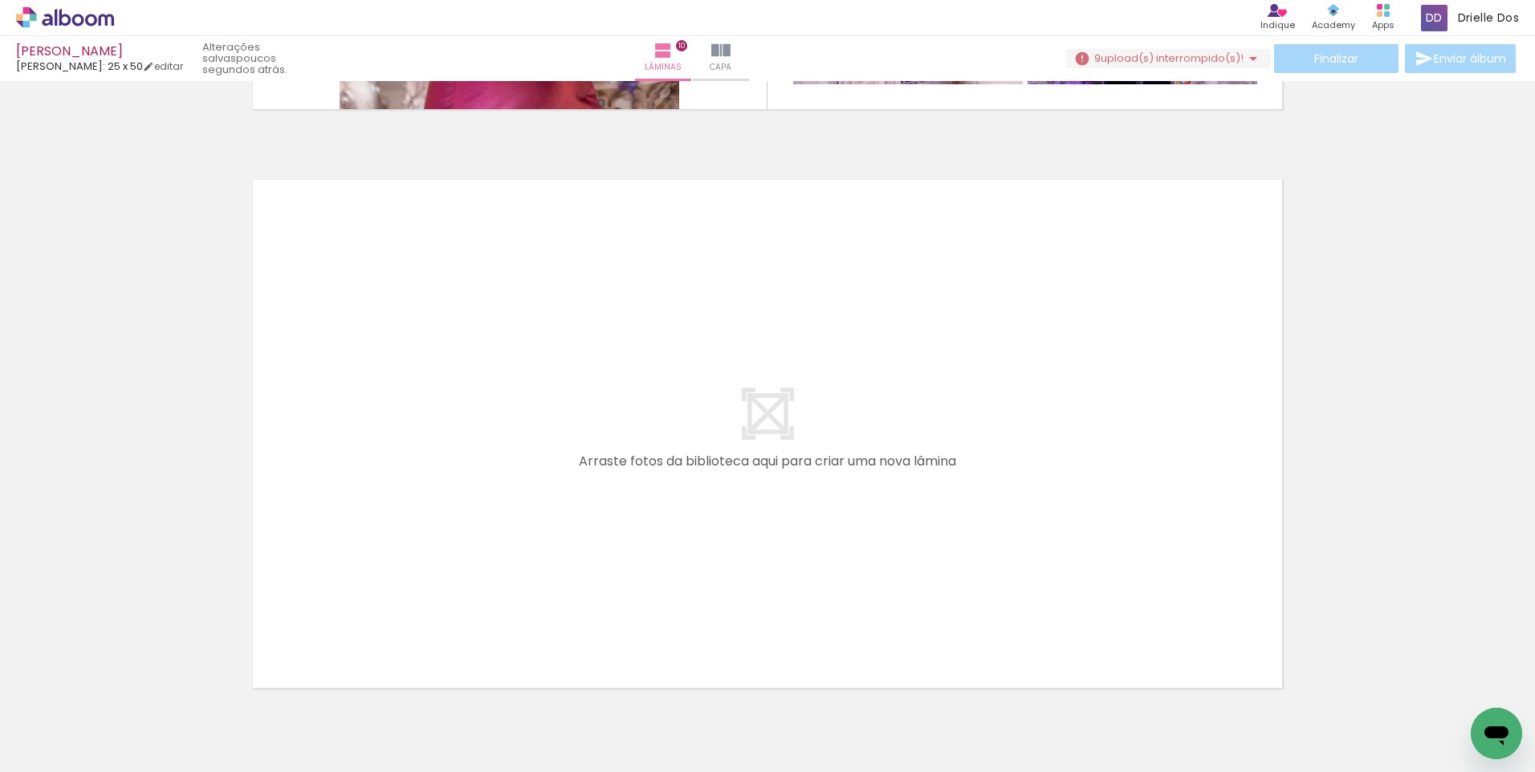
scroll to position [5838, 0]
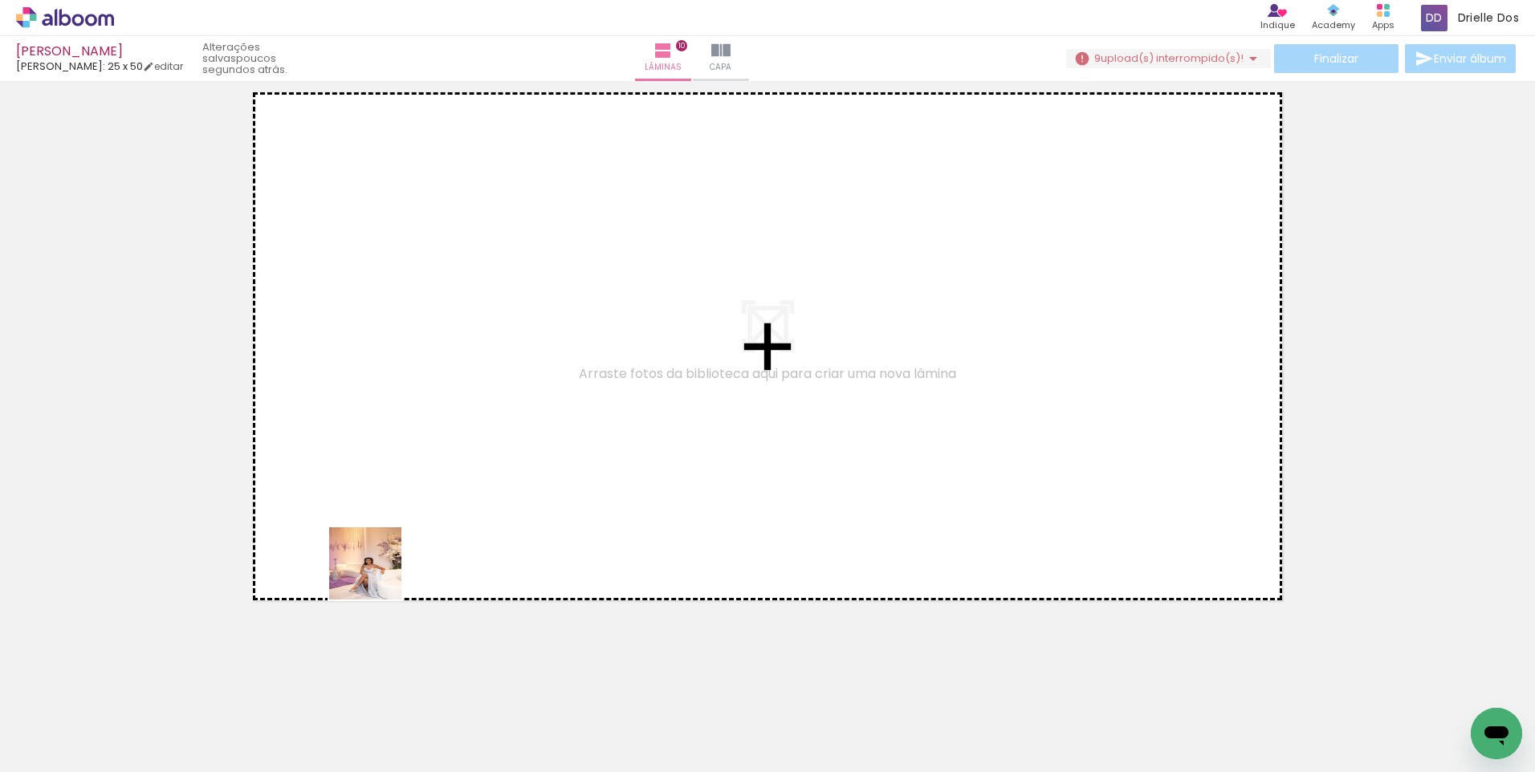
drag, startPoint x: 295, startPoint y: 710, endPoint x: 344, endPoint y: 628, distance: 95.8
click at [393, 498] on quentale-workspace at bounding box center [767, 386] width 1535 height 772
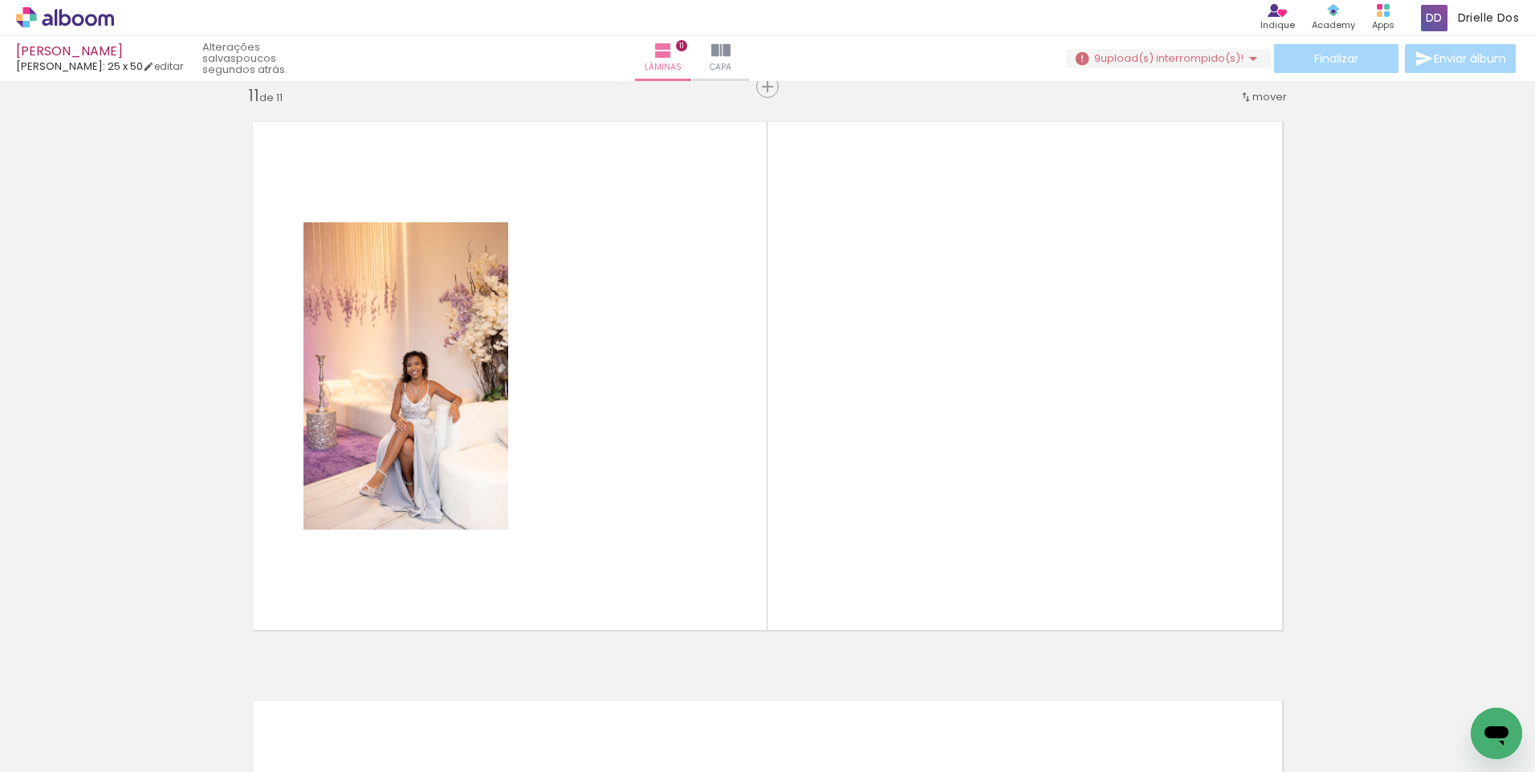
scroll to position [5808, 0]
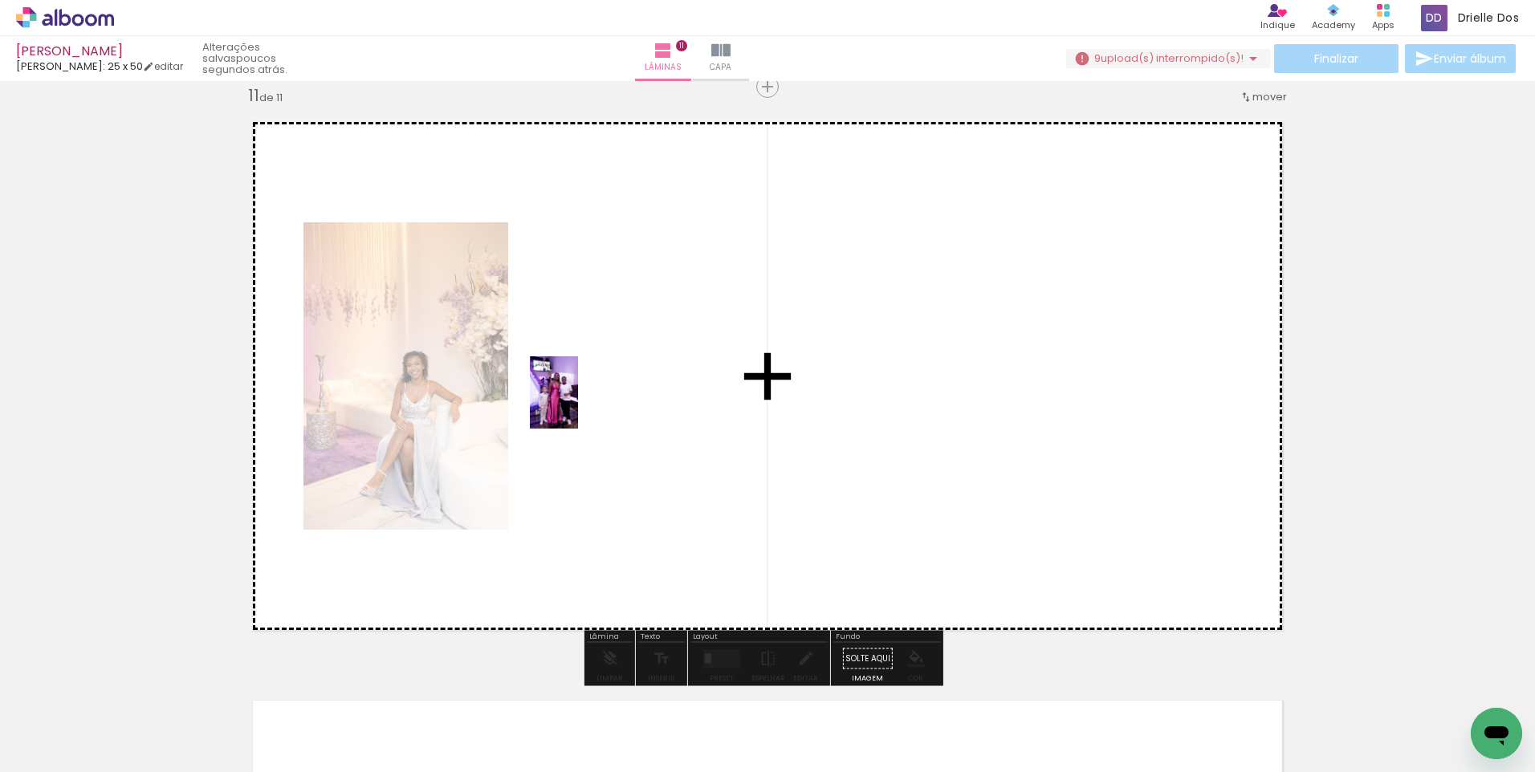
drag, startPoint x: 256, startPoint y: 726, endPoint x: 578, endPoint y: 405, distance: 454.6
click at [578, 405] on quentale-workspace at bounding box center [767, 386] width 1535 height 772
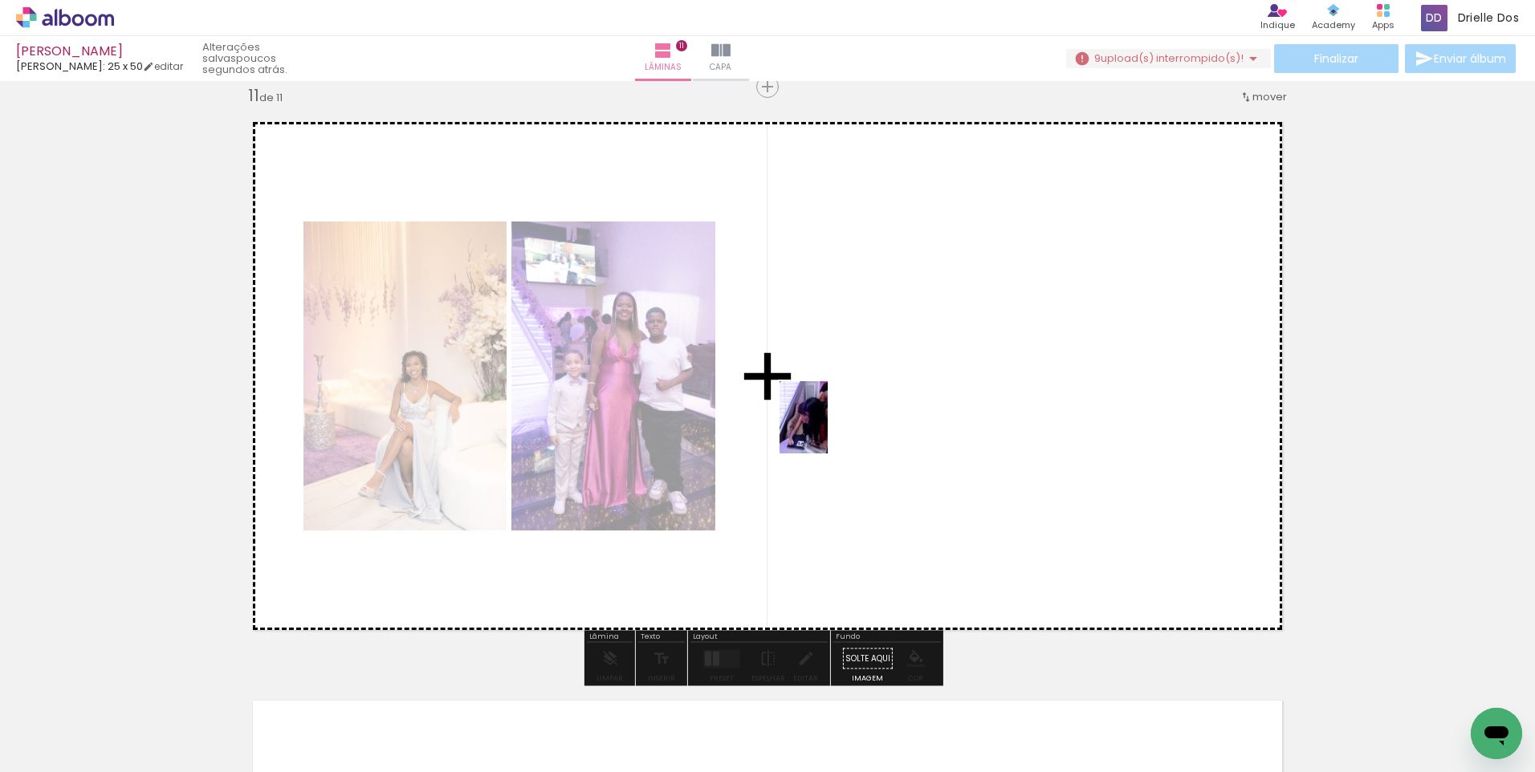
drag, startPoint x: 264, startPoint y: 724, endPoint x: 828, endPoint y: 429, distance: 635.8
click at [828, 429] on quentale-workspace at bounding box center [767, 386] width 1535 height 772
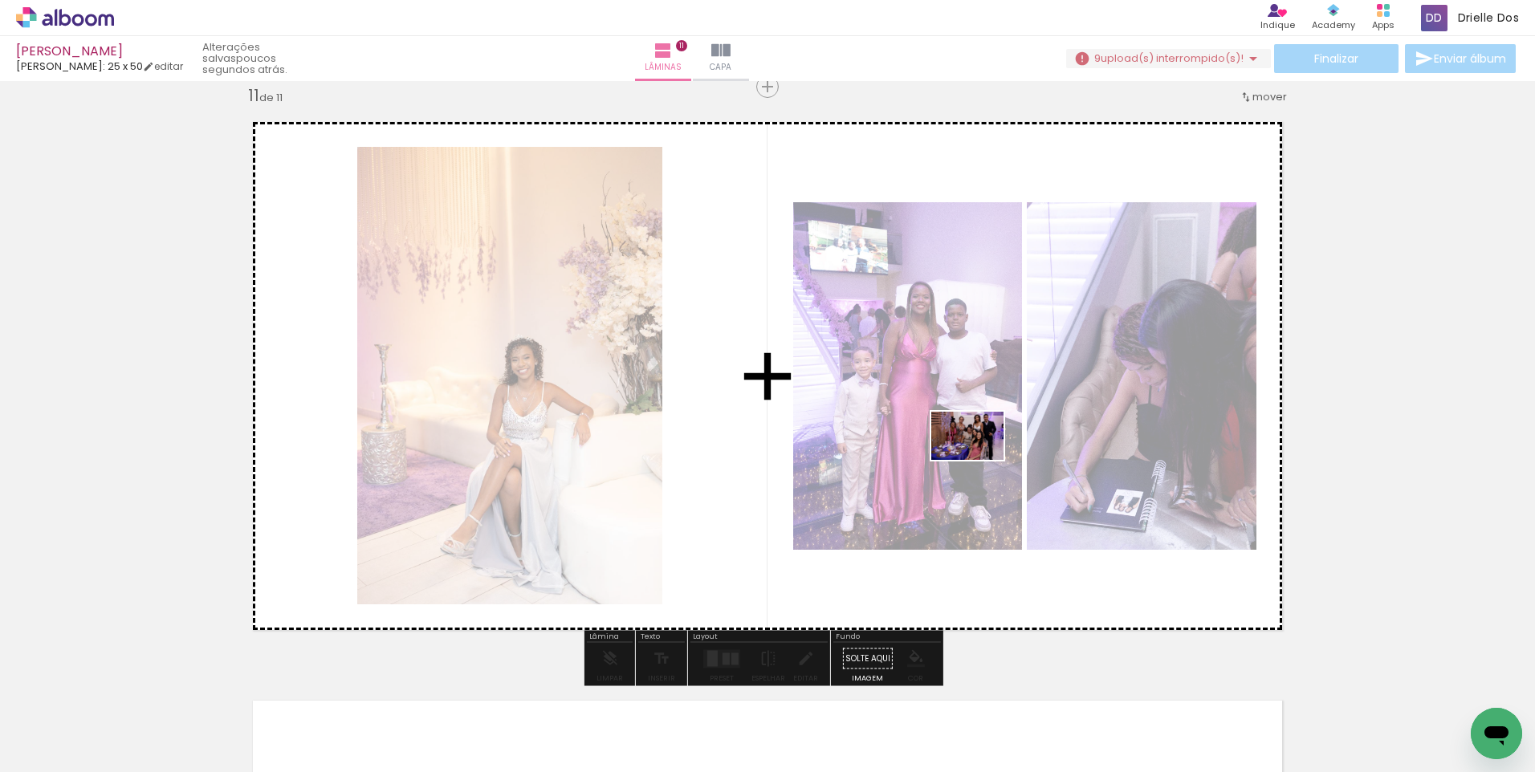
drag, startPoint x: 872, startPoint y: 725, endPoint x: 979, endPoint y: 460, distance: 285.6
click at [979, 460] on quentale-workspace at bounding box center [767, 386] width 1535 height 772
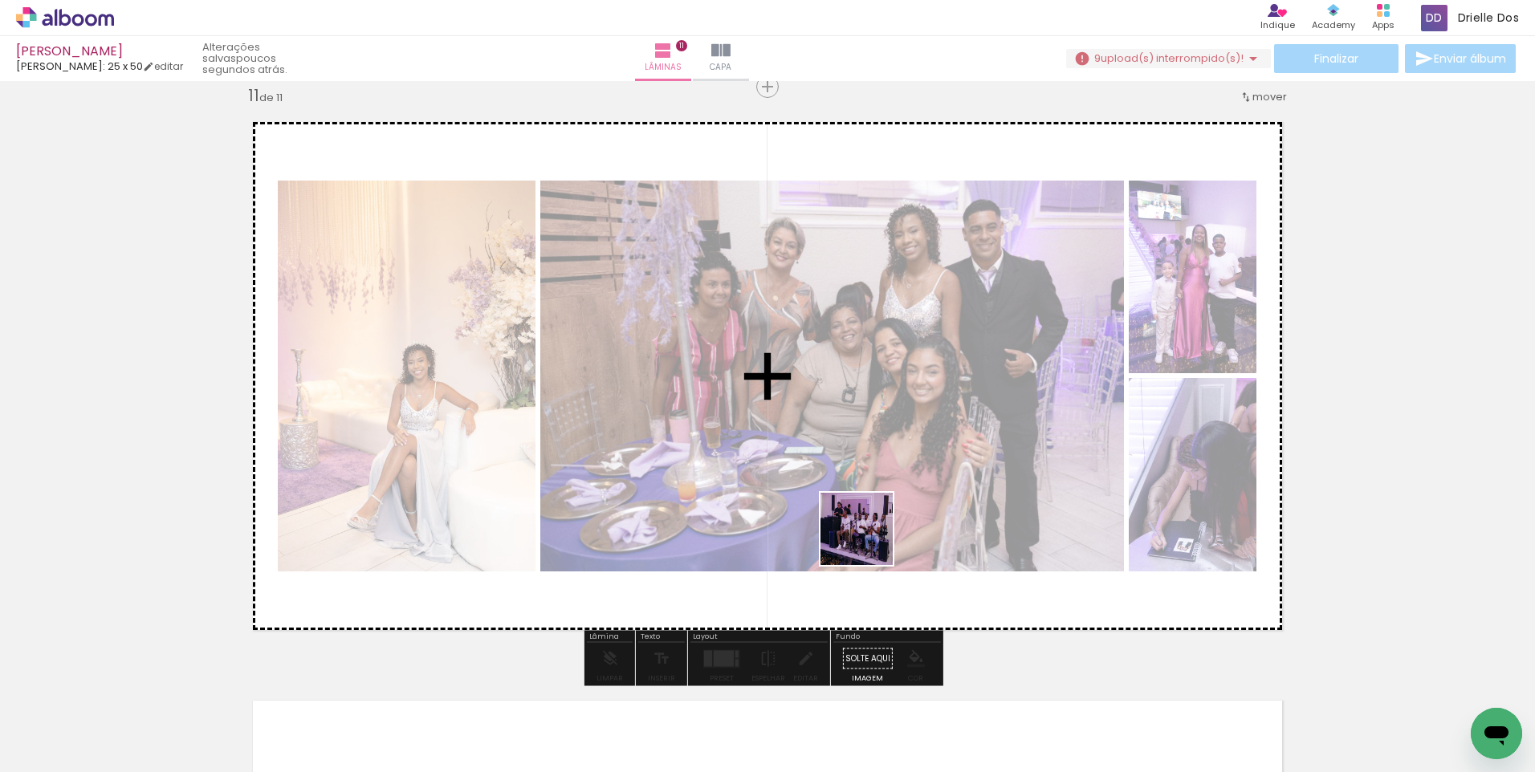
drag, startPoint x: 807, startPoint y: 717, endPoint x: 896, endPoint y: 461, distance: 270.8
click at [896, 461] on quentale-workspace at bounding box center [767, 386] width 1535 height 772
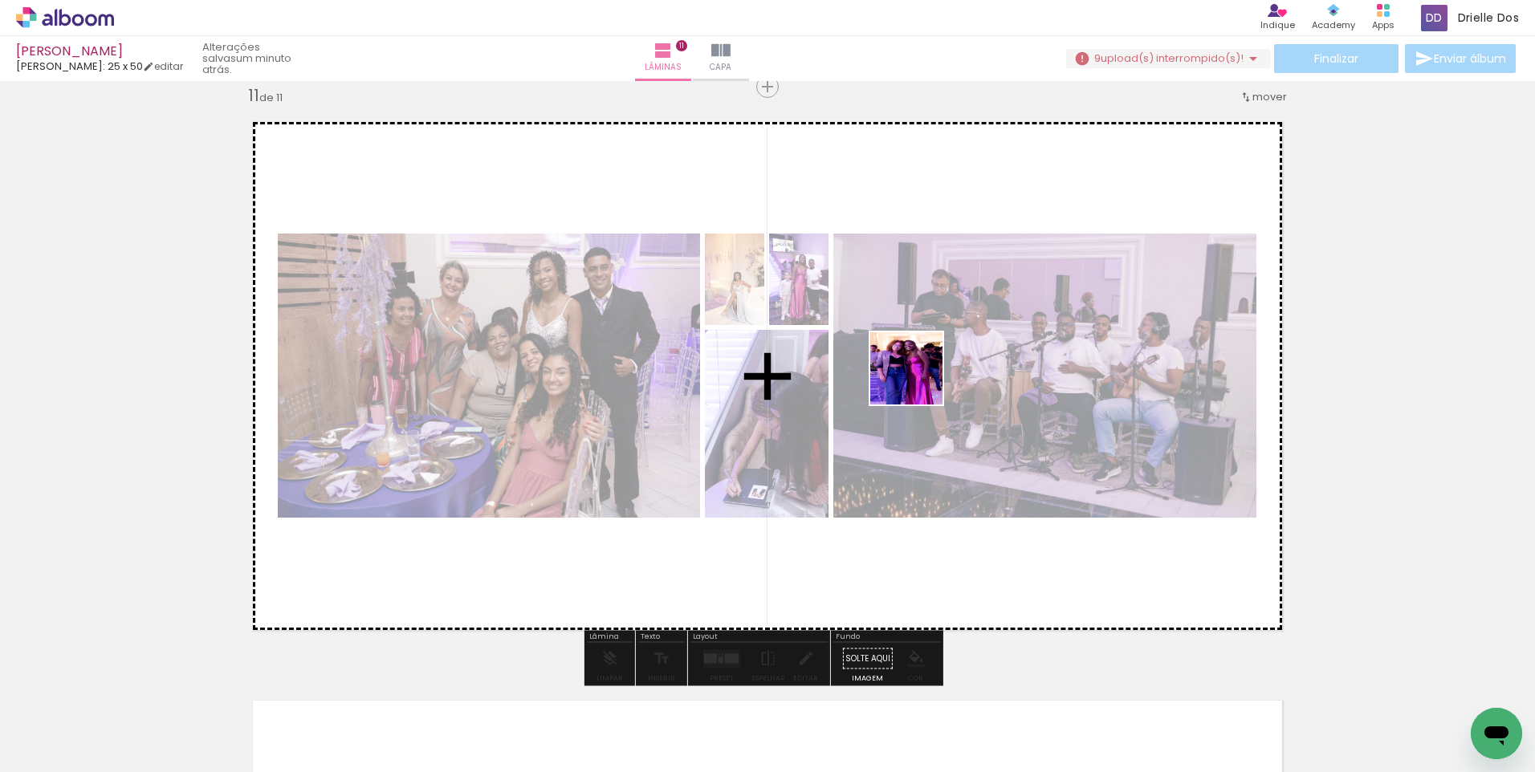
drag, startPoint x: 791, startPoint y: 725, endPoint x: 920, endPoint y: 368, distance: 379.8
click at [920, 368] on quentale-workspace at bounding box center [767, 386] width 1535 height 772
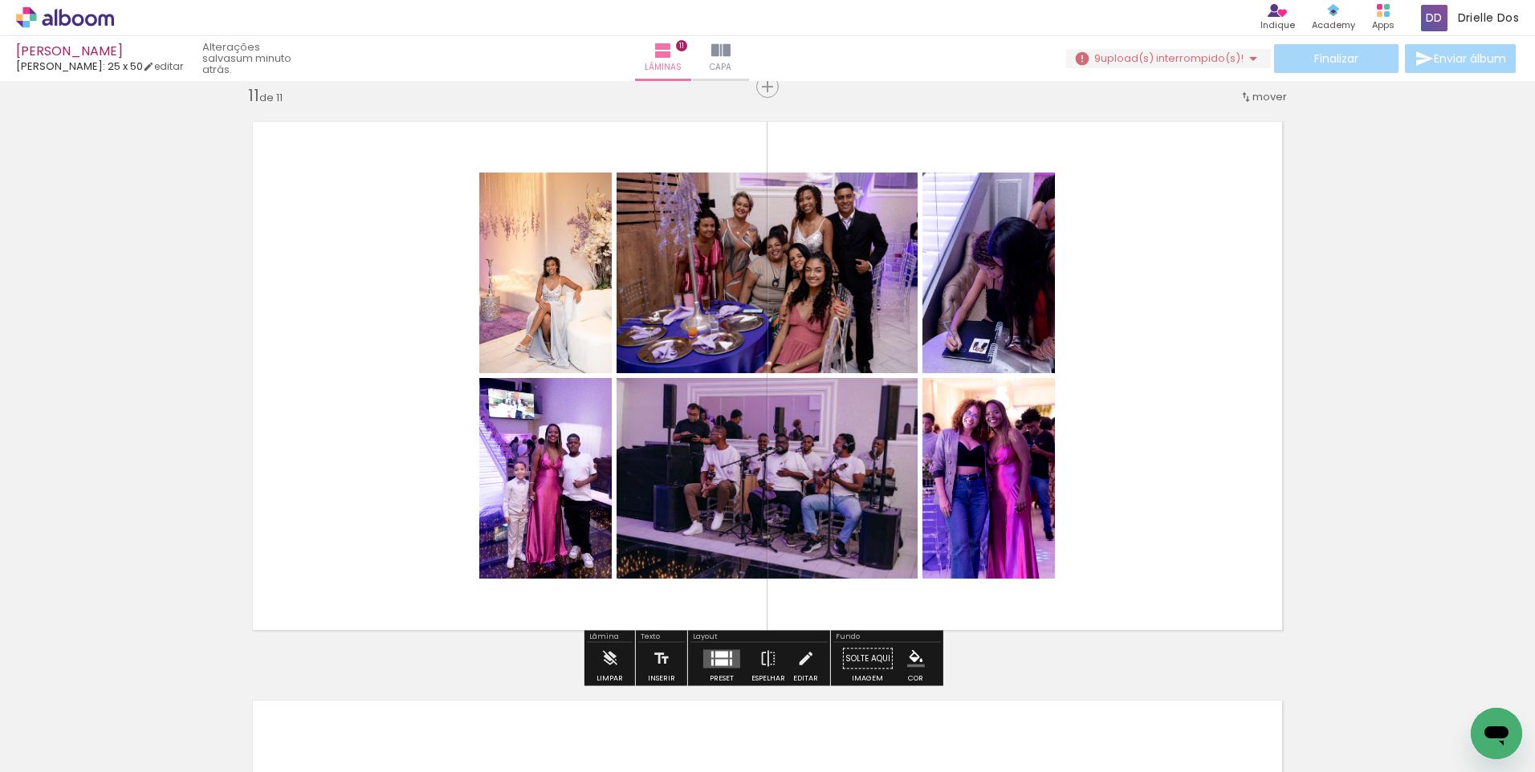
click at [715, 656] on div at bounding box center [721, 654] width 13 height 6
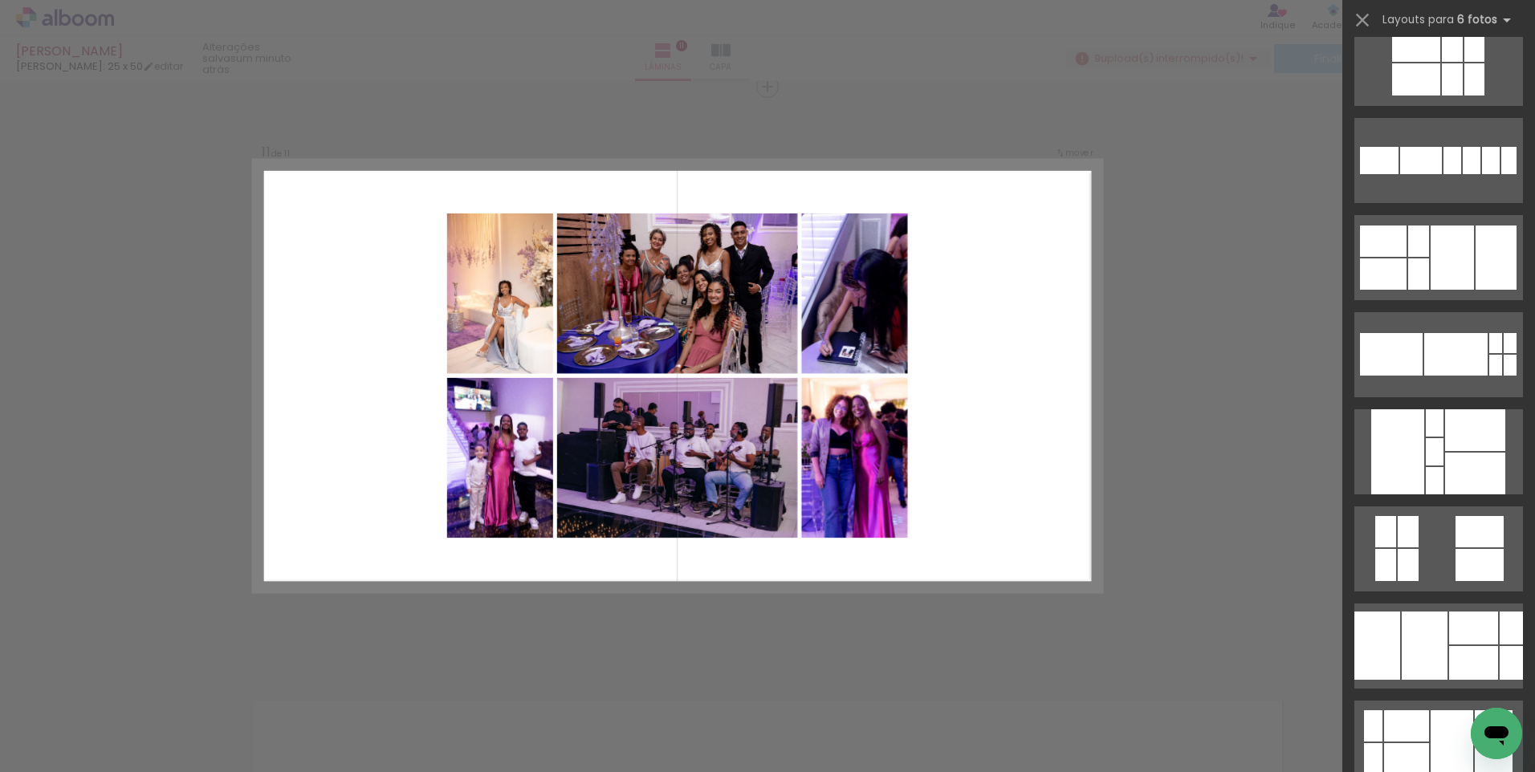
scroll to position [595, 0]
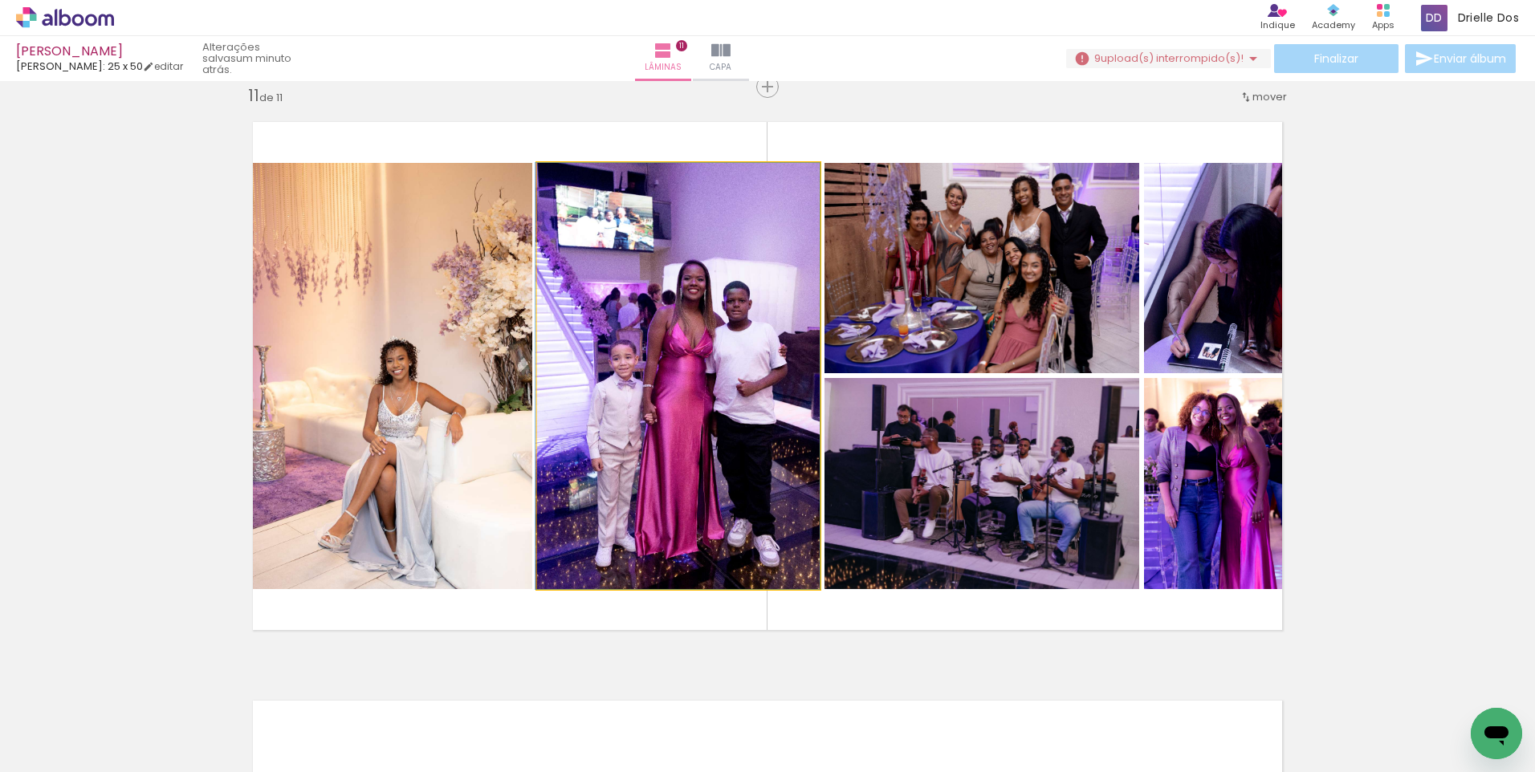
drag, startPoint x: 669, startPoint y: 378, endPoint x: 659, endPoint y: 379, distance: 10.5
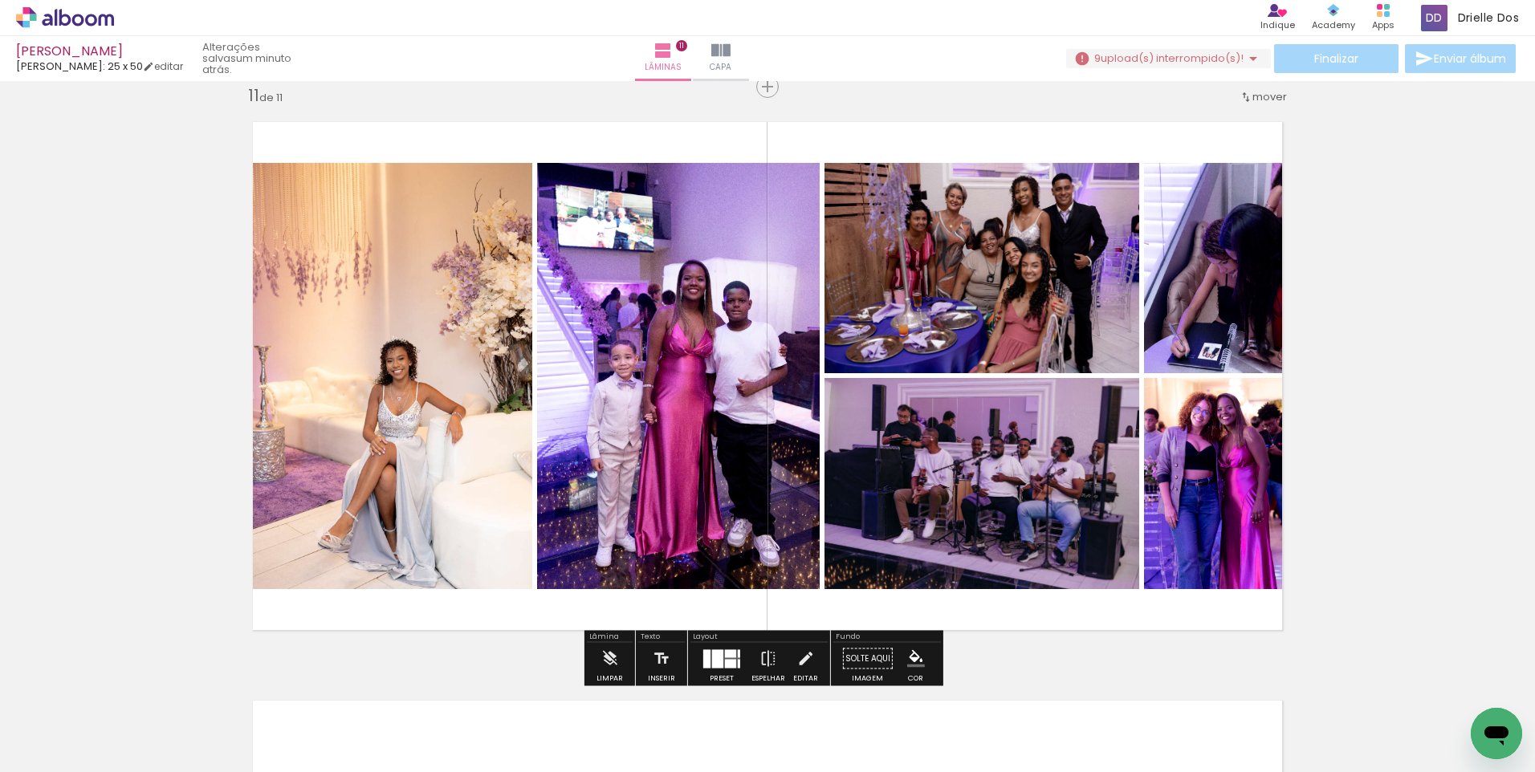
click at [355, 637] on quentale-layouter at bounding box center [767, 376] width 1059 height 539
click at [413, 377] on quentale-photo at bounding box center [385, 376] width 295 height 426
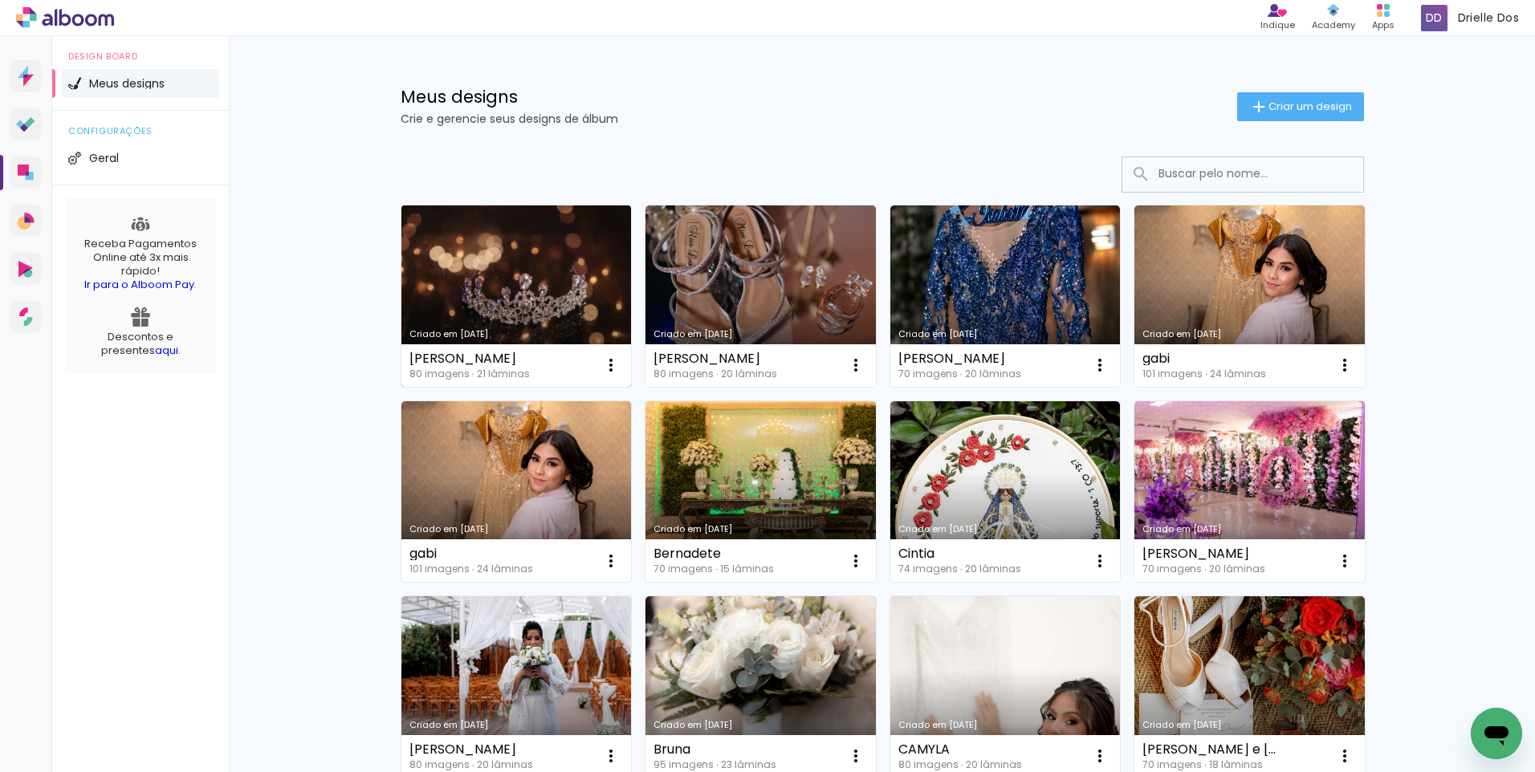
click at [560, 285] on link "Criado em [DATE]" at bounding box center [516, 295] width 230 height 181
click at [1496, 718] on div "Abrir janela de mensagens" at bounding box center [1496, 734] width 48 height 48
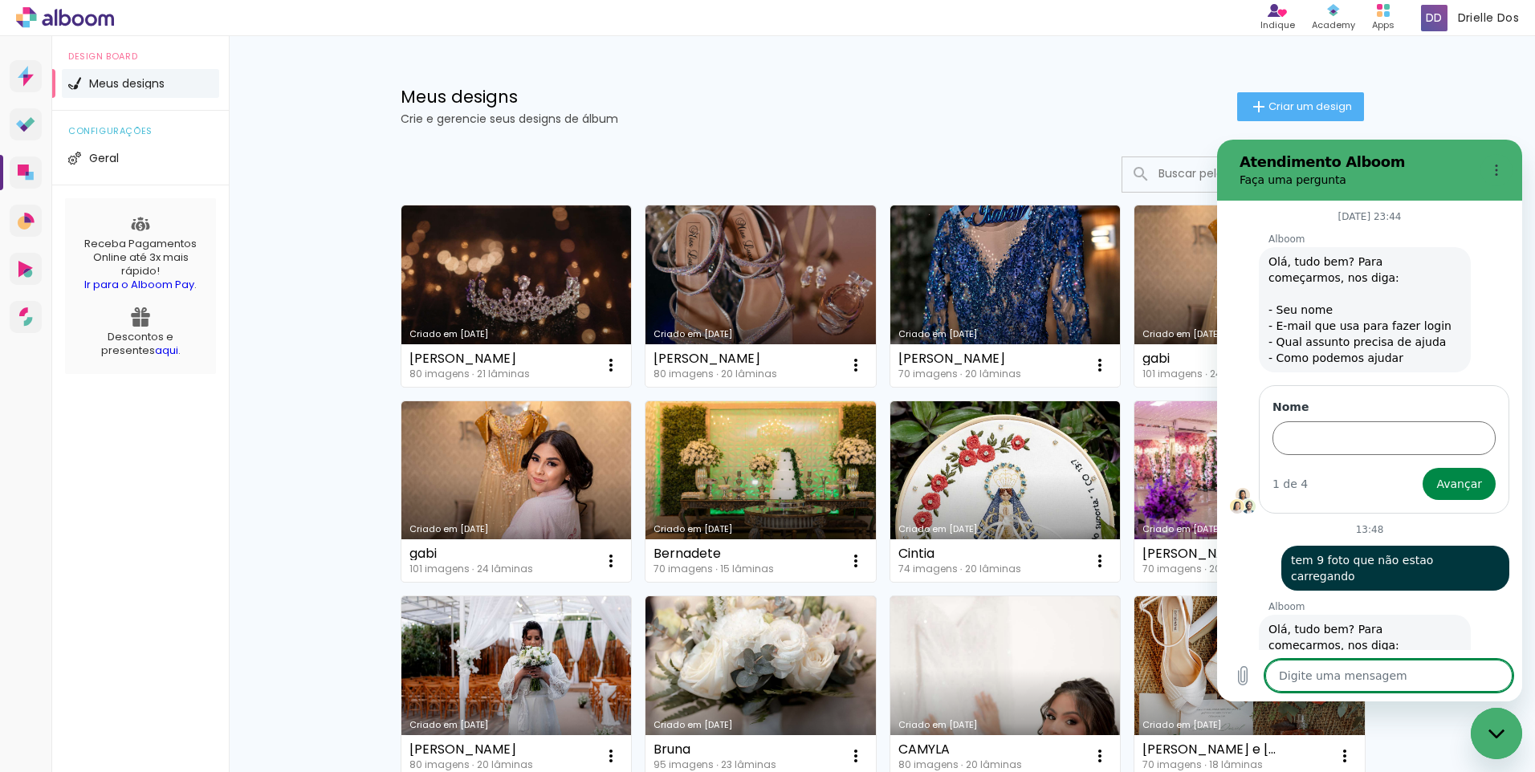
scroll to position [775, 0]
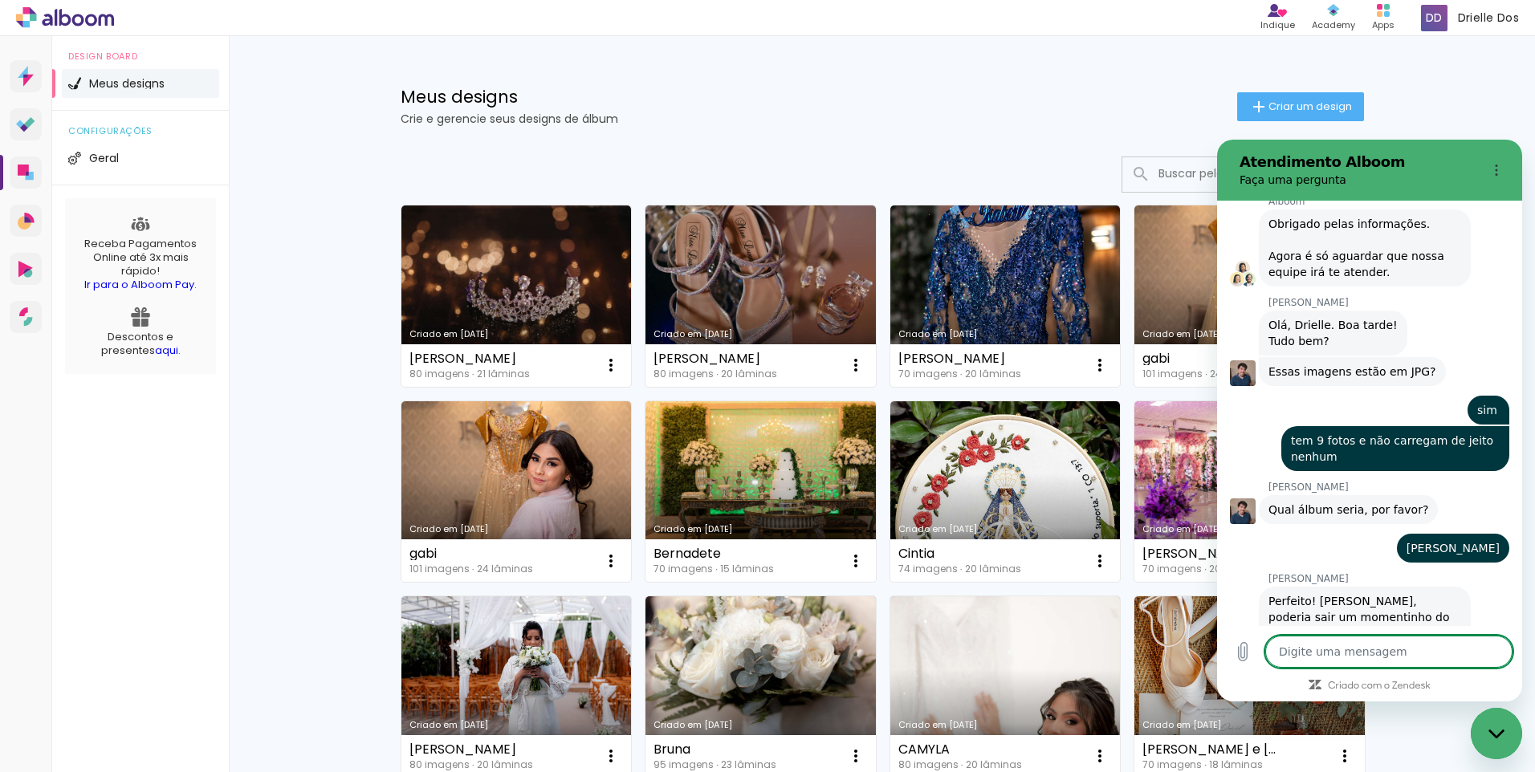
click at [1291, 649] on textarea at bounding box center [1388, 652] width 247 height 32
type textarea "p"
type textarea "x"
type textarea "pr"
type textarea "x"
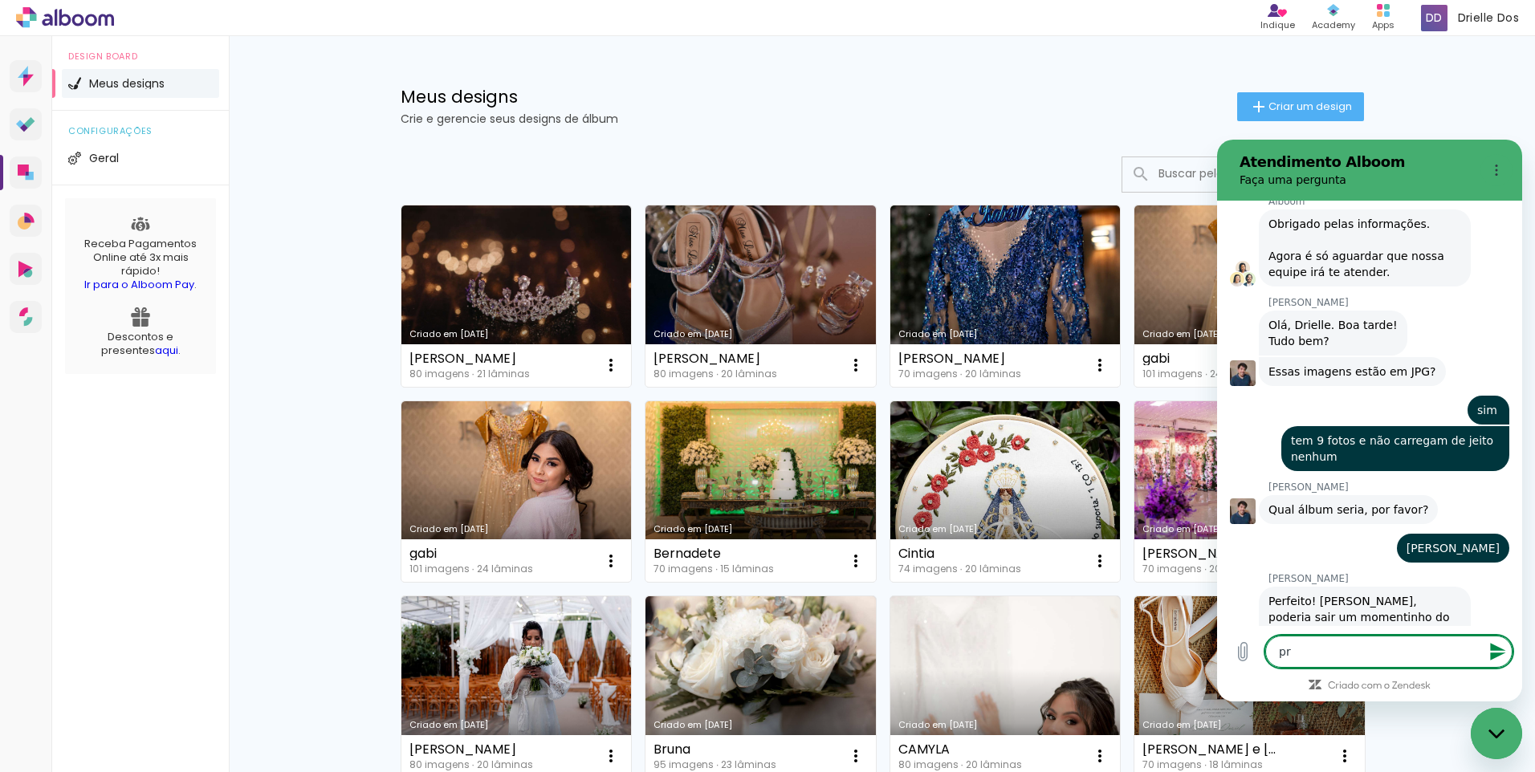
type textarea "pro"
type textarea "x"
type textarea "pron"
type textarea "x"
type textarea "pront"
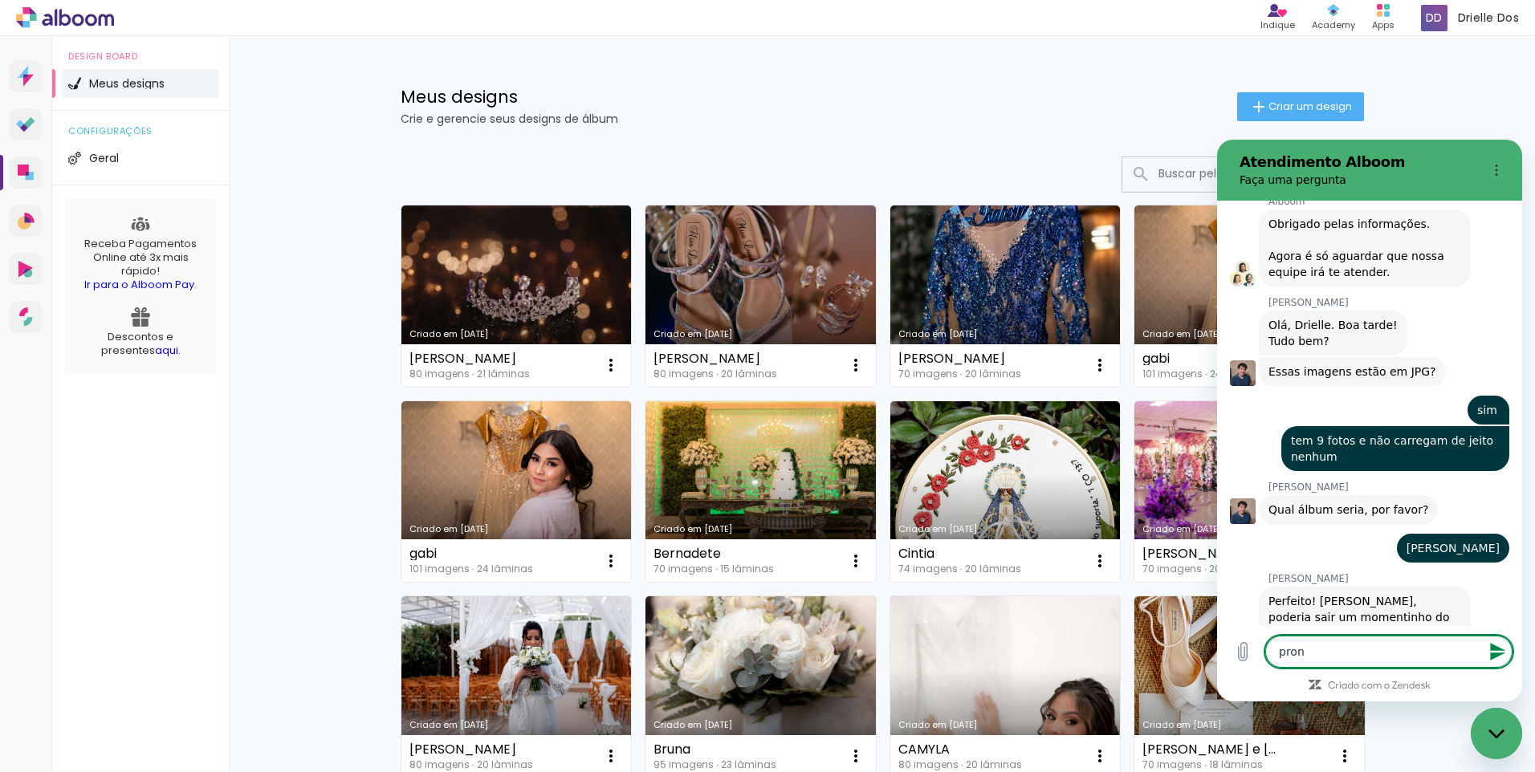
type textarea "x"
type textarea "pronto"
type textarea "x"
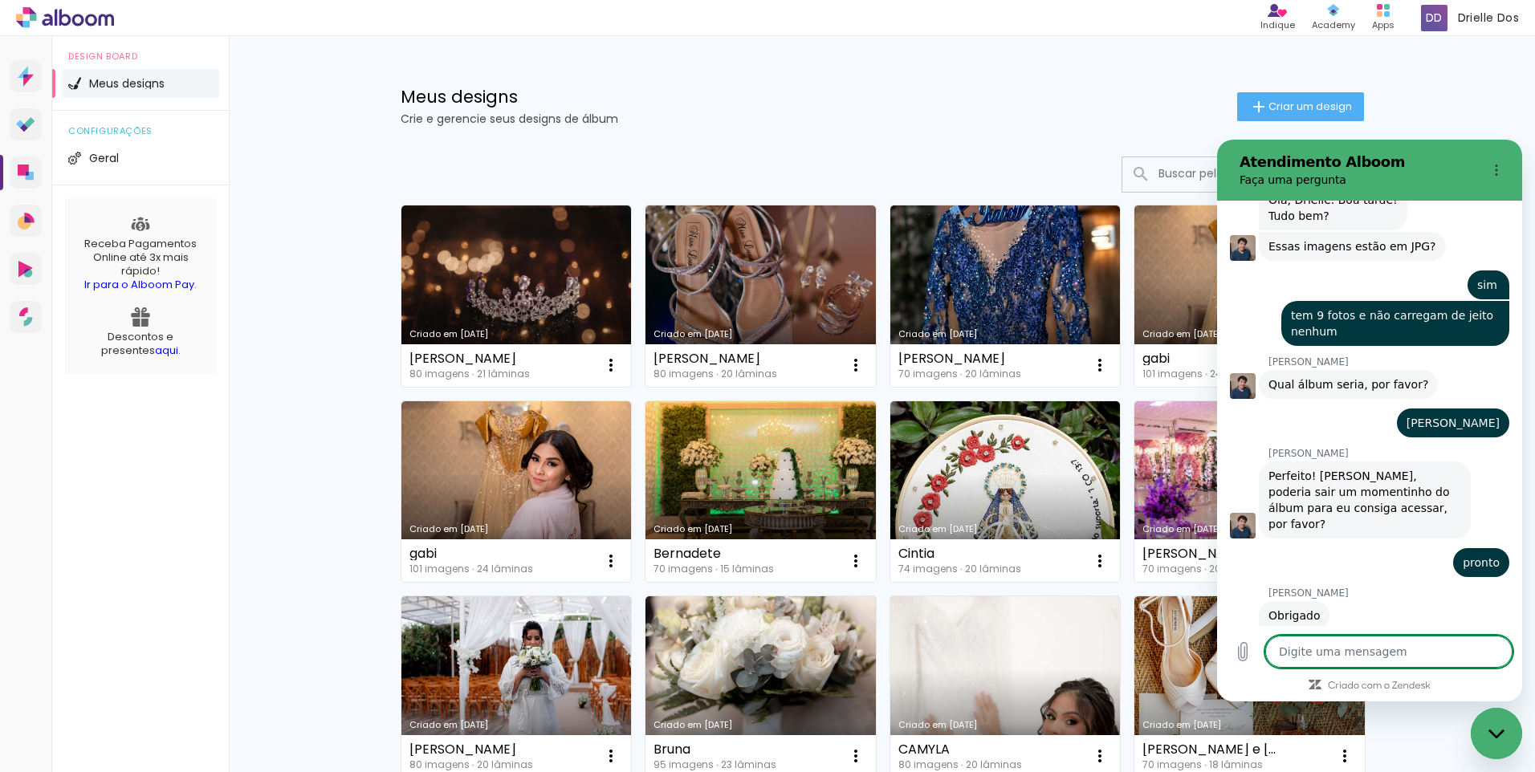
scroll to position [898, 0]
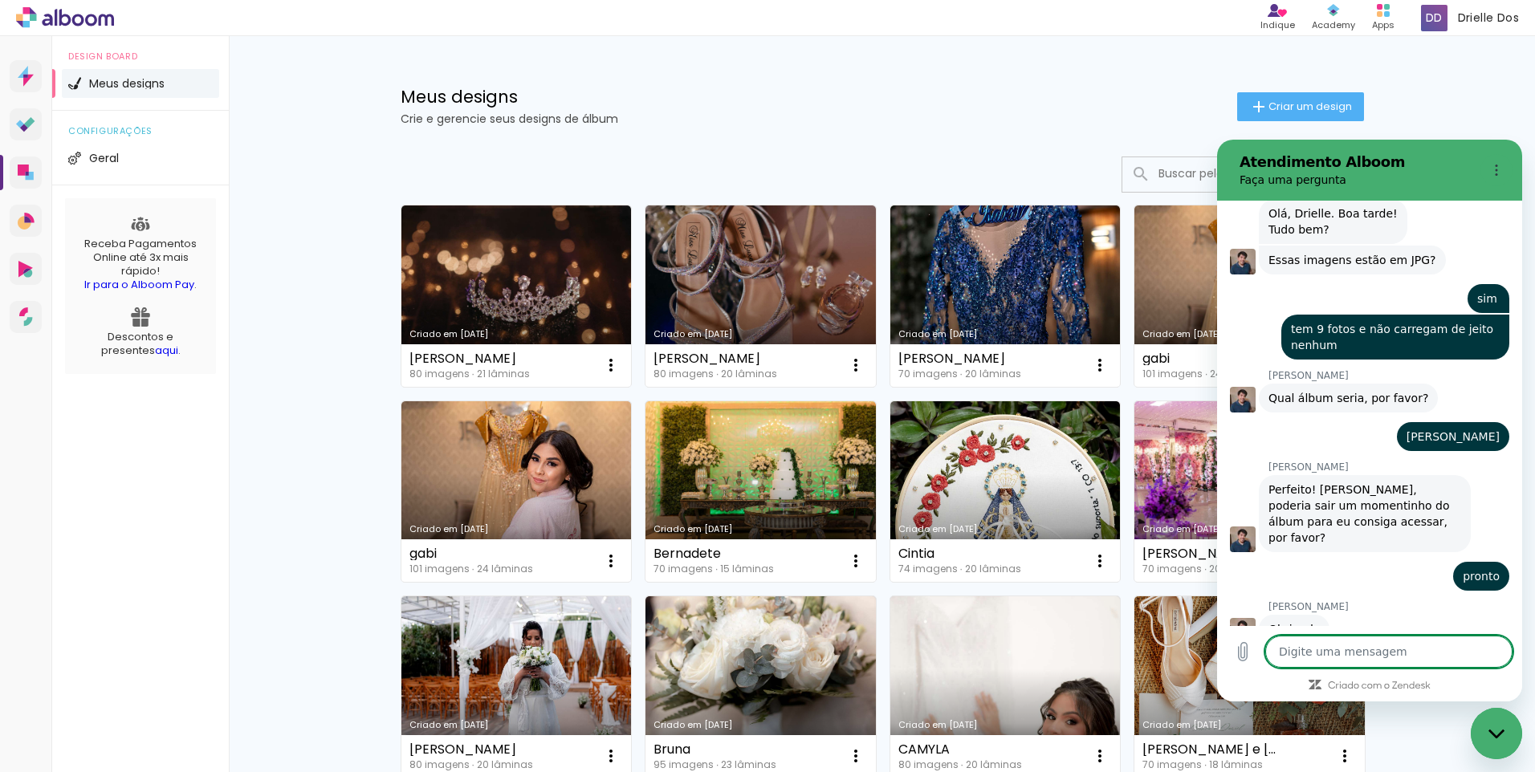
type textarea "x"
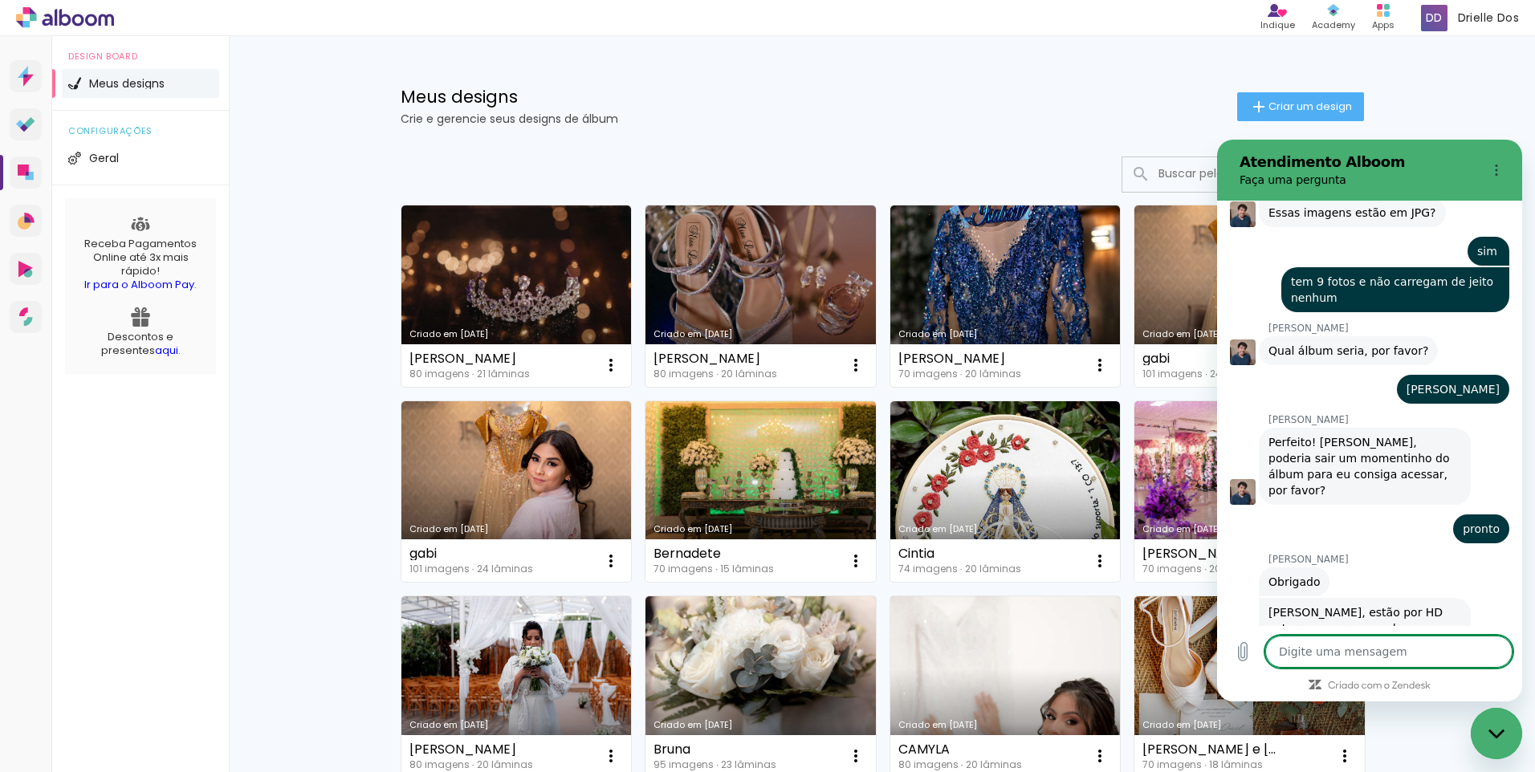
scroll to position [937, 0]
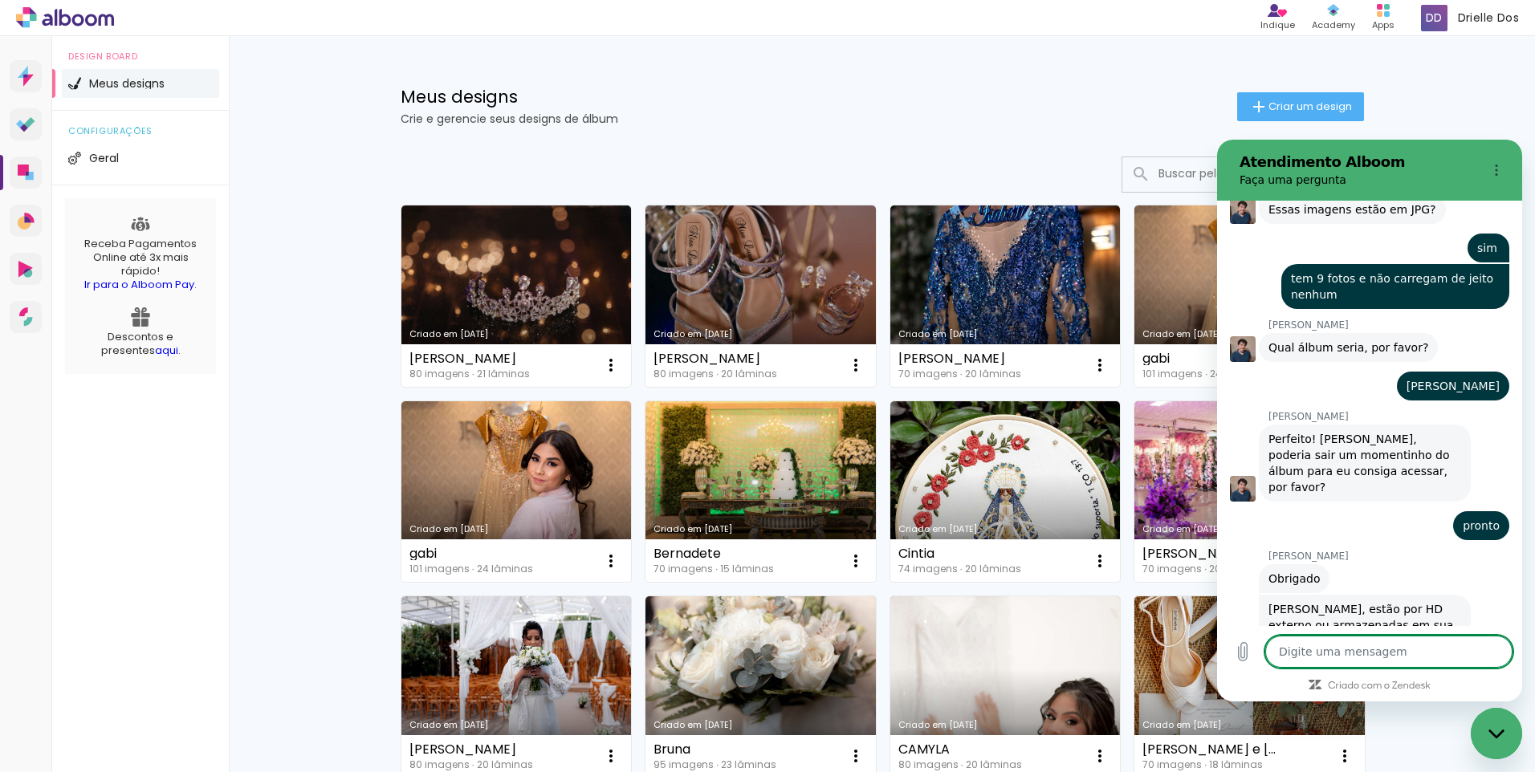
type textarea "n"
type textarea "x"
type textarea "na"
type textarea "x"
type textarea "na"
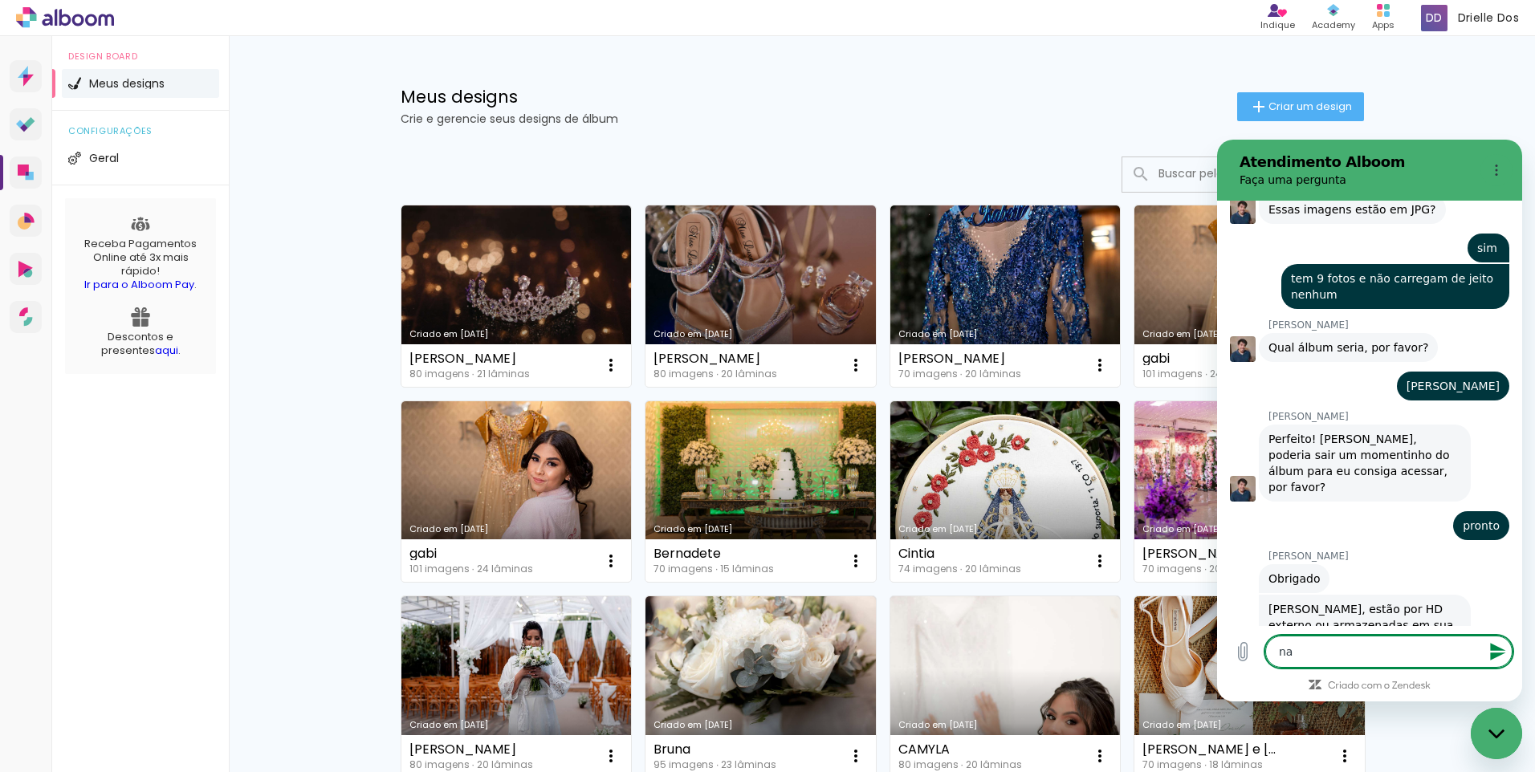
type textarea "x"
type textarea "na a"
type textarea "x"
type textarea "na ar"
type textarea "x"
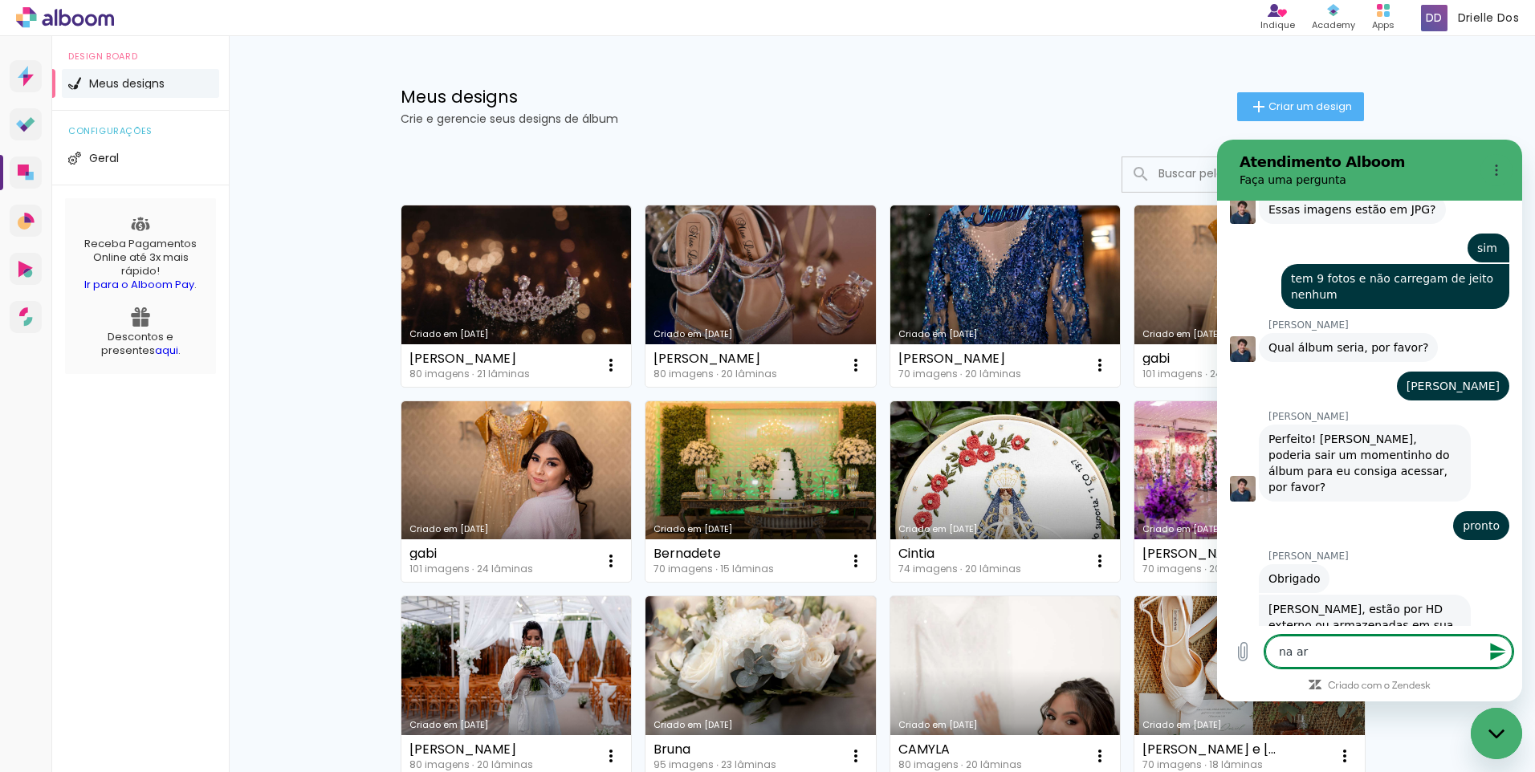
type textarea "na are"
type textarea "x"
type textarea "na area"
type textarea "x"
type textarea "na area"
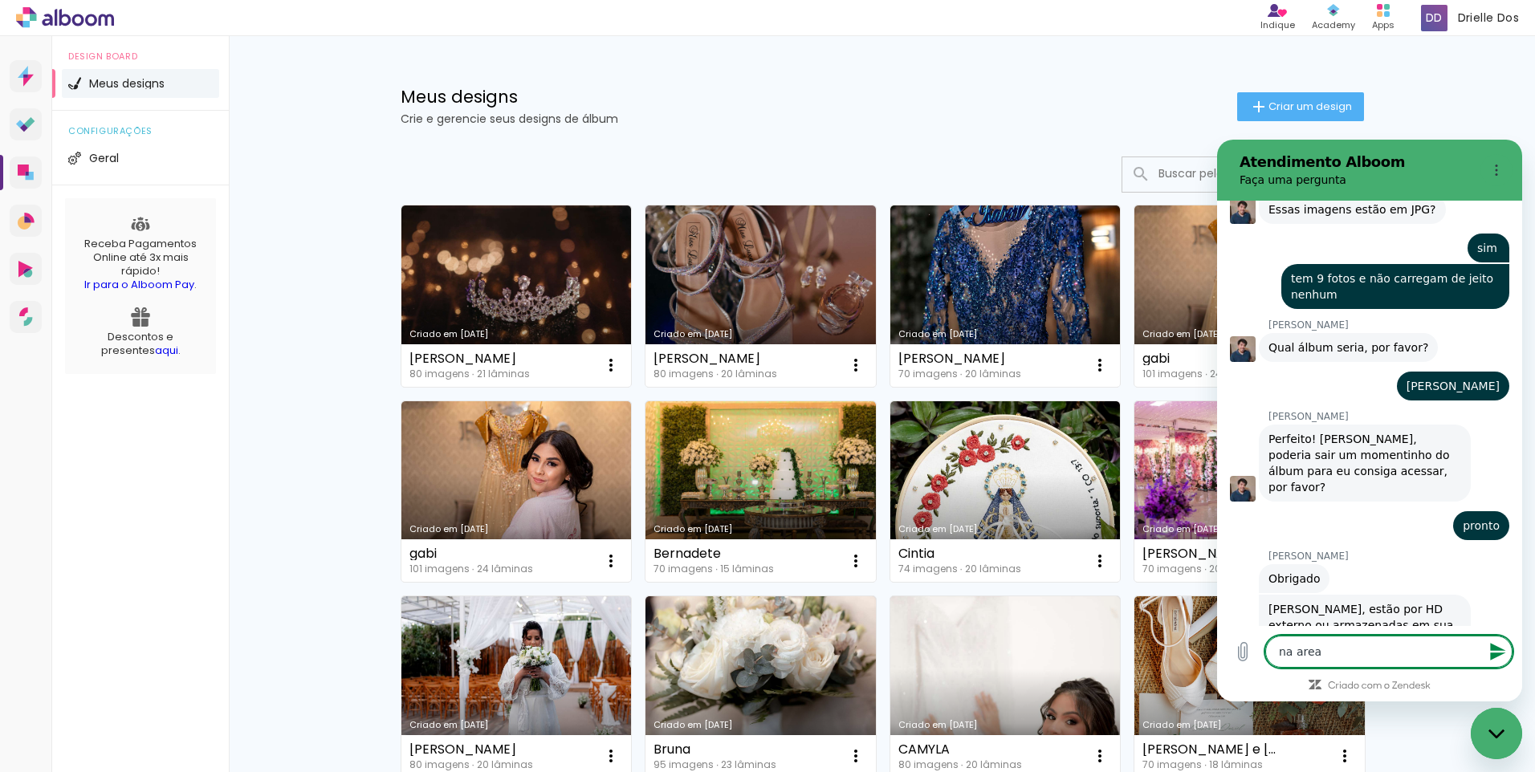
type textarea "x"
type textarea "na area d"
type textarea "x"
type textarea "na area de"
type textarea "x"
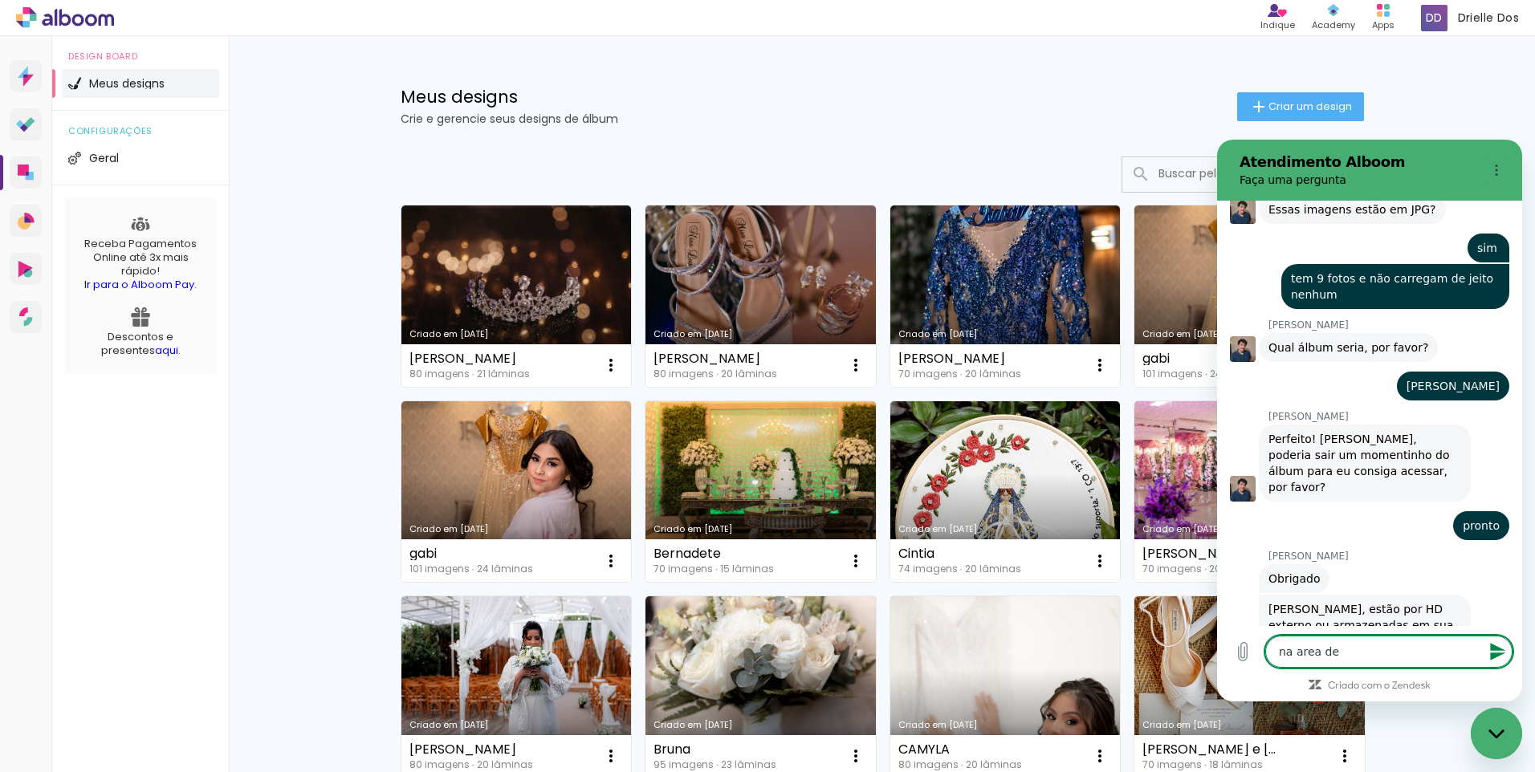
type textarea "na area de"
type textarea "x"
type textarea "na area de t"
type textarea "x"
type textarea "na area de tr"
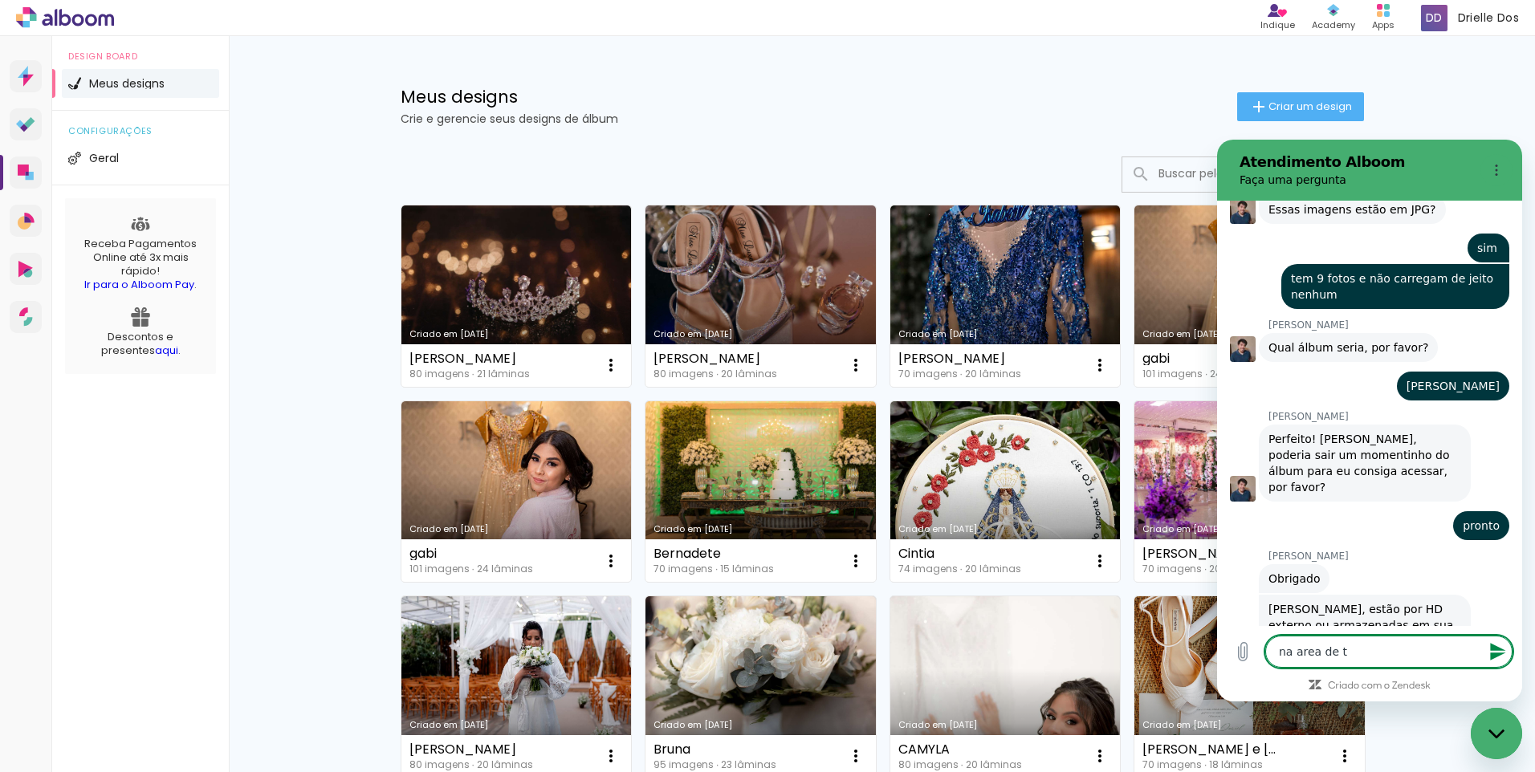
type textarea "x"
type textarea "na area de tra"
type textarea "x"
type textarea "na area de trab"
type textarea "x"
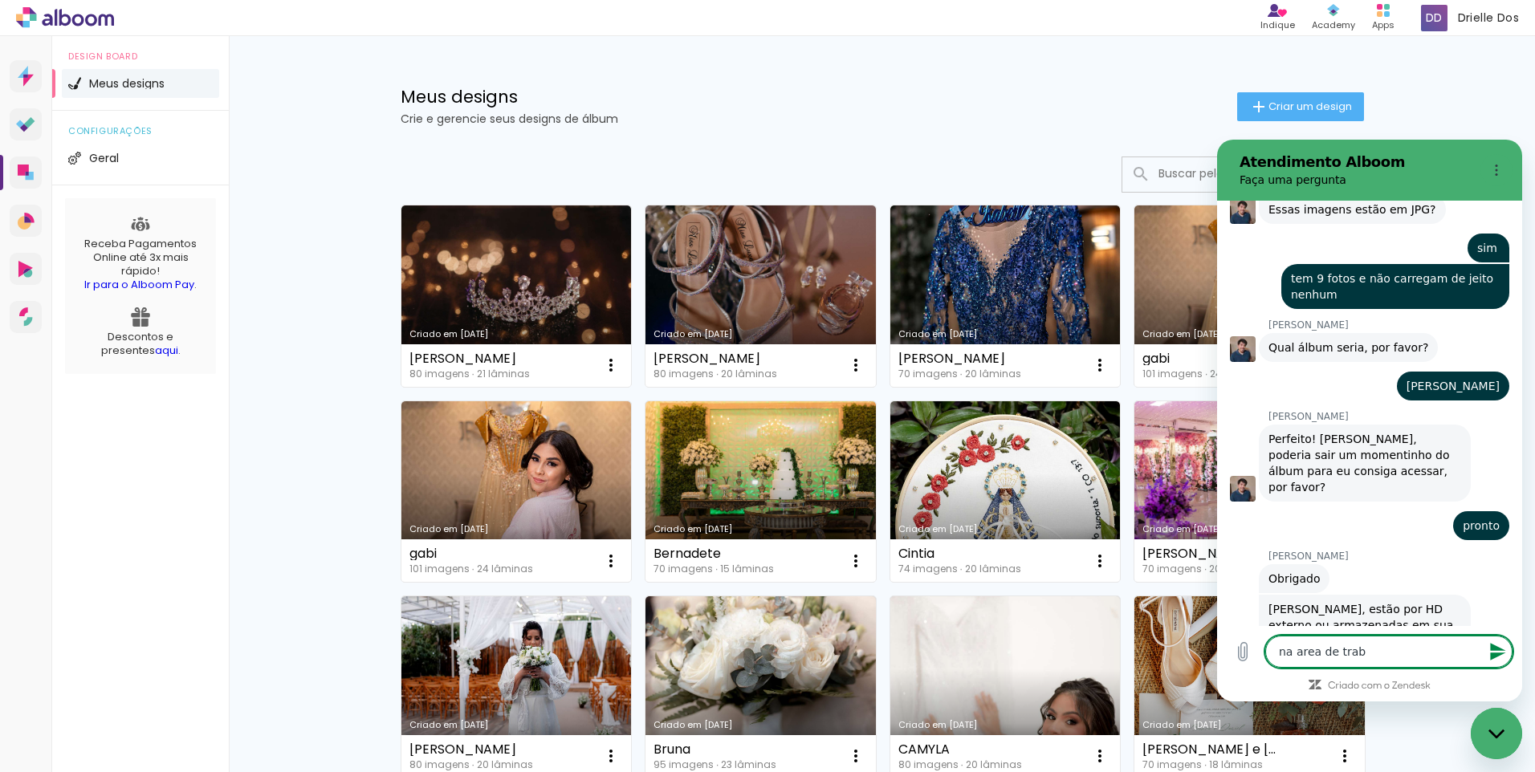
type textarea "na area de traba"
type textarea "x"
type textarea "na area de trabah"
type textarea "x"
type textarea "na area de trabaho"
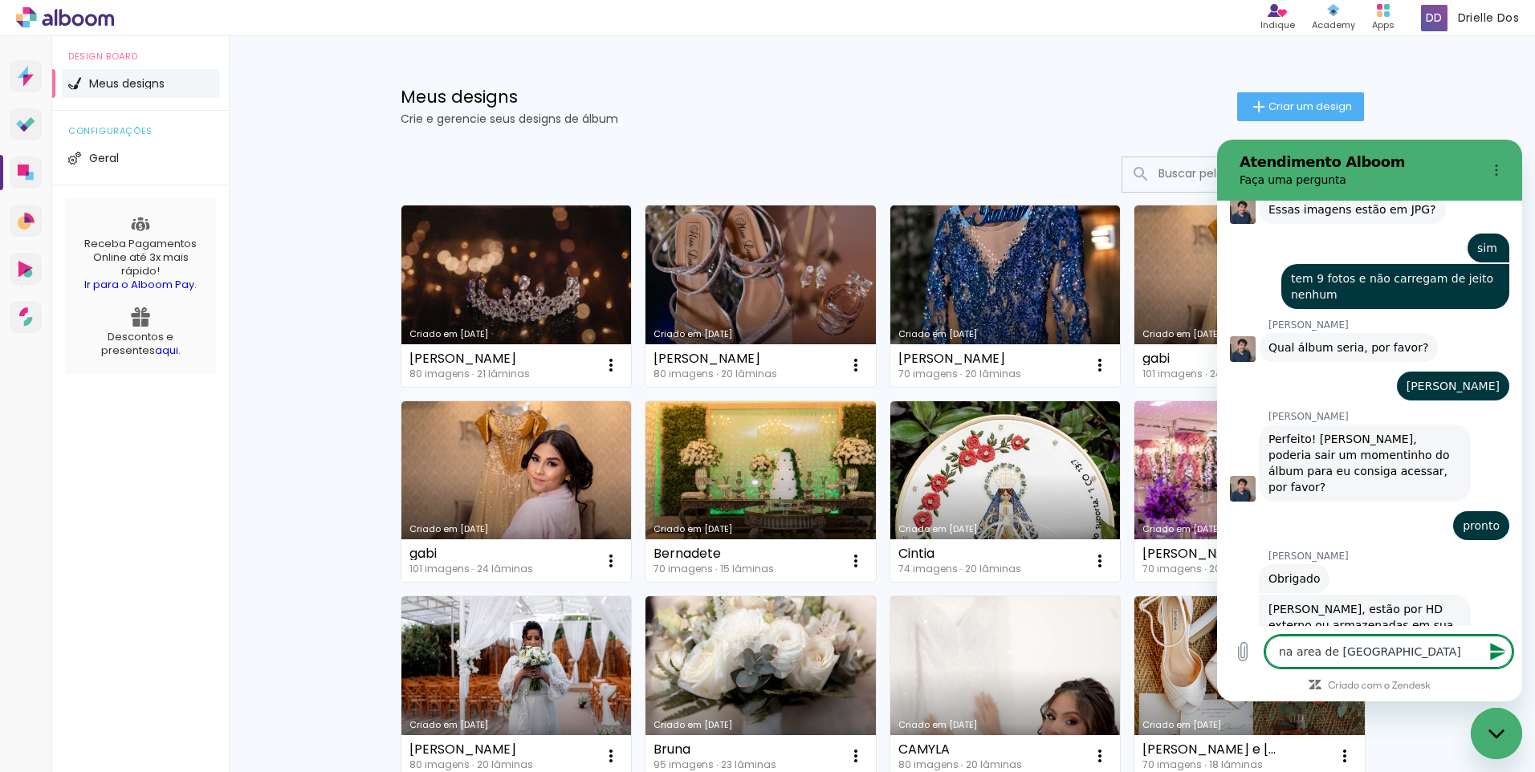
type textarea "x"
type textarea "na area de trabaho"
type textarea "x"
type textarea "na area de trabaho"
type textarea "x"
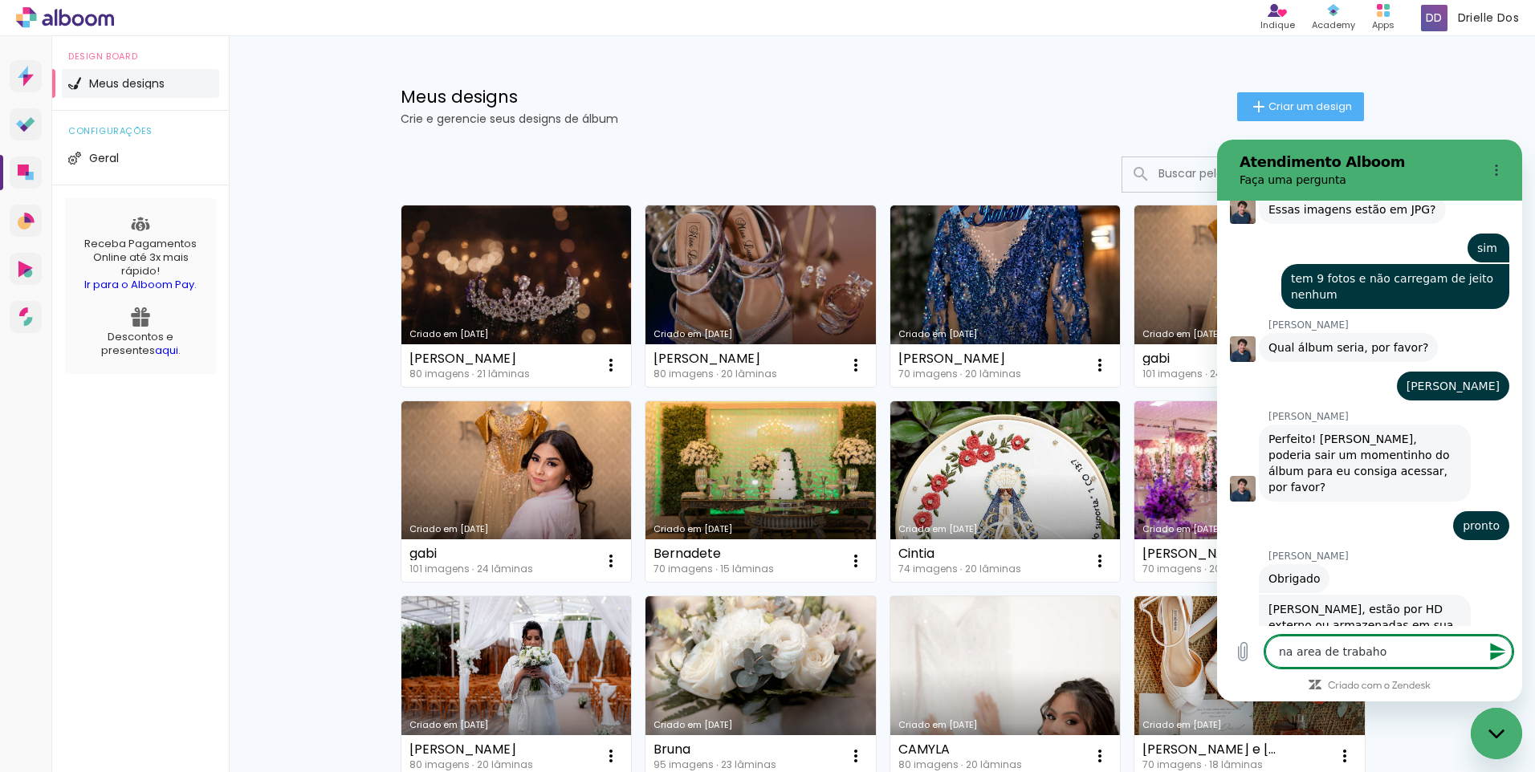
type textarea "na area de trabah"
type textarea "x"
type textarea "na area de traba"
type textarea "x"
type textarea "na area de trabal"
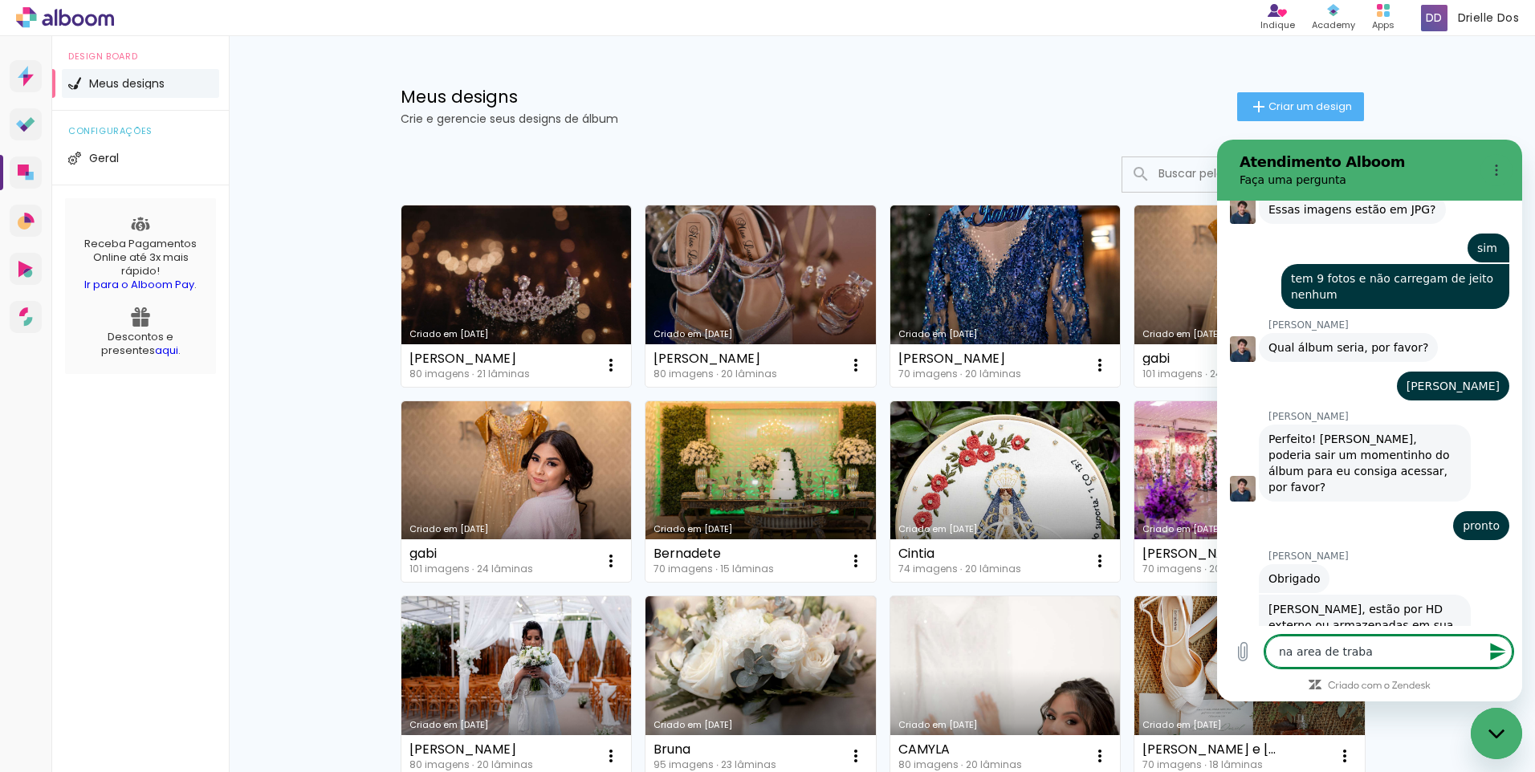
type textarea "x"
type textarea "na area de trabalh"
type textarea "x"
type textarea "na area de trabalho"
type textarea "x"
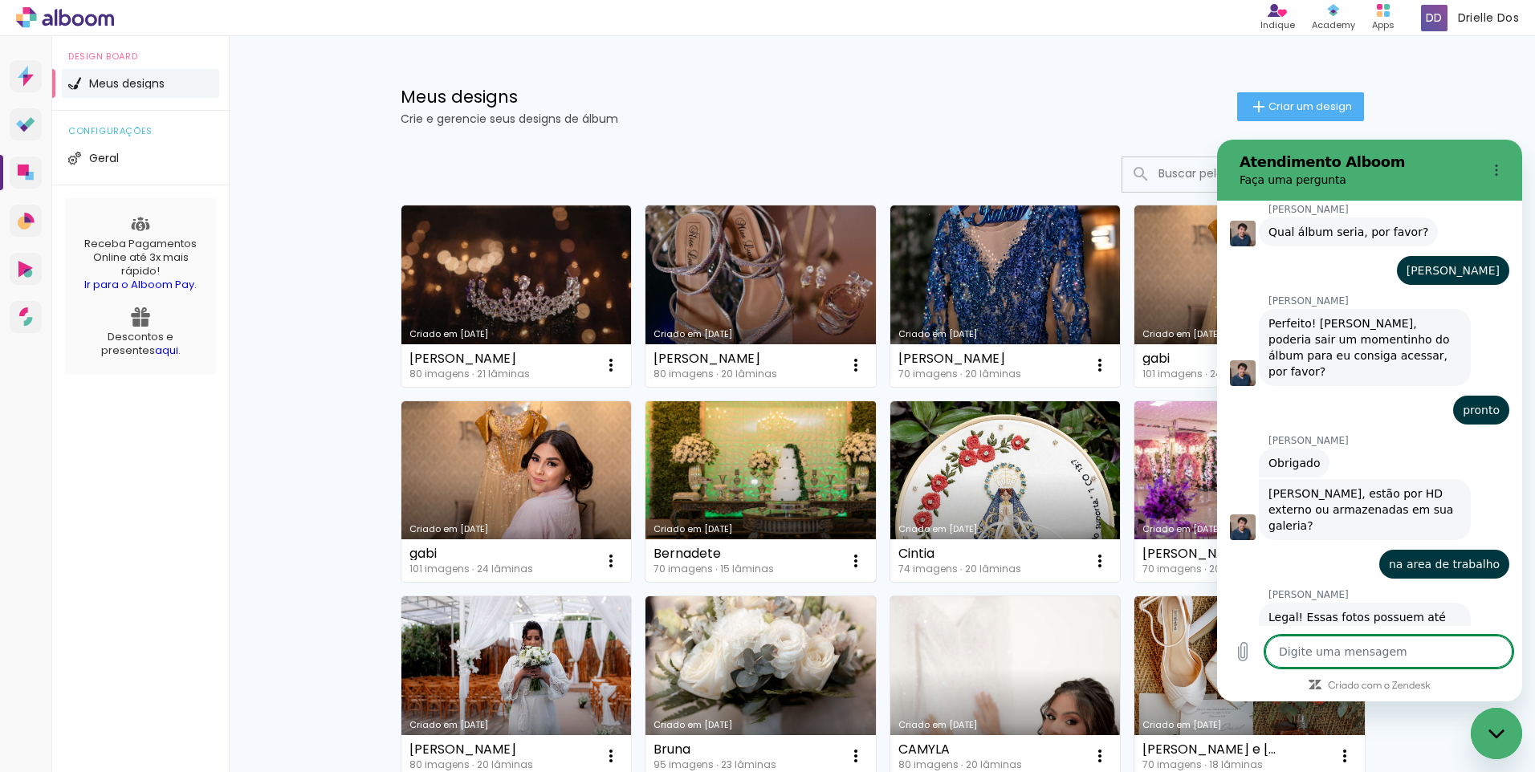
scroll to position [1107, 0]
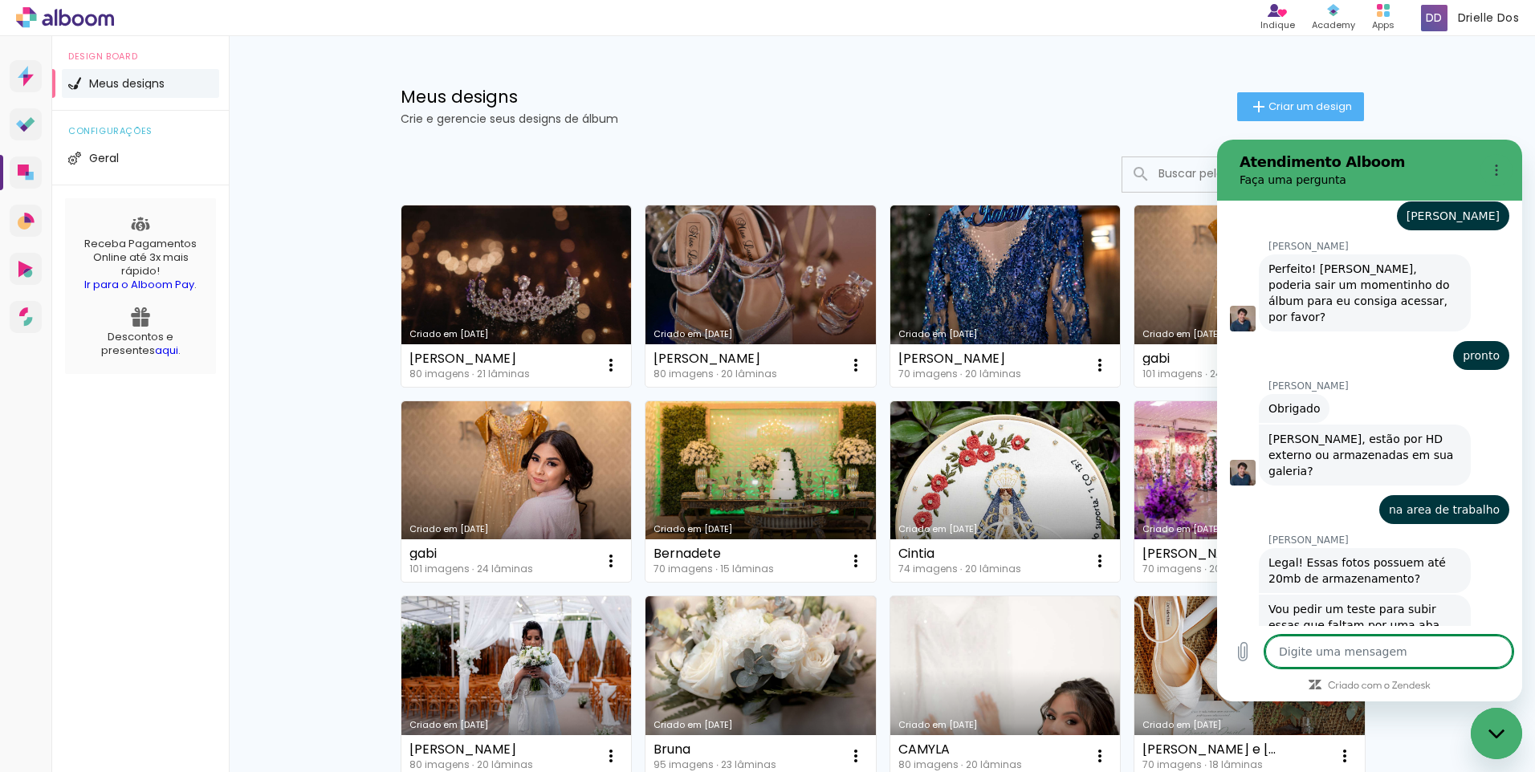
type textarea "x"
click at [1328, 644] on textarea at bounding box center [1388, 652] width 247 height 32
type textarea "t"
type textarea "x"
type textarea "ta"
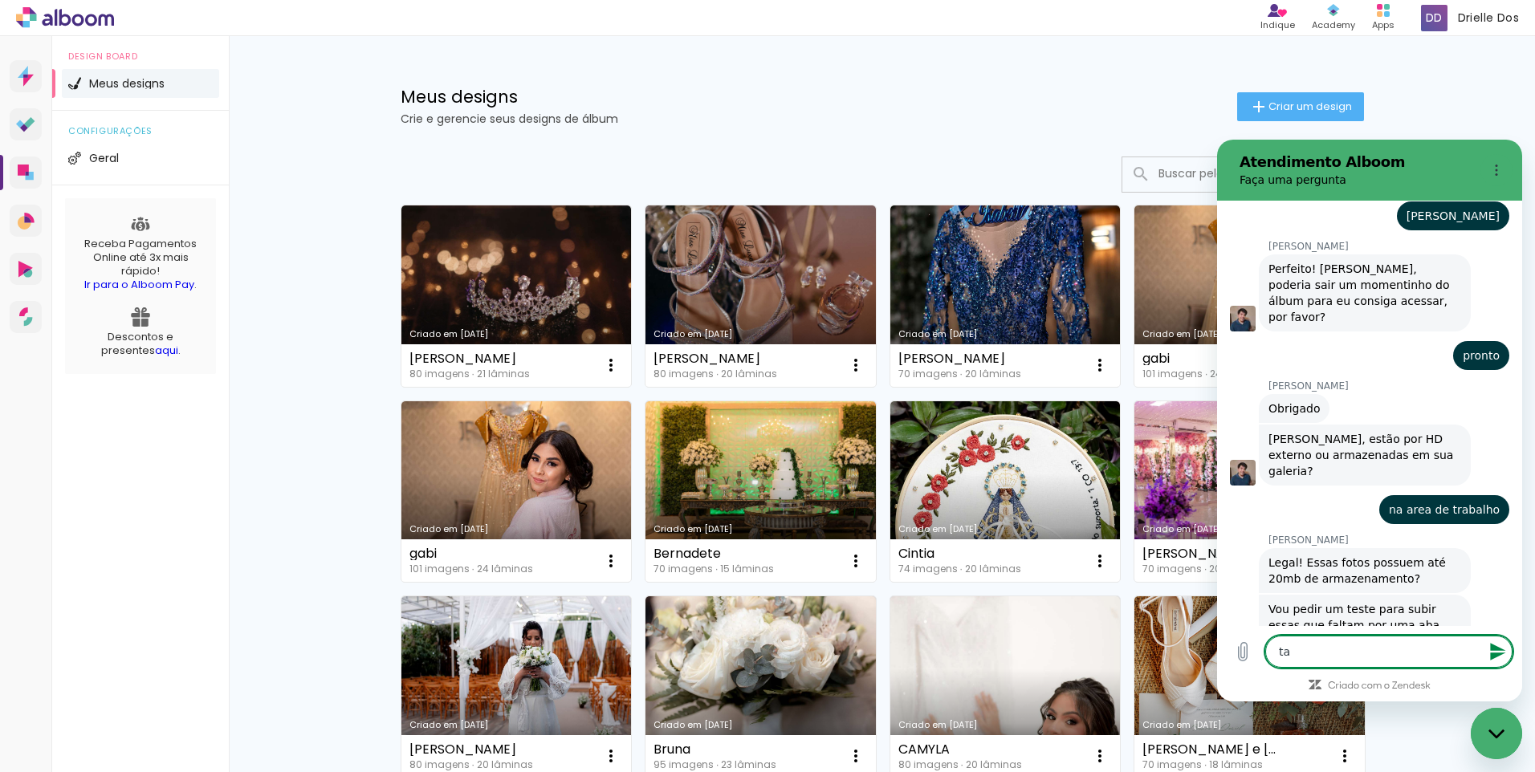
type textarea "x"
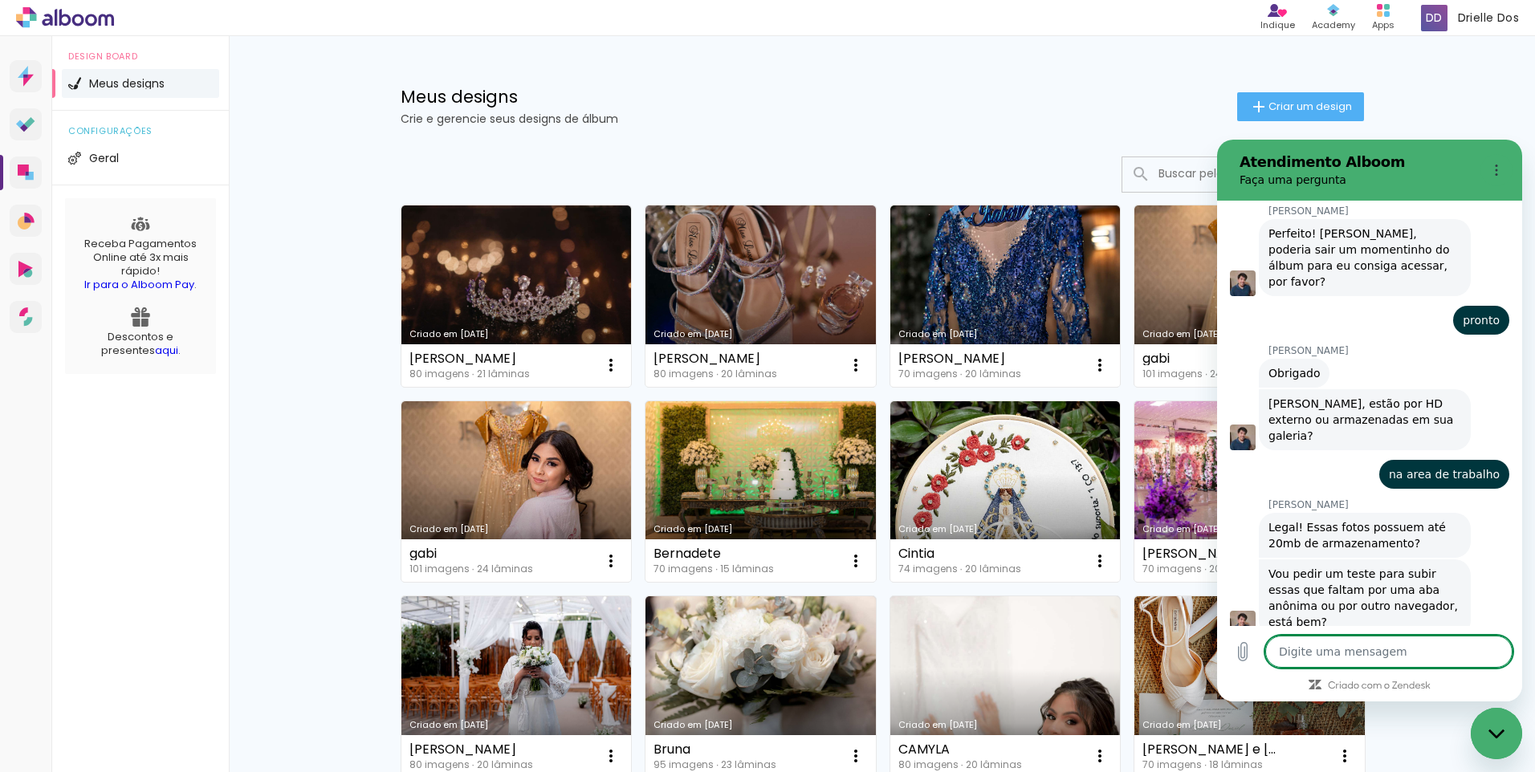
scroll to position [1145, 0]
type textarea "x"
type textarea "c"
type textarea "x"
type textarea "co"
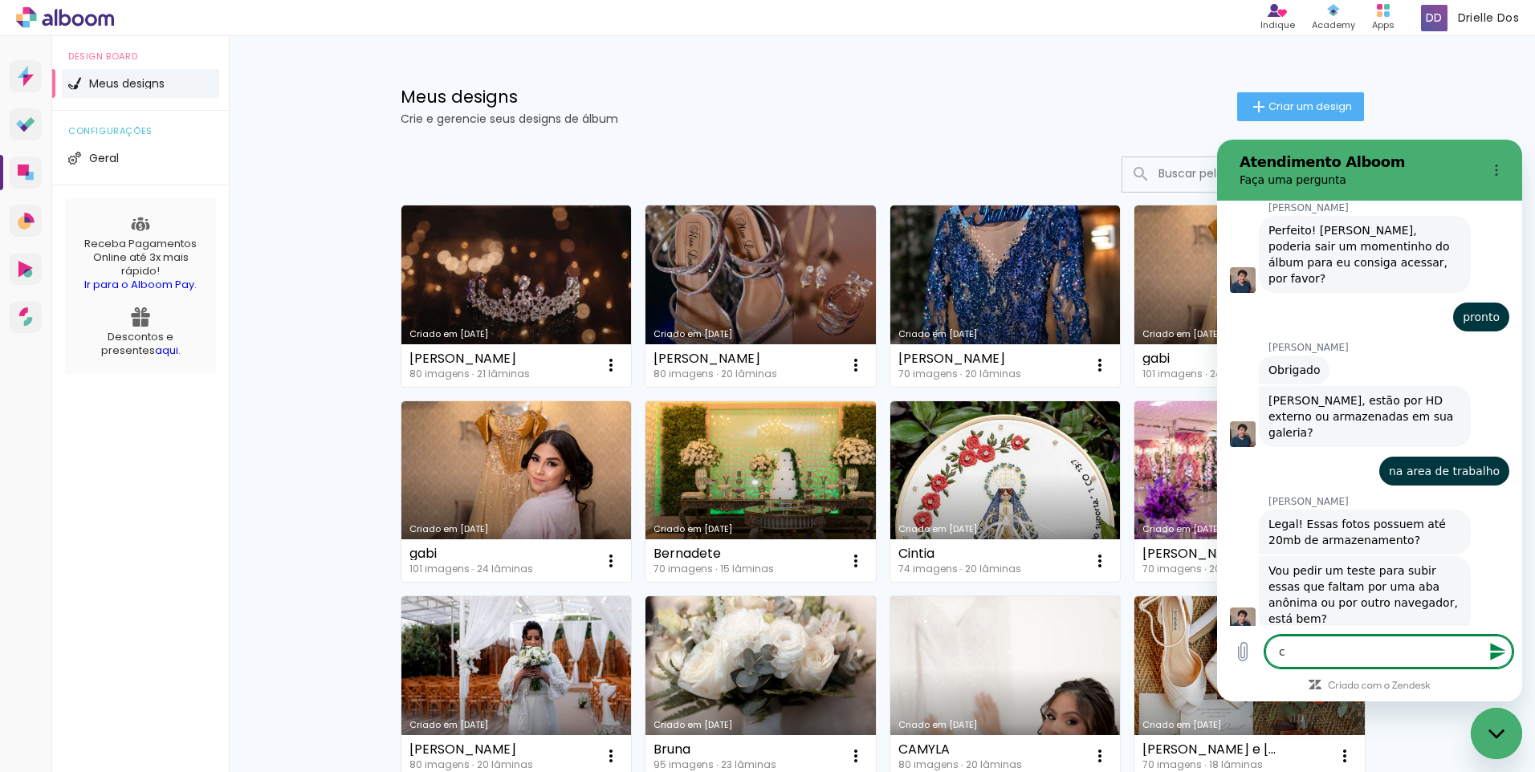
type textarea "x"
type textarea "com"
type textarea "x"
type textarea "como"
type textarea "x"
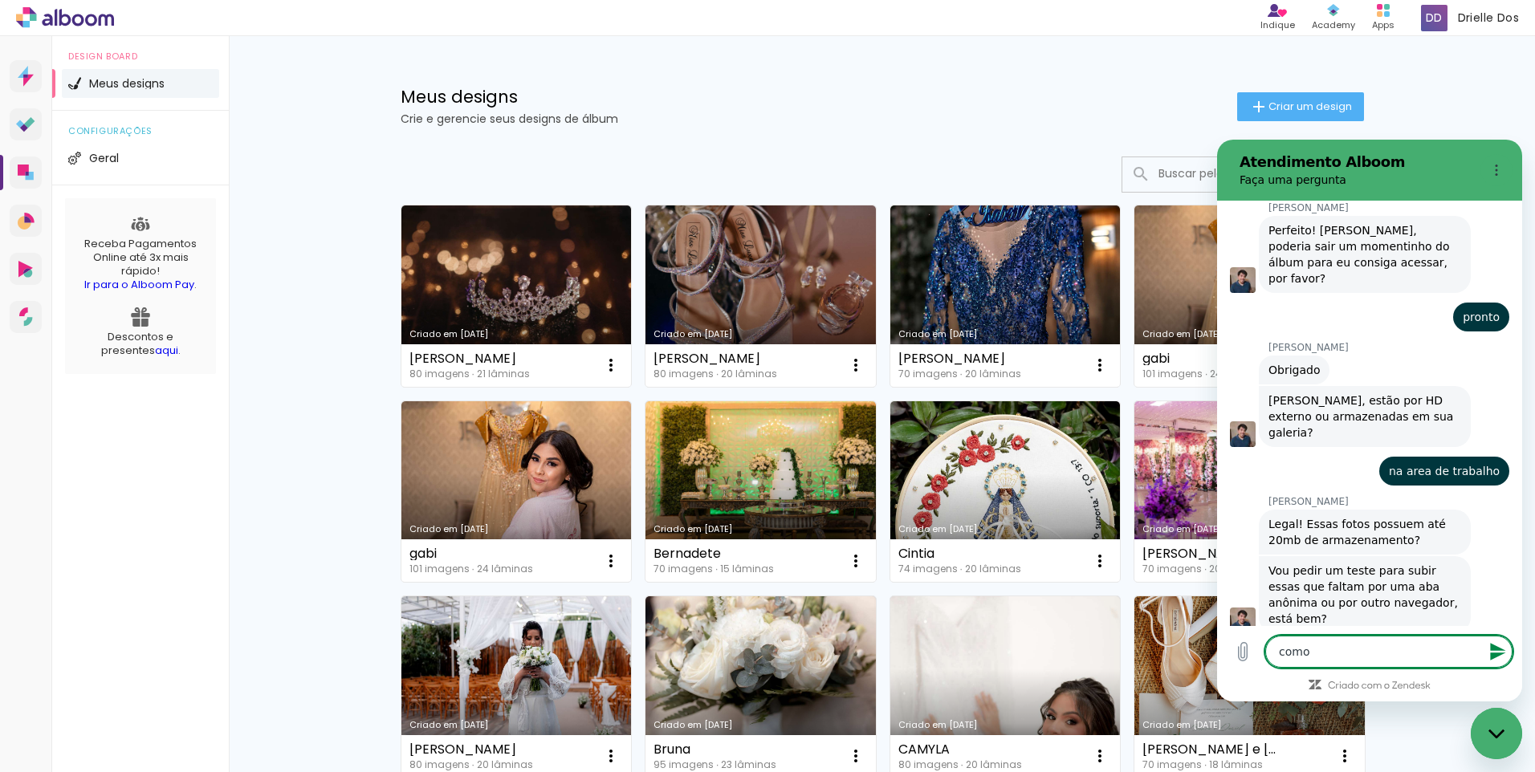
type textarea "como"
type textarea "x"
type textarea "como f"
type textarea "x"
type textarea "como fa"
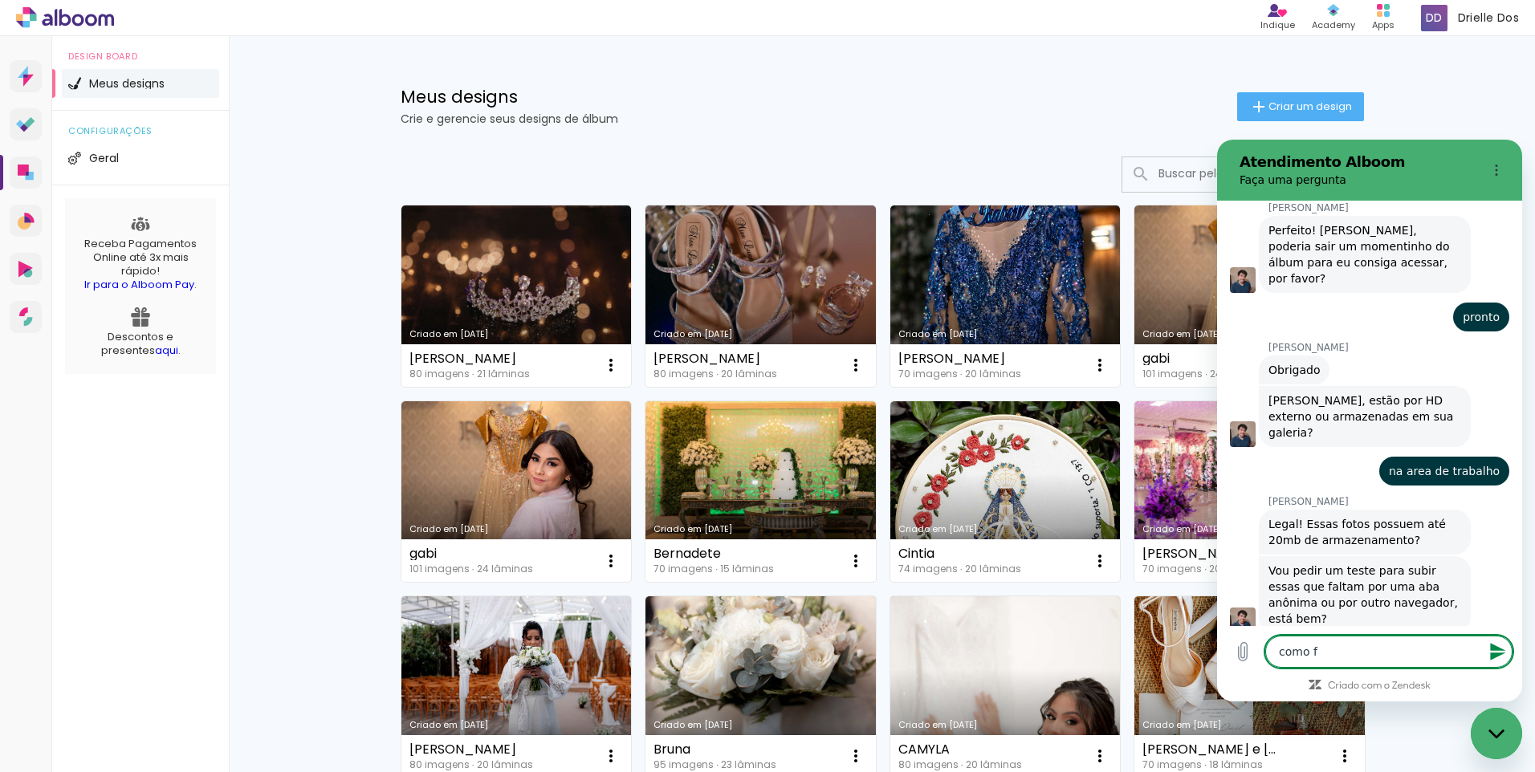
type textarea "x"
type textarea "como fac"
type textarea "x"
type textarea "como faco"
type textarea "x"
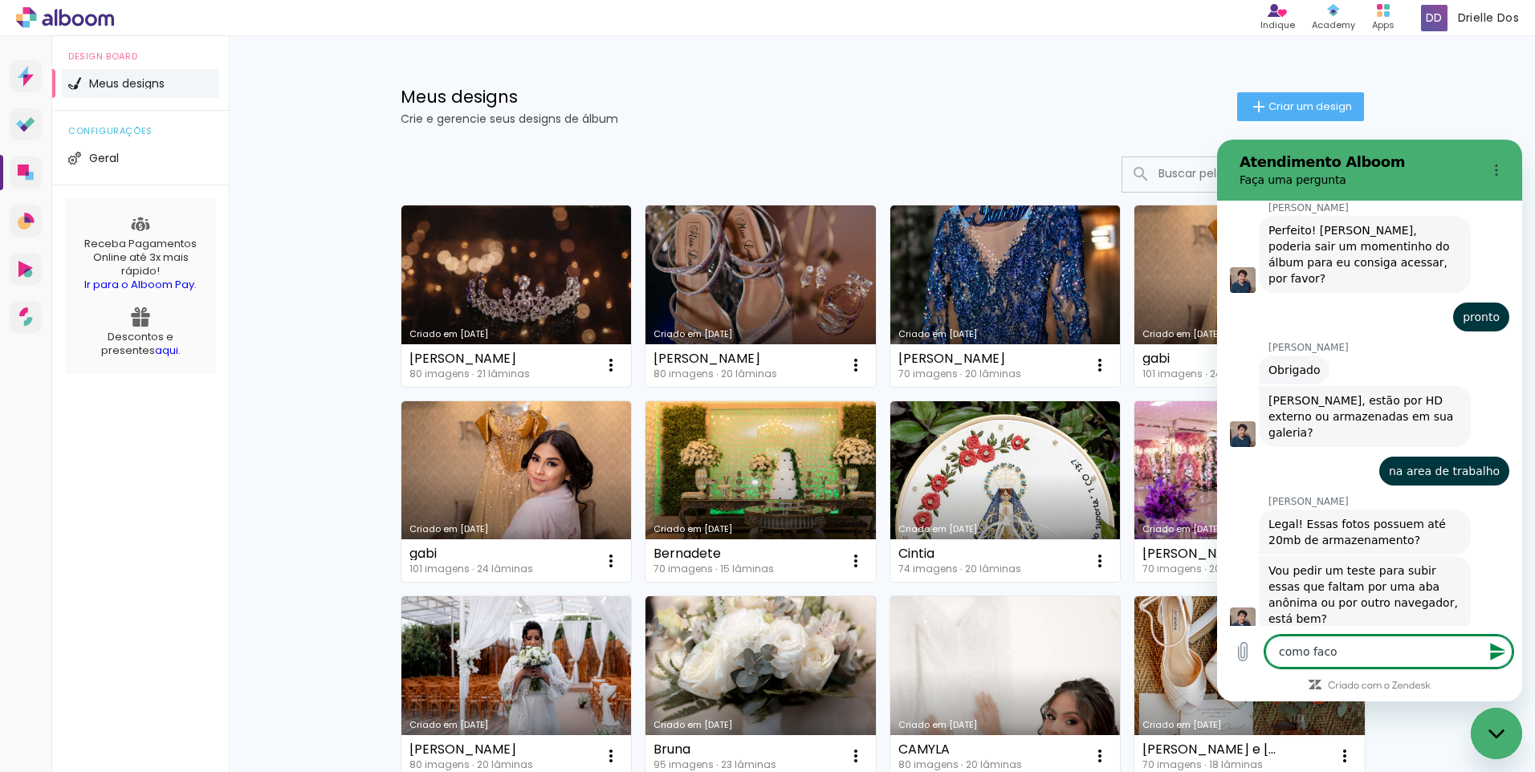
type textarea "como faco"
type textarea "x"
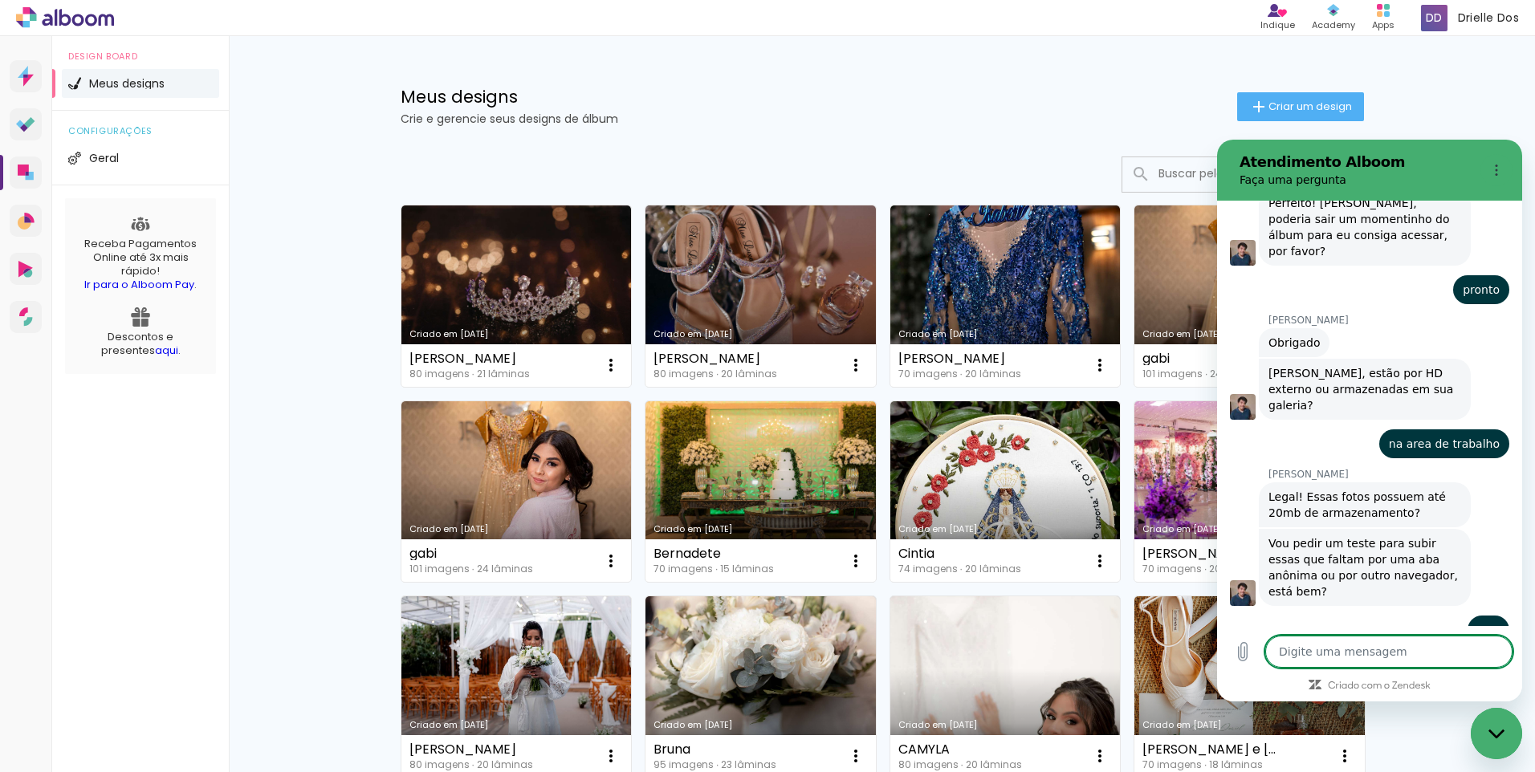
scroll to position [1176, 0]
type textarea "x"
type textarea "a"
type textarea "x"
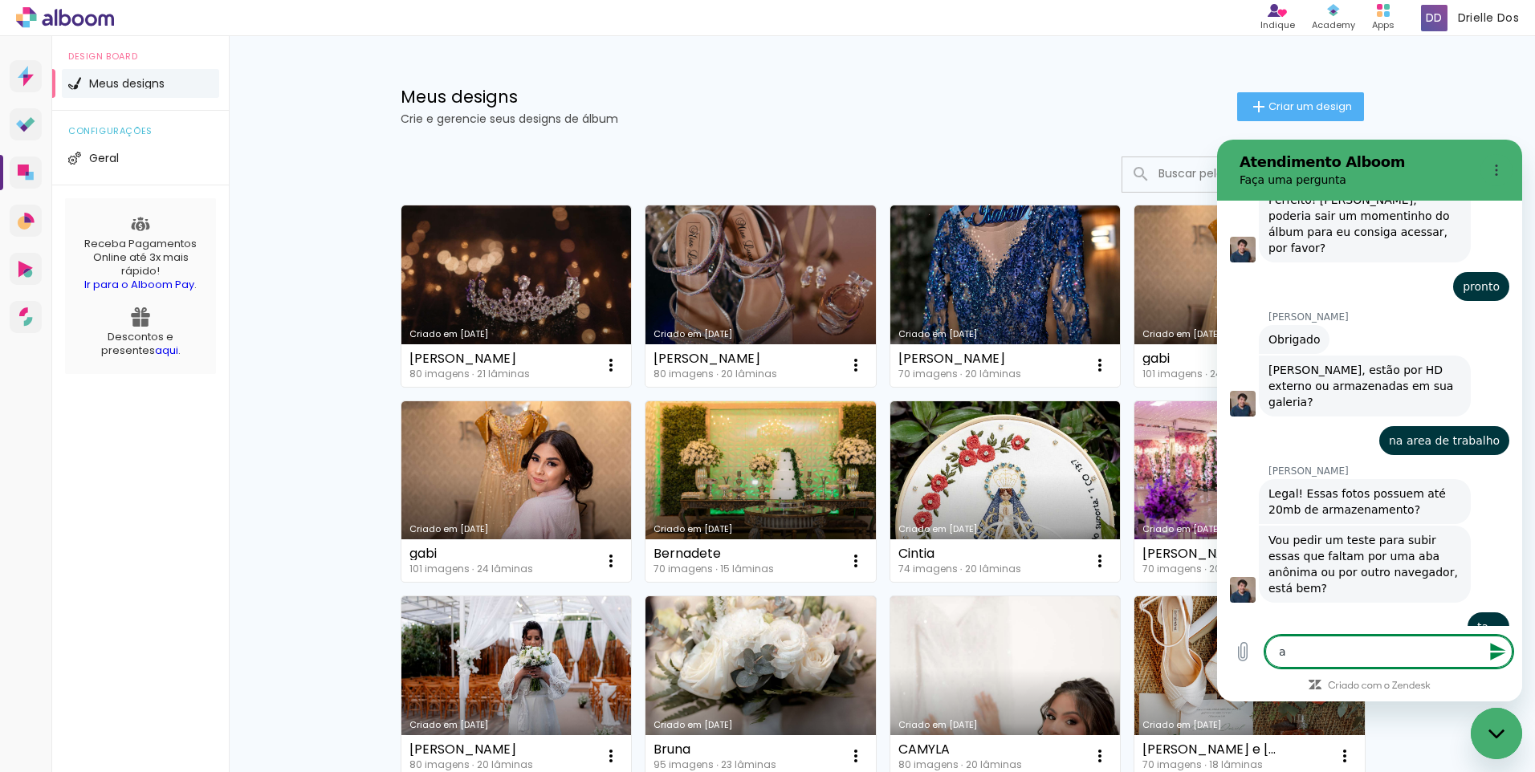
type textarea "ab"
type textarea "x"
type textarea "aba"
type textarea "x"
type textarea "aba"
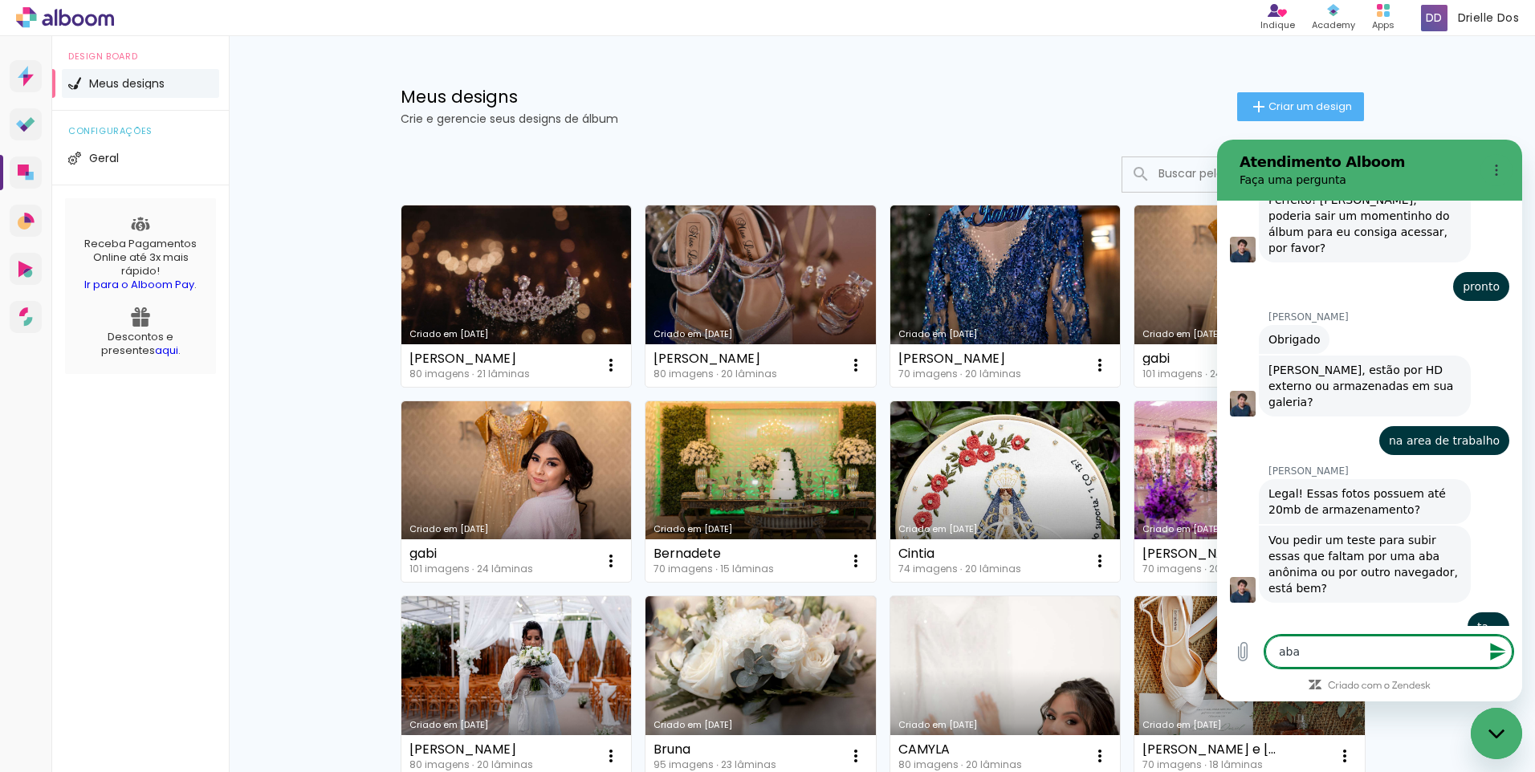
type textarea "x"
type textarea "aba a"
type textarea "x"
type textarea "aba an"
type textarea "x"
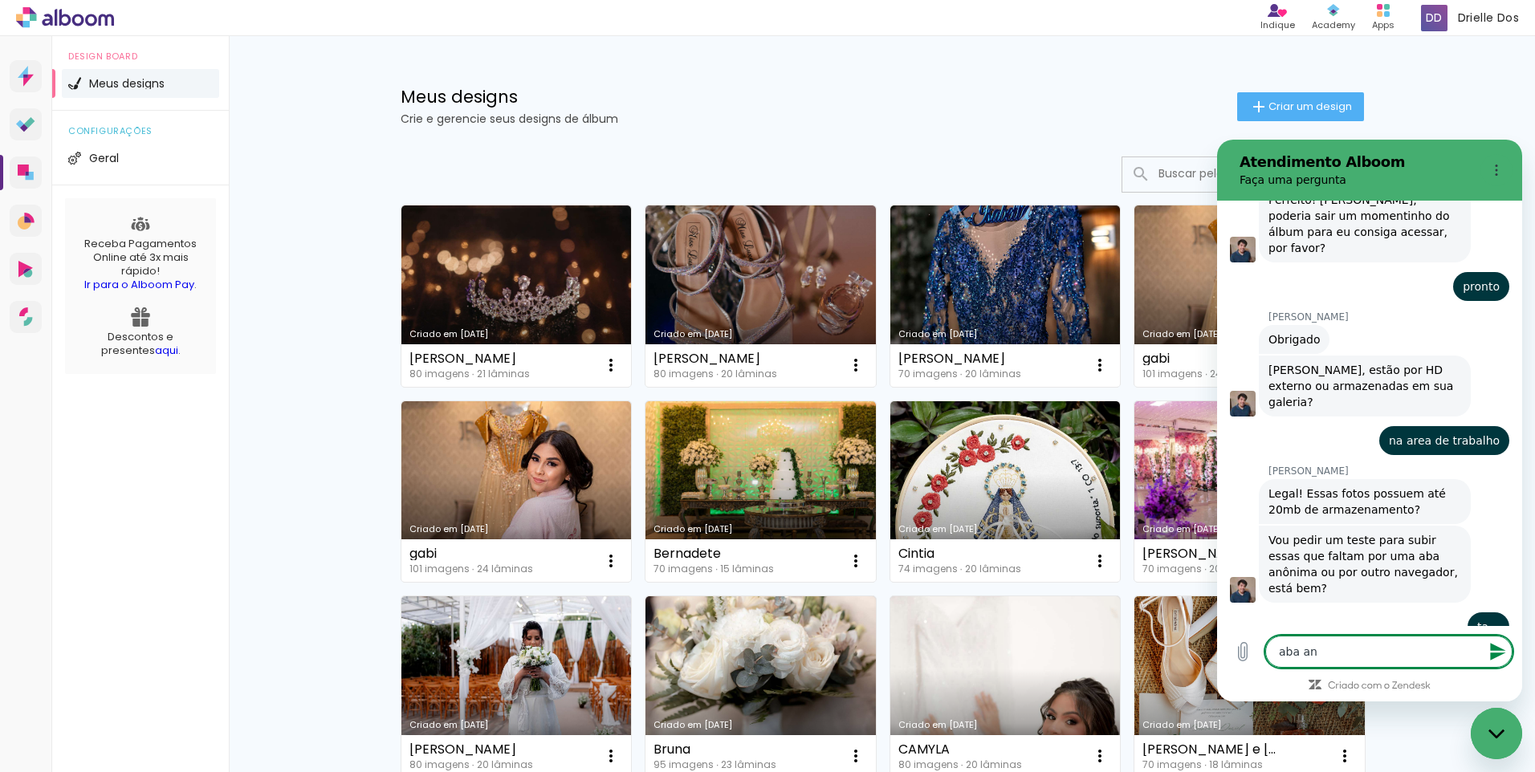
type textarea "aba ano"
type textarea "x"
type textarea "aba anon"
type textarea "x"
type textarea "aba anoni"
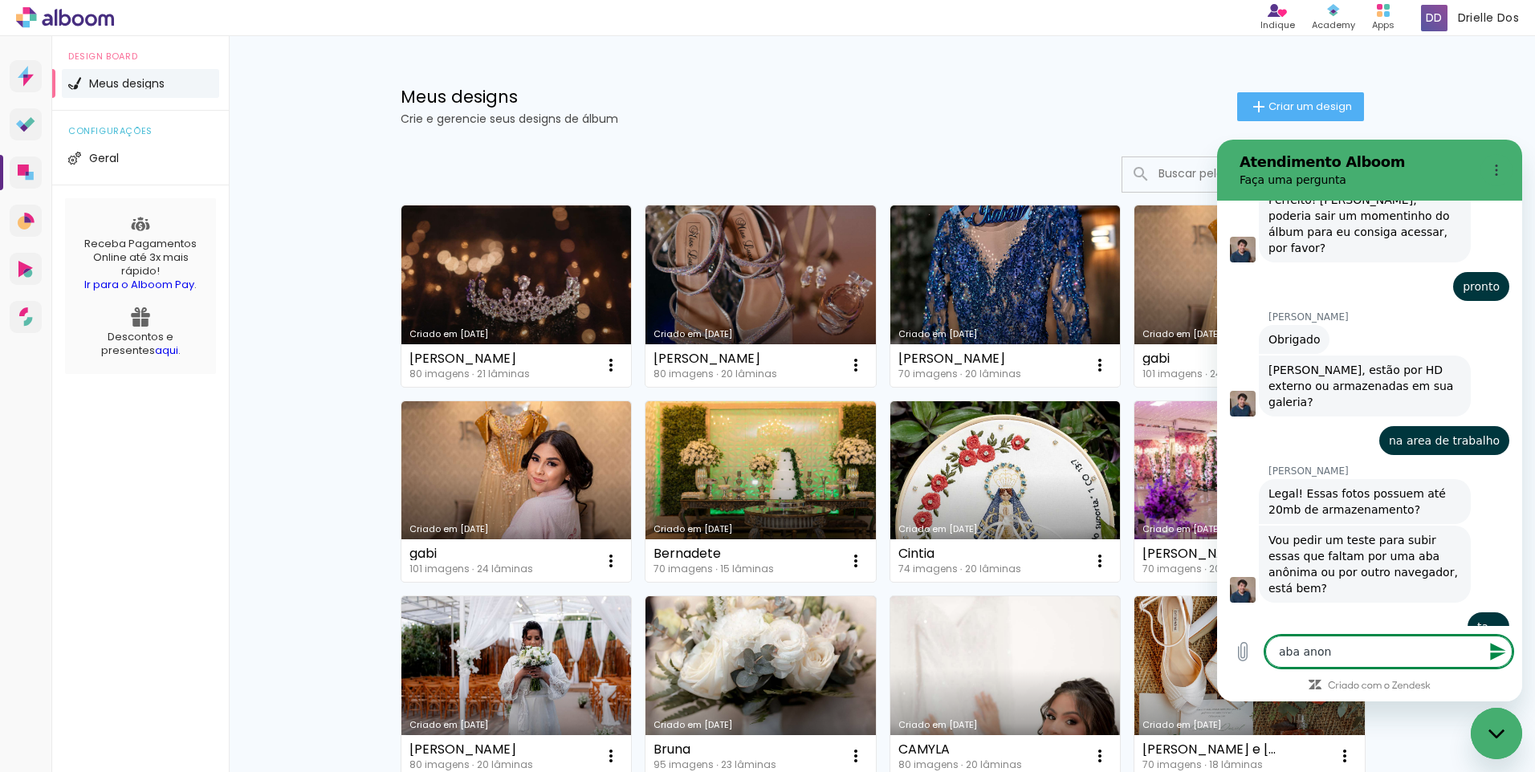
type textarea "x"
type textarea "aba anonim"
type textarea "x"
type textarea "aba anonima"
type textarea "x"
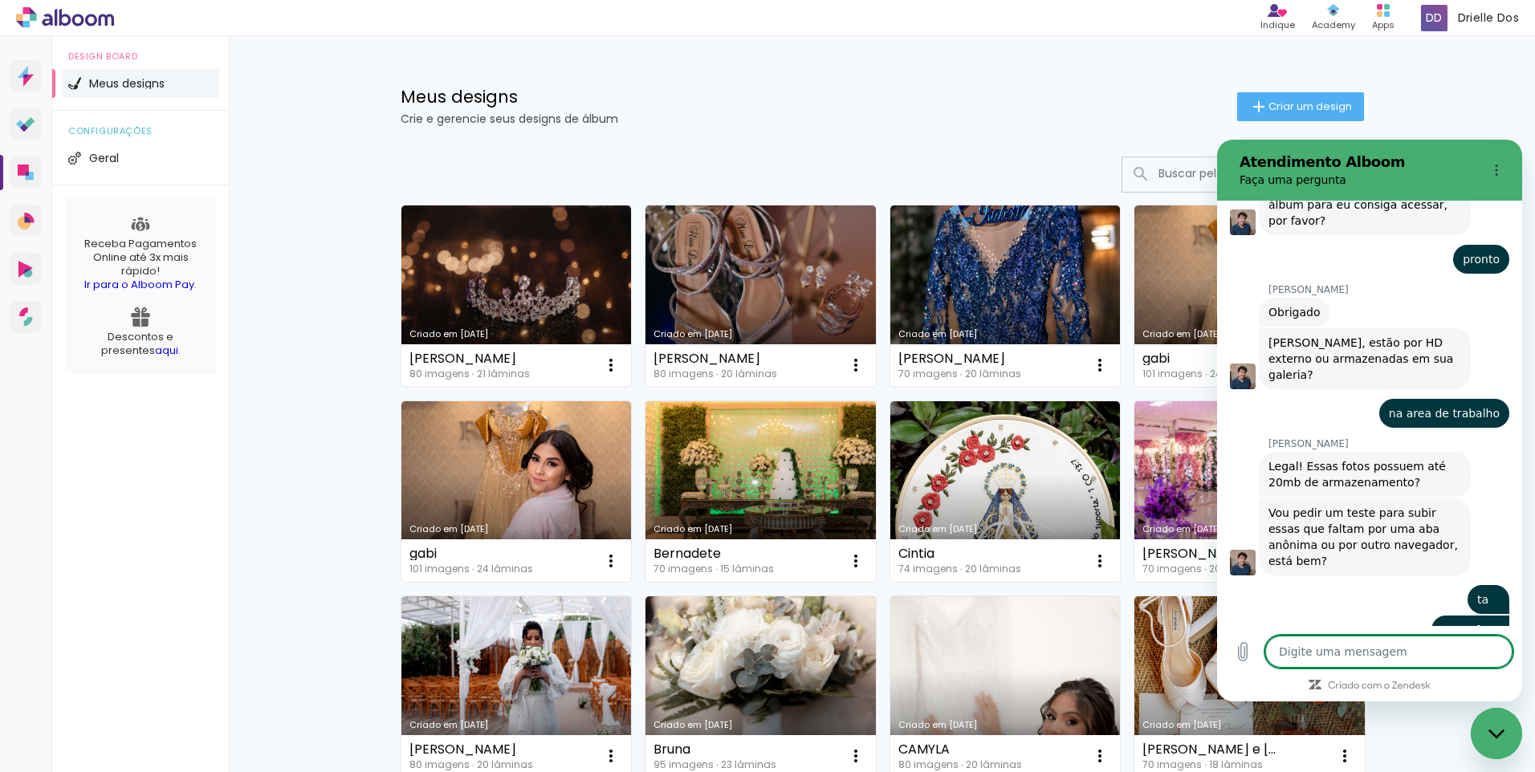
scroll to position [1206, 0]
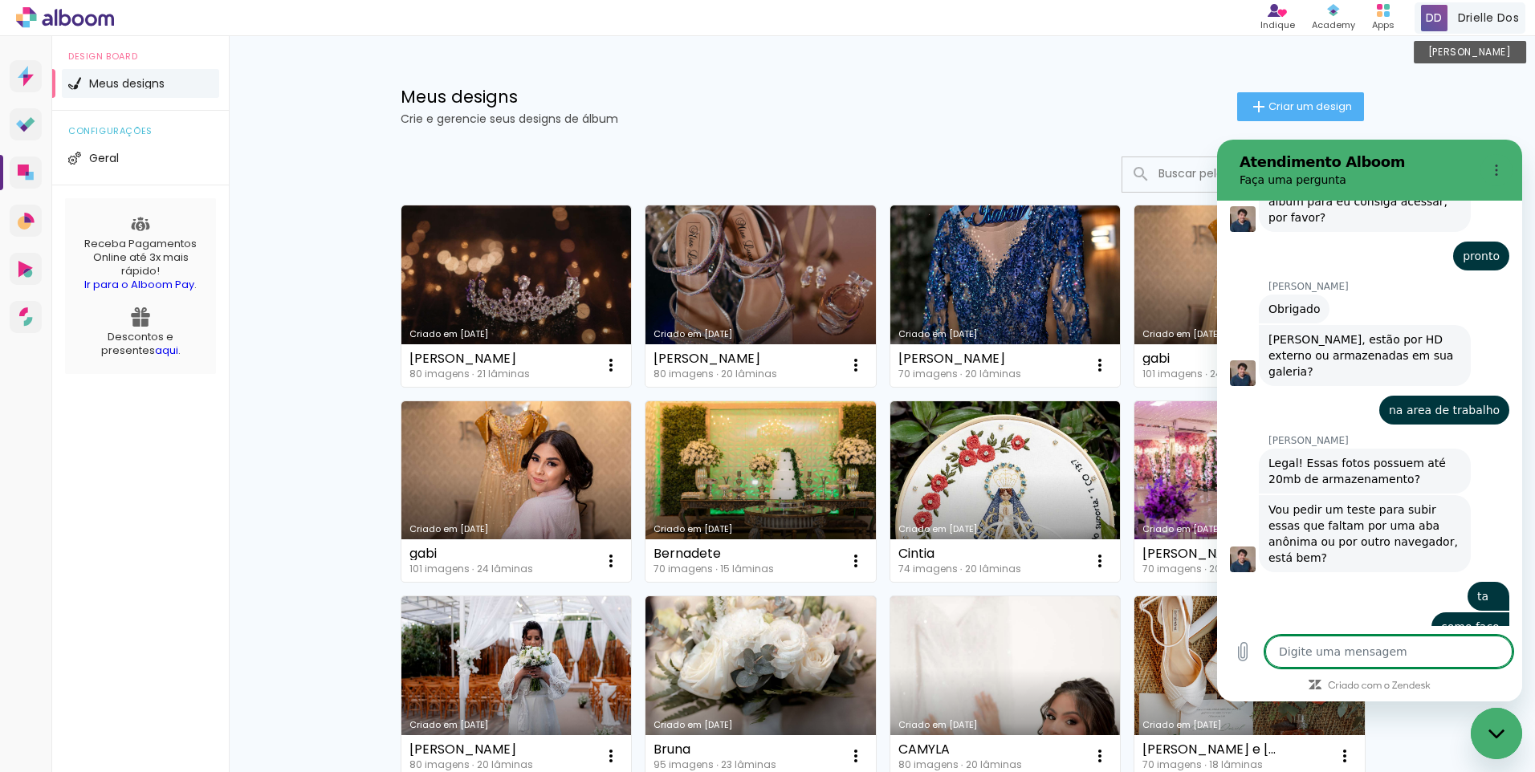
click at [1466, 16] on span "Drielle Dos" at bounding box center [1488, 18] width 61 height 17
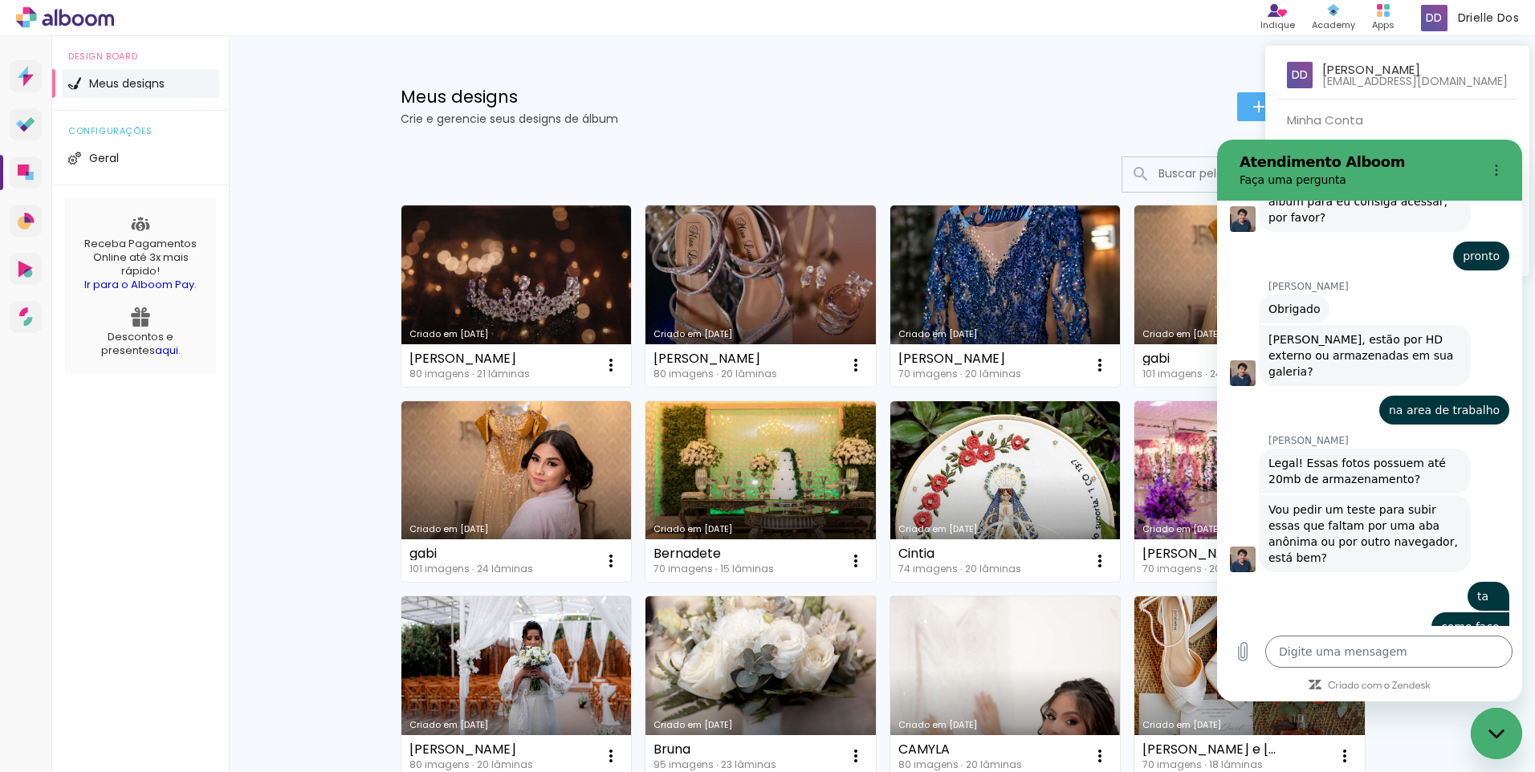
type textarea "x"
click at [1348, 648] on textarea at bounding box center [1388, 652] width 247 height 32
type textarea "f"
type textarea "x"
type textarea "fo"
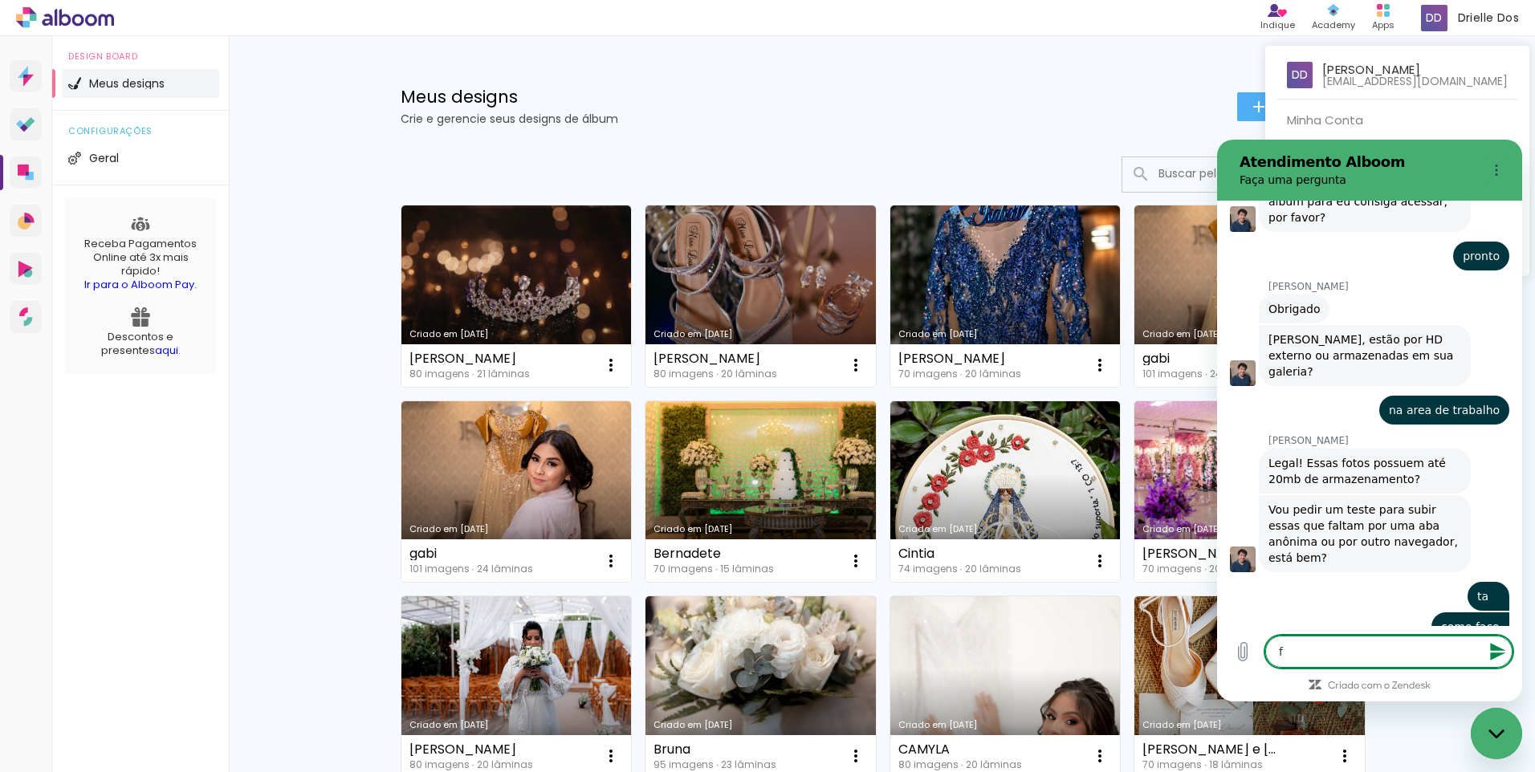
type textarea "x"
type textarea "f"
type textarea "x"
type textarea "fu"
type textarea "x"
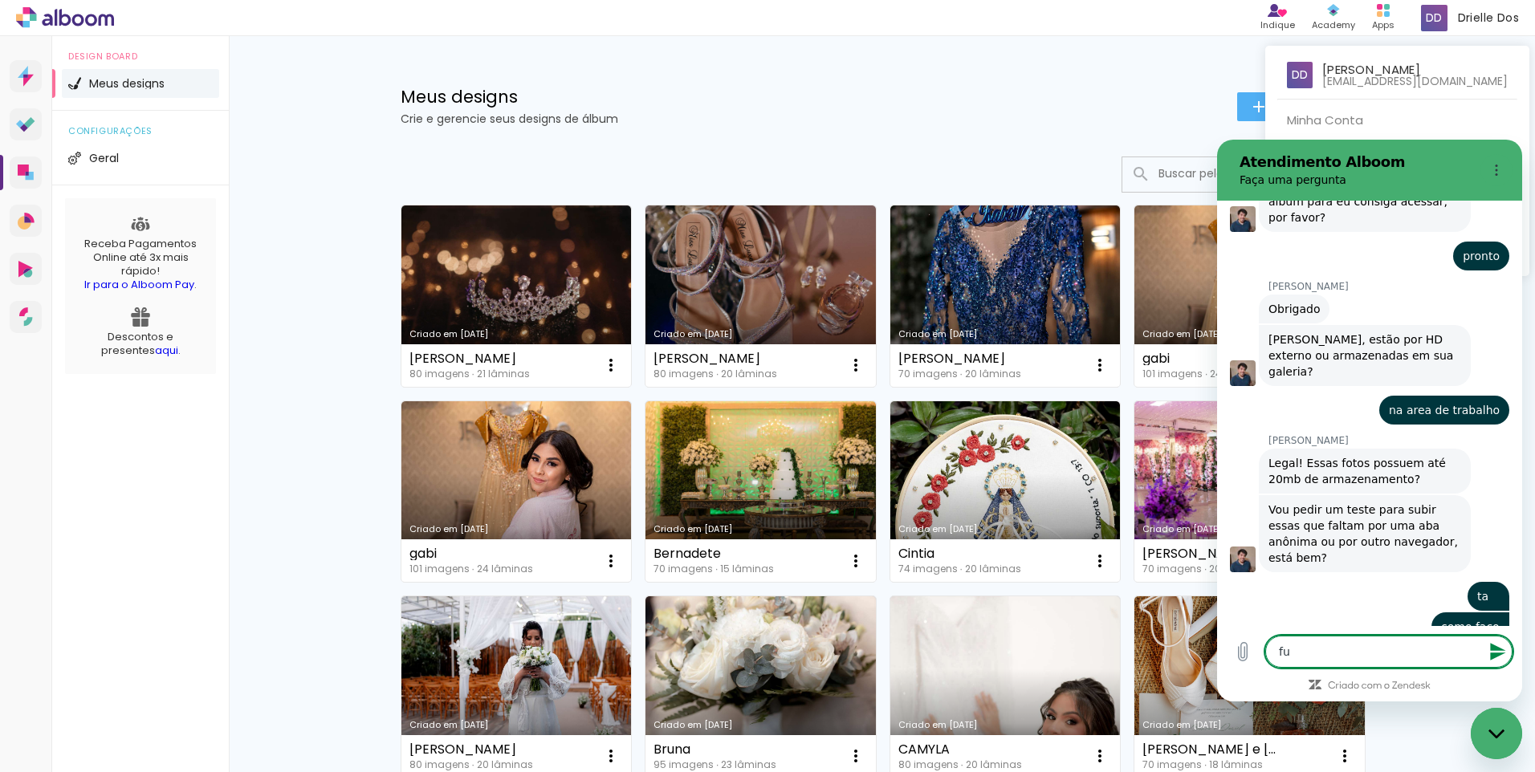
type textarea "fui"
type textarea "x"
type textarea "fui"
type textarea "x"
type textarea "fui po"
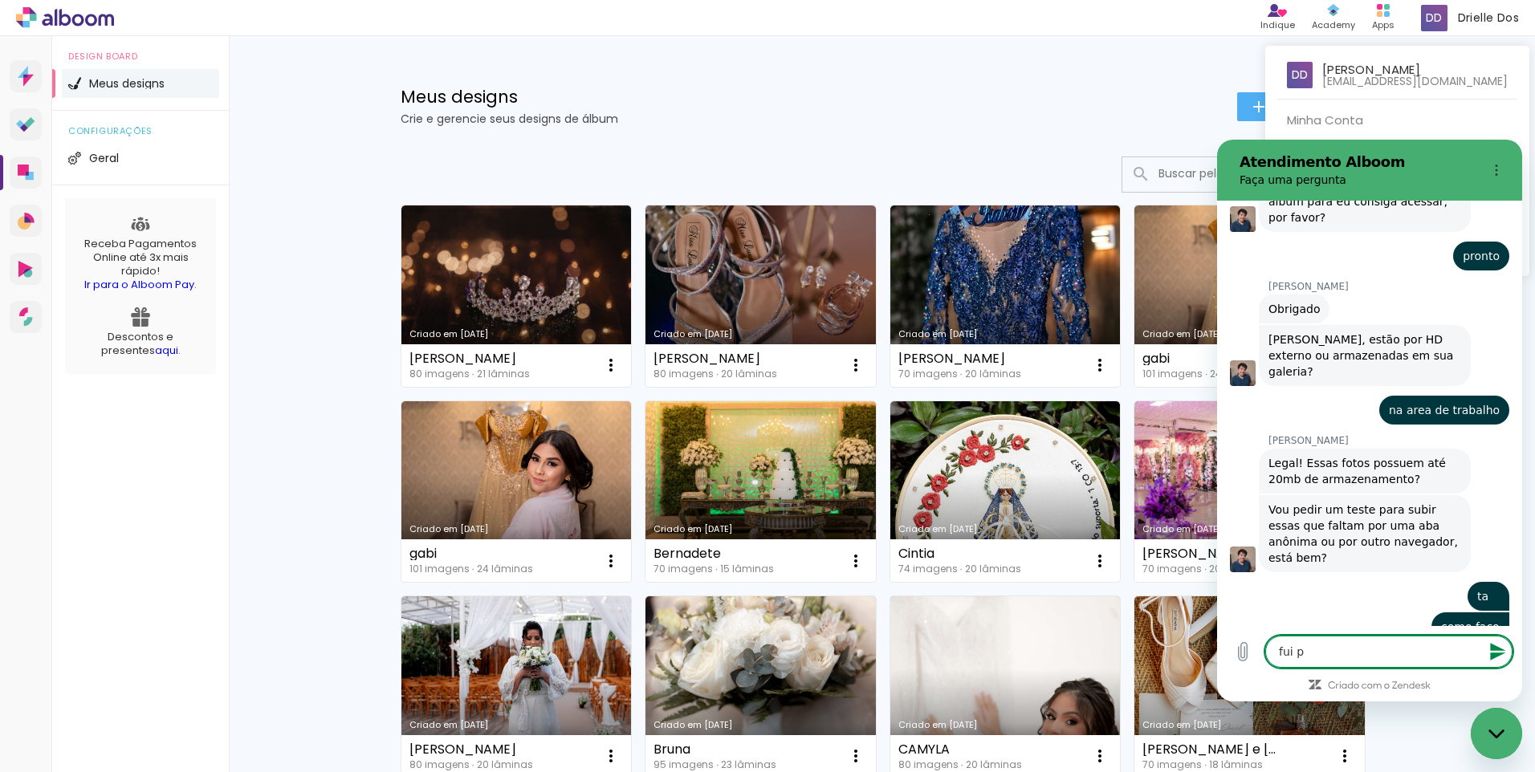
type textarea "x"
type textarea "fui por"
type textarea "x"
type textarea "fui por"
type textarea "x"
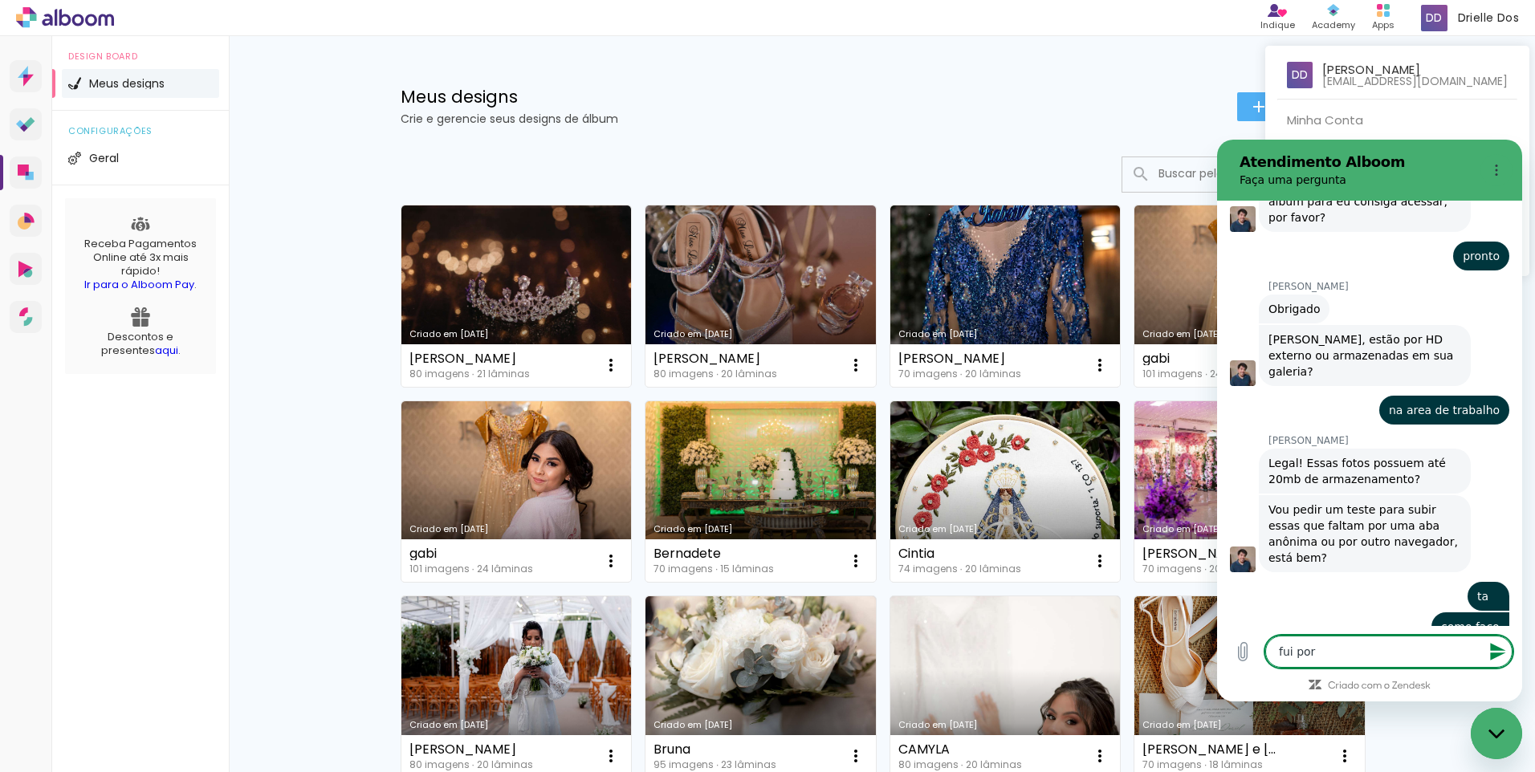
type textarea "fui por o"
type textarea "x"
type textarea "fui por ou"
type textarea "x"
type textarea "fui por out"
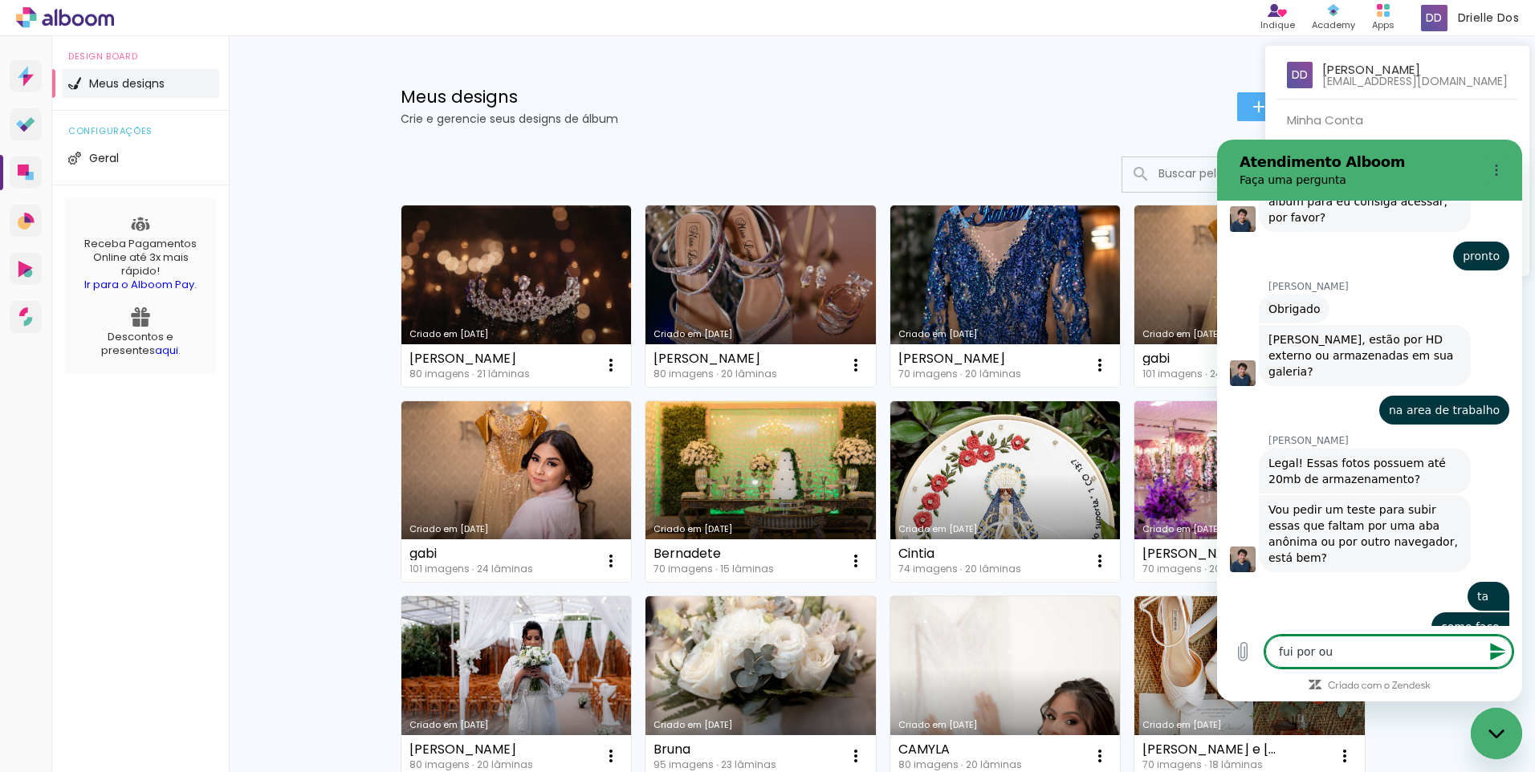
type textarea "x"
type textarea "fui por outr"
type textarea "x"
type textarea "fui por outro"
type textarea "x"
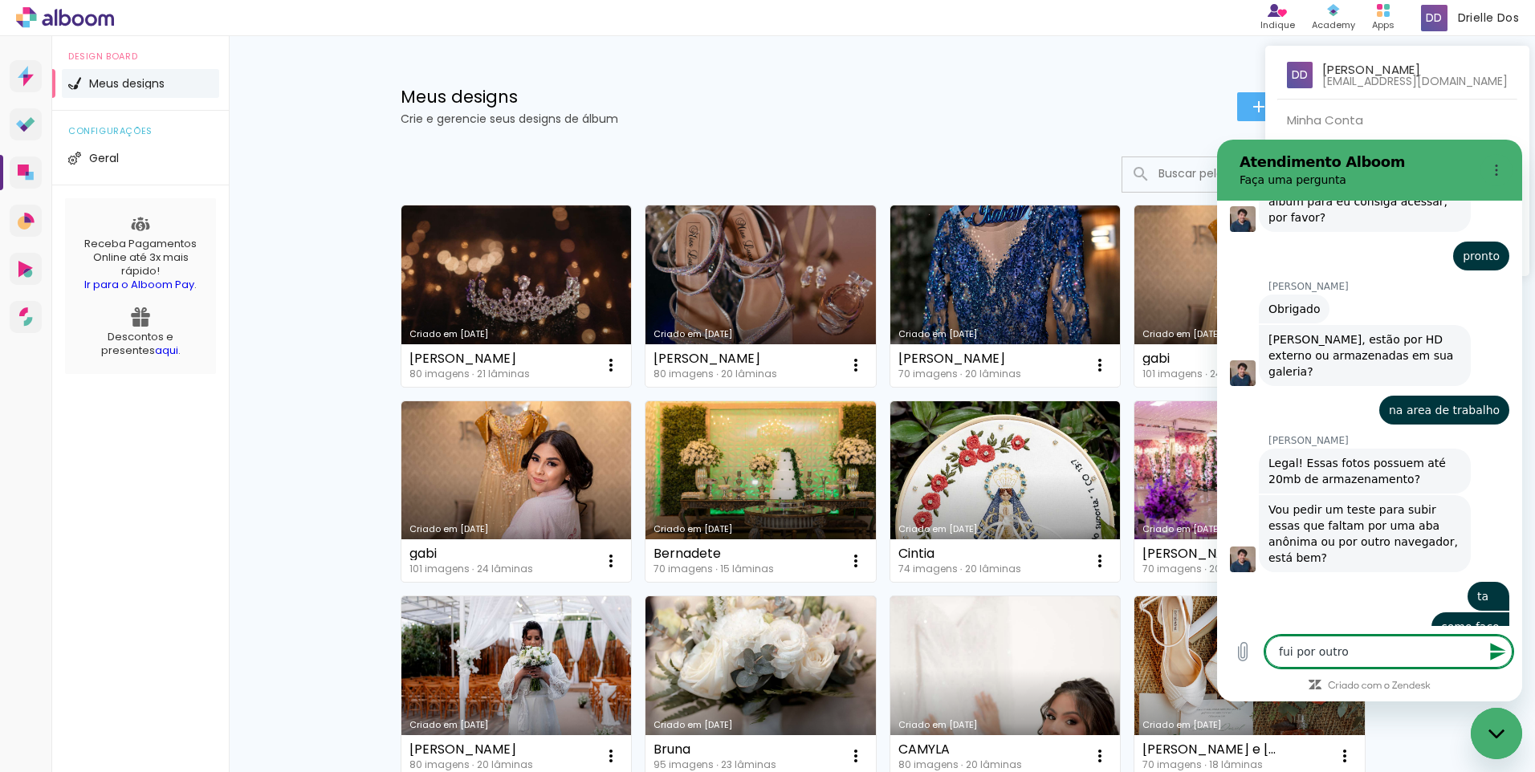
type textarea "fui por outro"
type textarea "x"
type textarea "fui por outro n"
type textarea "x"
type textarea "fui por outro na"
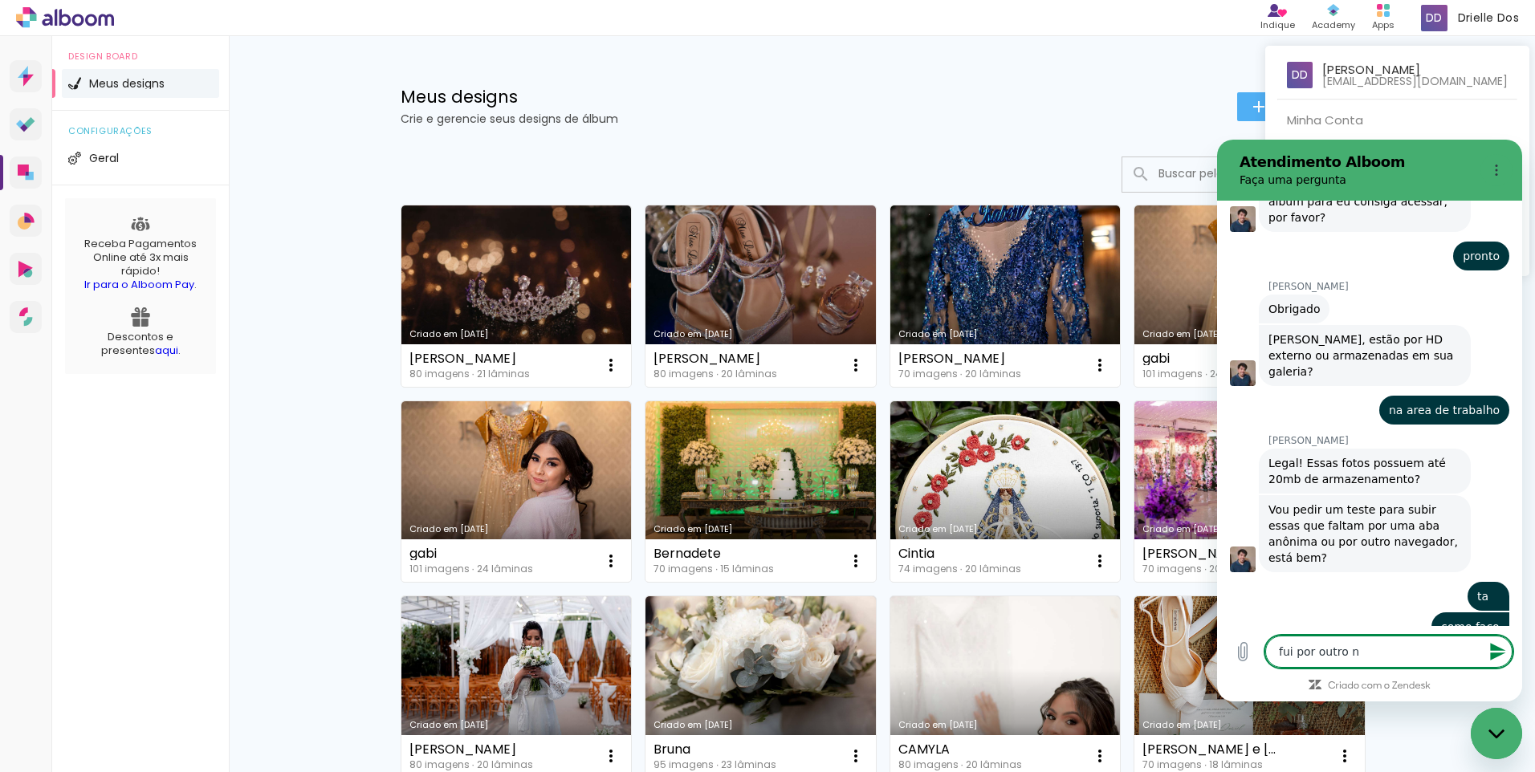
type textarea "x"
type textarea "fui por outro nav"
type textarea "x"
type textarea "fui por outro nave"
type textarea "x"
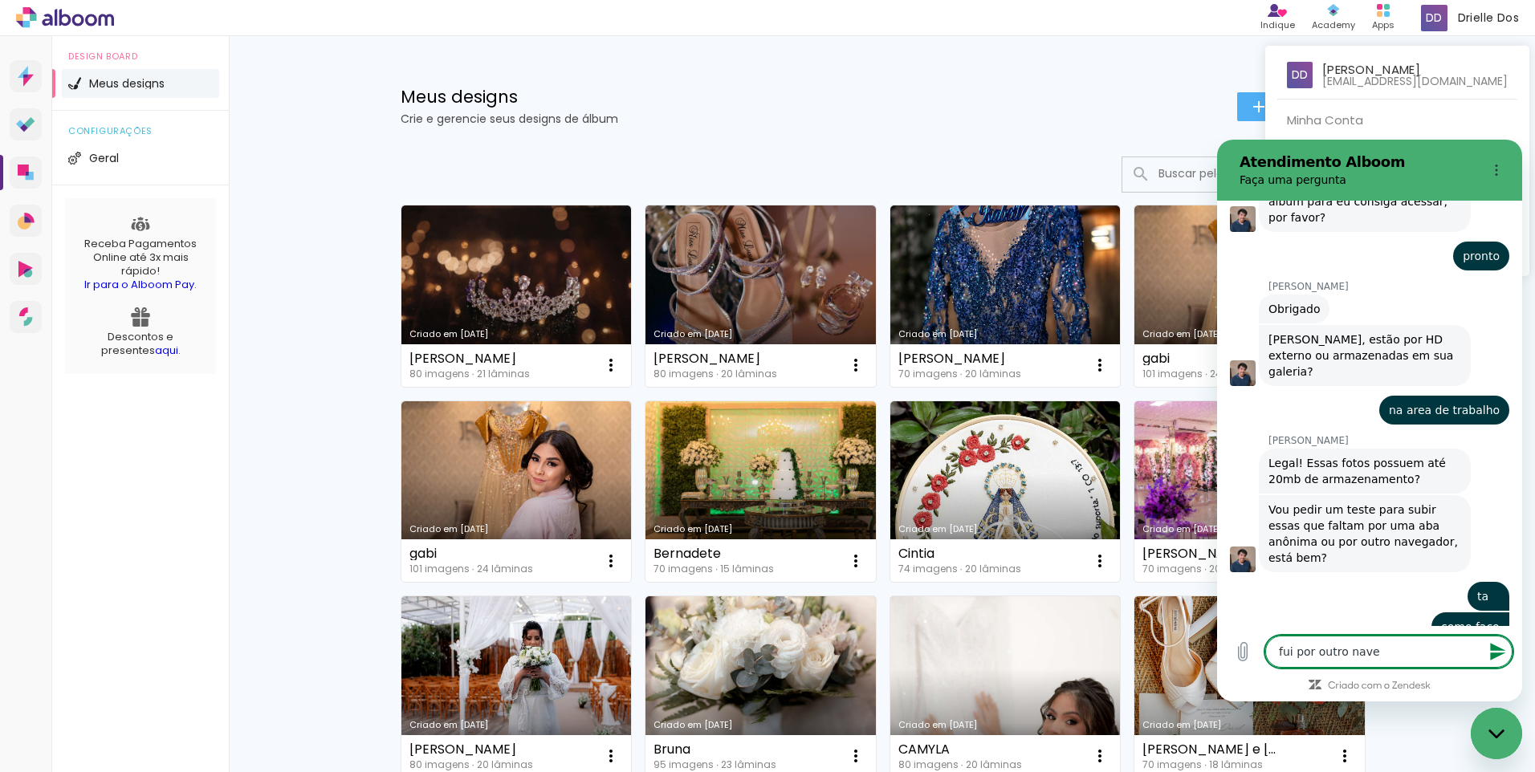
type textarea "fui por outro naveg"
type textarea "x"
type textarea "fui por outro navega"
type textarea "x"
type textarea "fui por outro navegad"
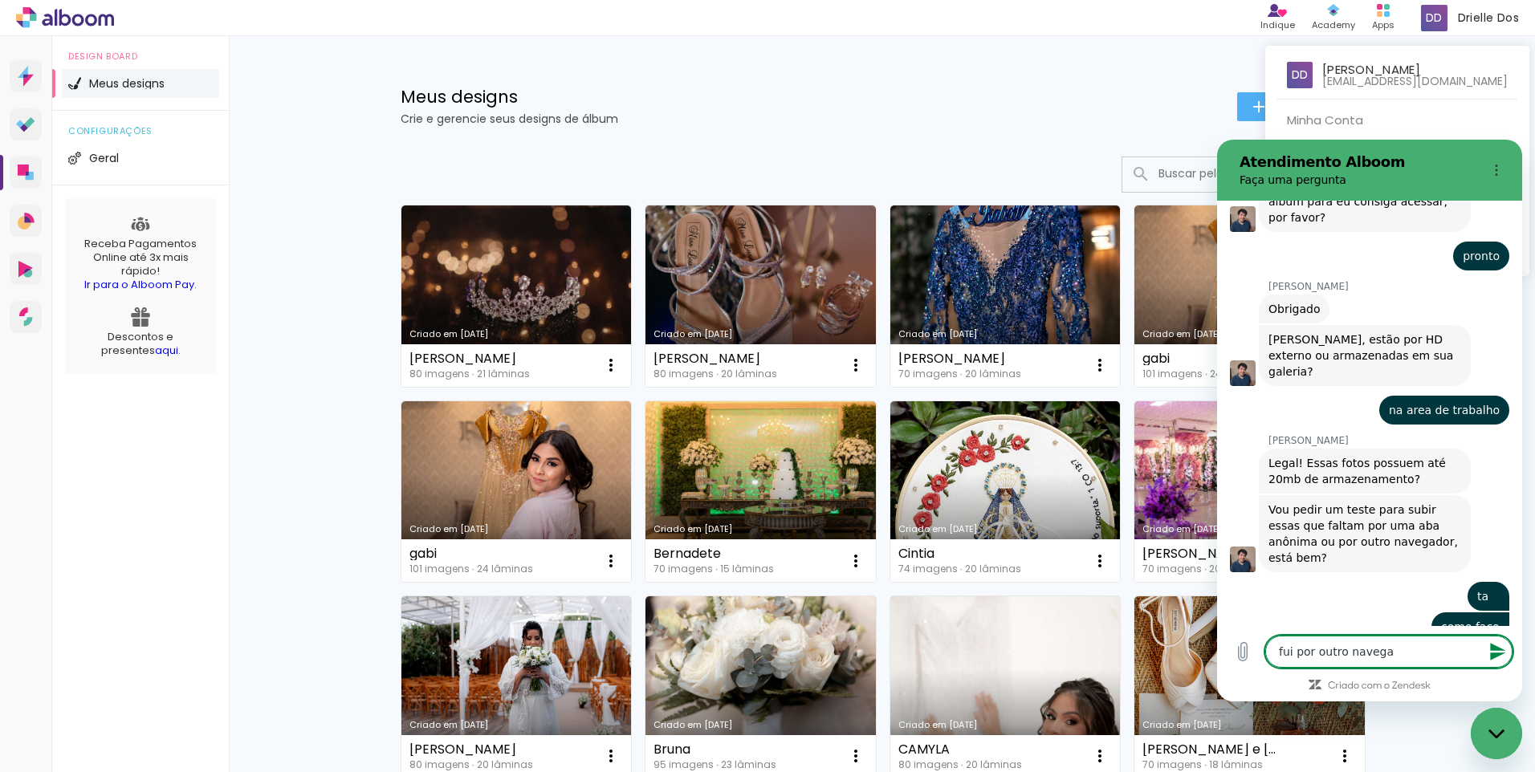
type textarea "x"
type textarea "fui por outro navegado"
type textarea "x"
type textarea "fui por outro navegador"
type textarea "x"
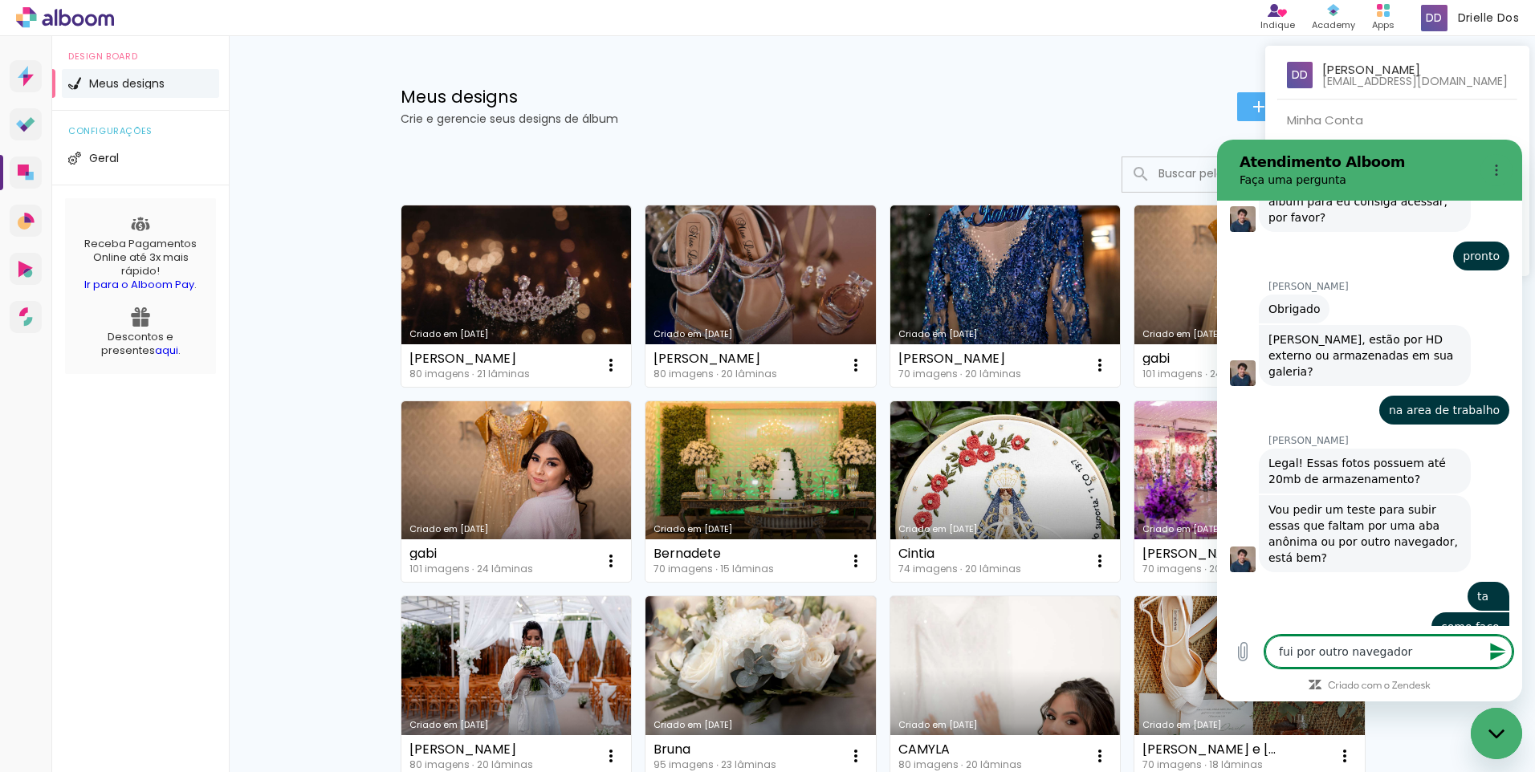
type textarea "fui por outro navegador"
type textarea "x"
type textarea "fui por outro navegador e"
type textarea "x"
type textarea "fui por outro navegador e"
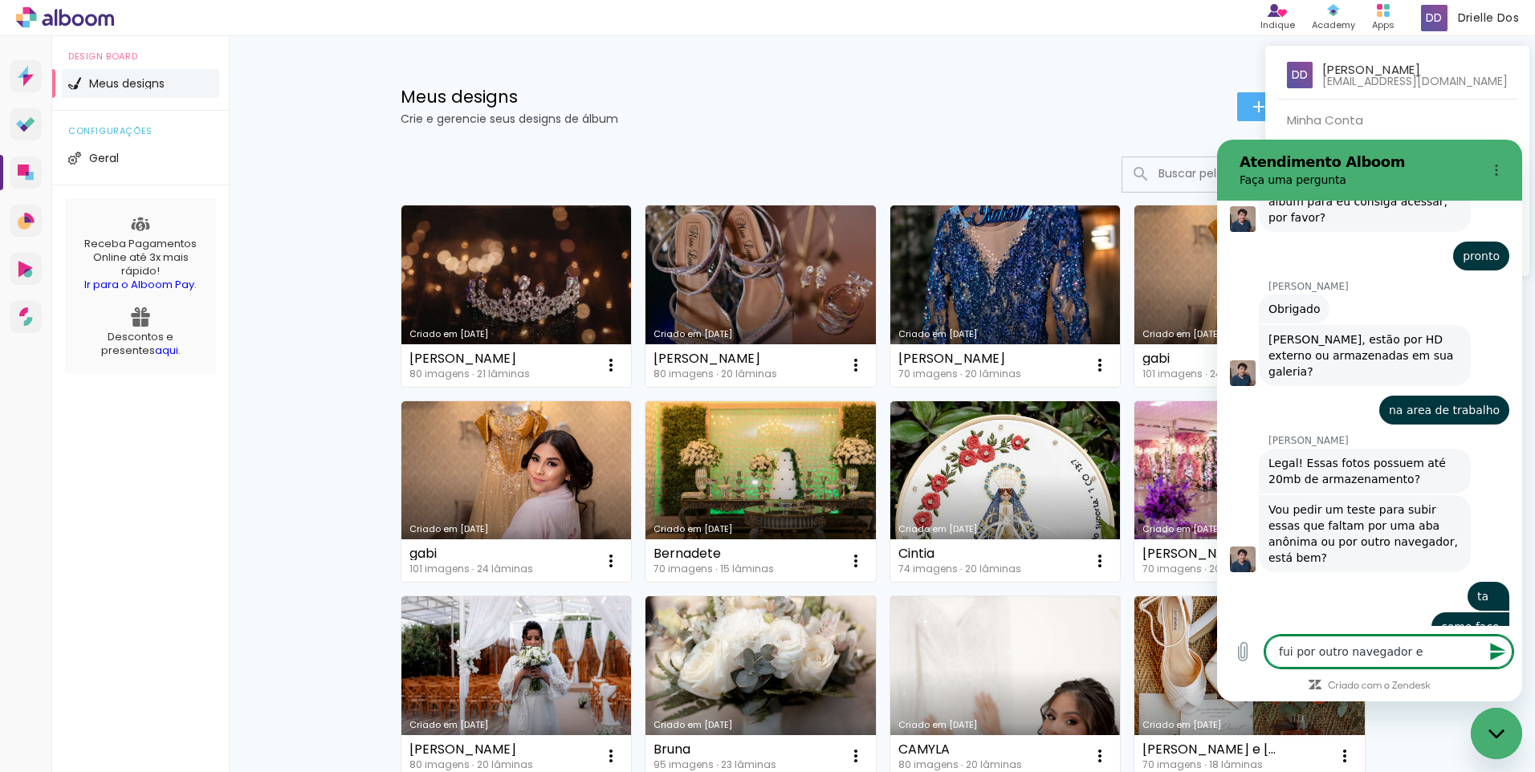
type textarea "x"
type textarea "fui por outro navegador e d"
type textarea "x"
type textarea "fui por outro navegador e de"
type textarea "x"
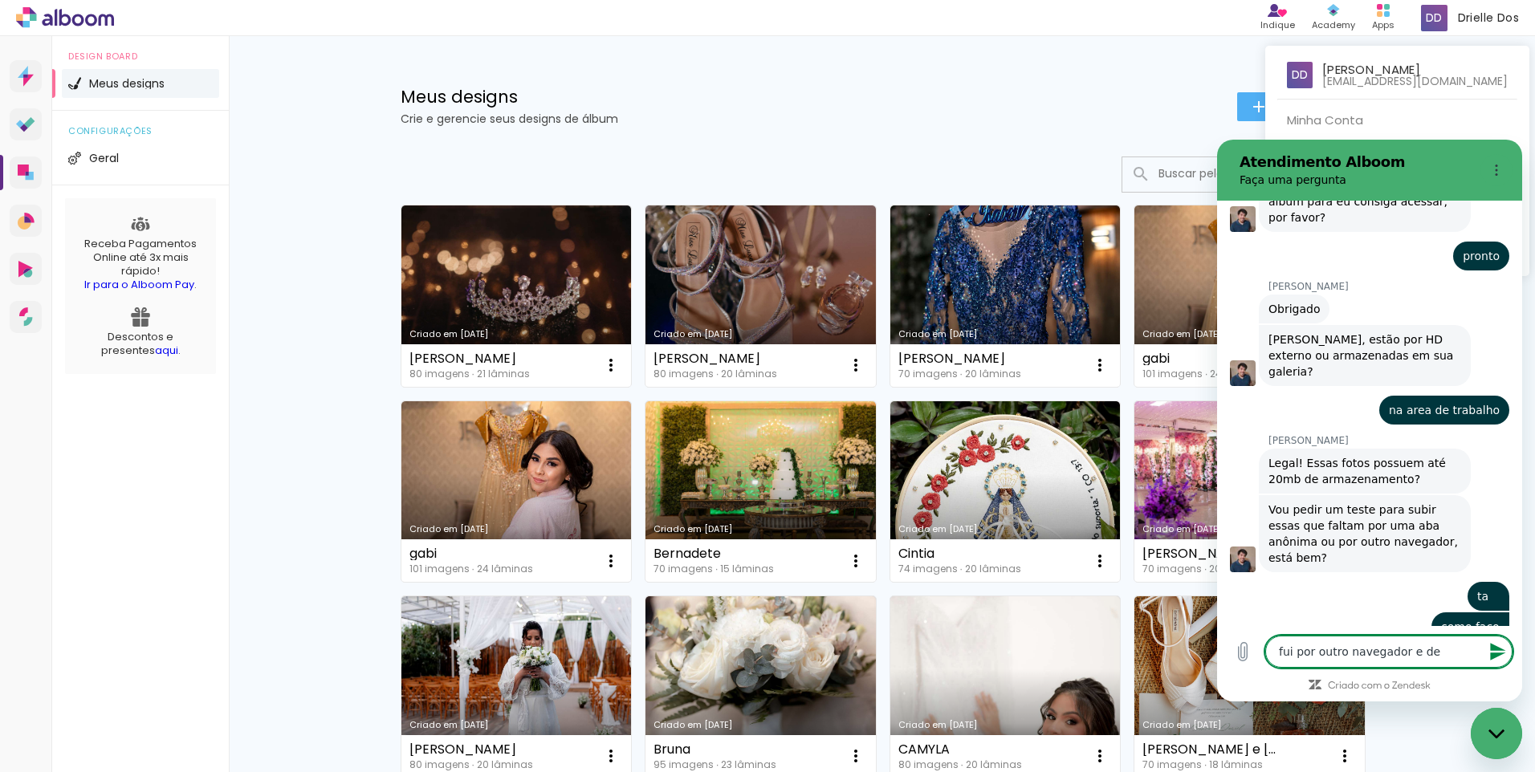
type textarea "fui por outro navegador e deu"
type textarea "x"
type textarea "fui por outro navegador e deu"
type textarea "x"
type textarea "fui por outro navegador e deu p"
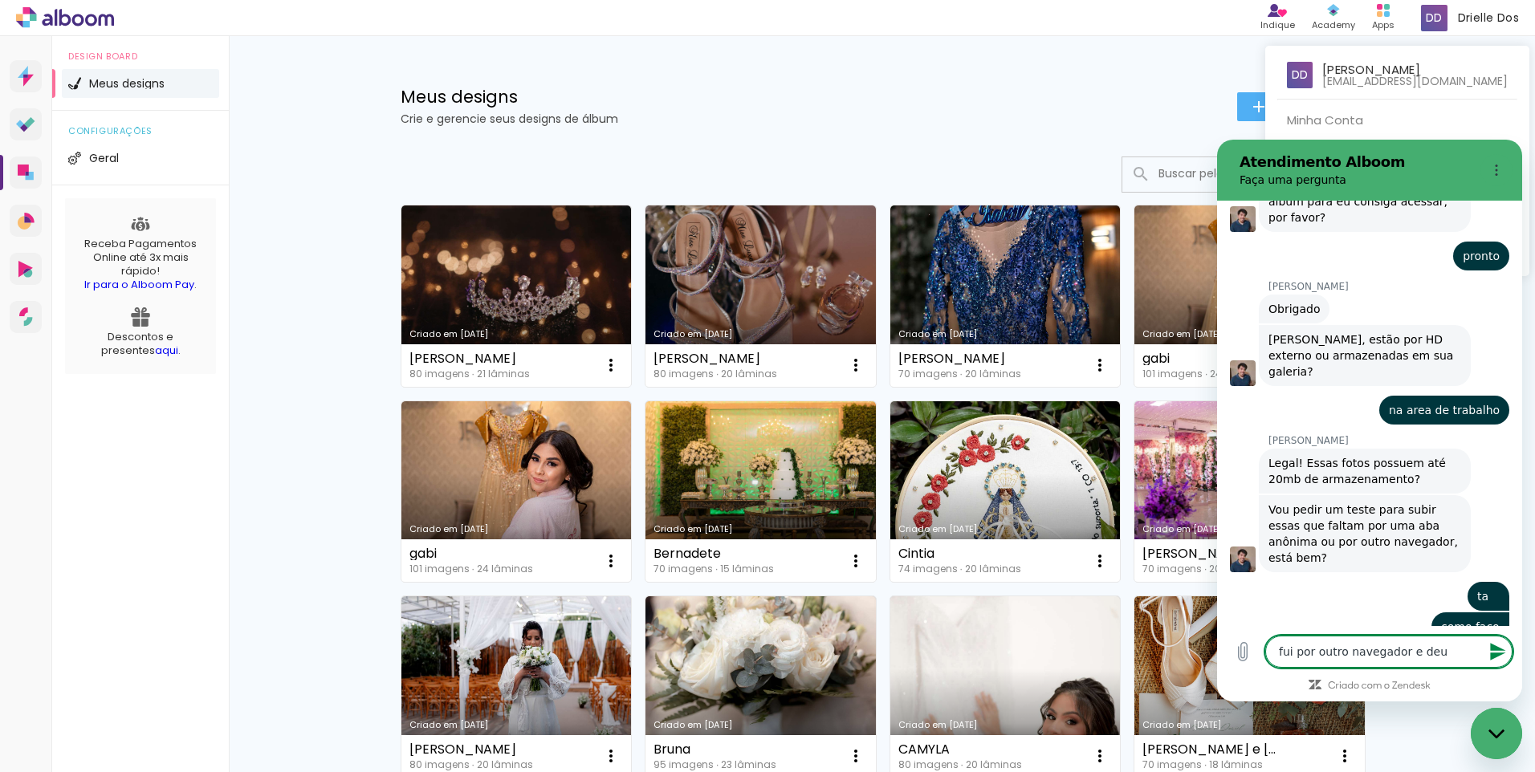
type textarea "x"
type textarea "fui por outro navegador e deu pr"
type textarea "x"
type textarea "fui por outro navegador e deu pro"
type textarea "x"
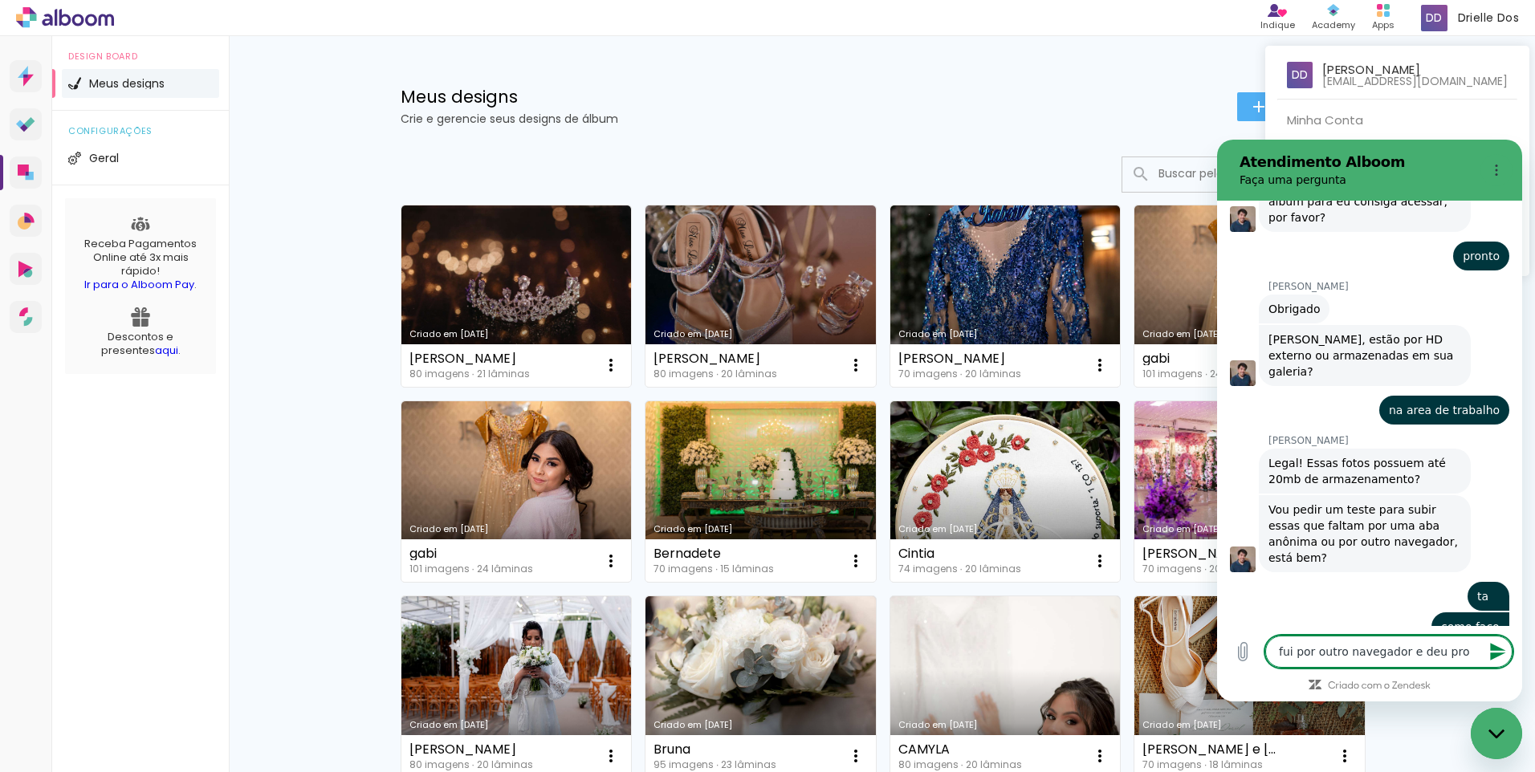
type textarea "fui por outro navegador e deu prob"
type textarea "x"
type textarea "fui por outro navegador e deu probe"
type textarea "x"
type textarea "fui por outro navegador e deu probel"
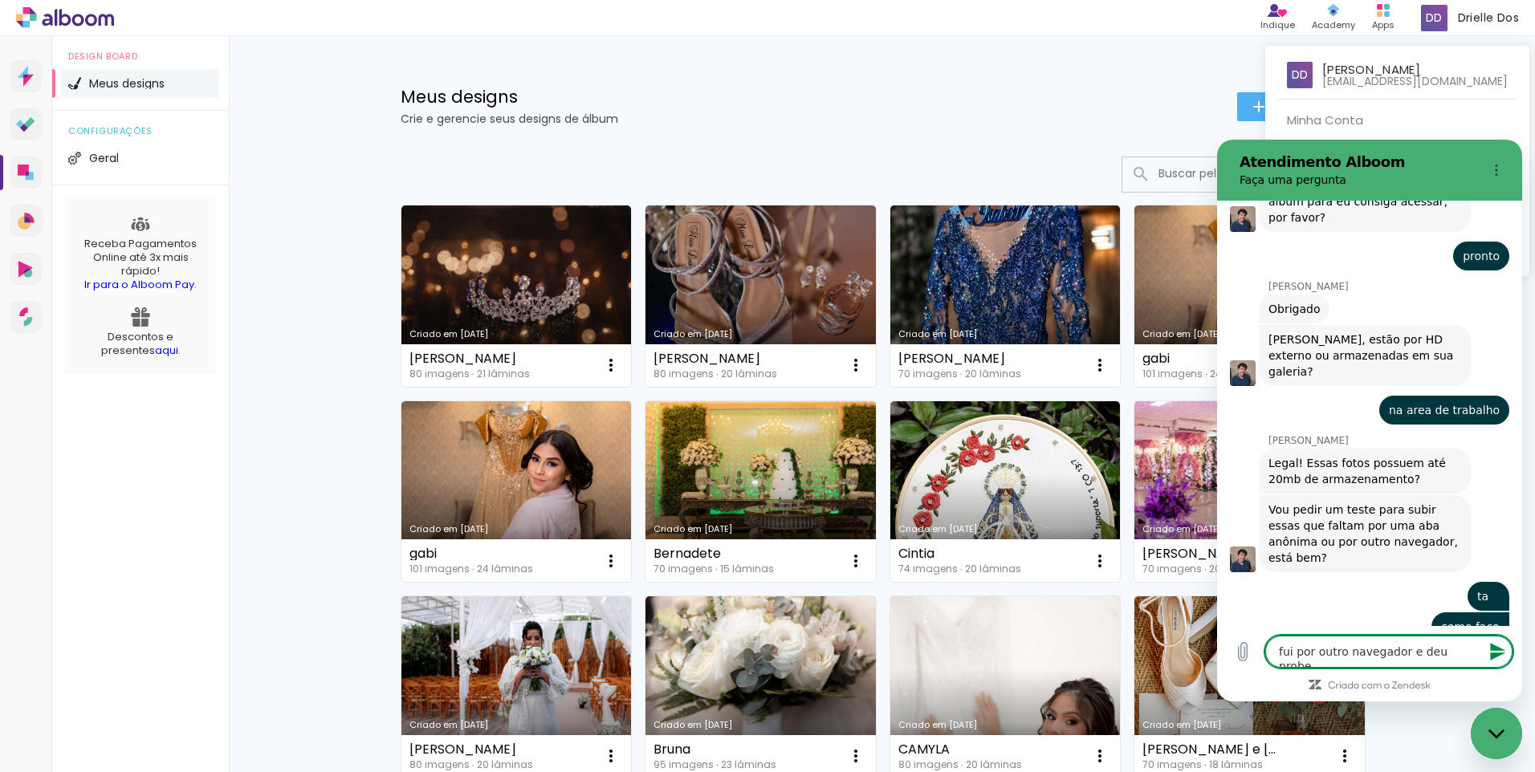
type textarea "x"
type textarea "fui por outro navegador e deu probela"
type textarea "x"
type textarea "fui por outro navegador e deu probel"
type textarea "x"
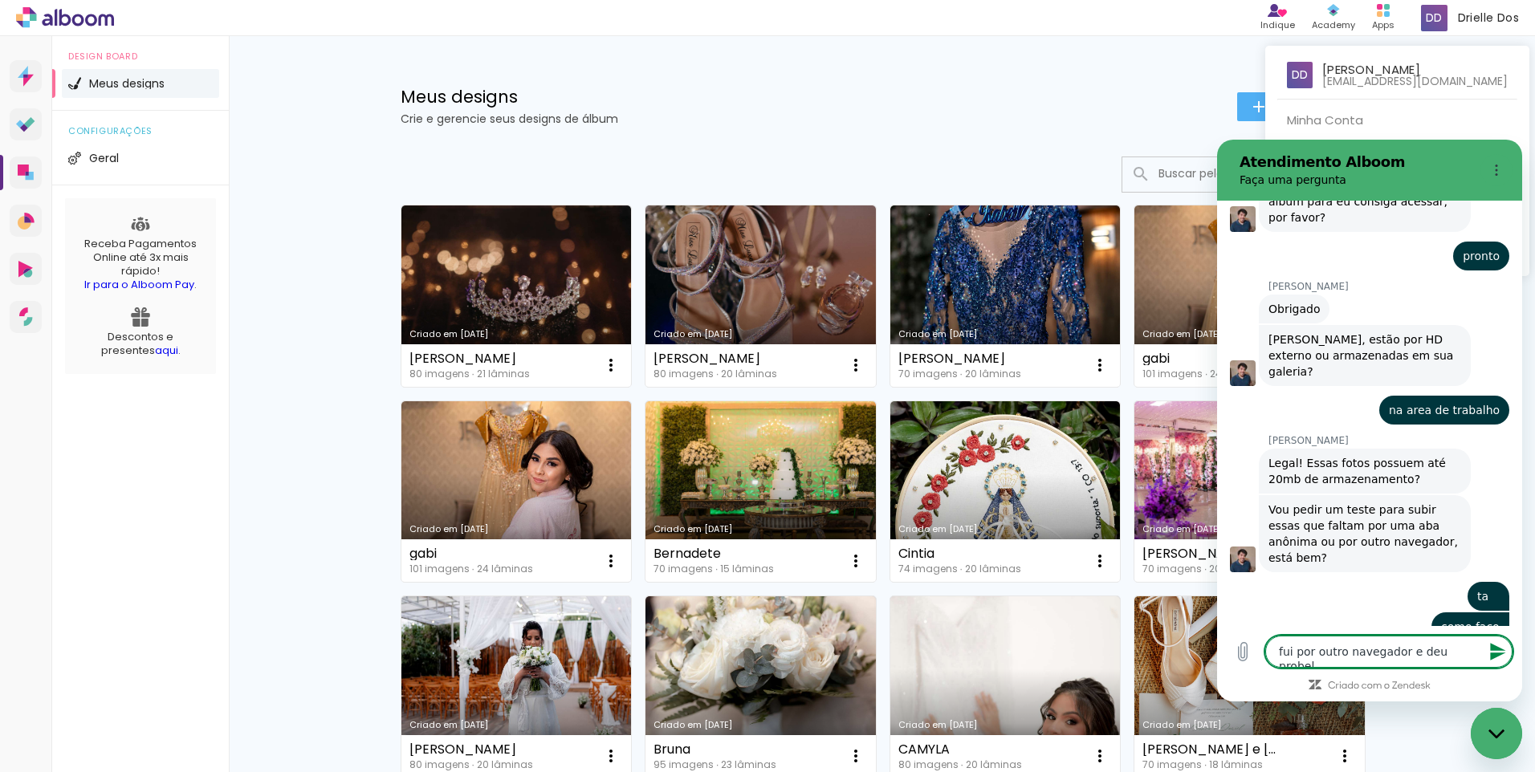
type textarea "fui por outro navegador e deu probe"
type textarea "x"
type textarea "fui por outro navegador e deu prob"
type textarea "x"
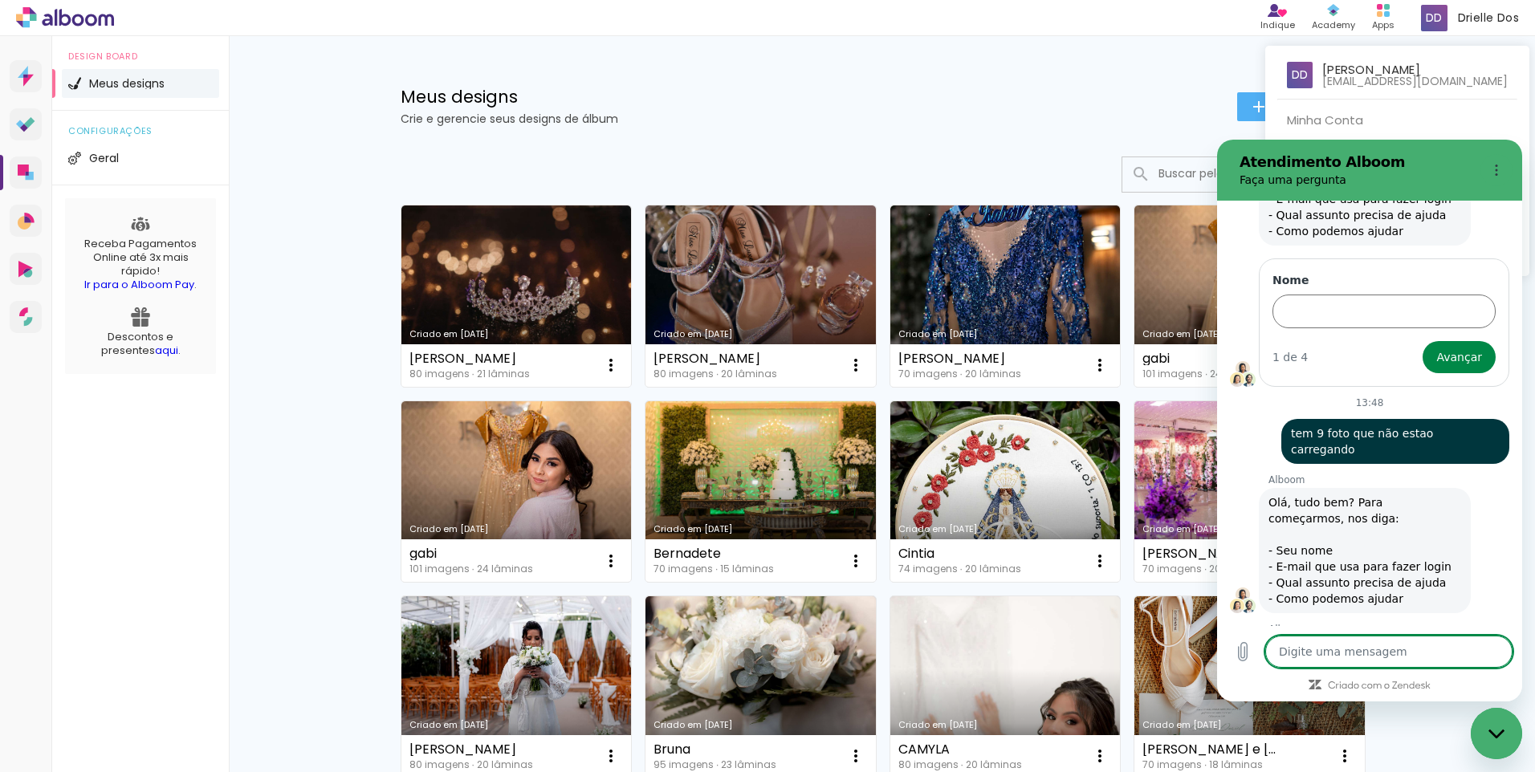
scroll to position [1283, 0]
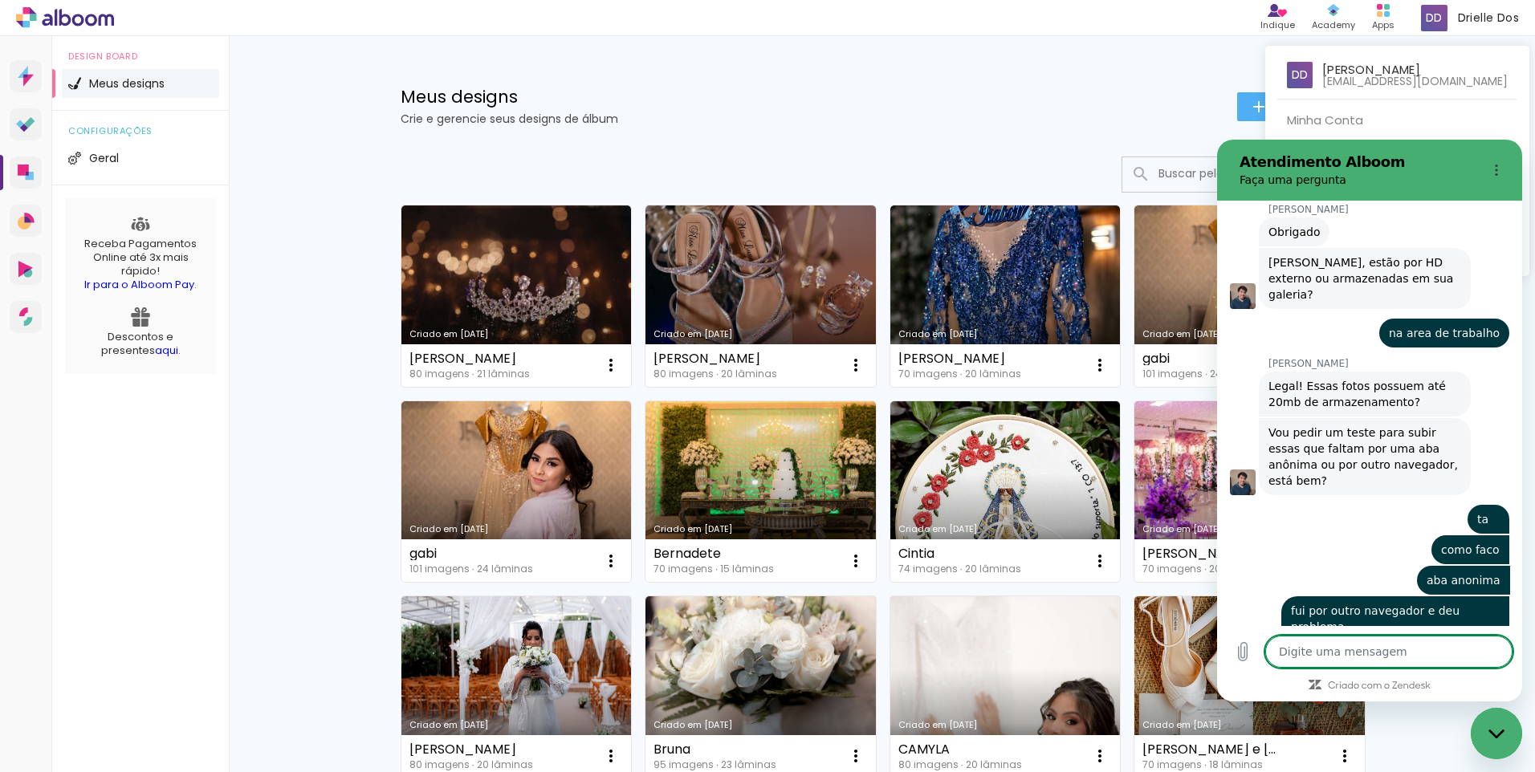
drag, startPoint x: 1517, startPoint y: 531, endPoint x: 2259, endPoint y: 906, distance: 831.0
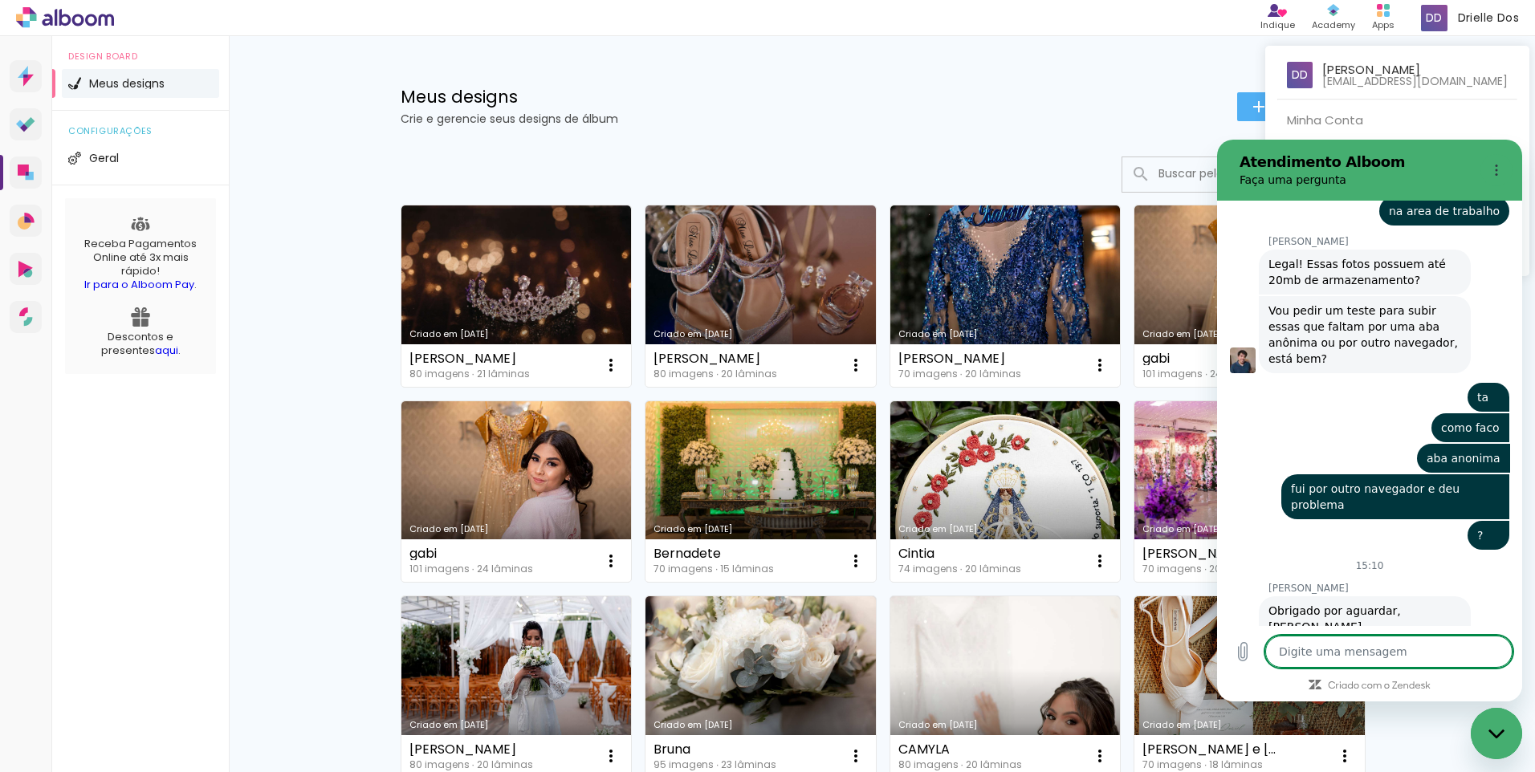
click at [1306, 649] on textarea at bounding box center [1388, 652] width 247 height 32
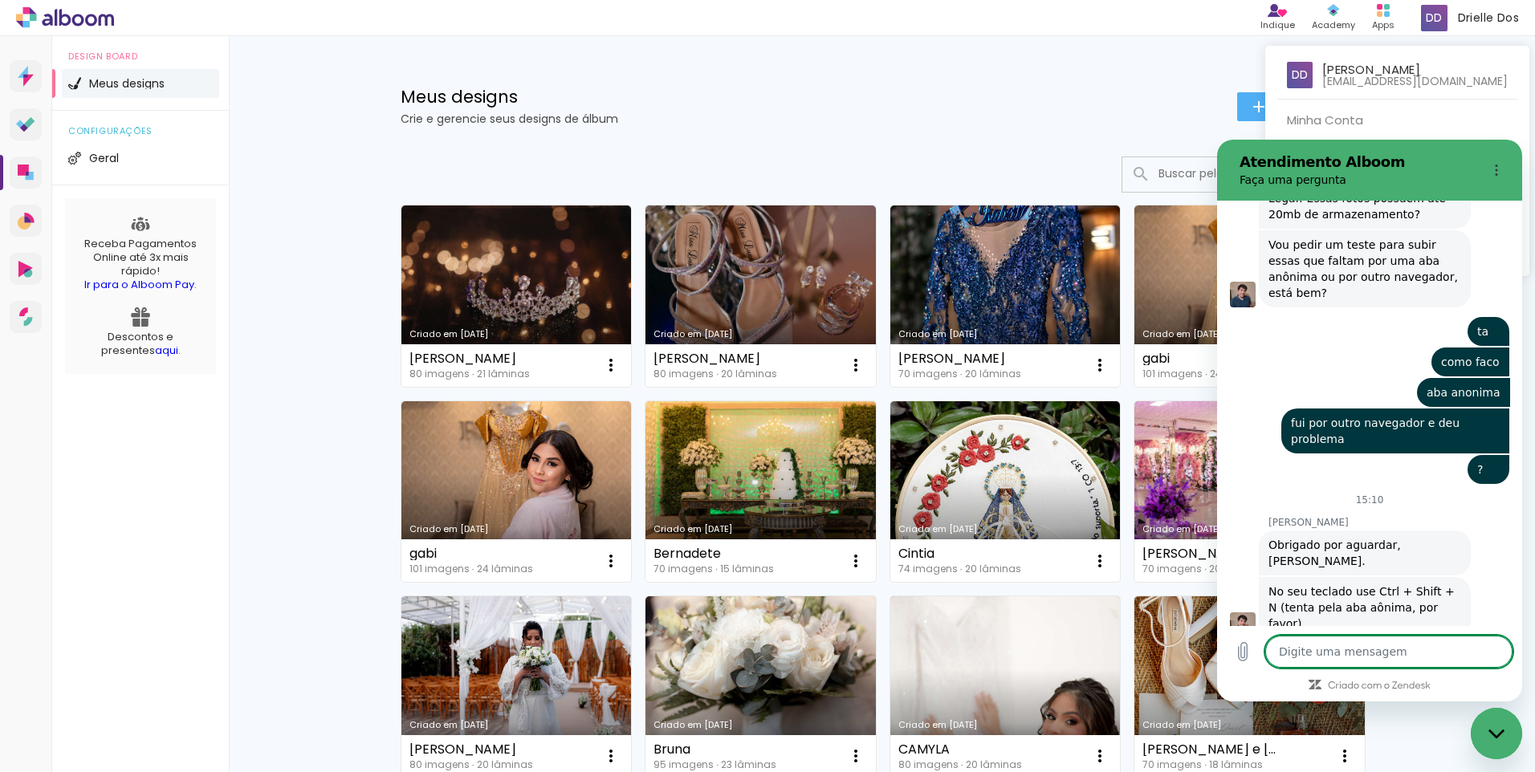
scroll to position [1474, 0]
